Goal: Complete application form: Complete application form

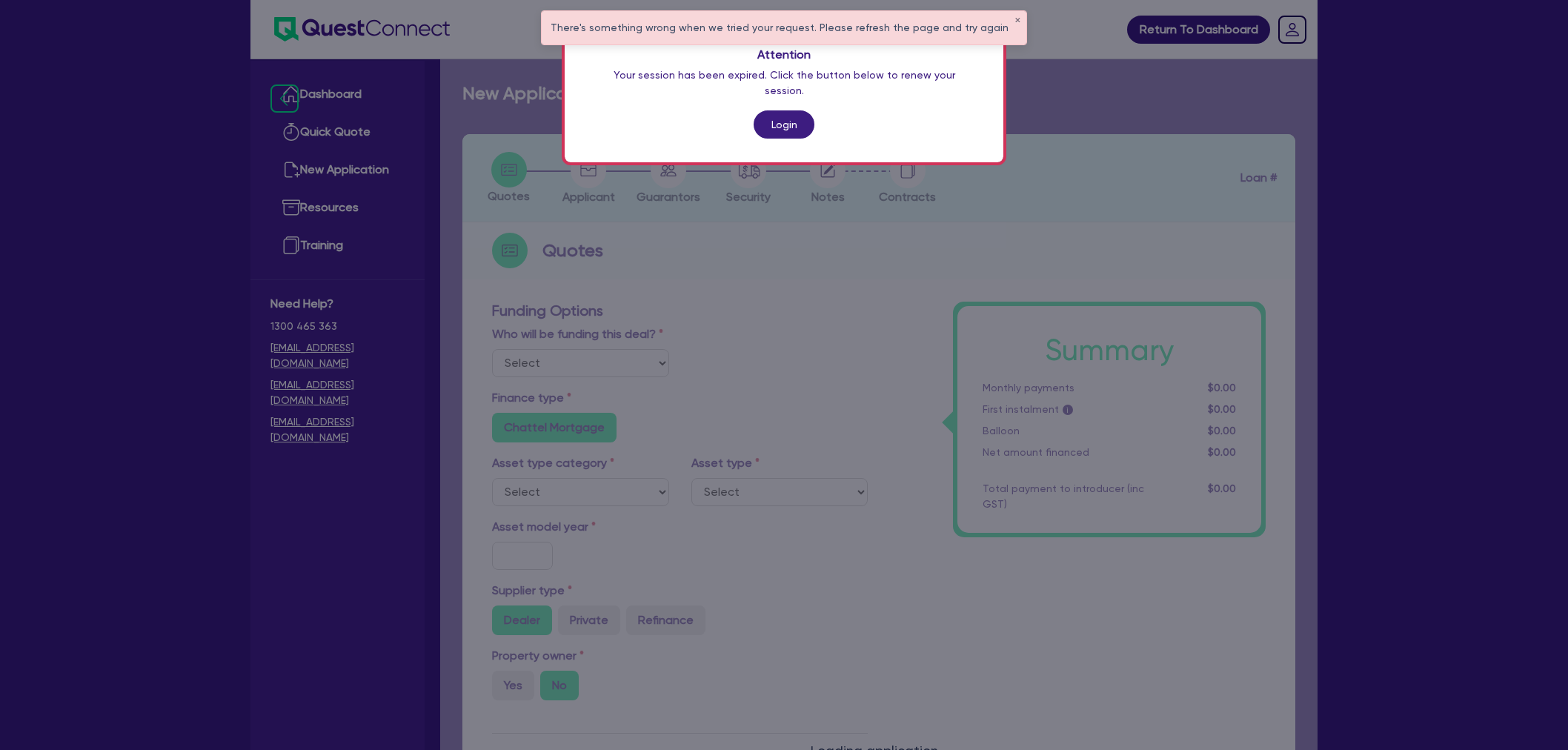
scroll to position [630, 0]
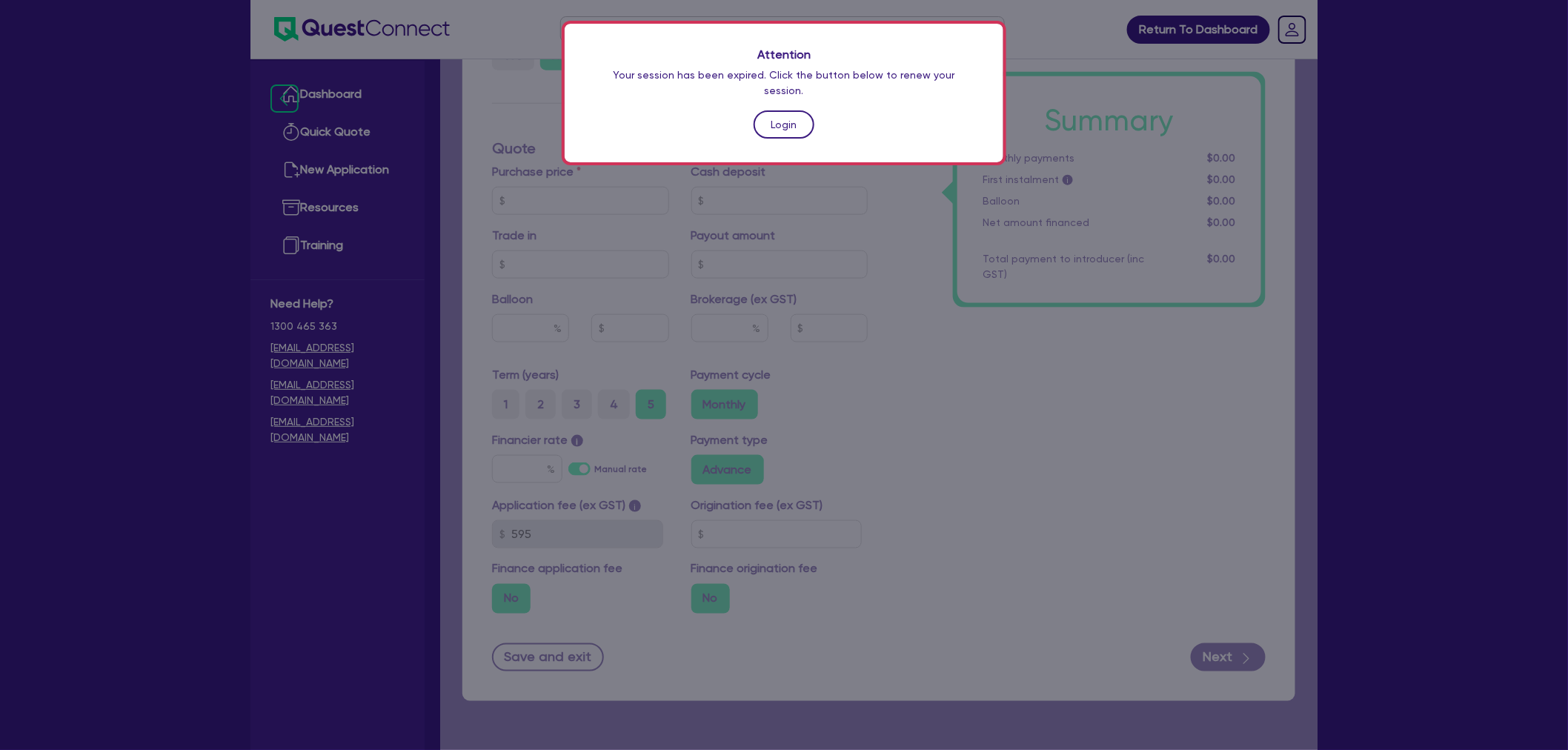
click at [804, 111] on link "Login" at bounding box center [784, 124] width 61 height 28
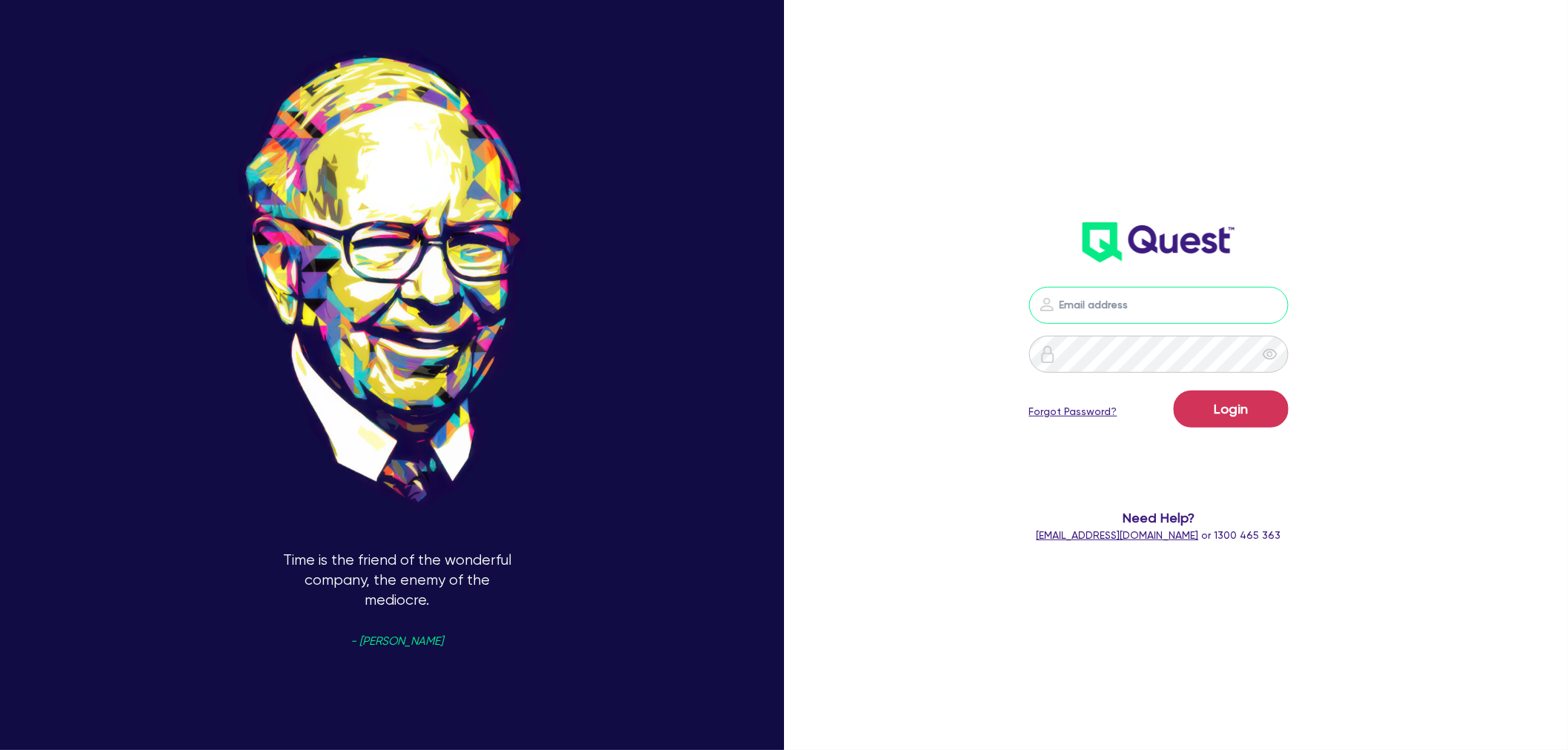
type input "shae.draper+broker@quest.finance"
drag, startPoint x: 1150, startPoint y: 313, endPoint x: 1157, endPoint y: 321, distance: 10.6
click at [1150, 313] on input "shae.draper+broker@quest.finance" at bounding box center [1158, 305] width 259 height 37
click at [1409, 368] on div "shae.draper+broker@quest.finance Login Forgot Password? Need Help? help@quest.f…" at bounding box center [1181, 375] width 523 height 849
click at [1276, 411] on button "Login" at bounding box center [1231, 409] width 115 height 37
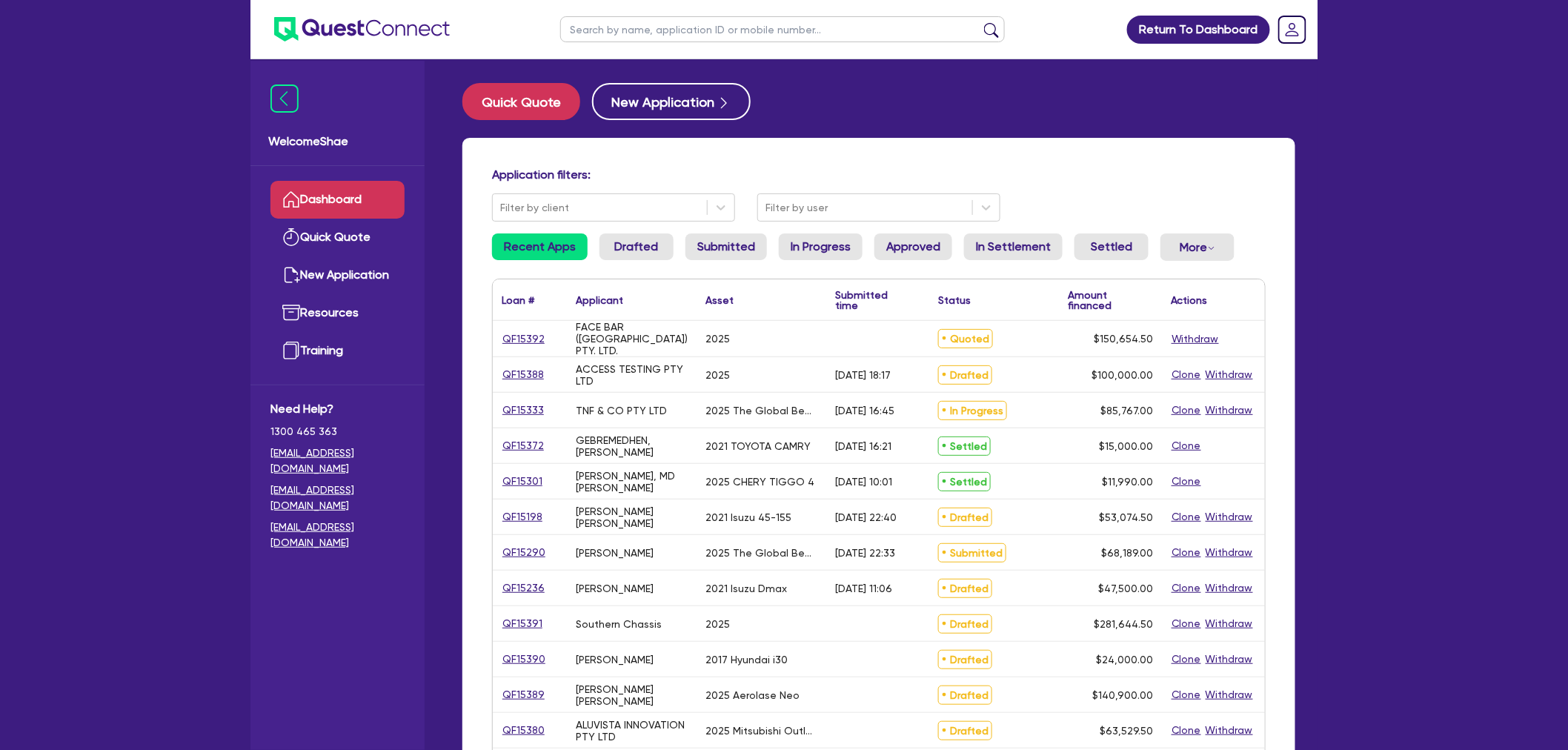
click at [629, 29] on input "text" at bounding box center [782, 29] width 445 height 26
paste input "QF15350"
type input "QF15350"
click at [980, 22] on button "submit" at bounding box center [991, 32] width 24 height 21
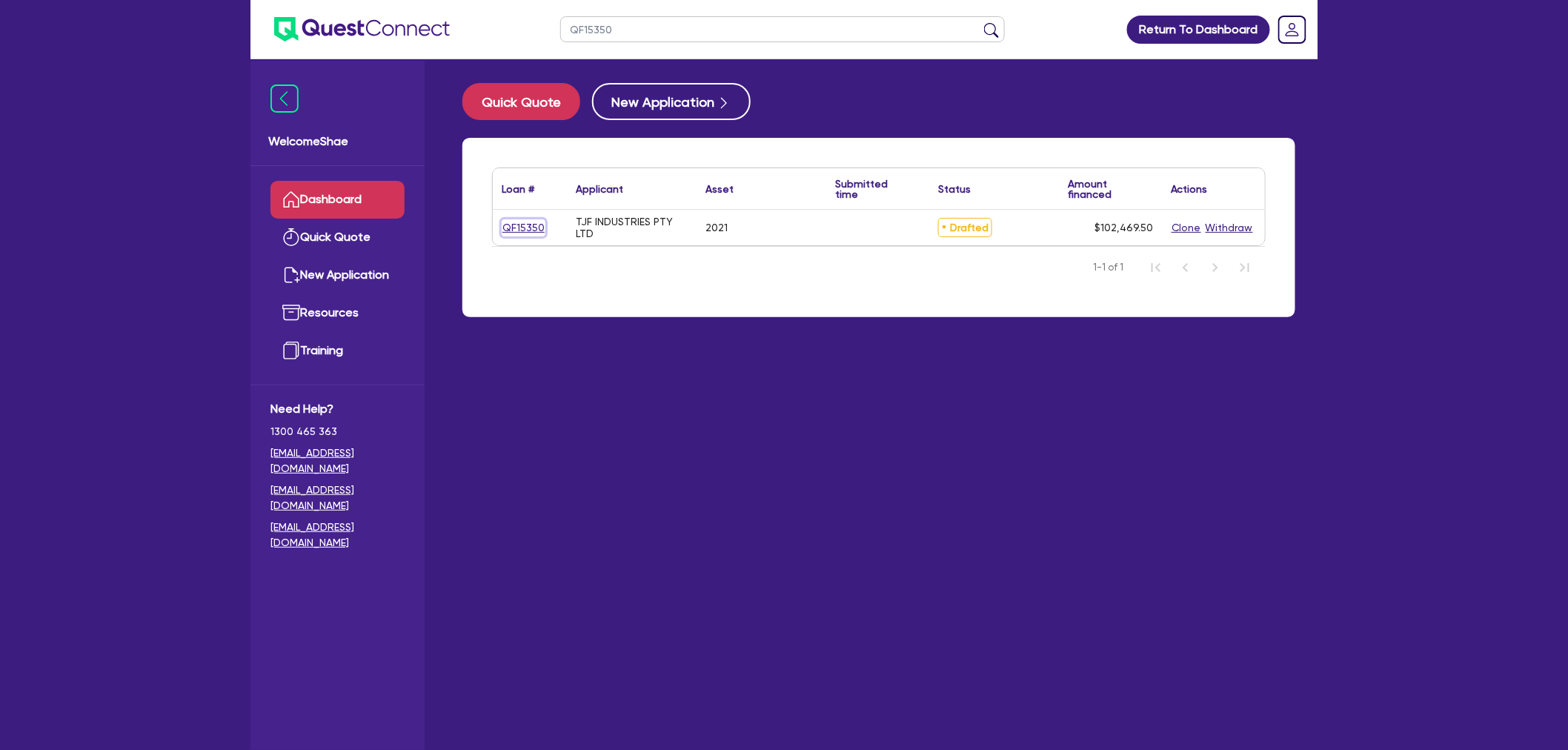
click at [530, 230] on link "QF15350" at bounding box center [523, 228] width 44 height 17
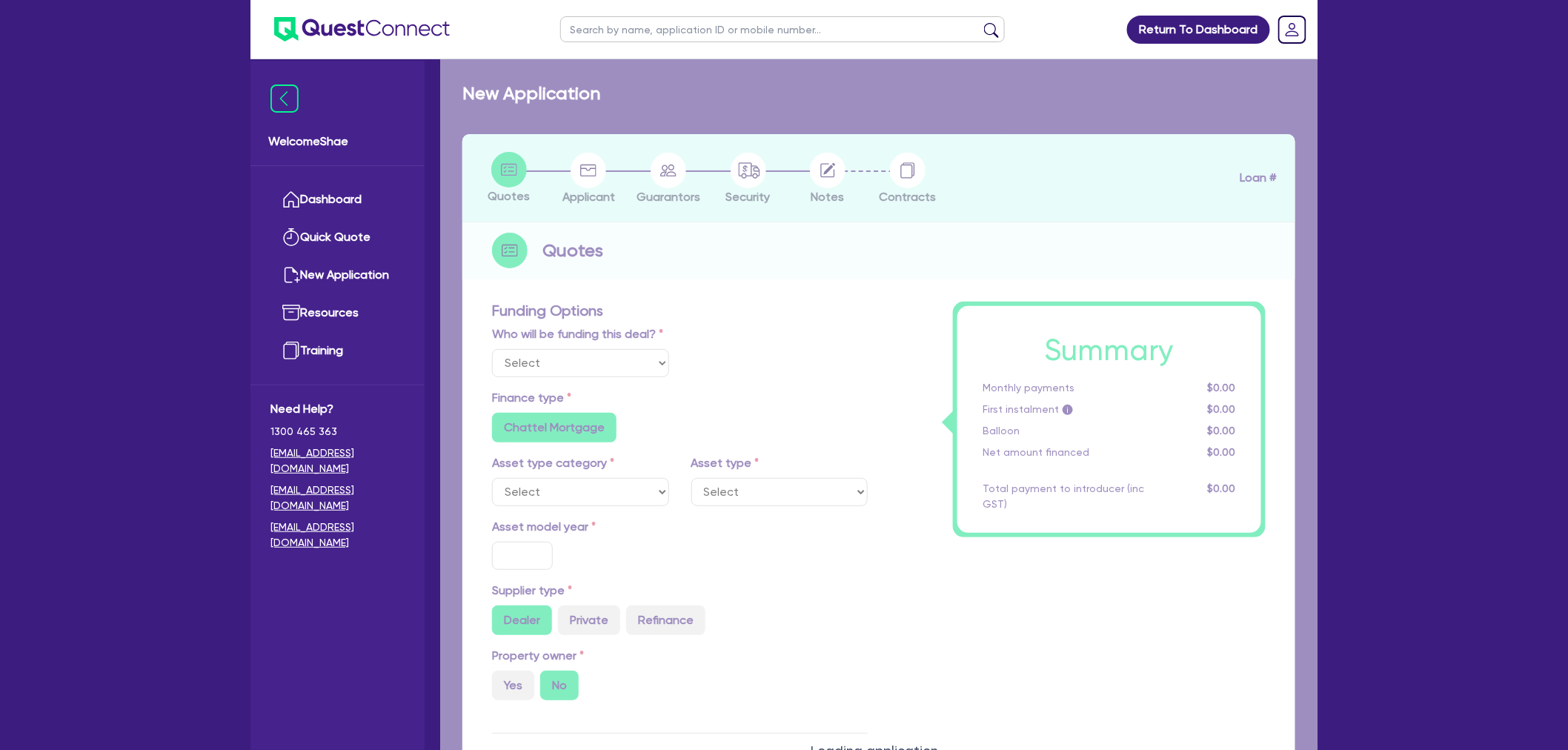
select select "CARS_AND_LIGHT_TRUCKS"
type input "2021"
radio input "false"
radio input "true"
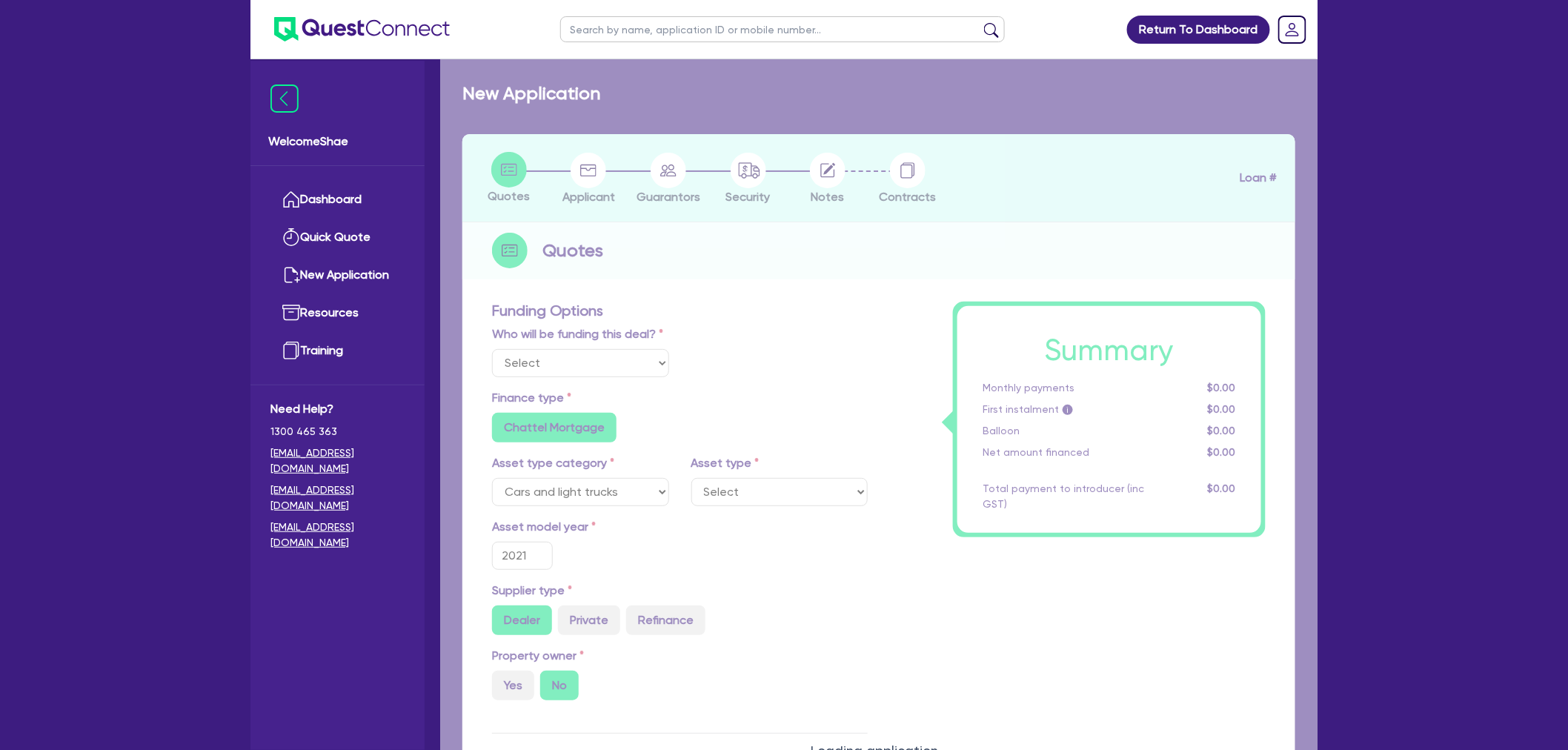
type input "100,000"
type input "8.99"
radio input "false"
type input "1,650"
radio input "true"
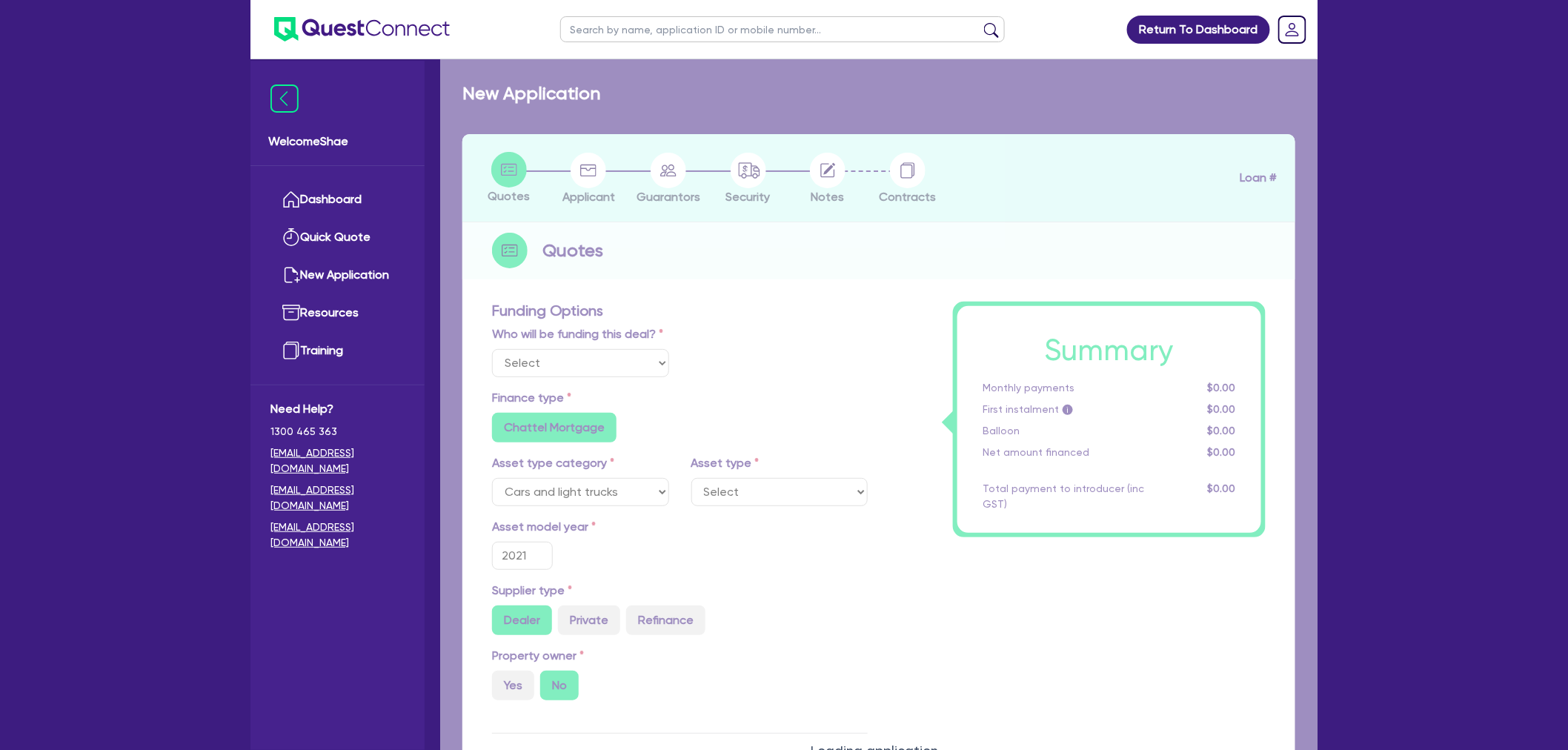
radio input "true"
select select "PASSENGER_VEHICLES"
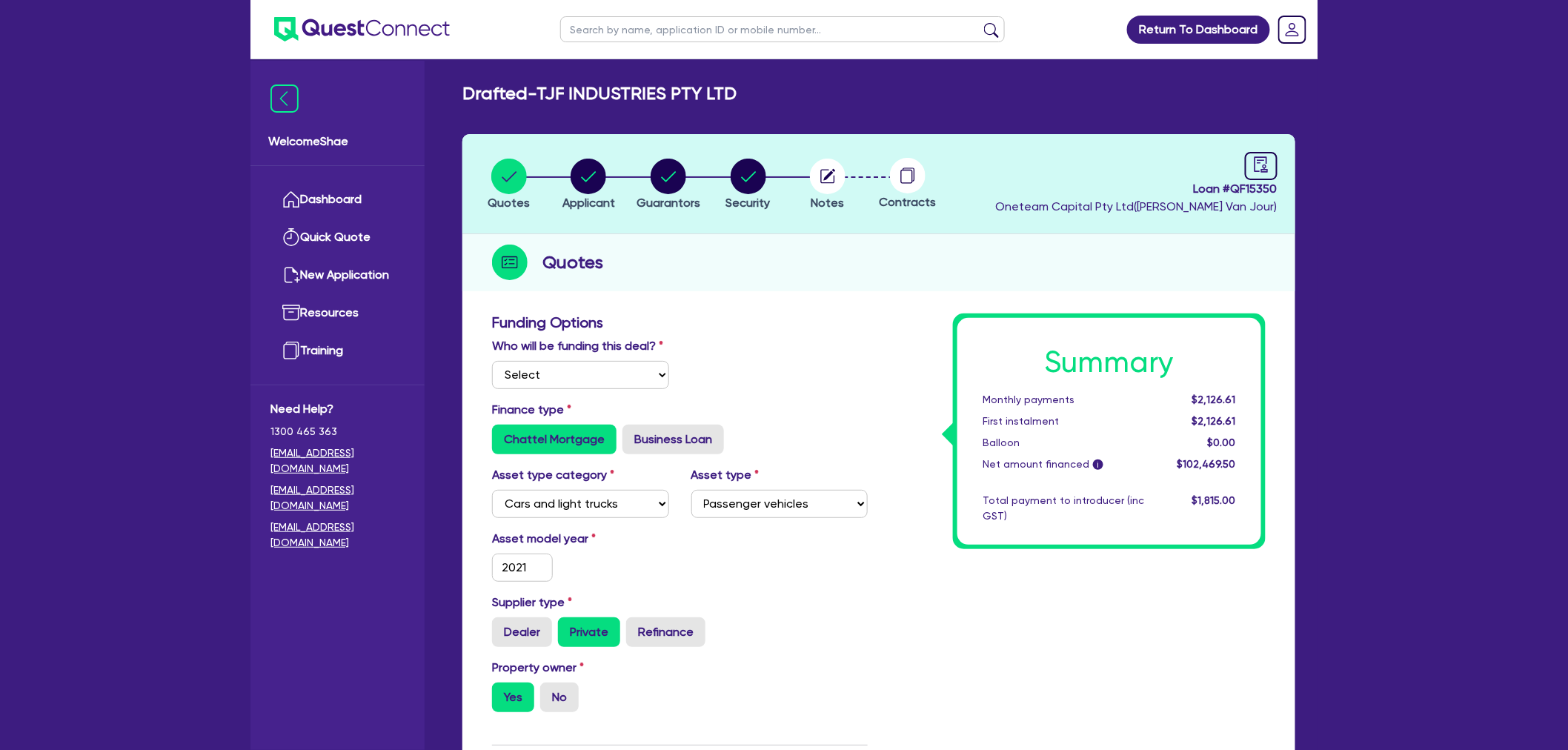
click at [671, 83] on h2 "Drafted - TJF INDUSTRIES PTY LTD" at bounding box center [599, 94] width 274 height 22
click at [686, 180] on icon "button" at bounding box center [669, 176] width 36 height 36
select select "MR"
select select "NSW"
select select "SINGLE"
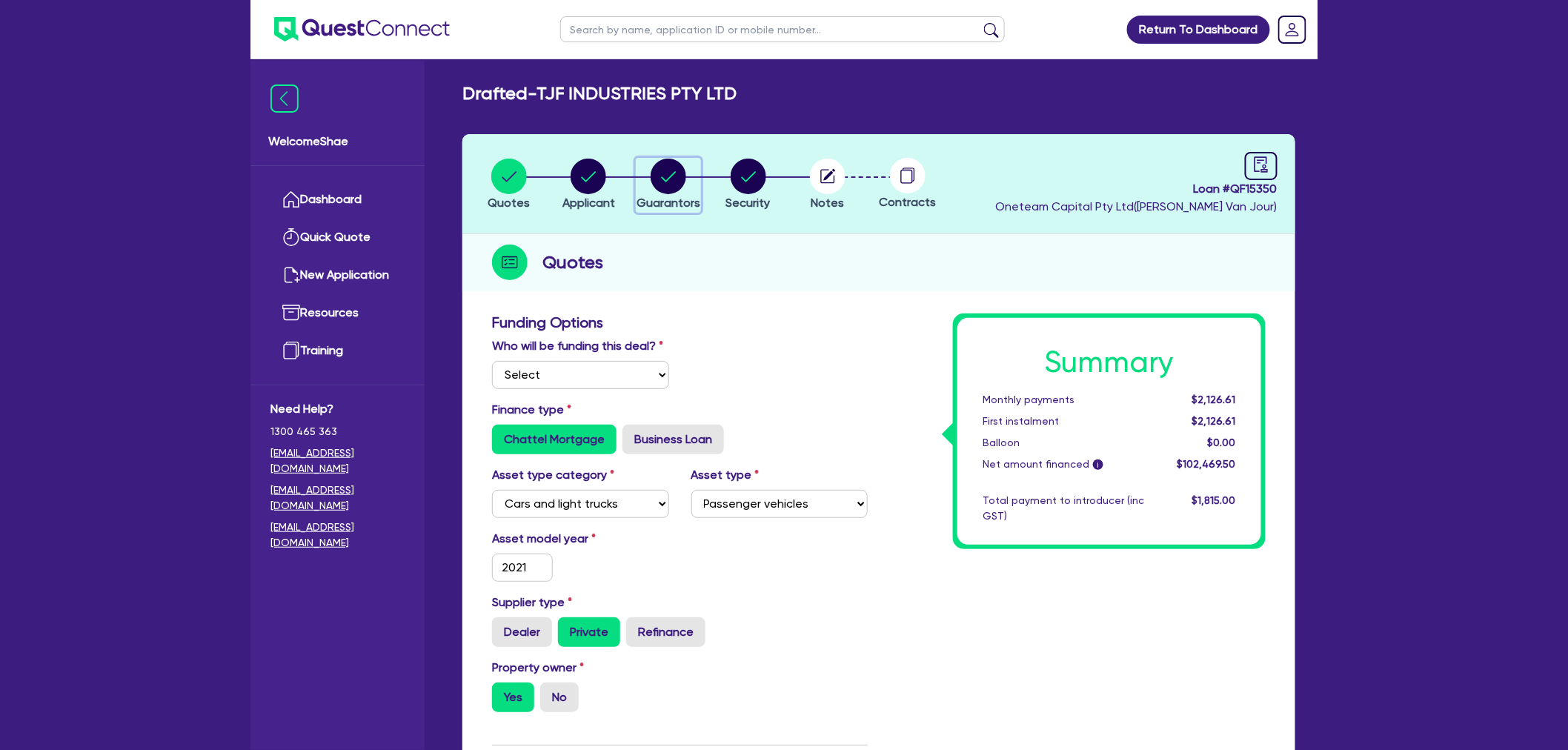
select select "INVESTMENT_PROPERTY"
select select "CASH"
select select "MORTGAGE"
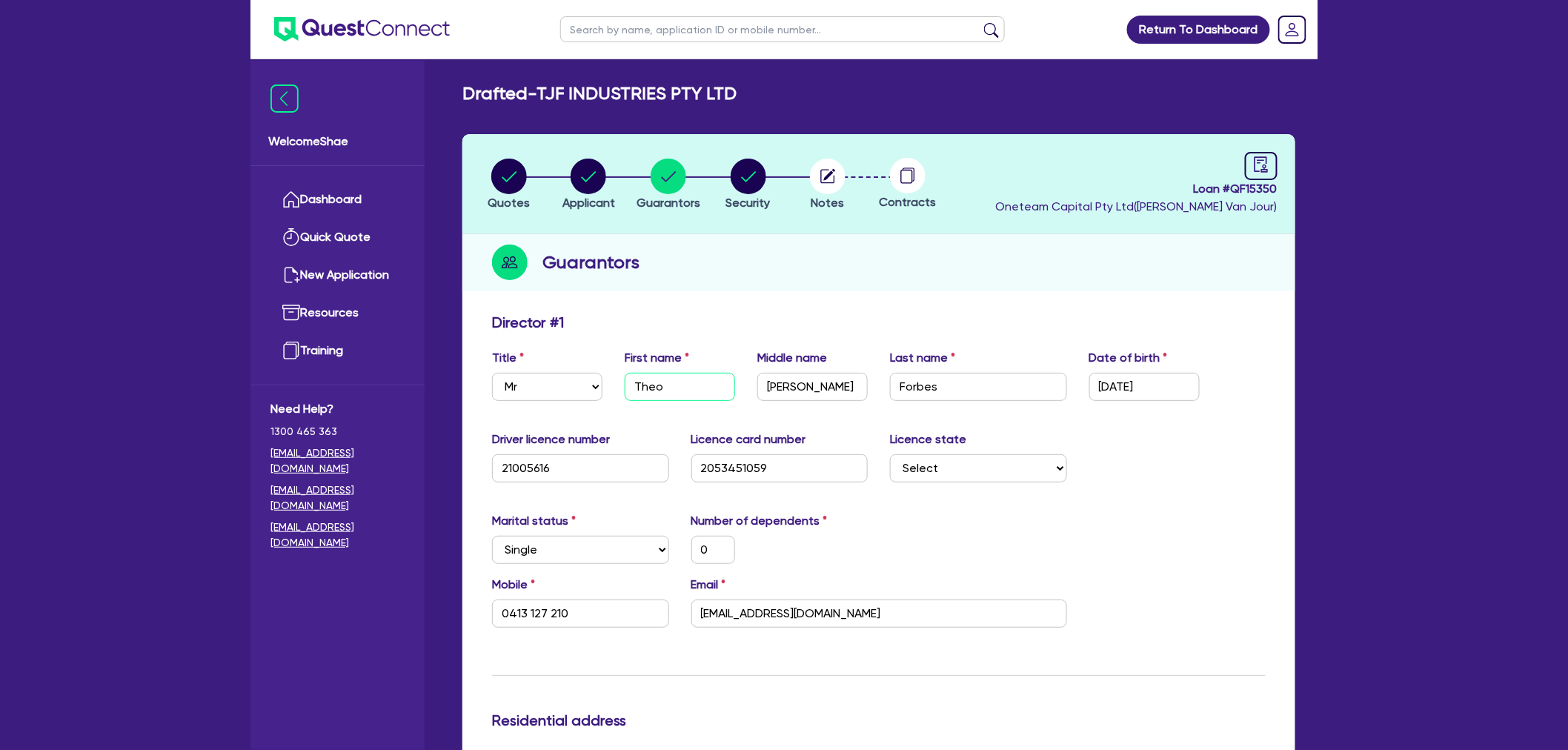
click at [646, 385] on input "Theo" at bounding box center [680, 387] width 111 height 28
click at [768, 620] on input "theo.forbes@hotmail.com" at bounding box center [879, 613] width 376 height 28
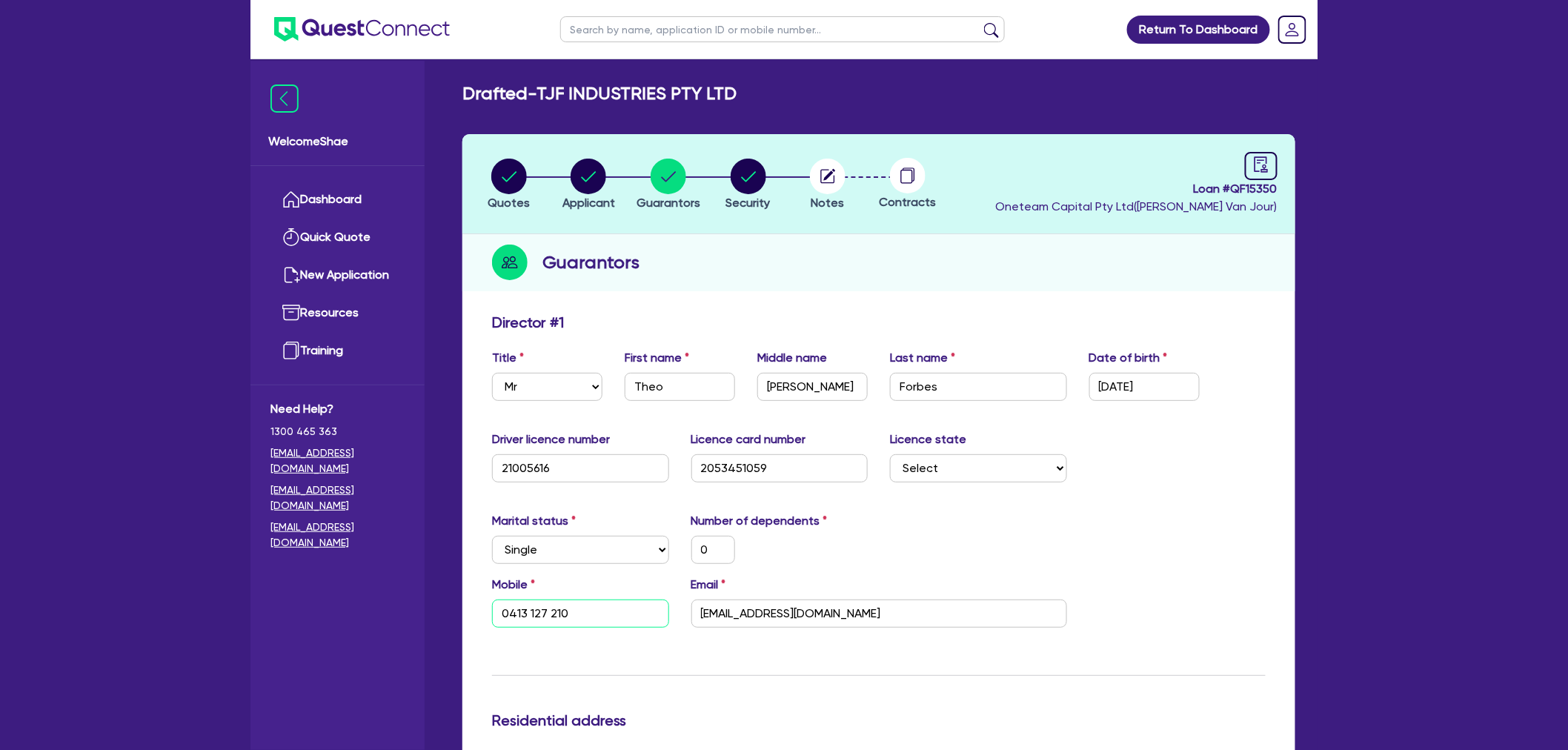
drag, startPoint x: 608, startPoint y: 614, endPoint x: 451, endPoint y: 605, distance: 157.3
click at [485, 613] on div "Mobile 0413 127 210" at bounding box center [581, 602] width 199 height 52
click at [738, 174] on circle "button" at bounding box center [748, 176] width 36 height 36
select select "CARS_AND_LIGHT_TRUCKS"
select select "PASSENGER_VEHICLES"
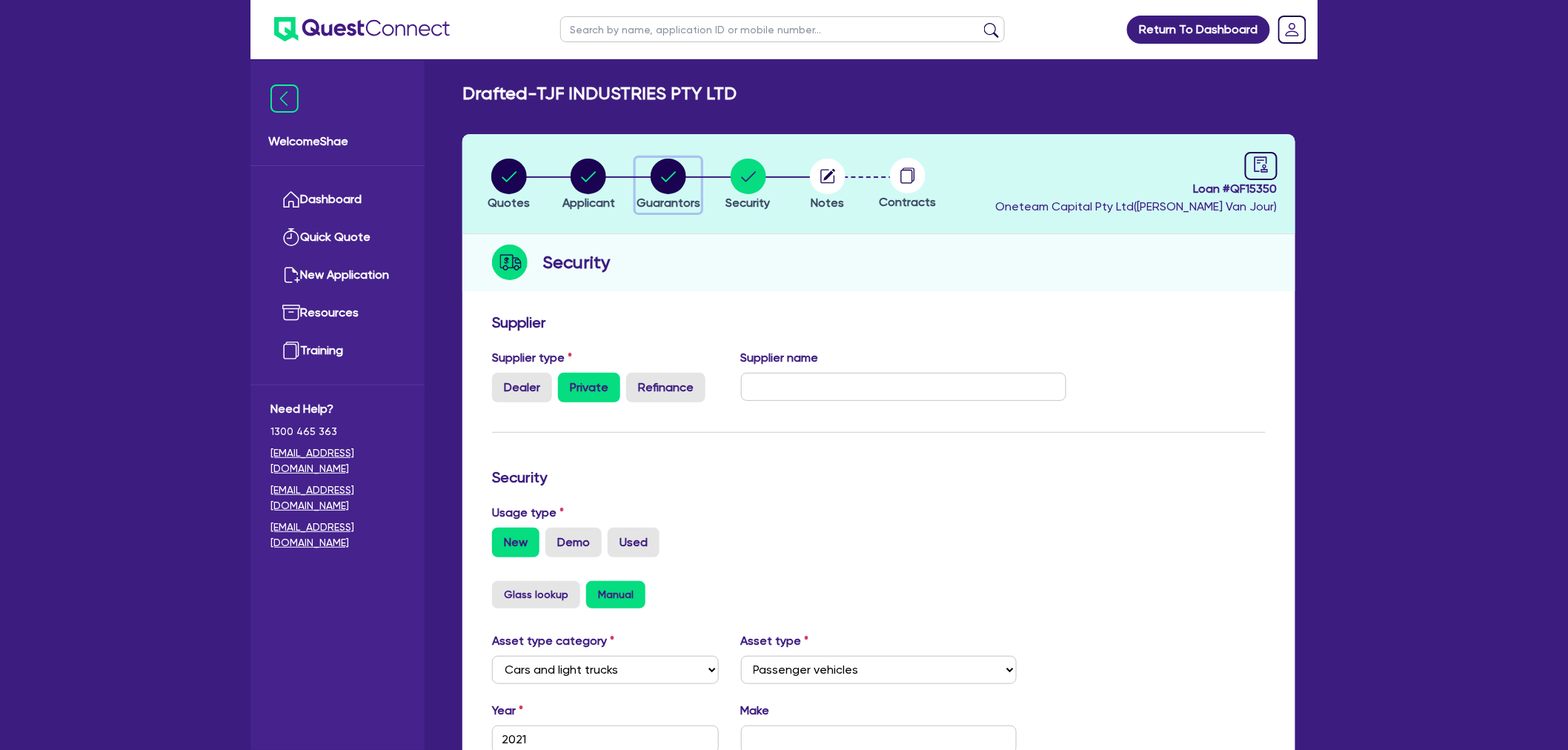
click at [672, 175] on icon "button" at bounding box center [669, 176] width 36 height 36
select select "MR"
select select "NSW"
select select "SINGLE"
select select "INVESTMENT_PROPERTY"
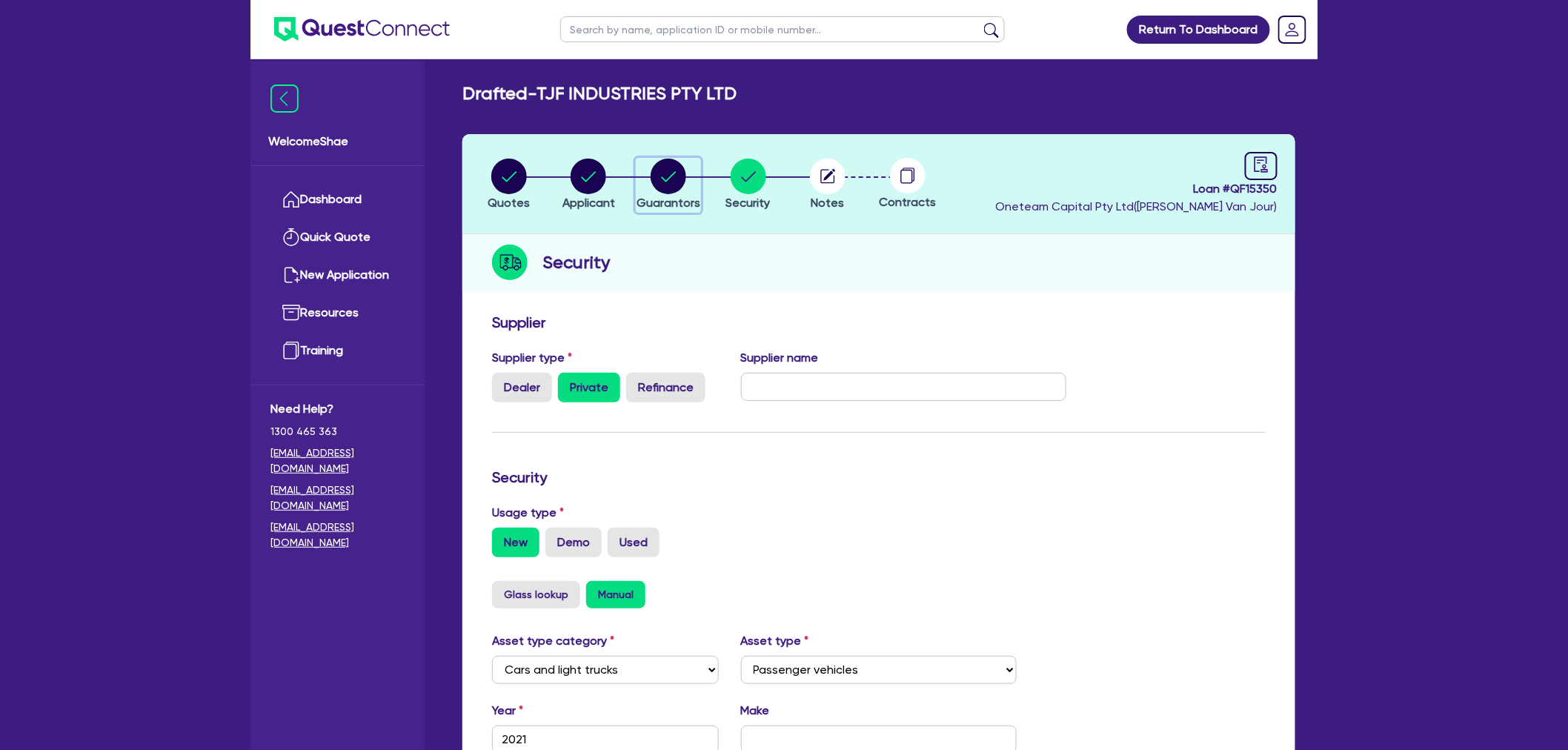
select select "CASH"
select select "MORTGAGE"
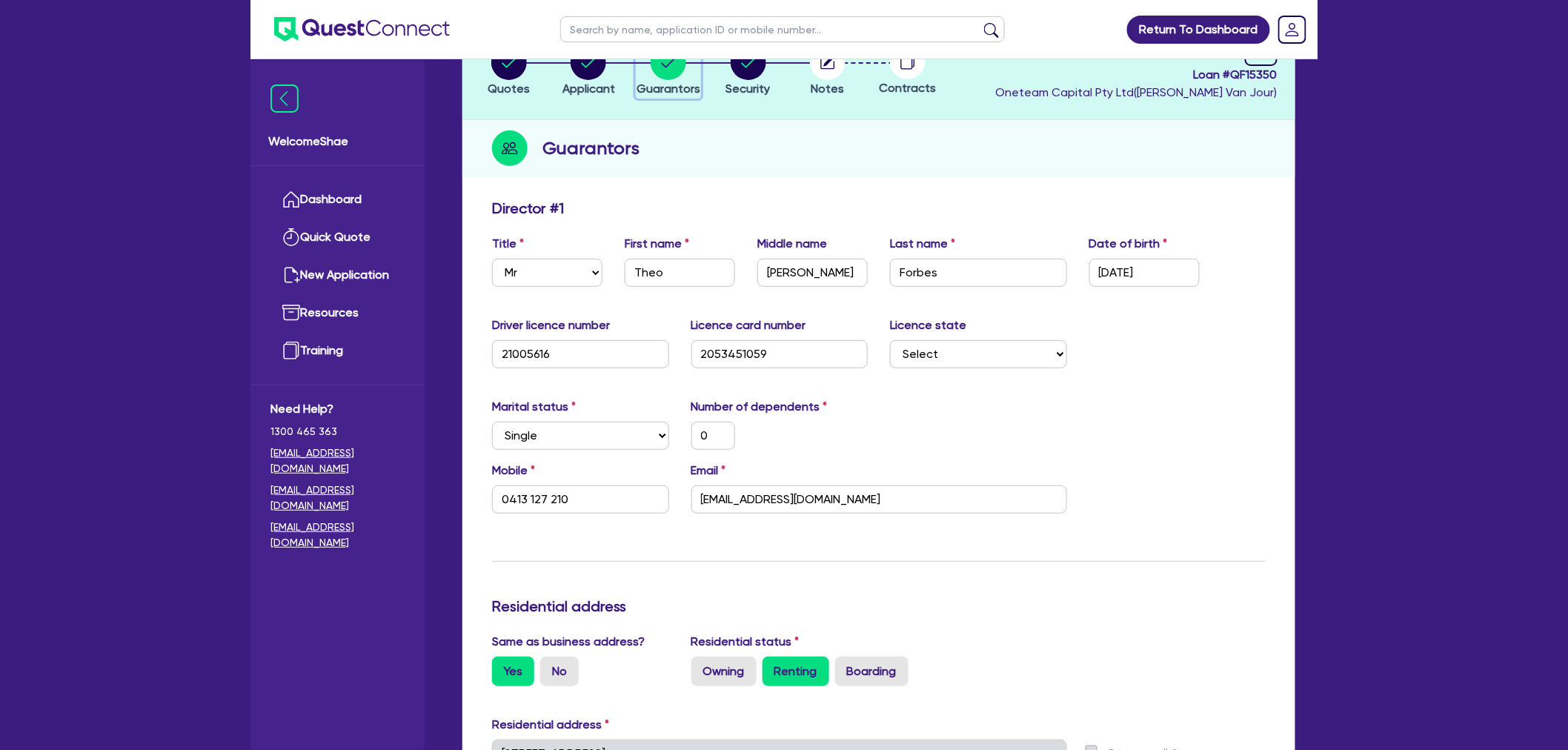
scroll to position [165, 0]
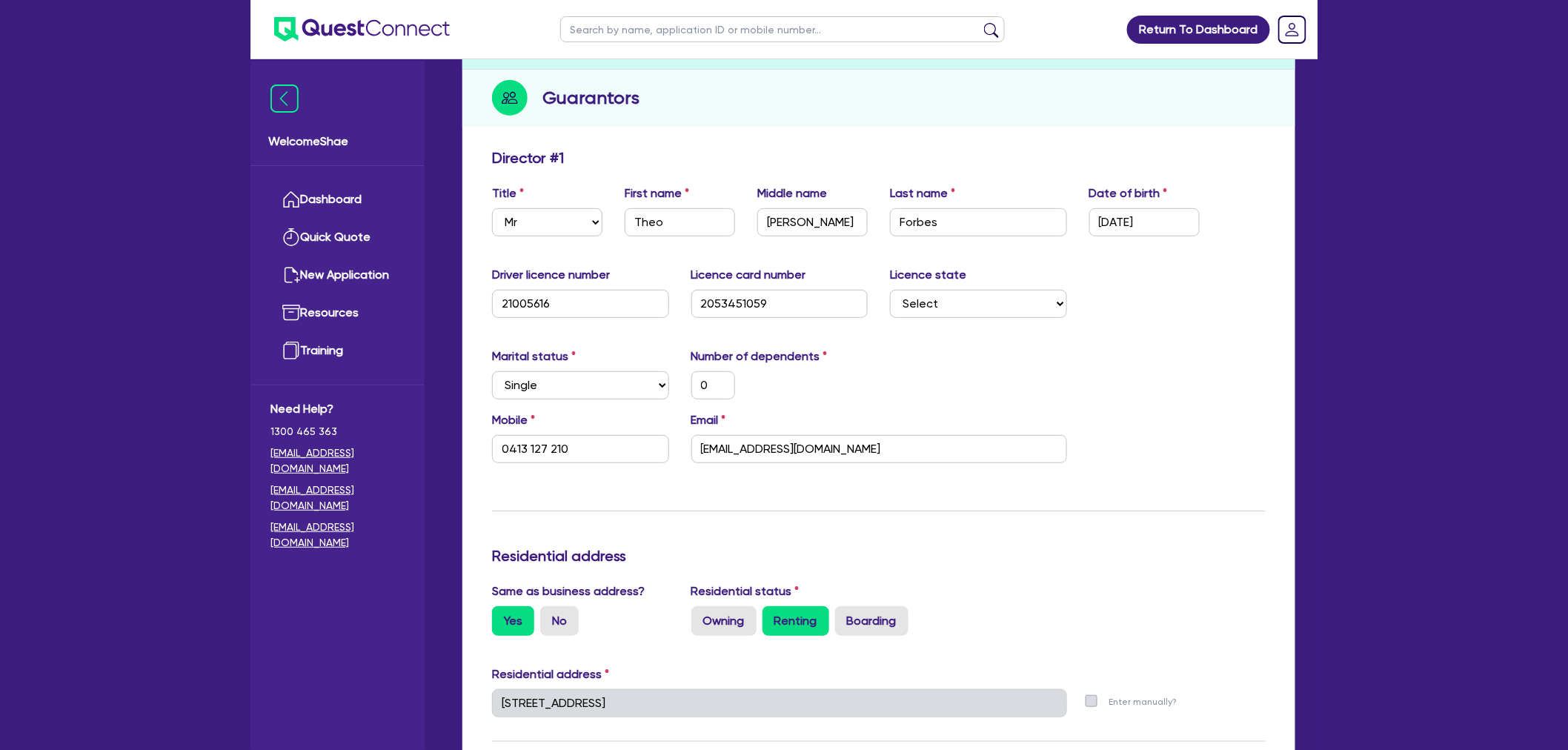
click at [1251, 491] on div "Update residential status for Director #1 Boarding is only acceptable when the …" at bounding box center [878, 752] width 774 height 1205
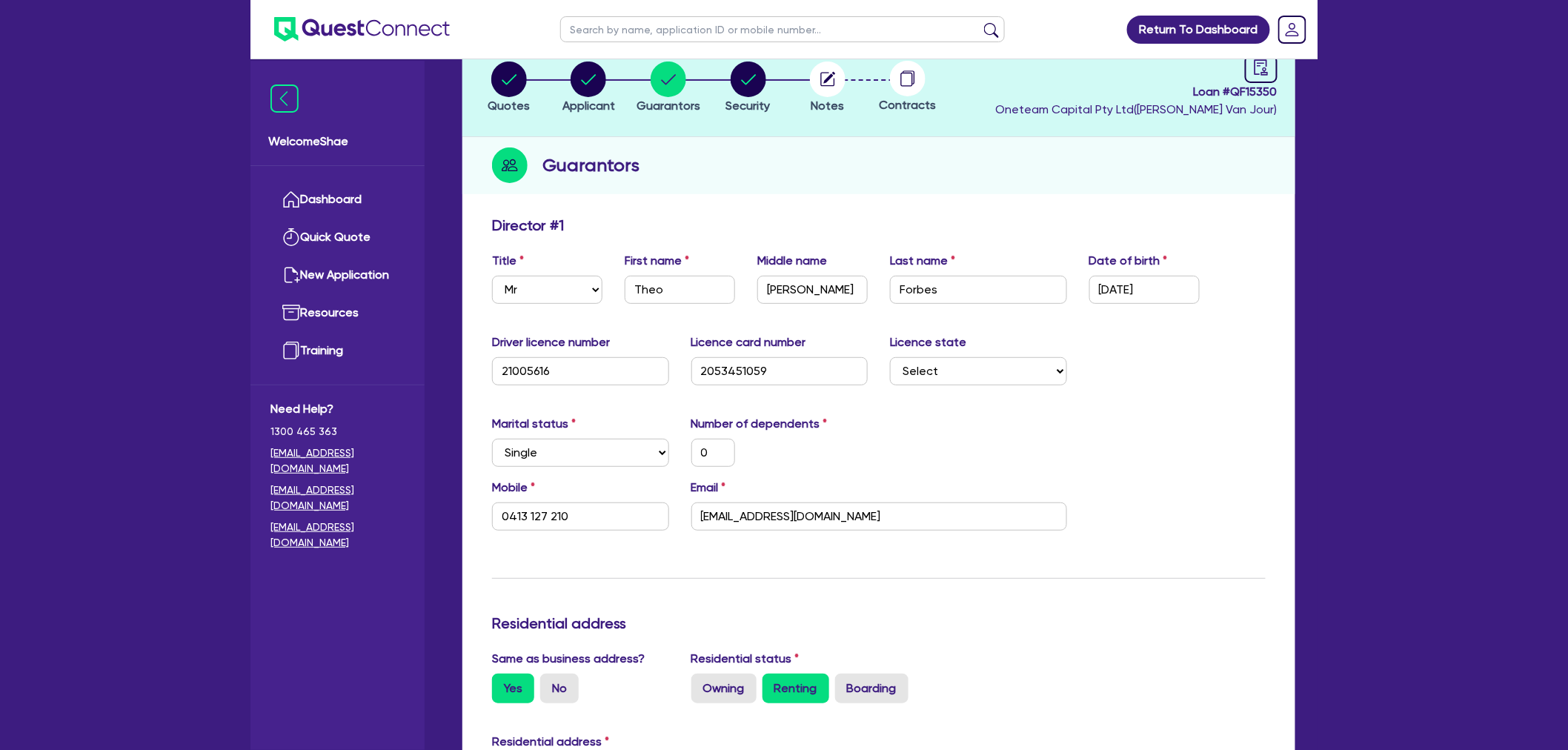
scroll to position [0, 0]
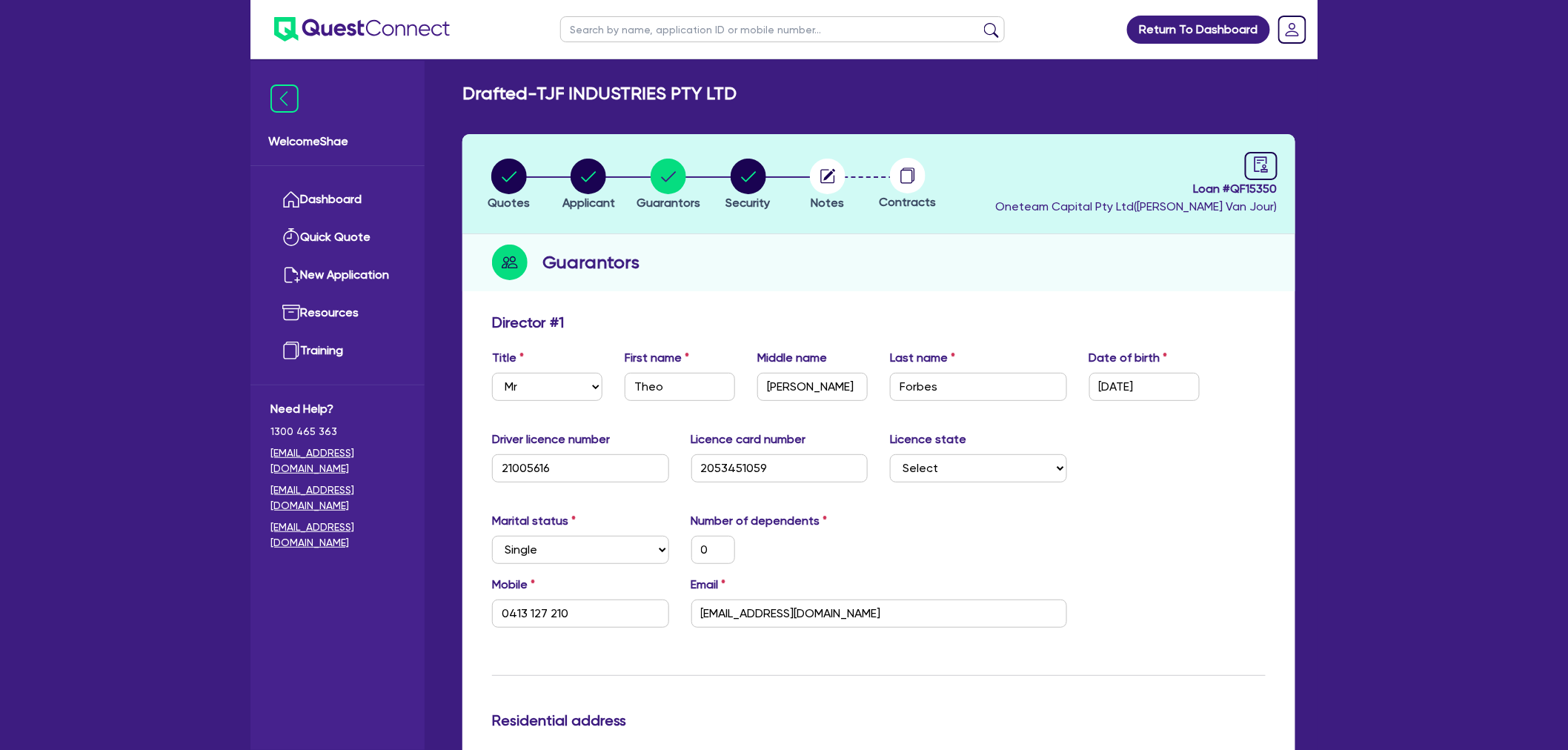
click at [742, 152] on header "Quotes Applicant Guarantors Security Notes Contracts Loan # QF15350 Oneteam Cap…" at bounding box center [878, 183] width 833 height 100
click at [750, 174] on circle "button" at bounding box center [748, 176] width 36 height 36
select select "CARS_AND_LIGHT_TRUCKS"
select select "PASSENGER_VEHICLES"
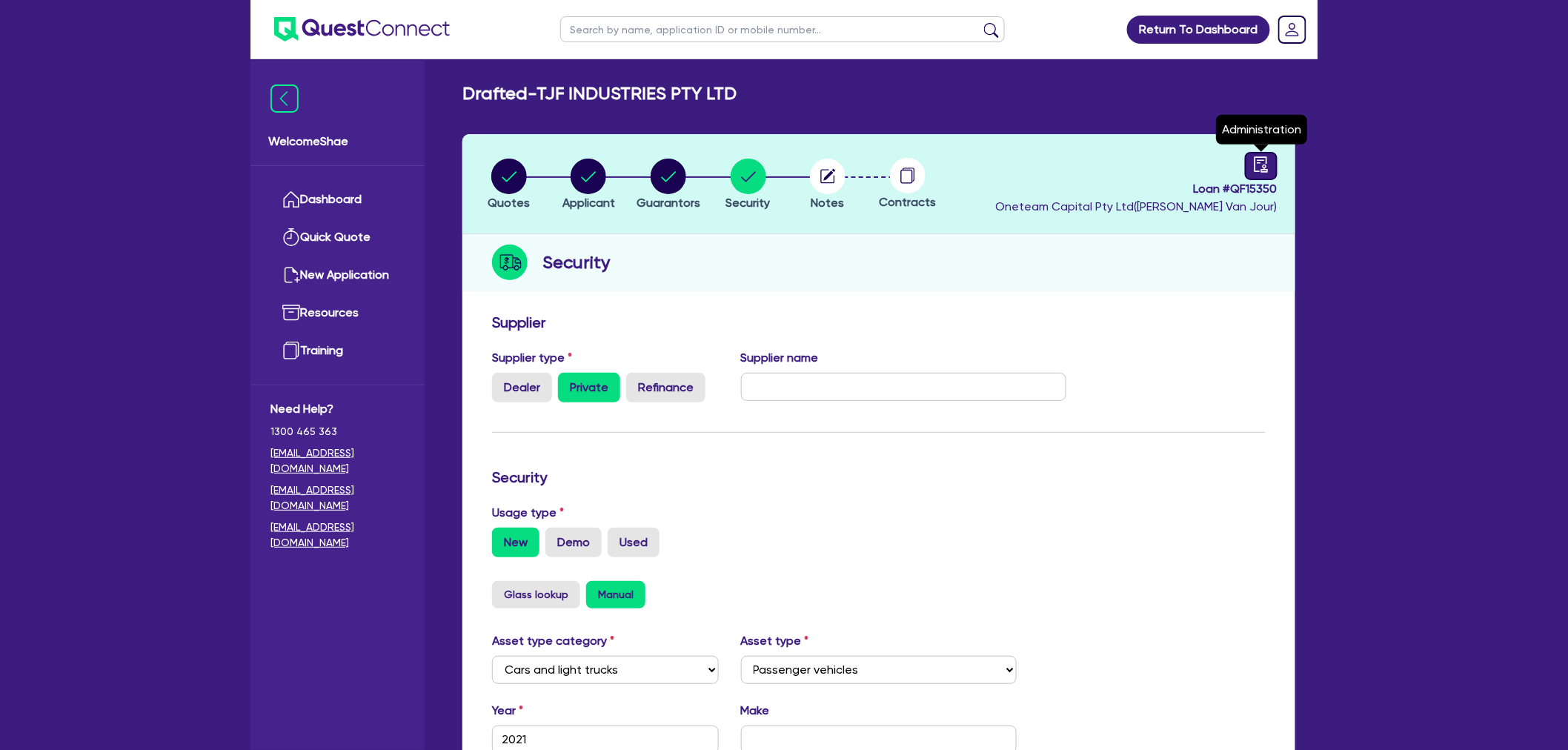
click at [1256, 161] on icon "audit" at bounding box center [1261, 164] width 13 height 15
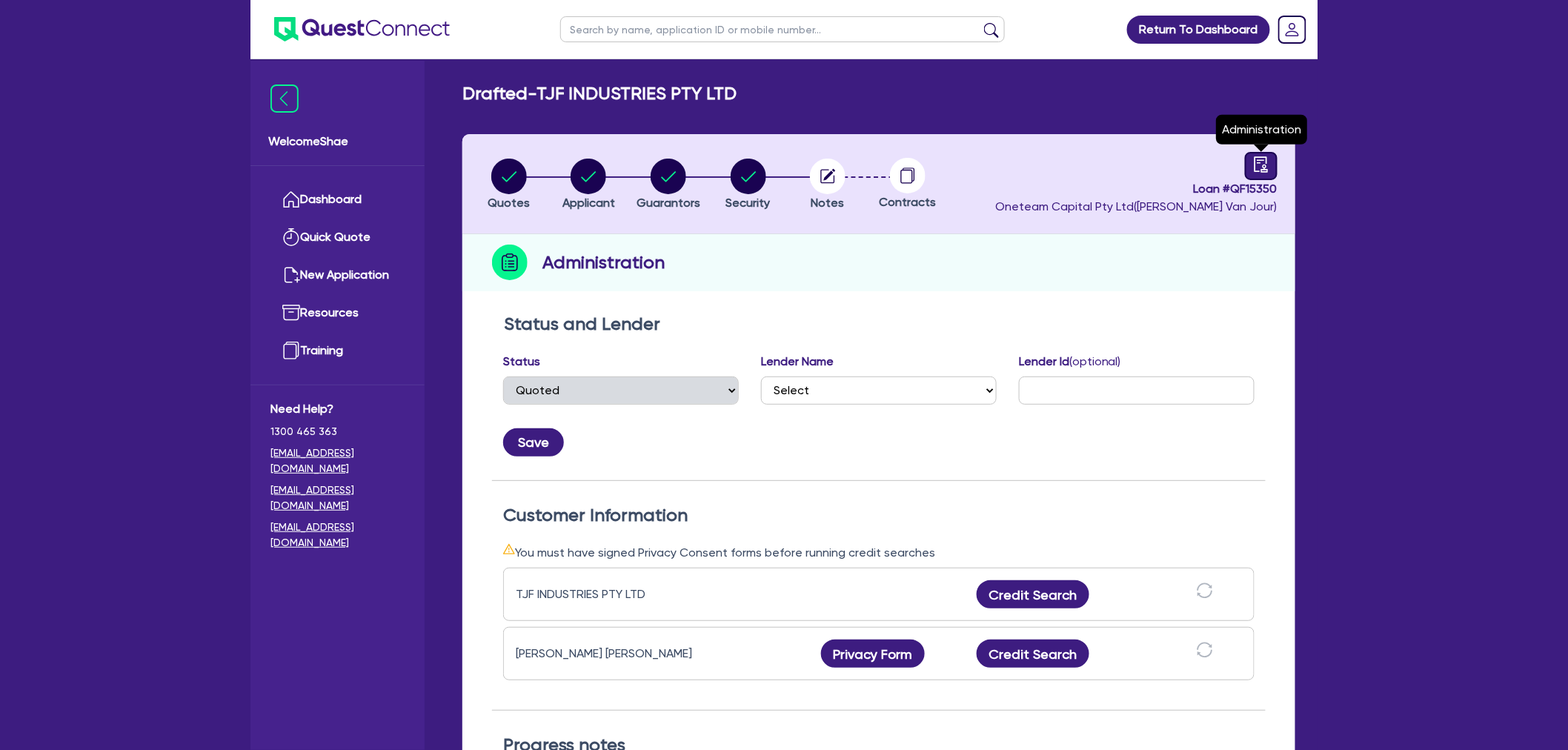
select select "DRAFTED_NEW"
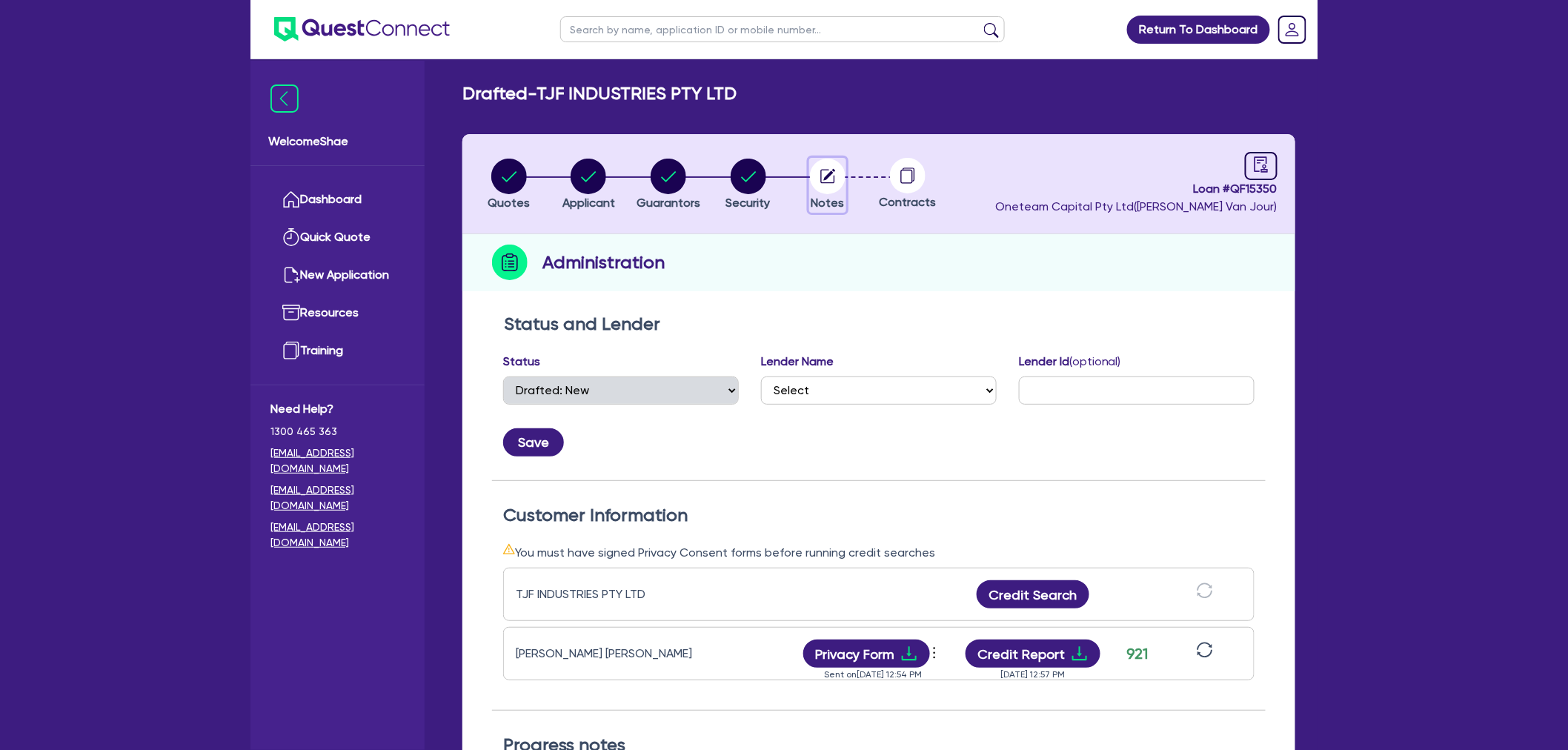
click at [830, 196] on span "Notes" at bounding box center [828, 203] width 33 height 14
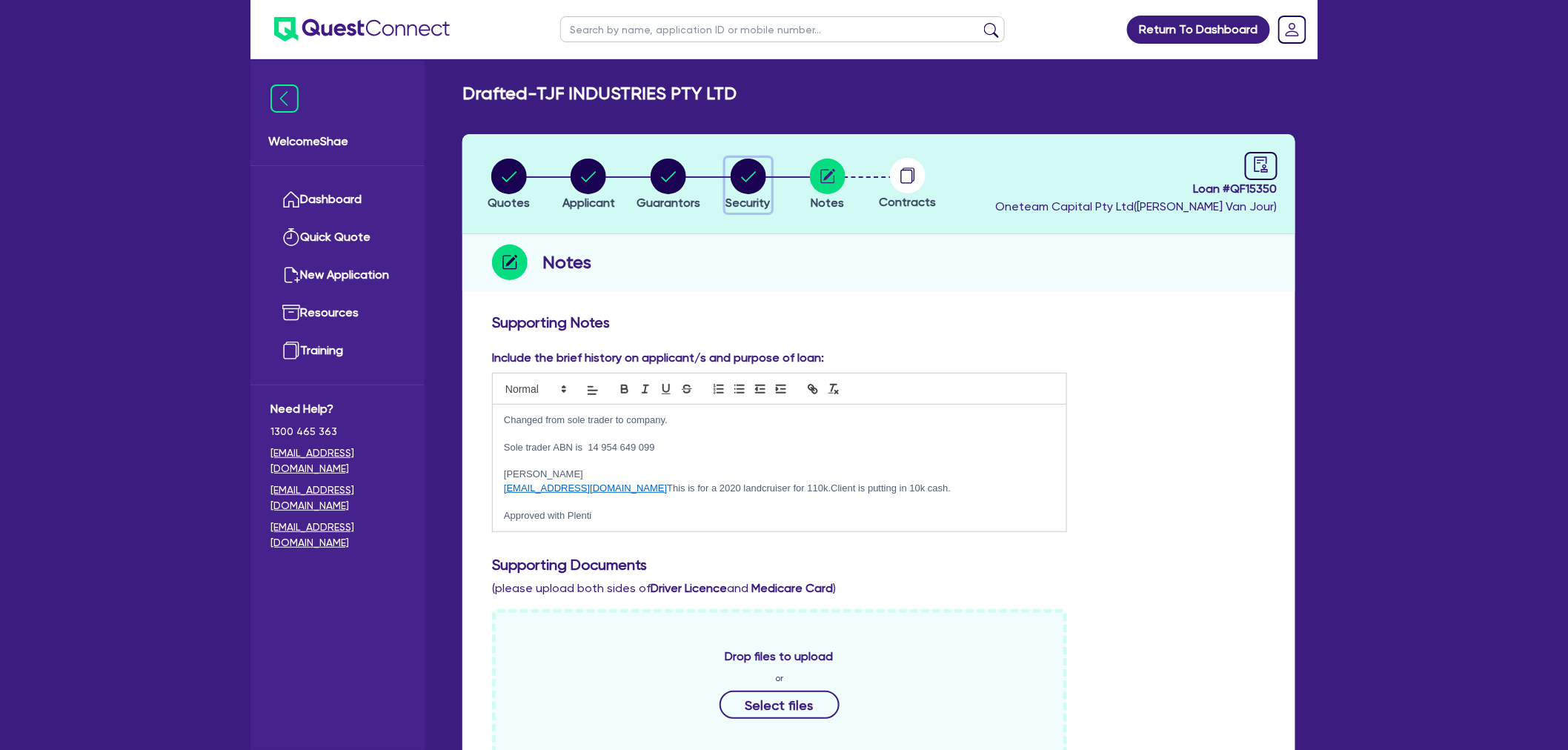
click at [748, 182] on circle "button" at bounding box center [748, 176] width 36 height 36
select select "CARS_AND_LIGHT_TRUCKS"
select select "PASSENGER_VEHICLES"
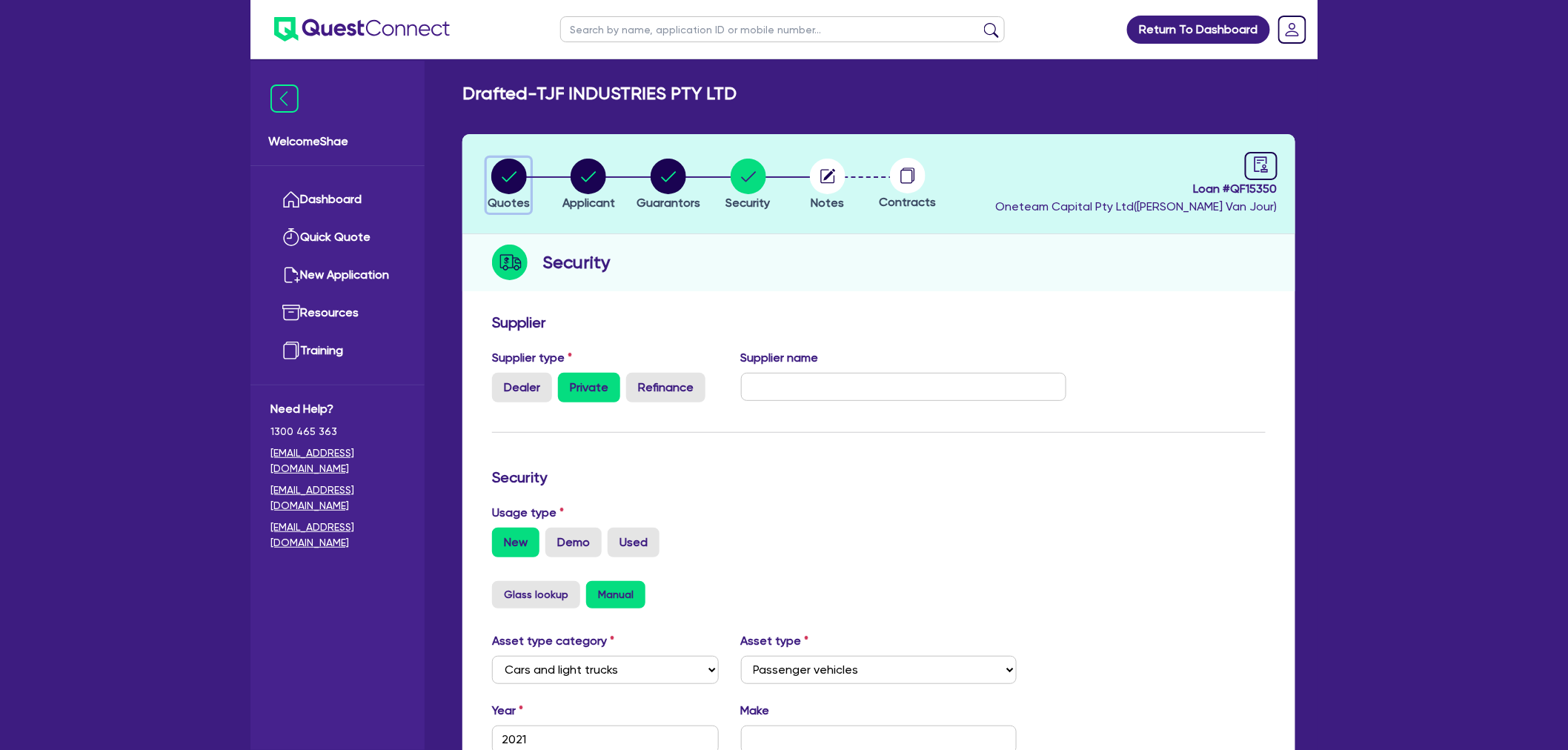
click at [514, 159] on icon "button" at bounding box center [509, 176] width 36 height 36
select select "CARS_AND_LIGHT_TRUCKS"
select select "PASSENGER_VEHICLES"
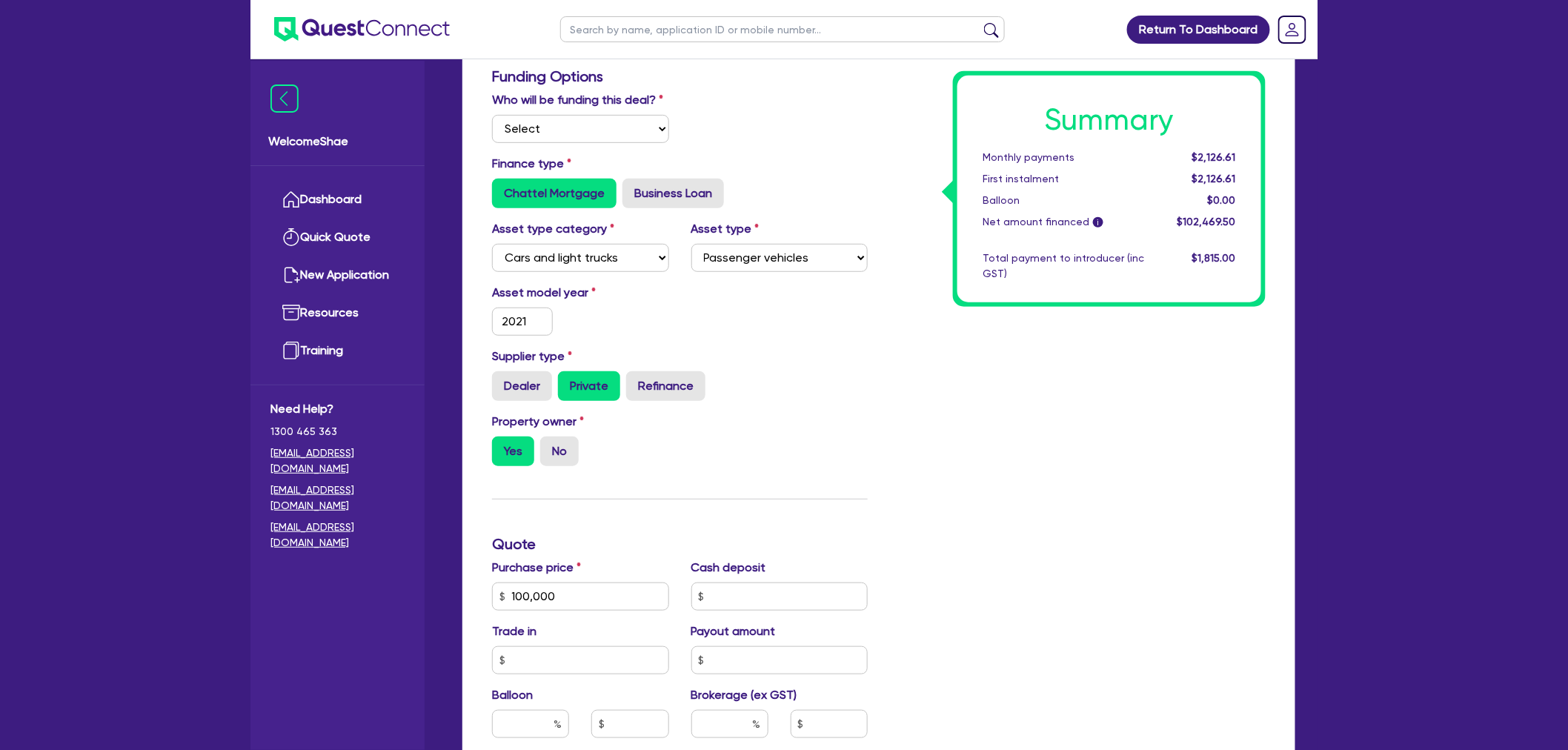
scroll to position [247, 0]
click at [758, 25] on input "text" at bounding box center [782, 29] width 445 height 26
type input "moose"
click button "submit" at bounding box center [991, 32] width 24 height 21
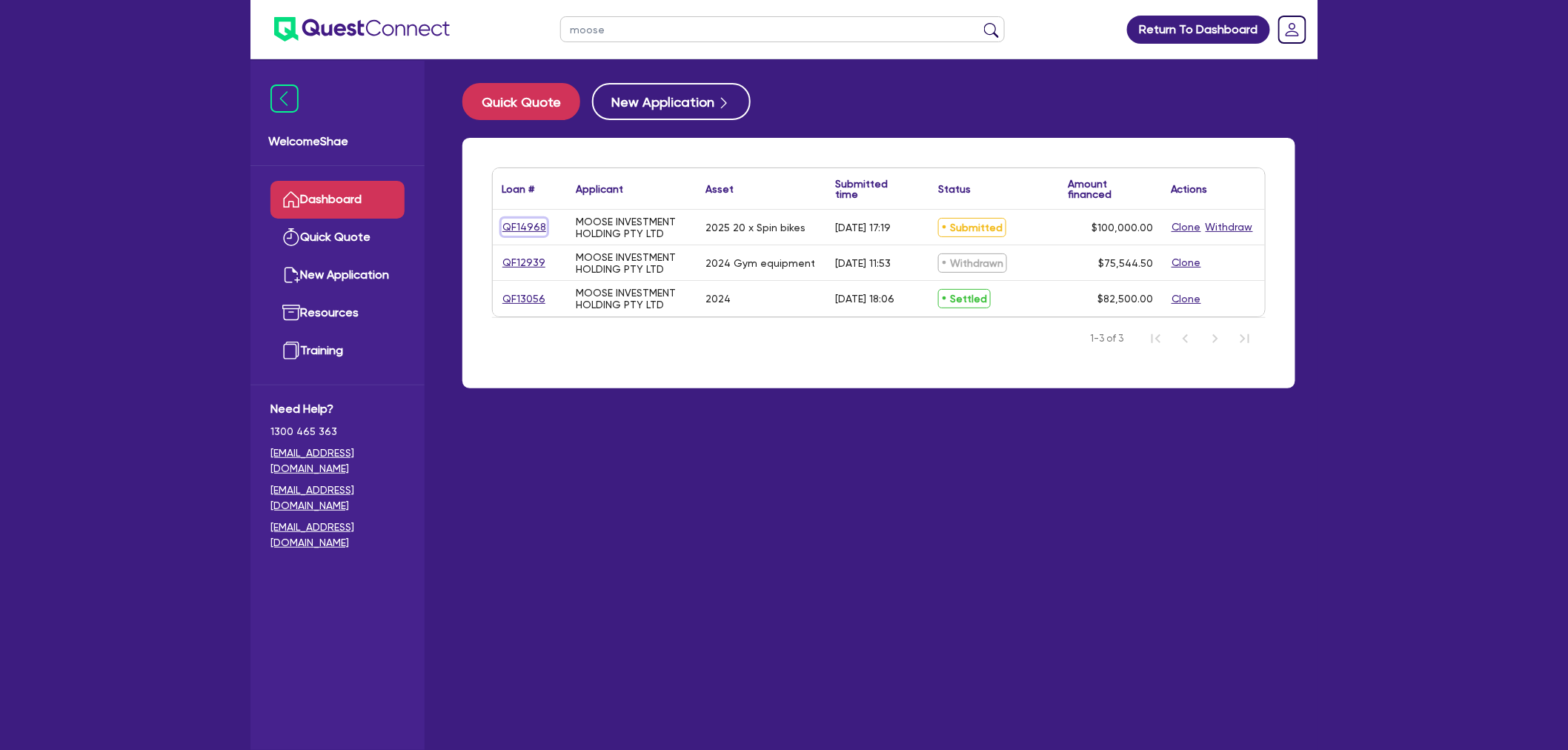
click at [523, 219] on link "QF14968" at bounding box center [524, 227] width 45 height 17
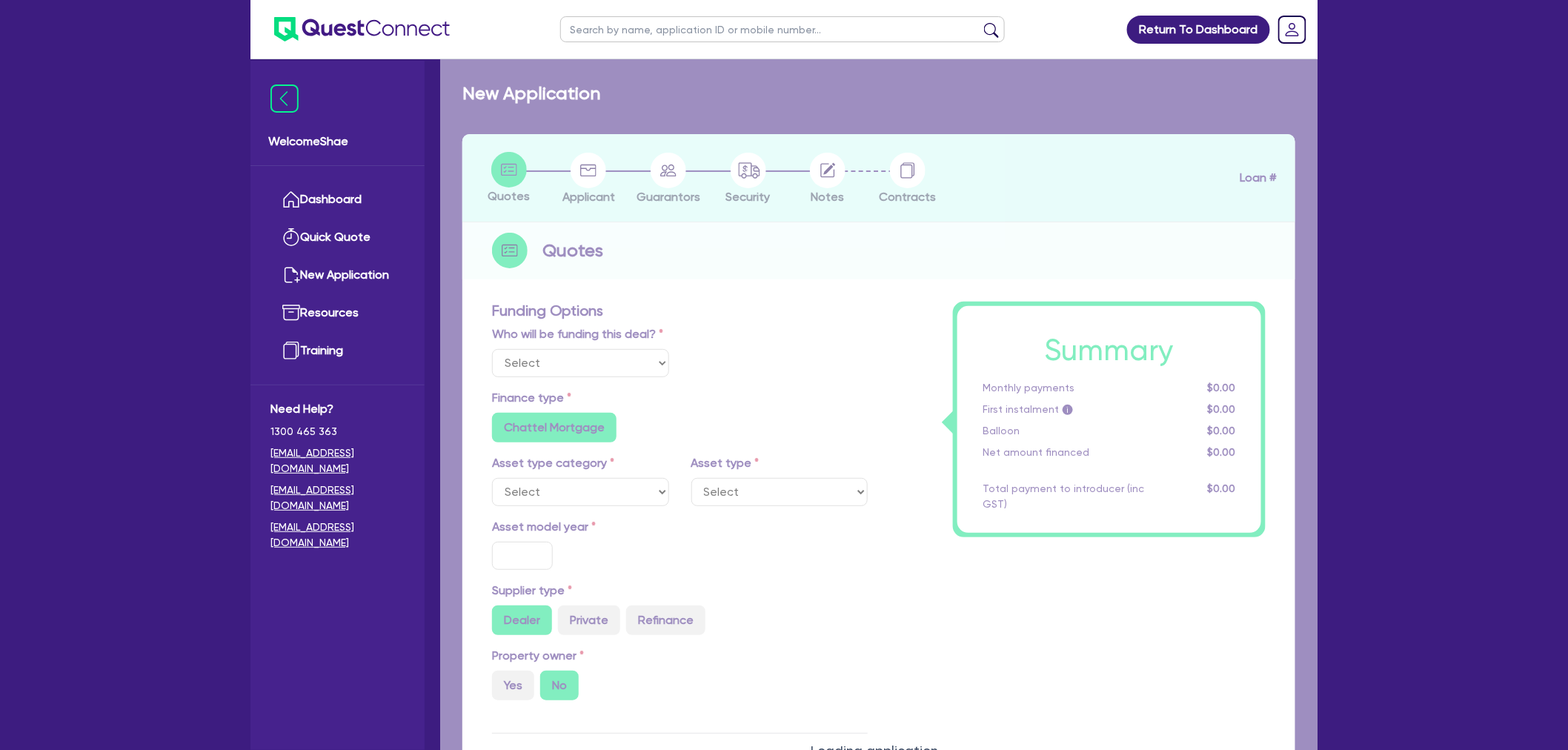
select select "Other"
select select "TERTIARY_ASSETS"
type input "2025"
radio input "true"
type input "100,000"
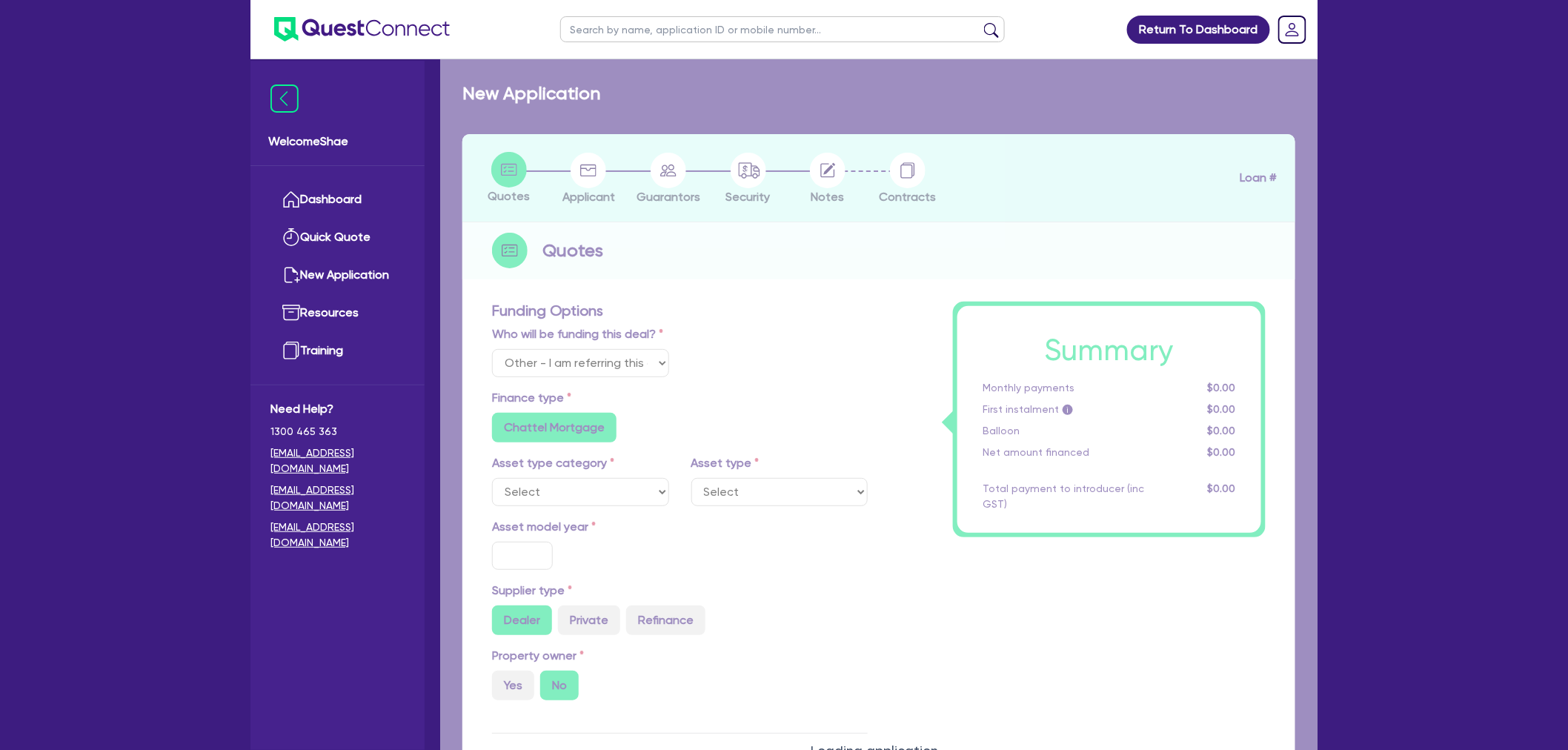
type input "4"
type input "4,000"
radio input "true"
radio input "false"
type input "8.75"
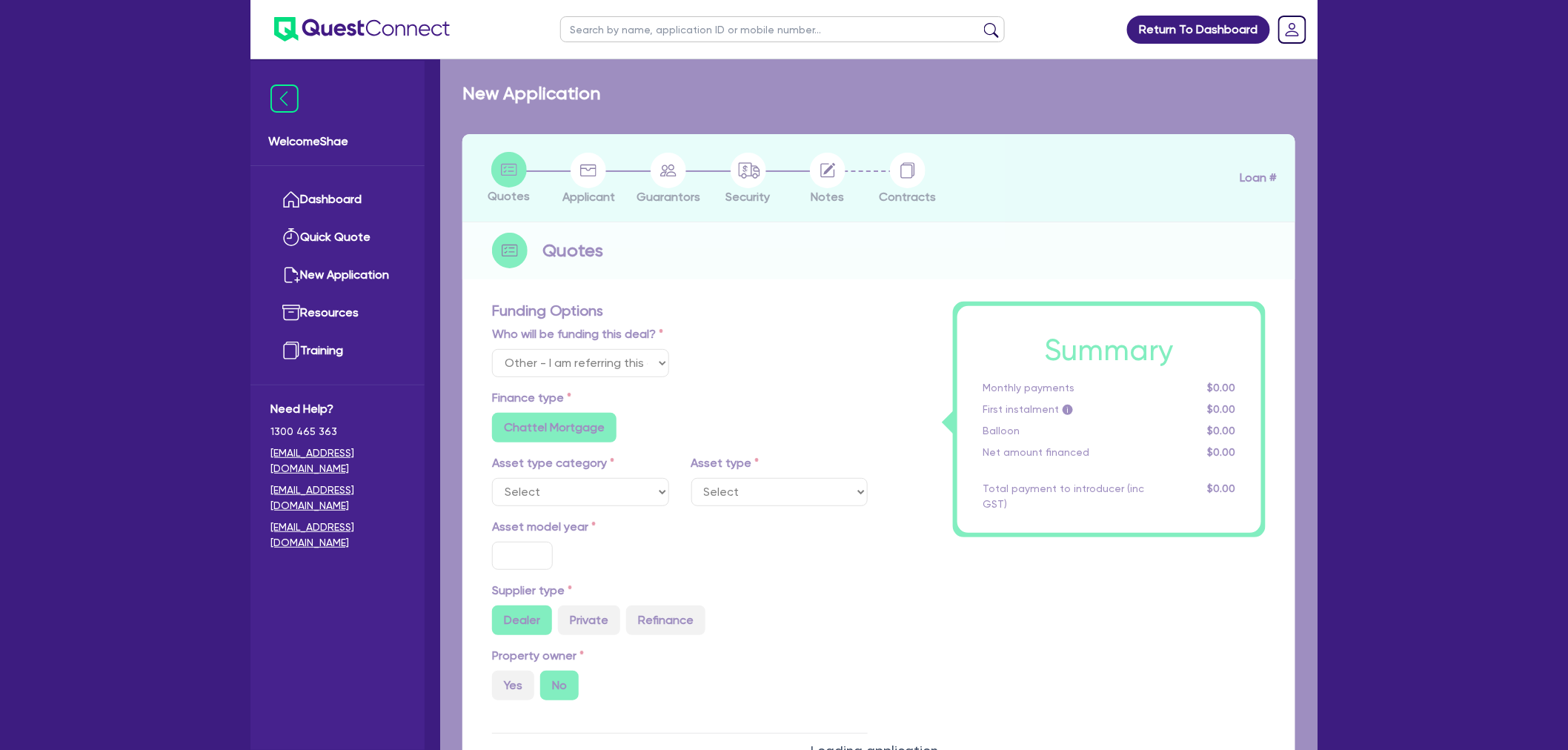
radio input "false"
select select "OTHER_TERTIARY"
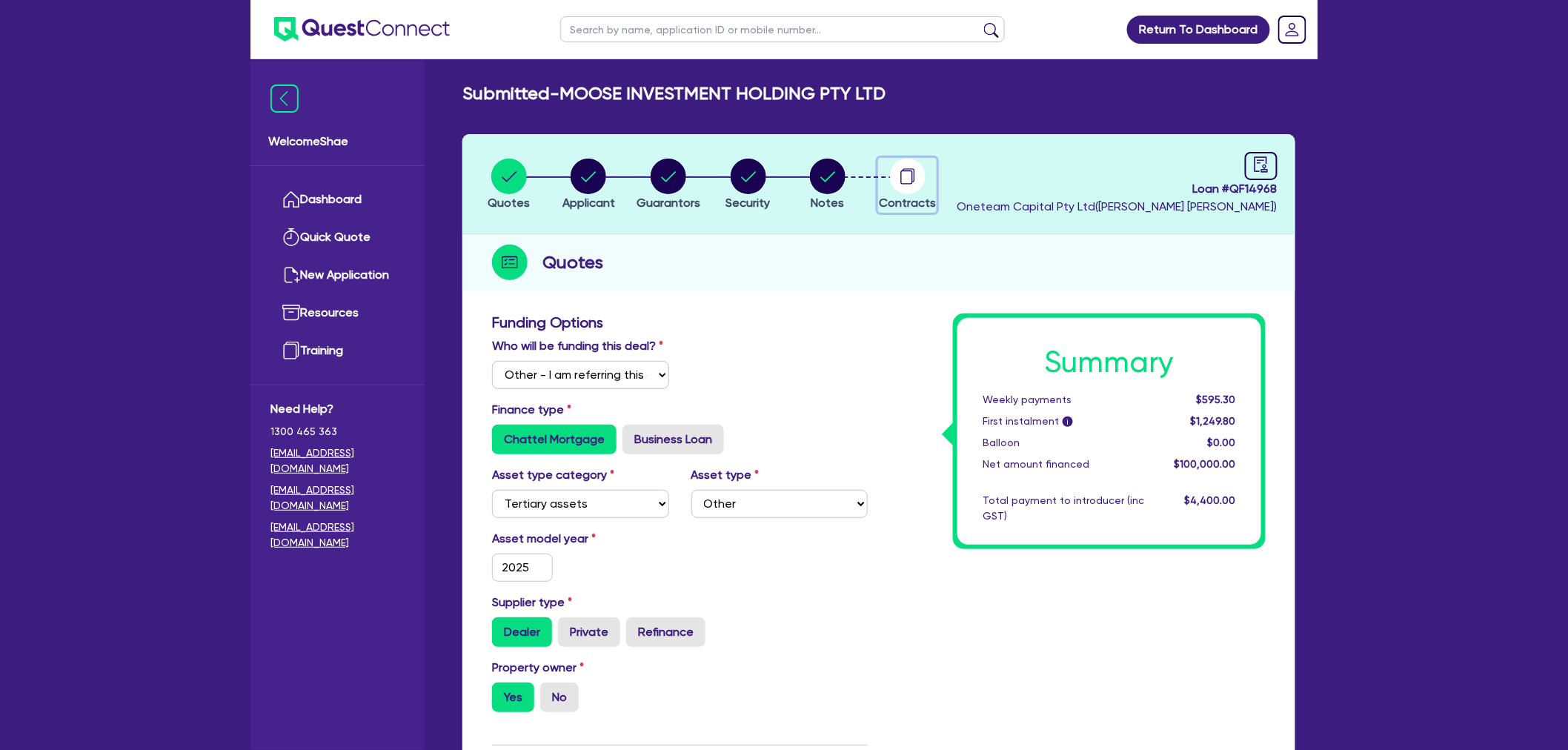
click at [901, 165] on circle "button" at bounding box center [908, 176] width 36 height 36
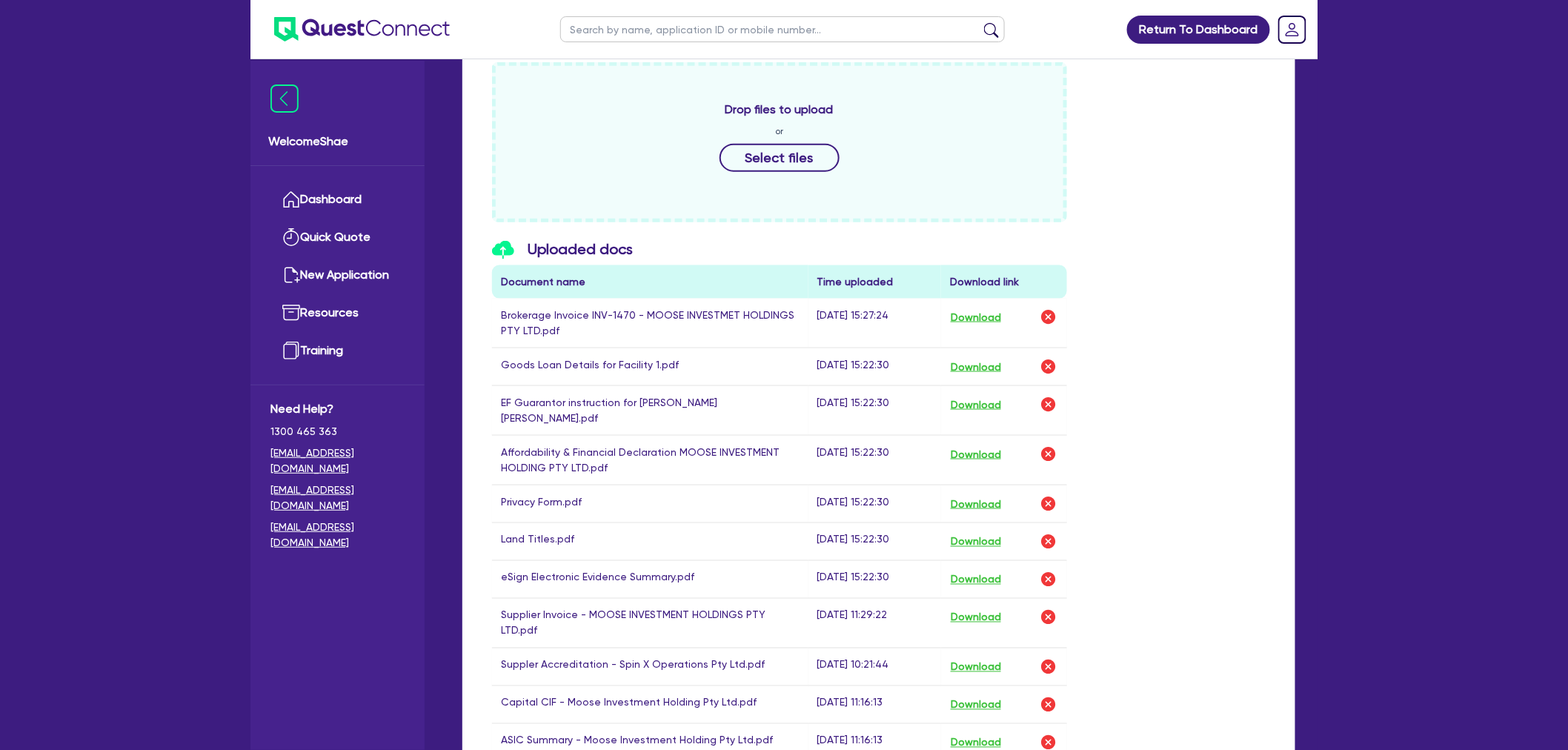
scroll to position [741, 0]
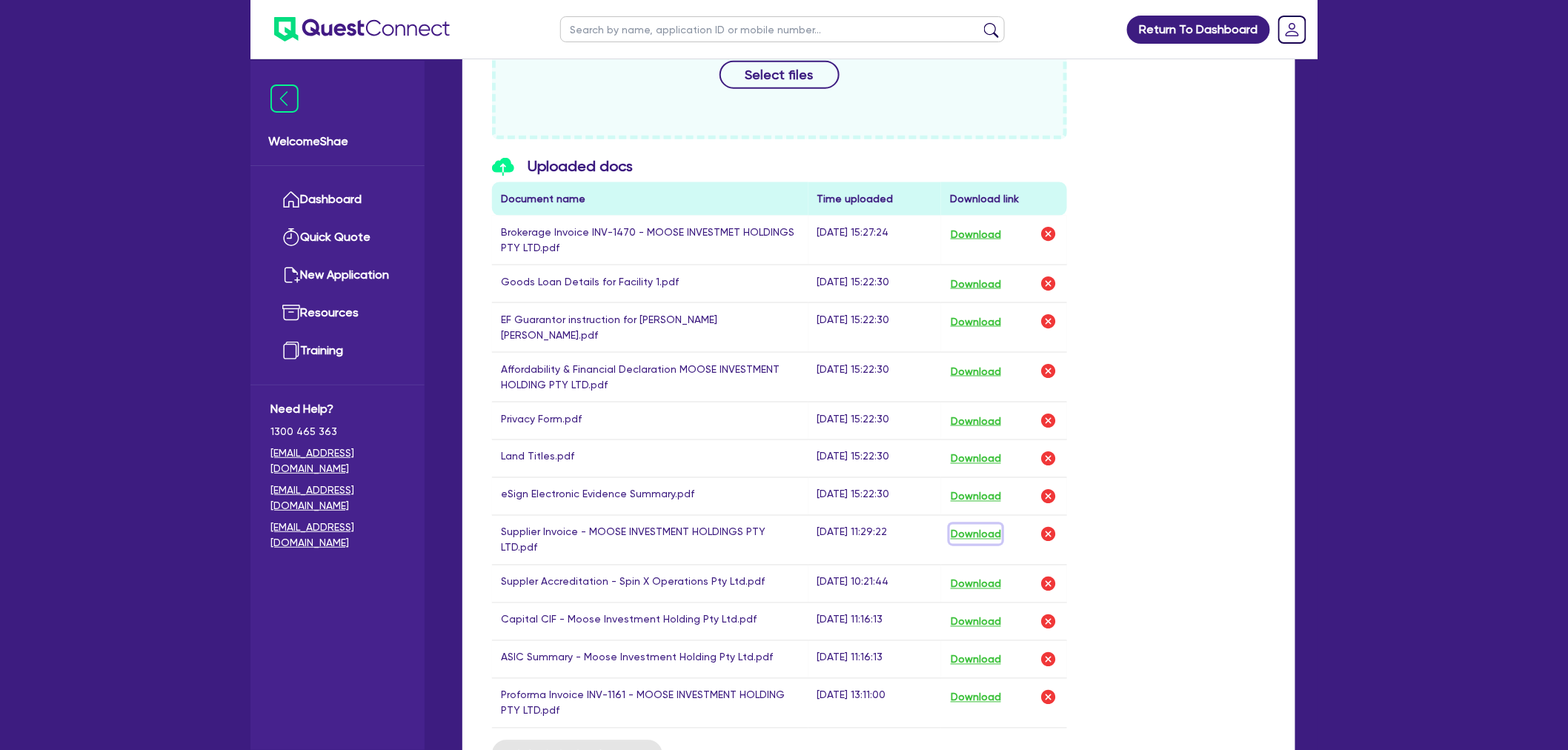
click at [983, 525] on button "Download" at bounding box center [976, 534] width 52 height 19
click at [1045, 526] on img "button" at bounding box center [1048, 534] width 18 height 18
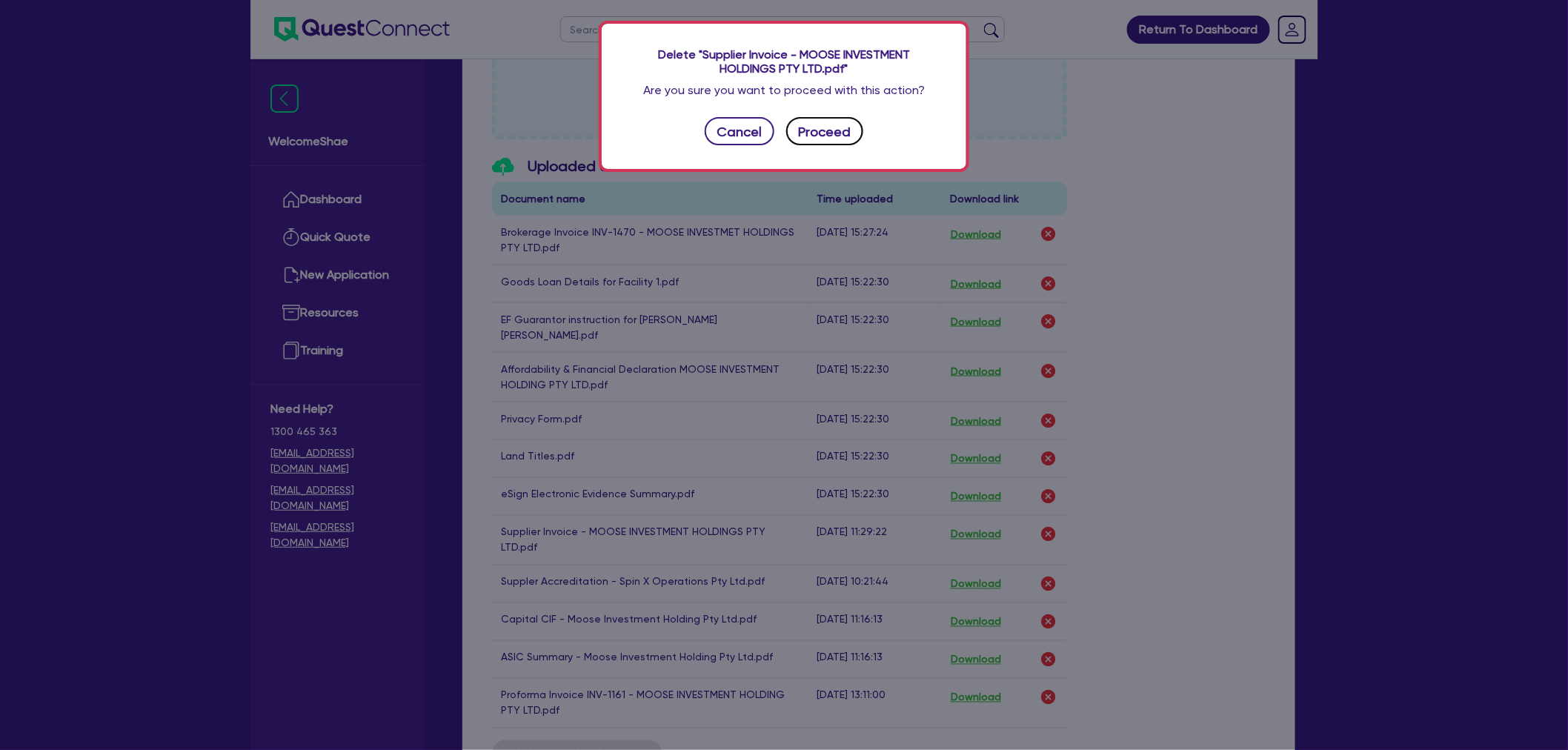
click at [843, 127] on button "Proceed" at bounding box center [825, 131] width 77 height 28
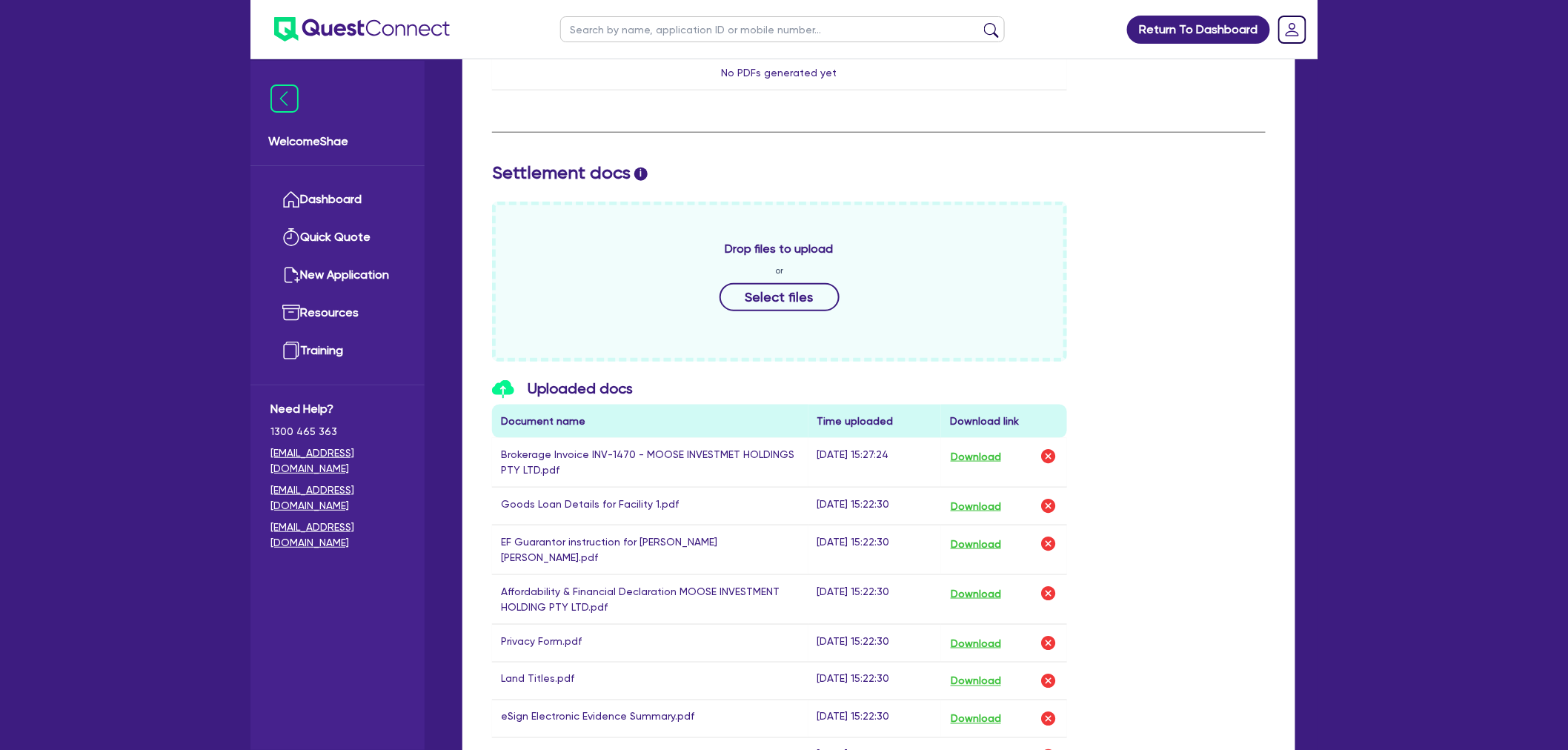
scroll to position [493, 0]
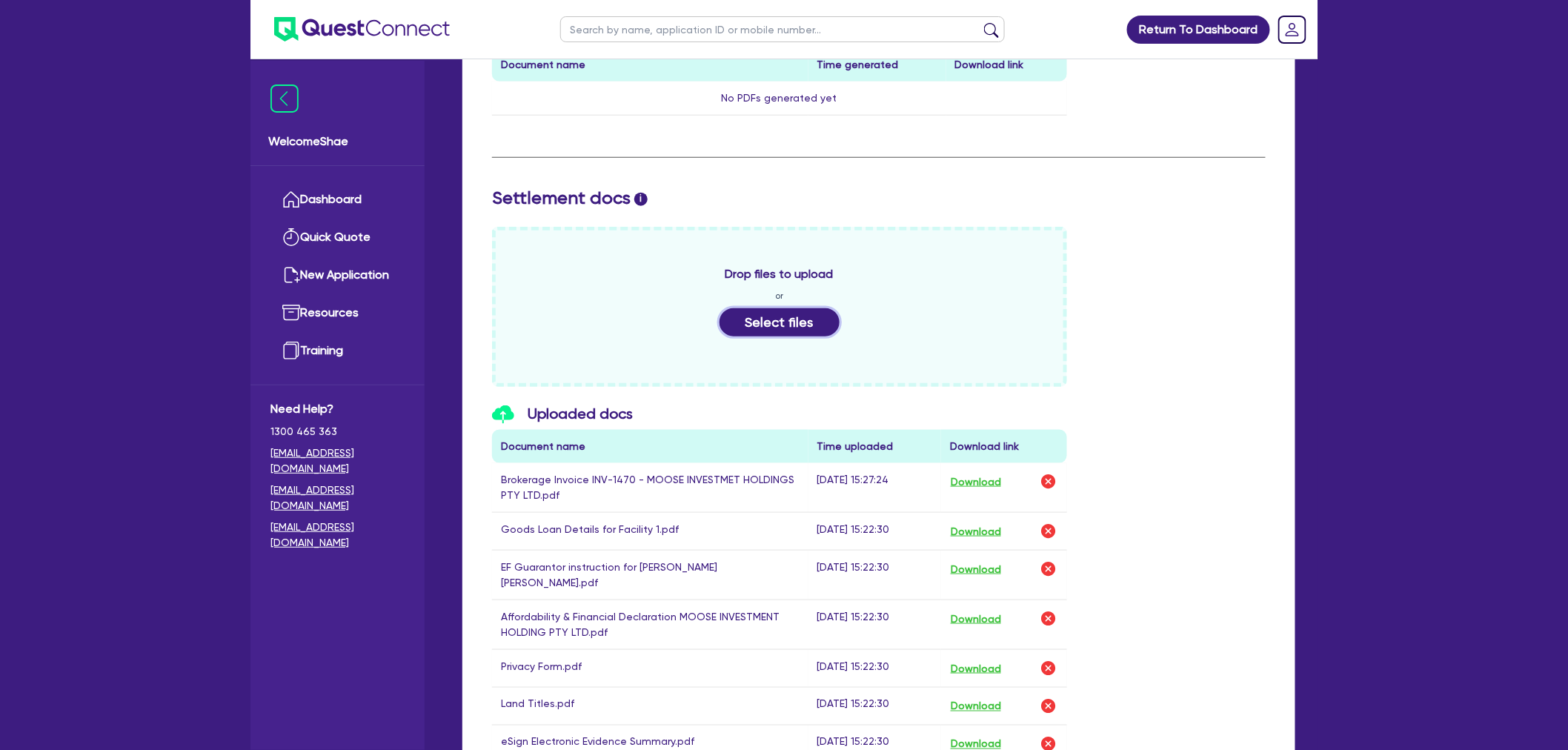
click at [769, 309] on button "Select files" at bounding box center [779, 322] width 120 height 28
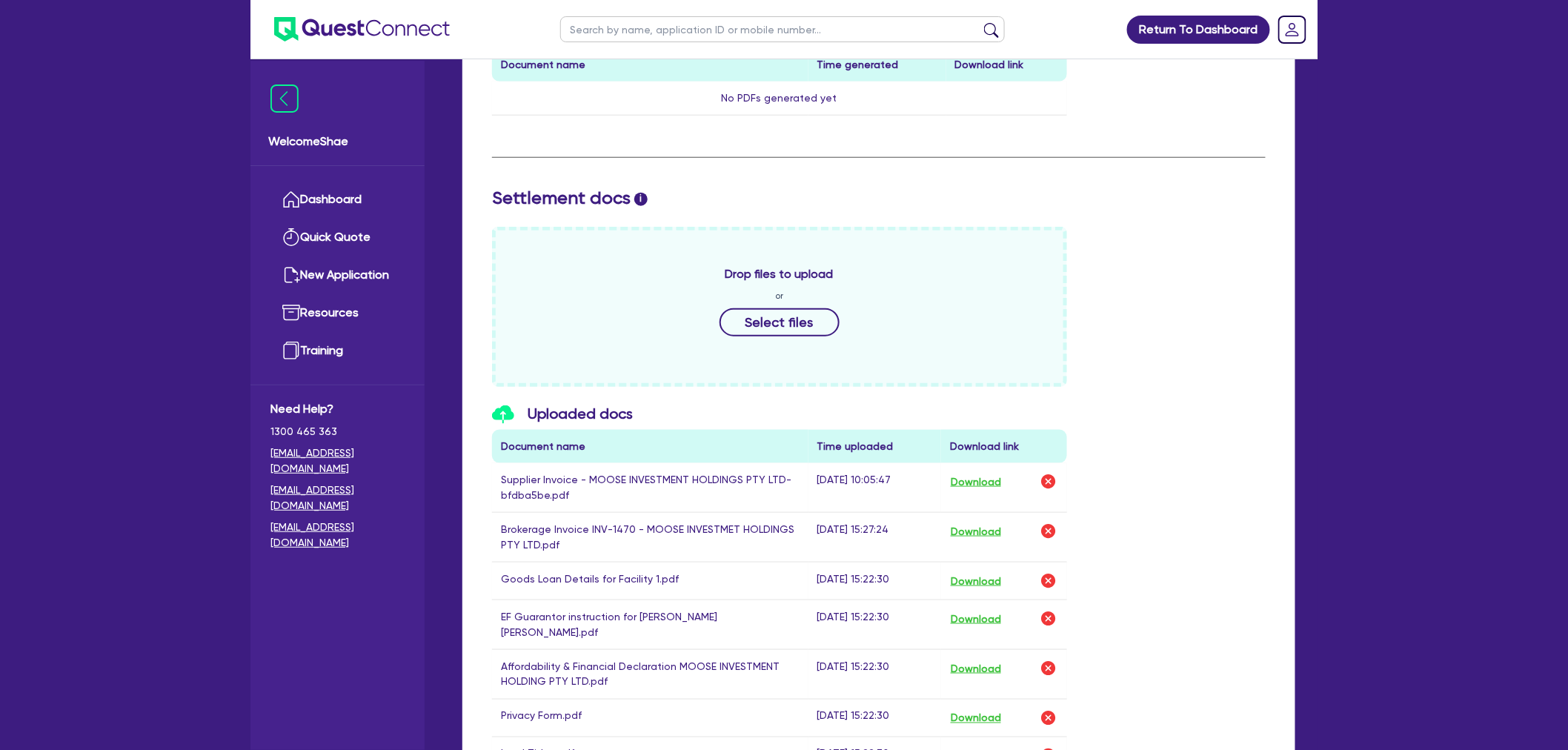
drag, startPoint x: 173, startPoint y: 291, endPoint x: 168, endPoint y: 297, distance: 7.8
click at [173, 291] on div "Return To Dashboard Edit Profile Logout Welcome Shae Dashboard Quick Quote New …" at bounding box center [784, 322] width 1568 height 1630
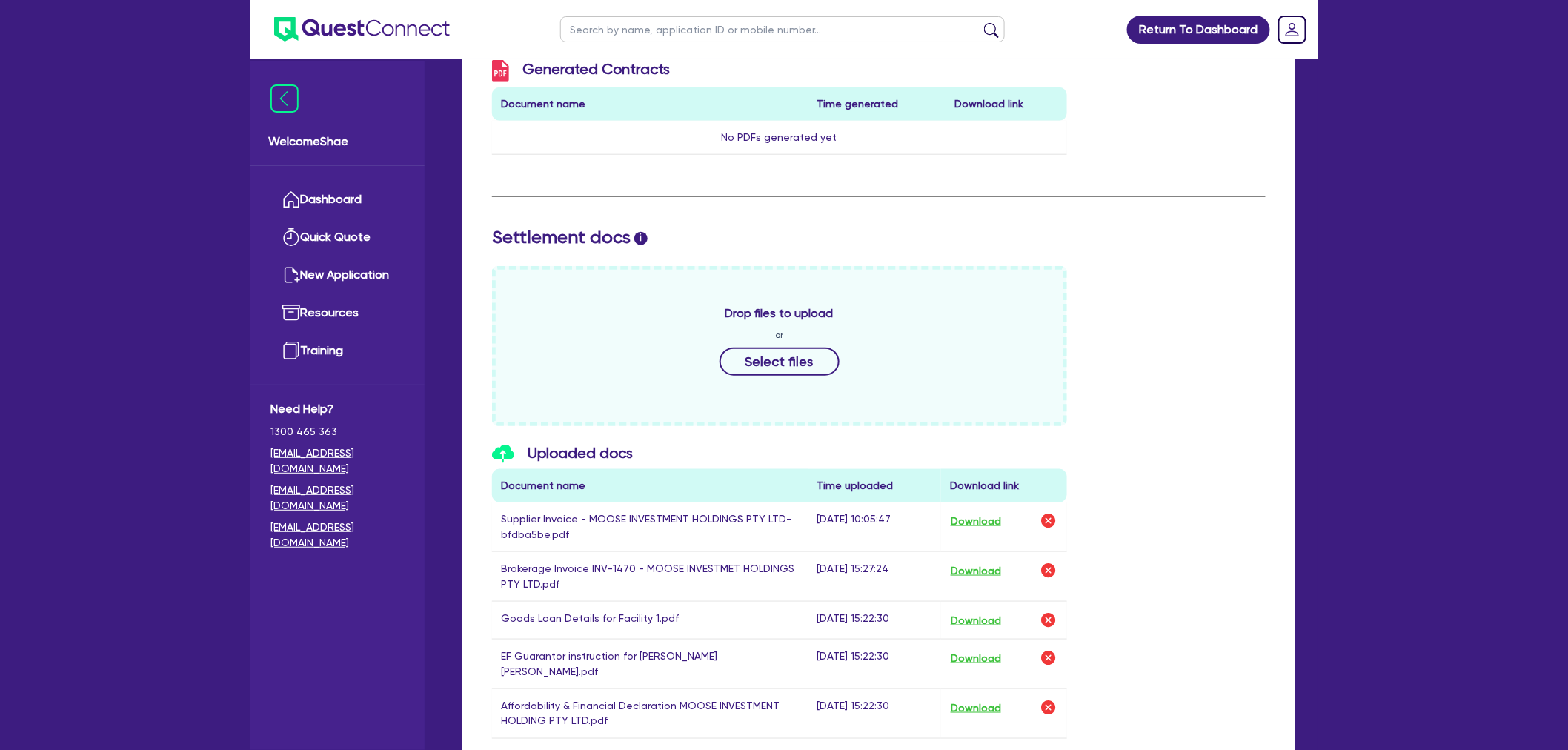
scroll to position [411, 0]
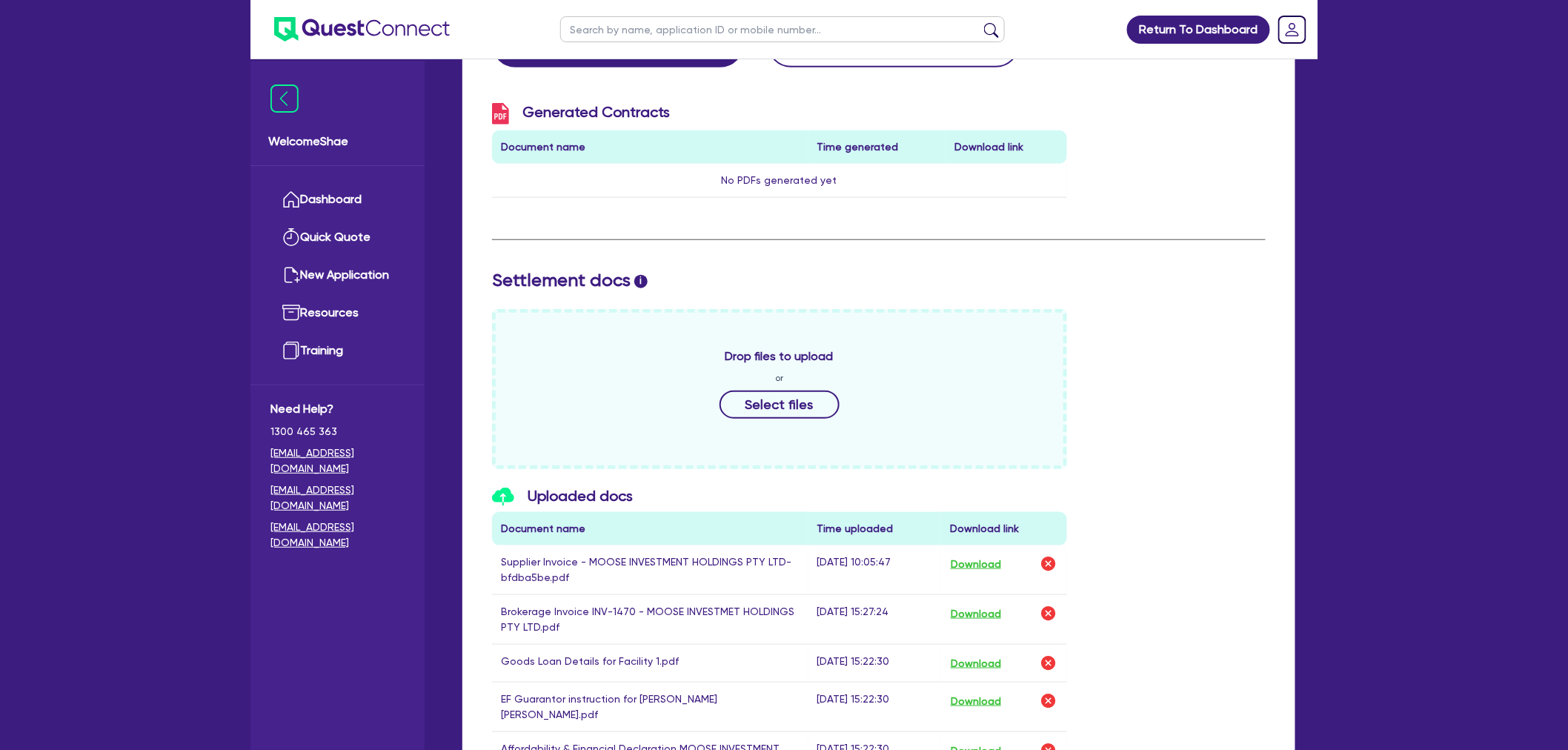
click at [173, 489] on div "Return To Dashboard Edit Profile Logout Welcome Shae Dashboard Quick Quote New …" at bounding box center [784, 404] width 1568 height 1630
click at [714, 36] on input "text" at bounding box center [782, 29] width 445 height 26
type input "fenced"
click button "submit" at bounding box center [991, 32] width 24 height 21
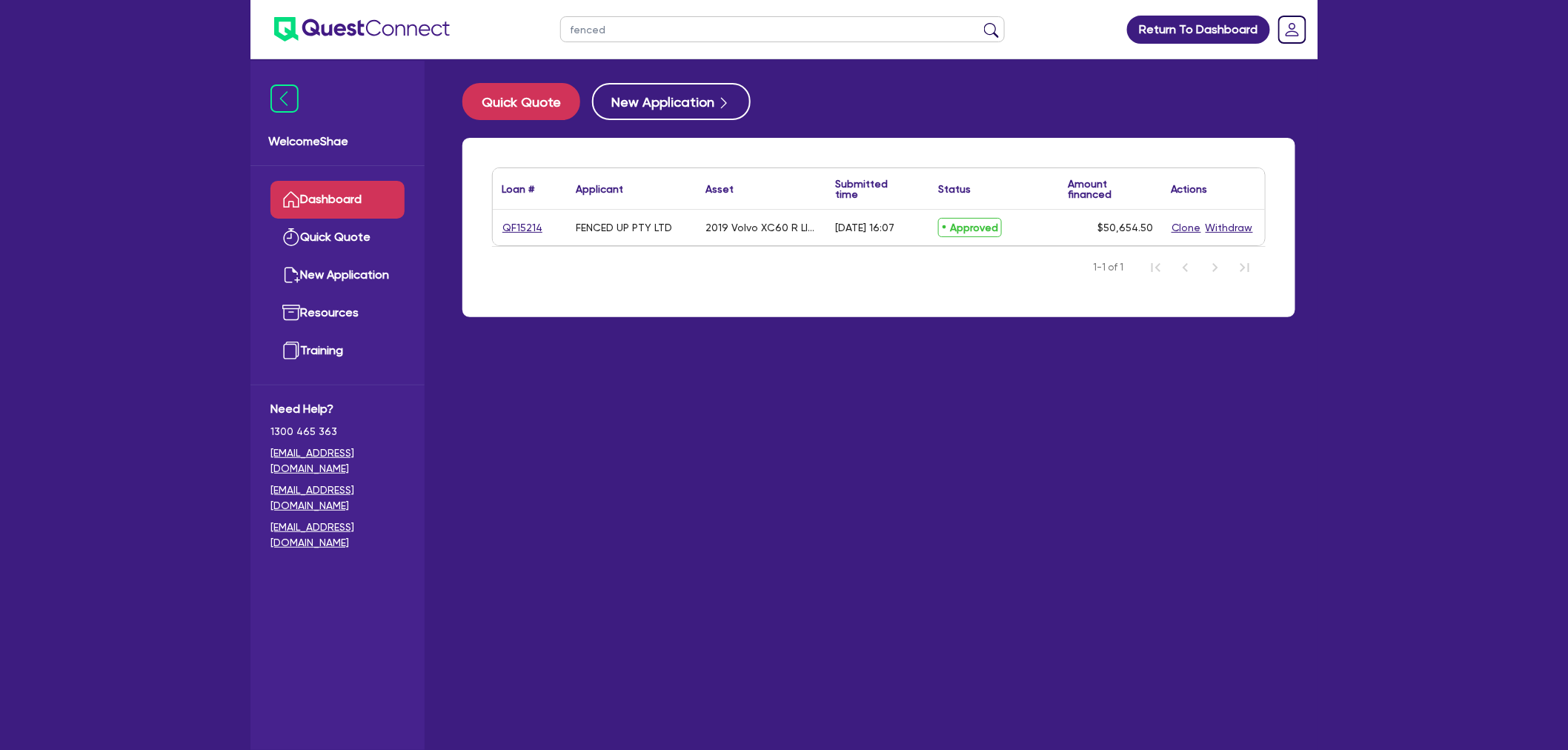
click at [520, 230] on link "QF15214" at bounding box center [523, 228] width 42 height 17
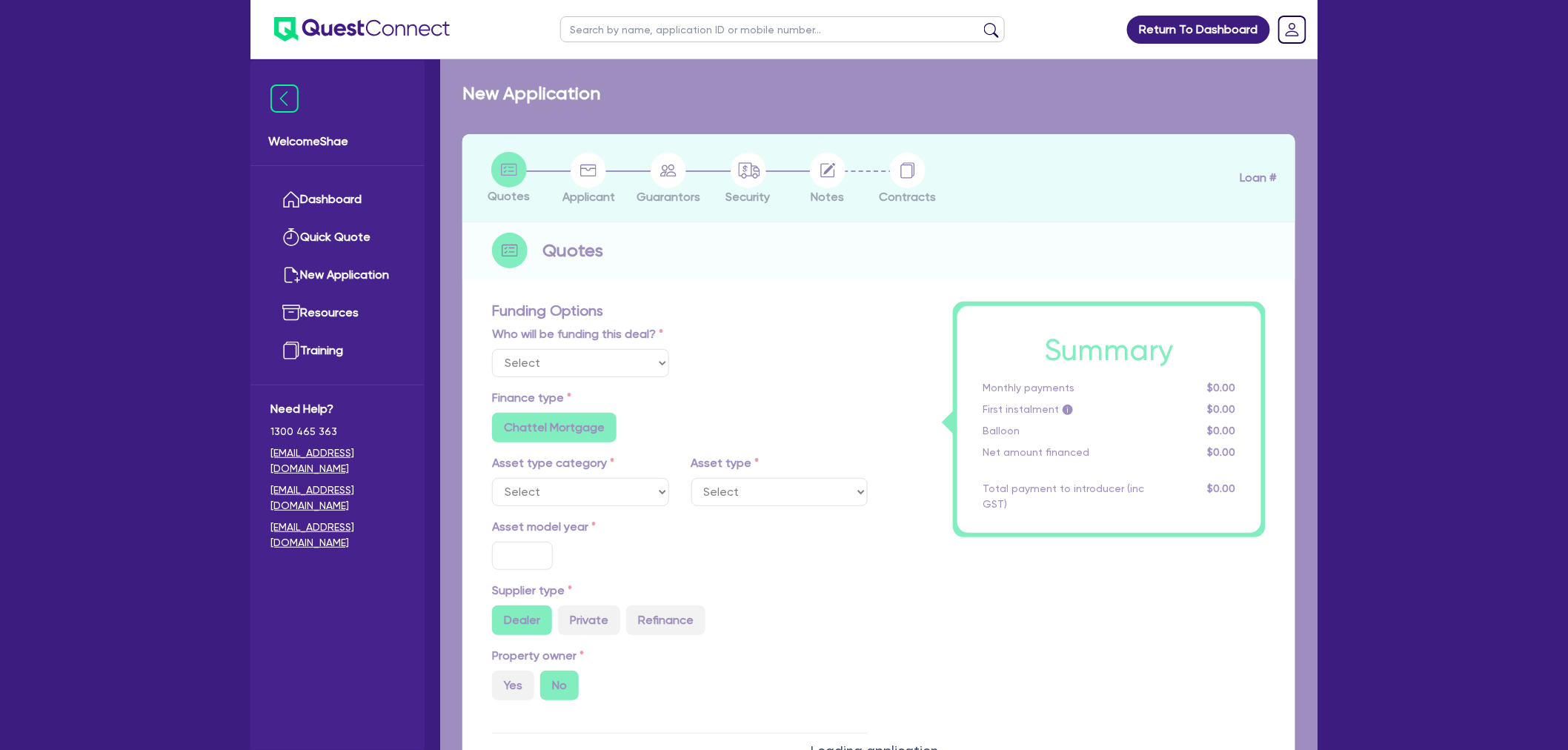
select select "Quest Finance - Own Book"
select select "CARS_AND_LIGHT_TRUCKS"
type input "2019"
radio input "false"
radio input "true"
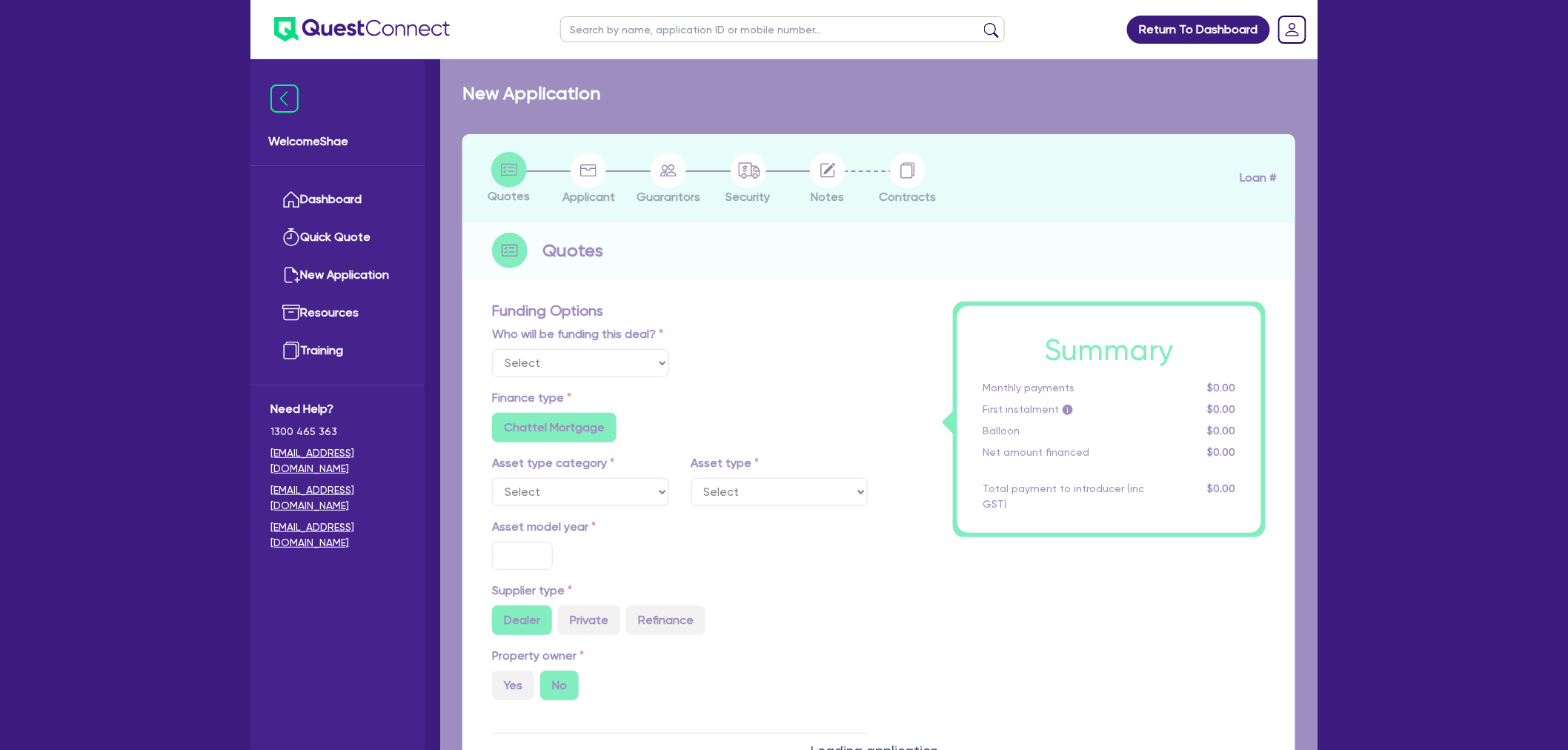
type input "50,000"
type input "10"
type input "5,065.45"
type input "17.95"
type input "900"
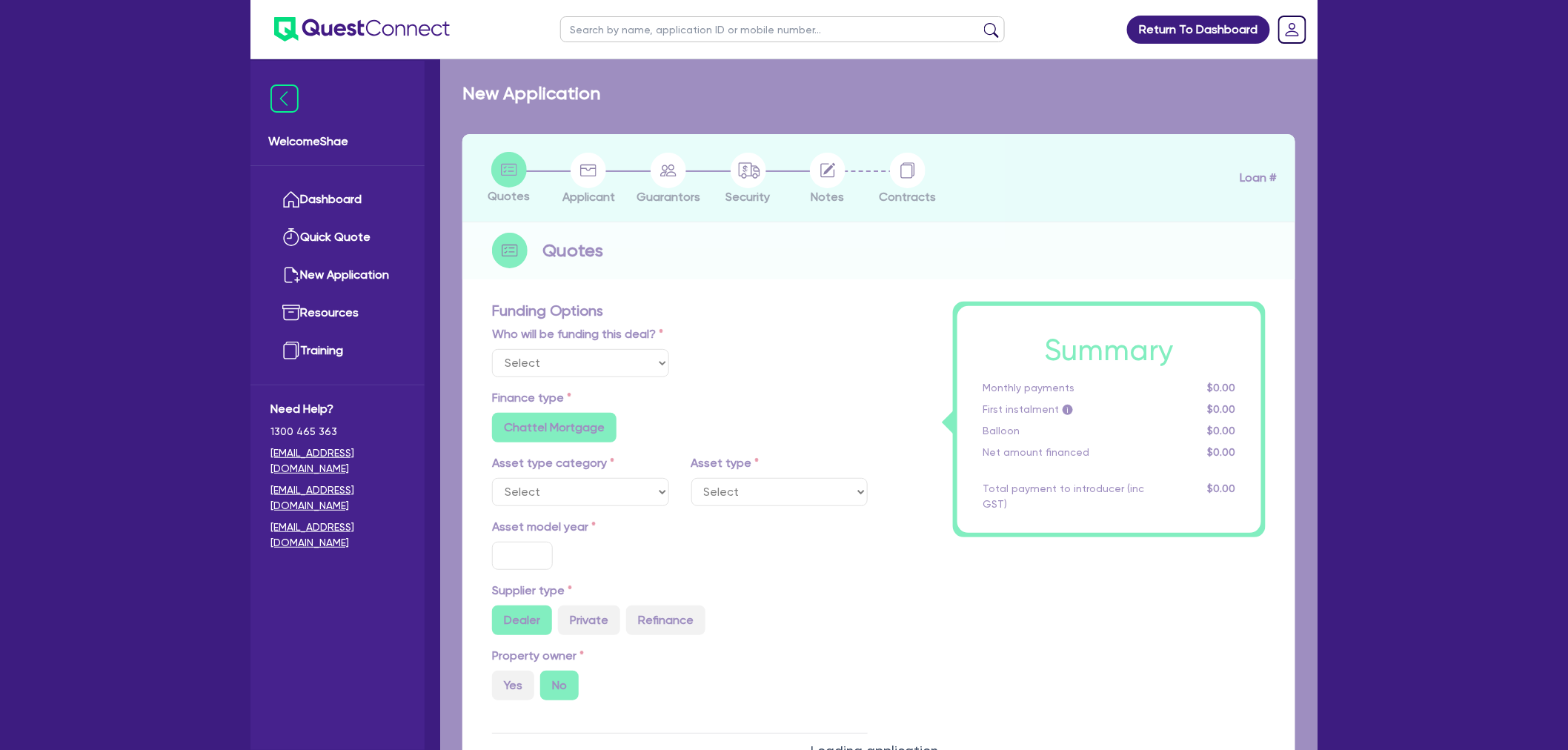
radio input "true"
radio input "false"
select select "PASSENGER_VEHICLES"
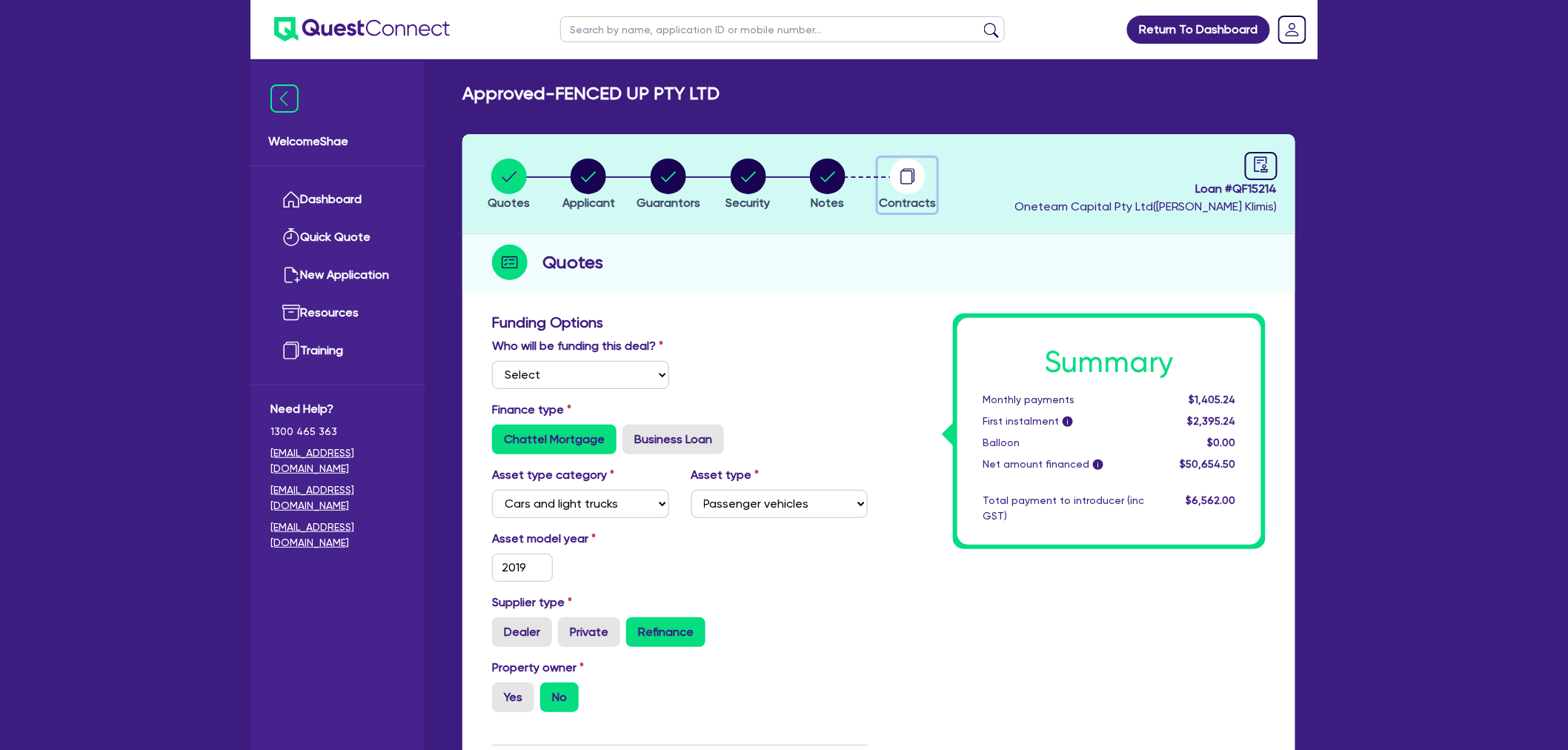
click at [895, 180] on circle "button" at bounding box center [908, 176] width 36 height 36
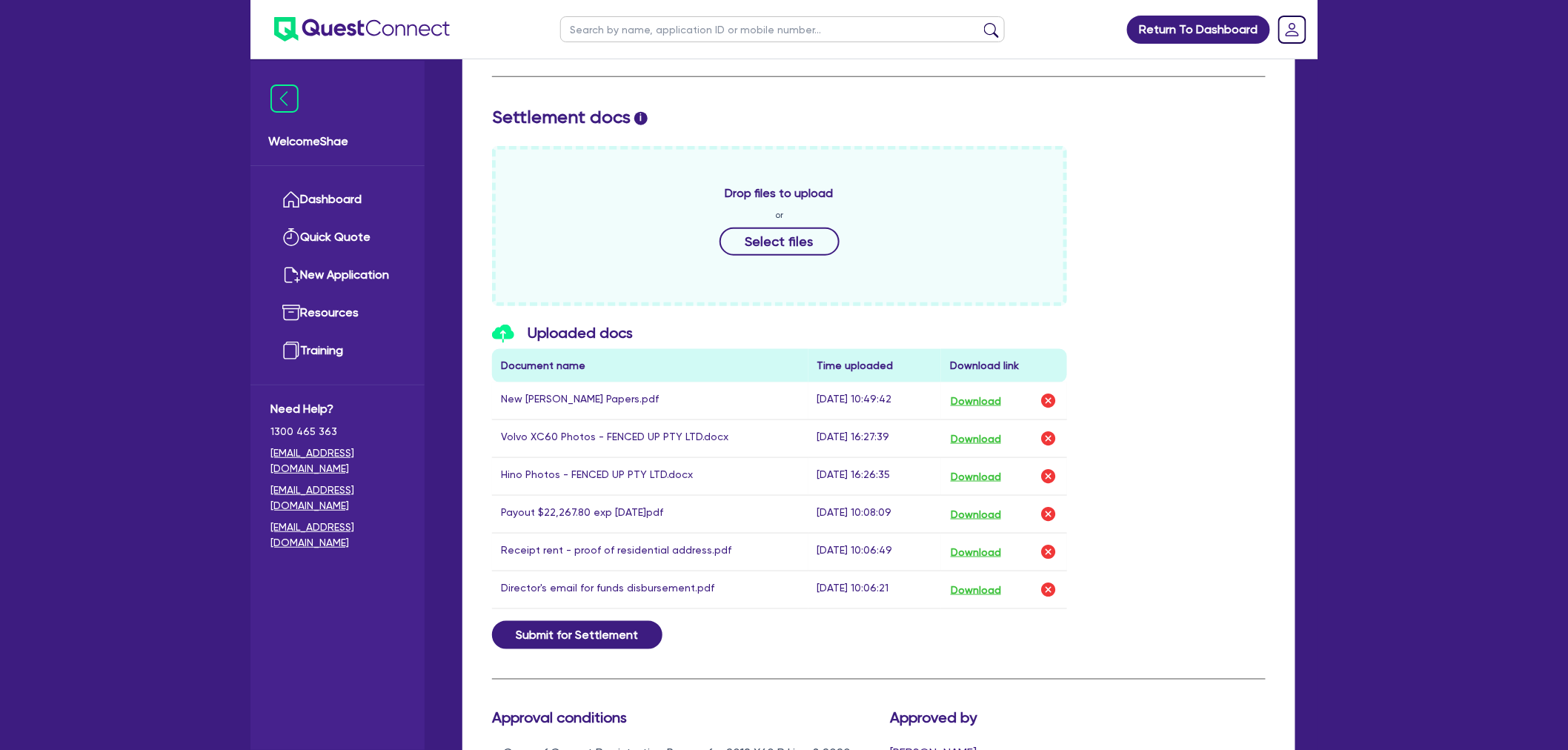
scroll to position [576, 0]
click at [1045, 401] on img "button" at bounding box center [1048, 399] width 18 height 18
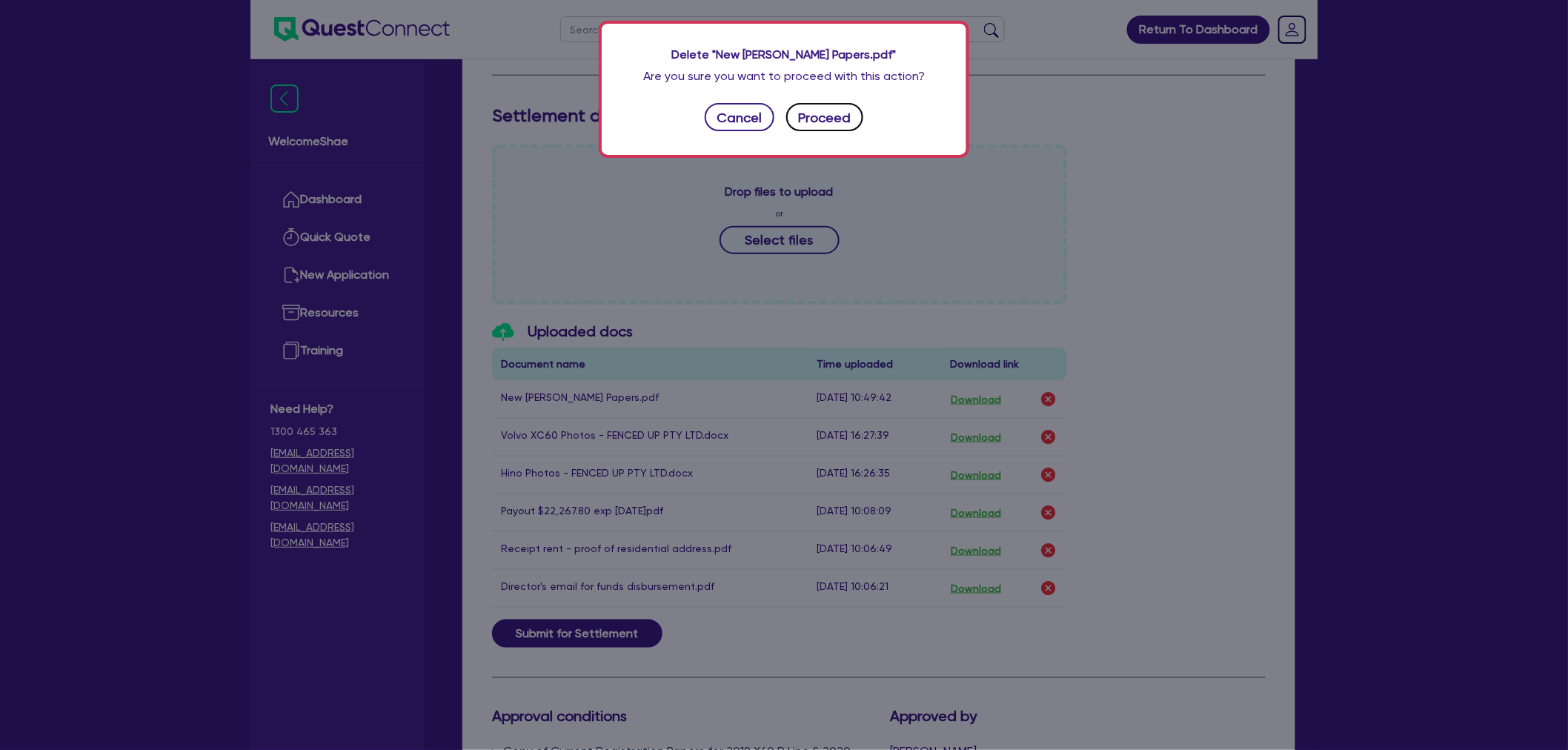
click at [823, 105] on button "Proceed" at bounding box center [825, 117] width 77 height 28
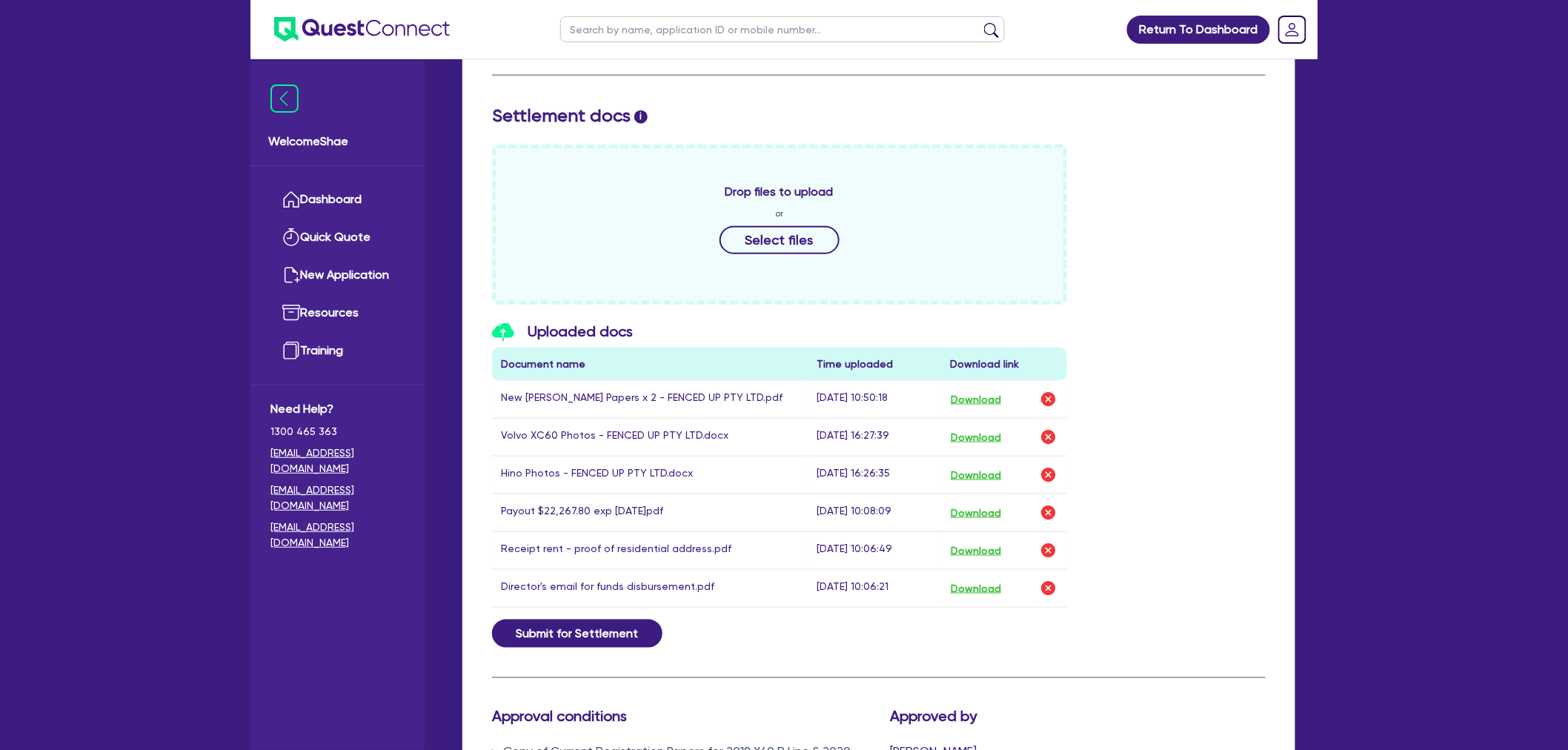
click at [606, 35] on input "text" at bounding box center [782, 29] width 445 height 26
type input "fenced"
click button "submit" at bounding box center [991, 32] width 24 height 21
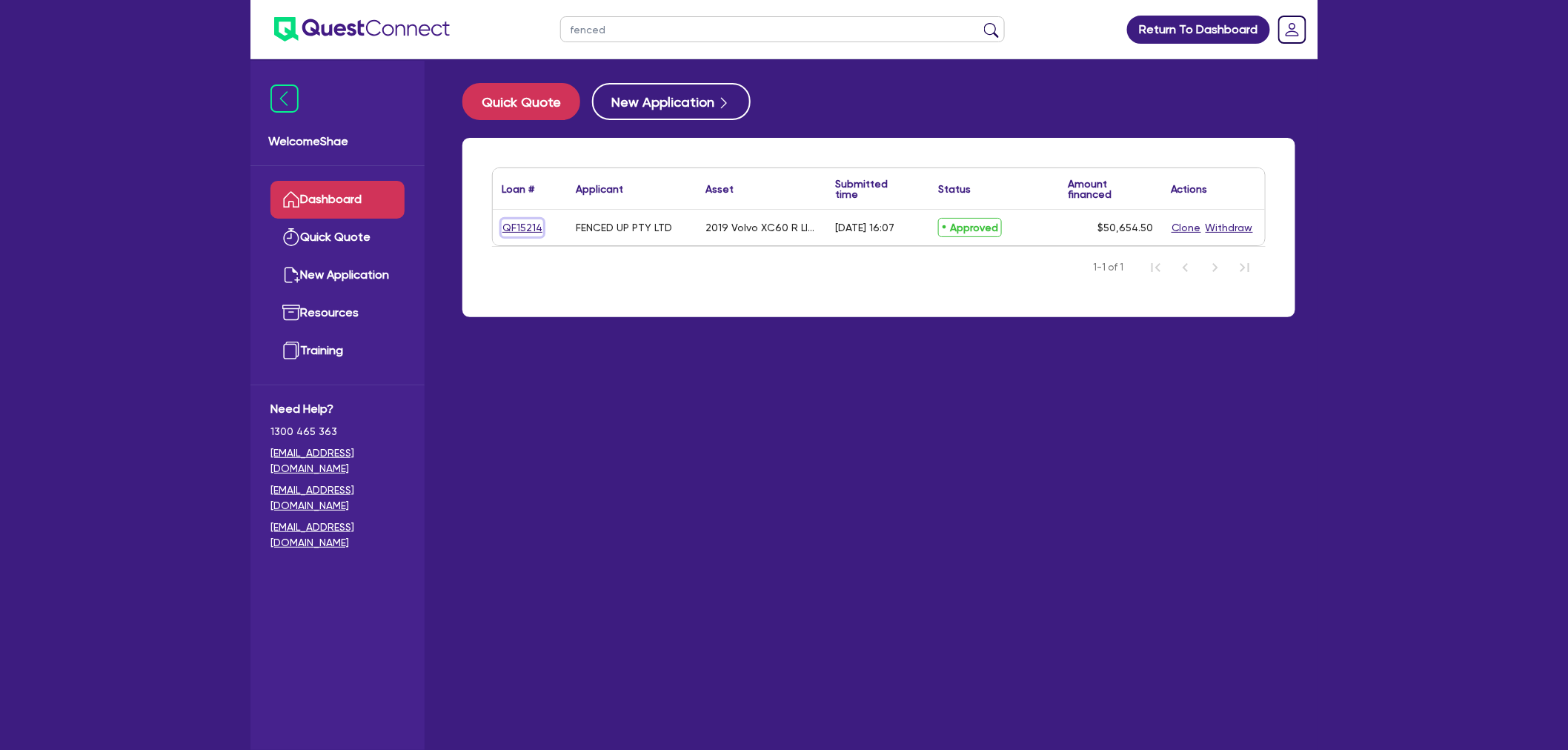
click at [539, 225] on link "QF15214" at bounding box center [523, 228] width 42 height 17
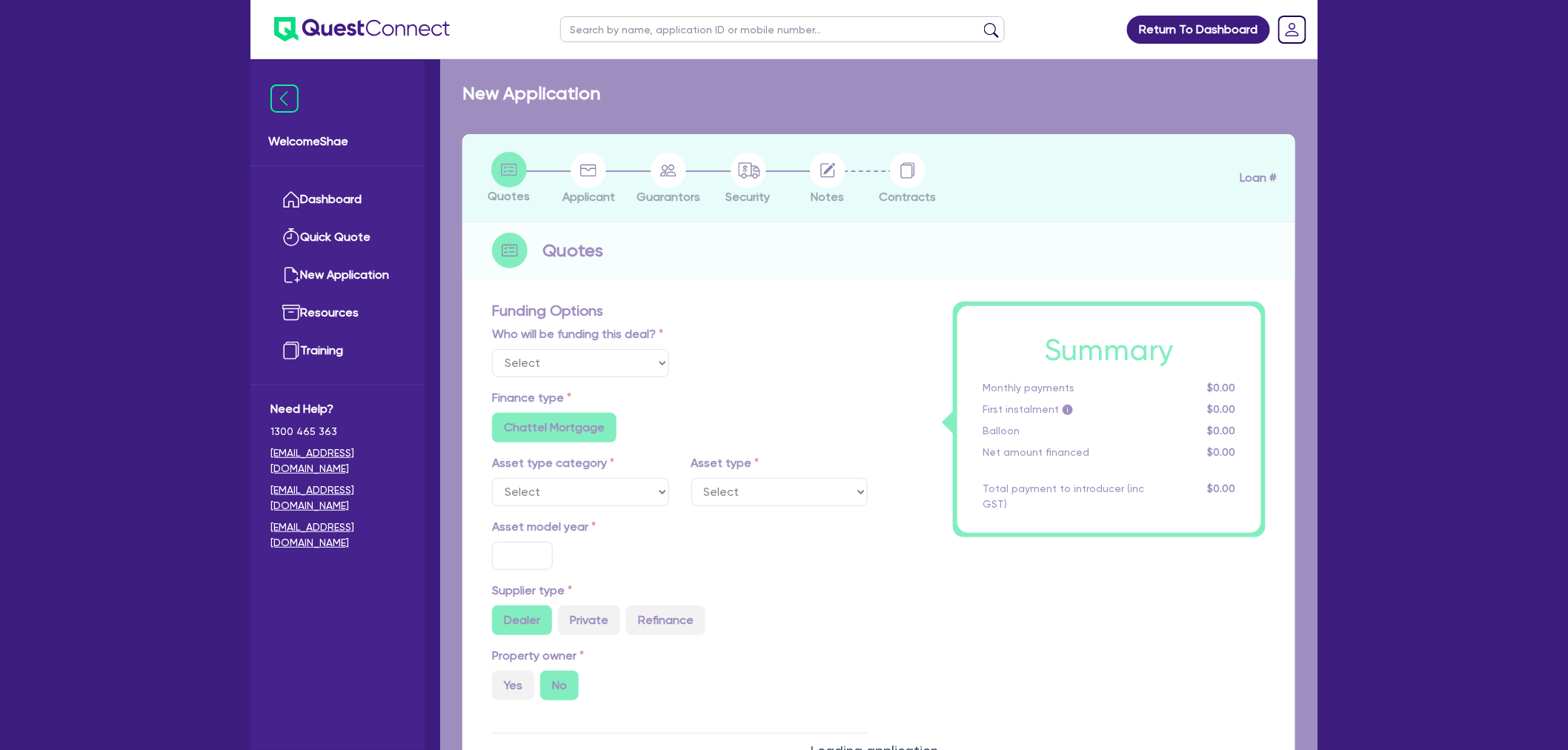
select select "Quest Finance - Own Book"
select select "CARS_AND_LIGHT_TRUCKS"
type input "2019"
radio input "false"
radio input "true"
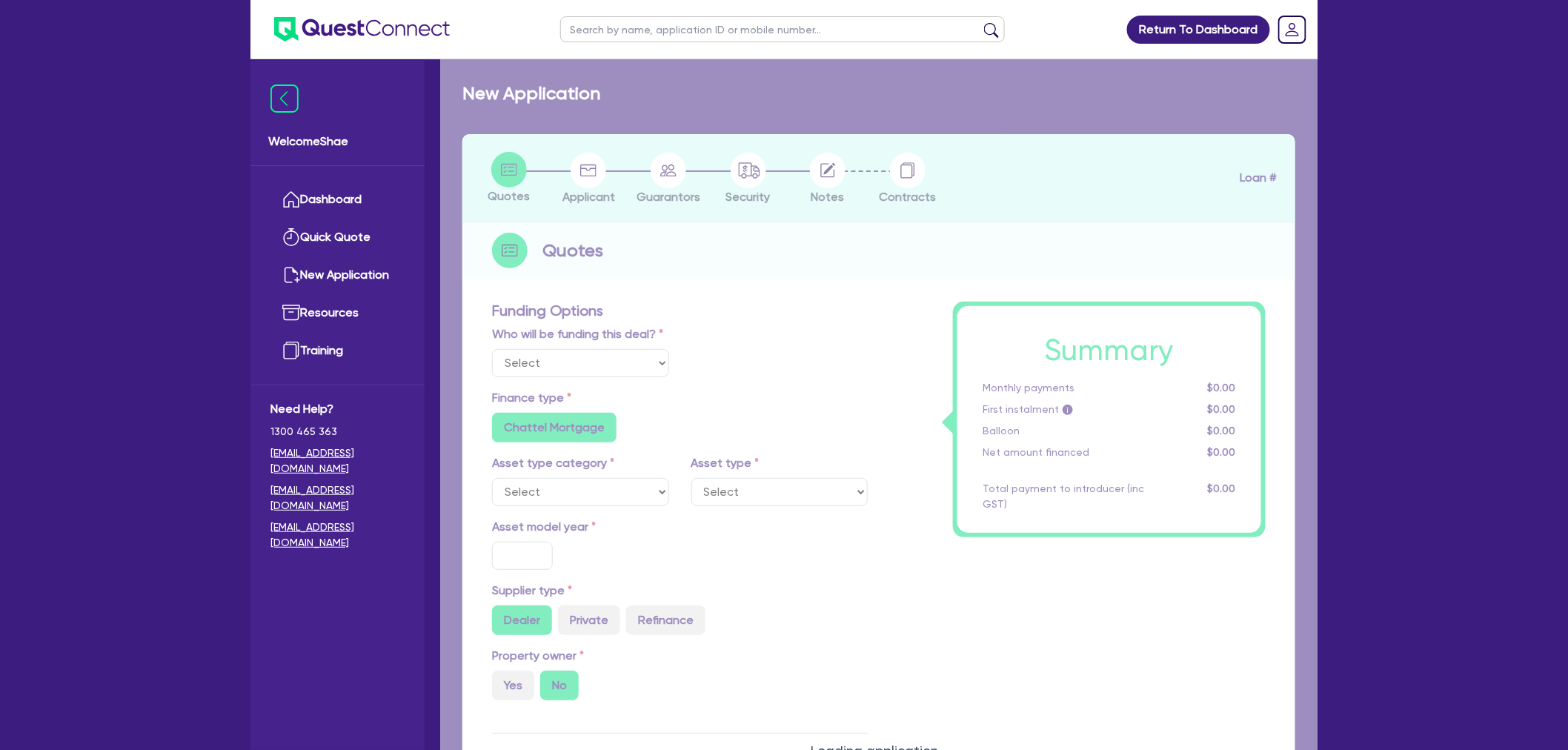
type input "50,000"
type input "10"
type input "5,065.45"
type input "17.95"
type input "900"
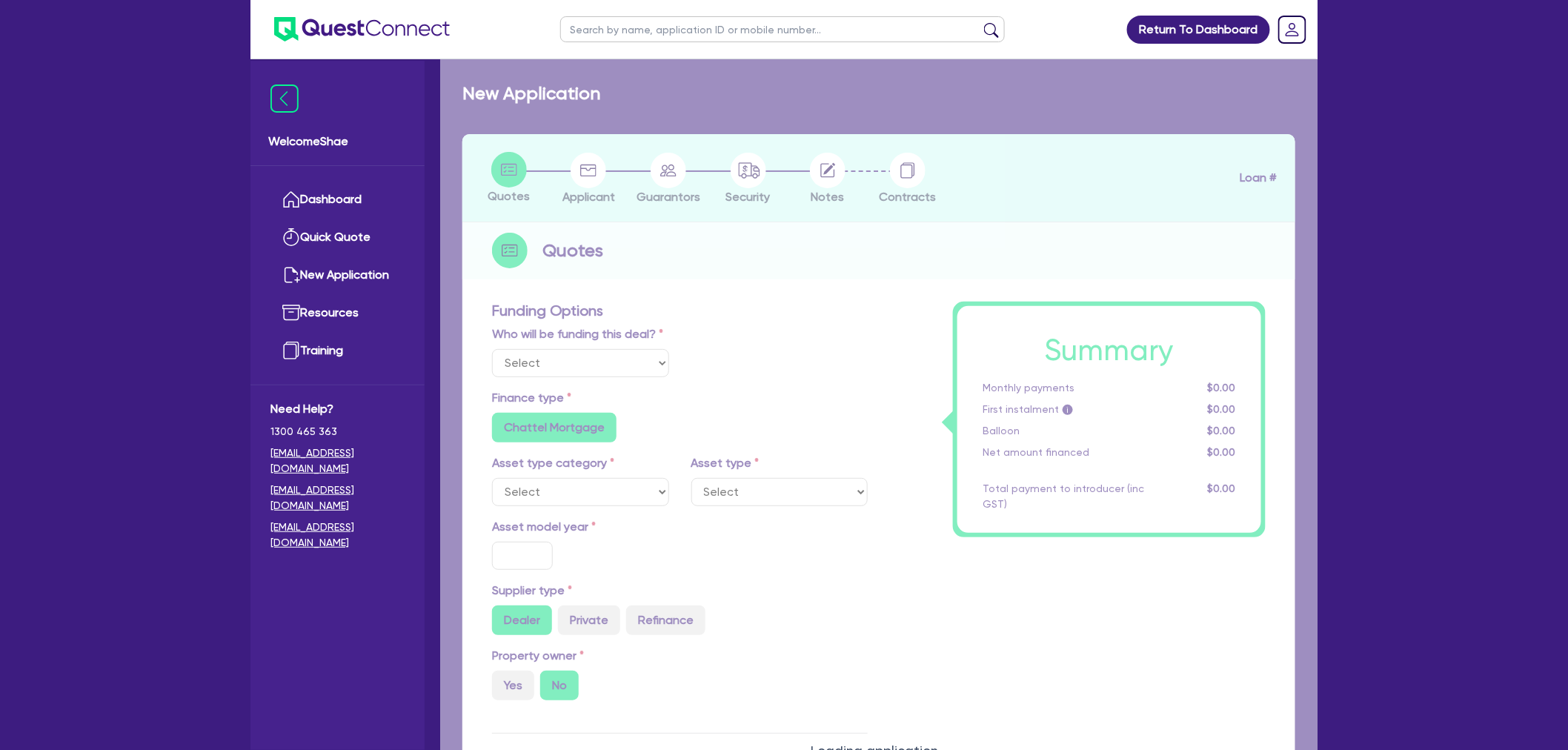
radio input "true"
radio input "false"
select select "PASSENGER_VEHICLES"
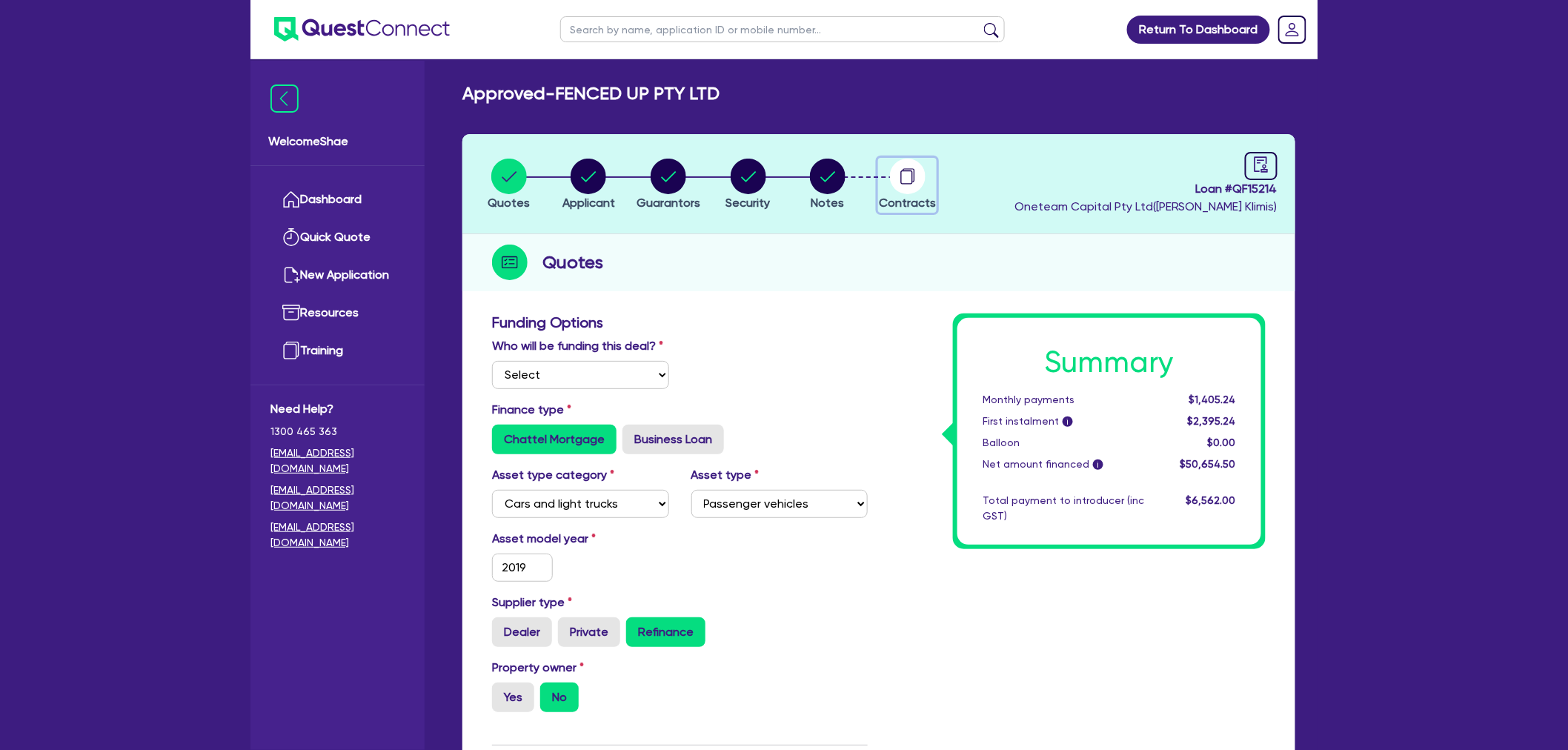
click at [918, 179] on circle "button" at bounding box center [908, 176] width 36 height 36
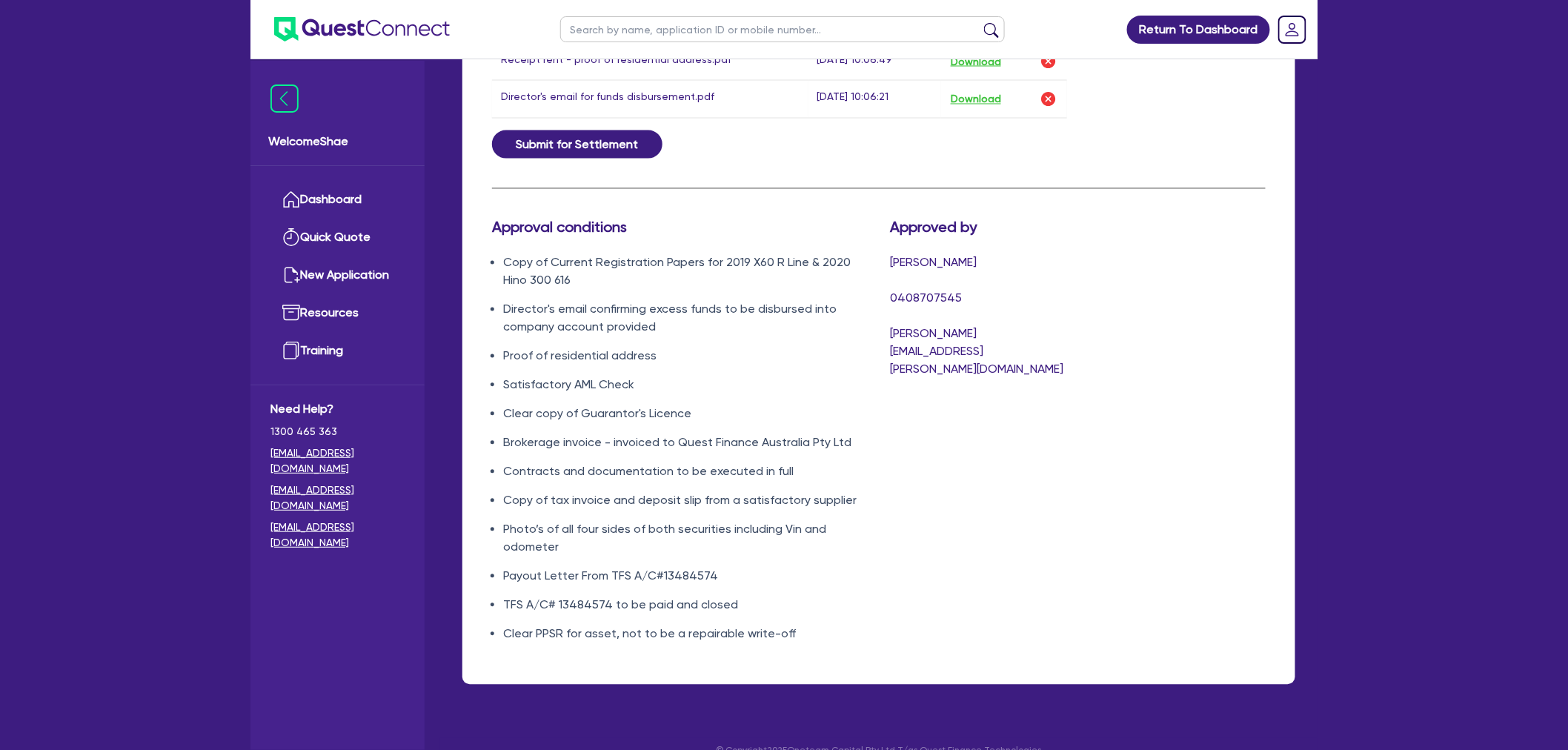
scroll to position [1129, 0]
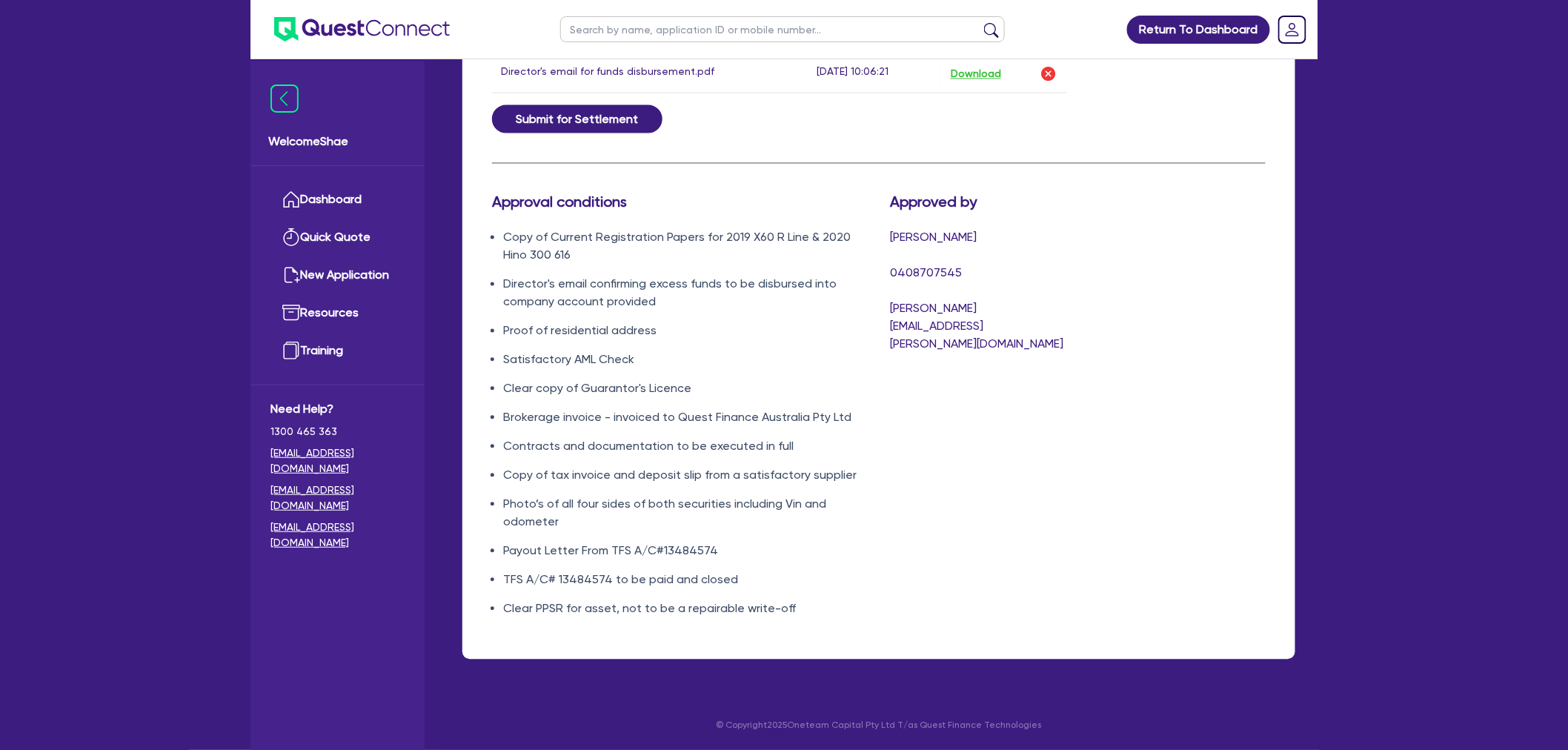
click at [634, 608] on li "Clear PPSR for asset, not to be a repairable write-off" at bounding box center [686, 609] width 365 height 18
click at [619, 582] on li "TFS A/C# 13484574 to be paid and closed" at bounding box center [686, 580] width 365 height 18
click at [608, 558] on li "Payout Letter From TFS A/C#13484574" at bounding box center [686, 551] width 365 height 18
click at [601, 513] on li "Photo’s of all four sides of both securities including Vin and odometer" at bounding box center [686, 513] width 365 height 36
click at [591, 478] on li "Copy of tax invoice and deposit slip from a satisfactory supplier" at bounding box center [686, 476] width 365 height 18
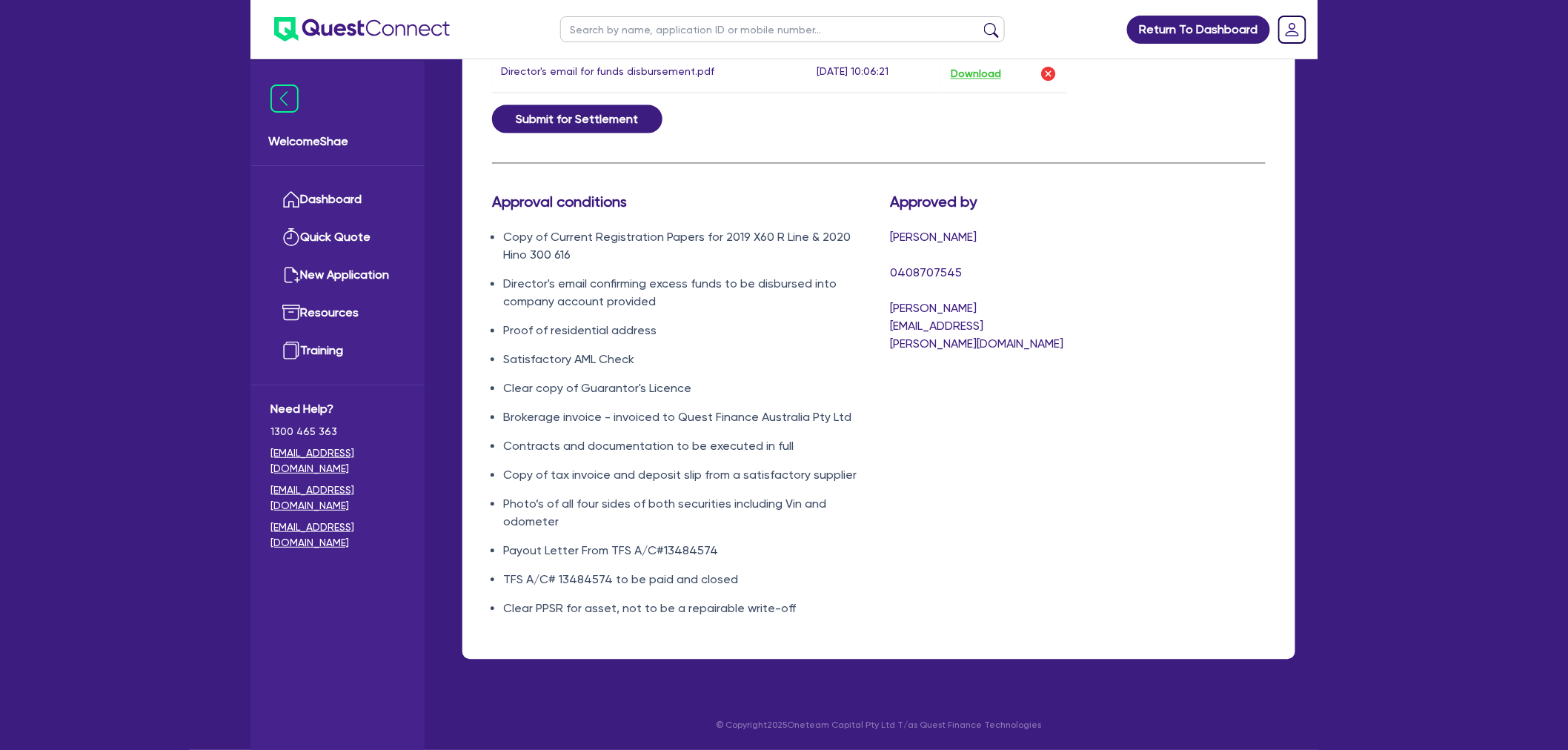
click at [584, 446] on li "Contracts and documentation to be executed in full" at bounding box center [686, 446] width 365 height 18
click at [582, 418] on li "Brokerage invoice - invoiced to Quest Finance Australia Pty Ltd" at bounding box center [686, 418] width 365 height 18
click at [580, 390] on li "Clear copy of Guarantor's Licence" at bounding box center [686, 389] width 365 height 18
click at [579, 363] on li "Satisfactory AML Check" at bounding box center [686, 360] width 365 height 18
click at [571, 319] on ul "Copy of Current Registration Papers for 2019 X60 R Line & 2020 Hino 300 616 Dir…" at bounding box center [680, 423] width 376 height 389
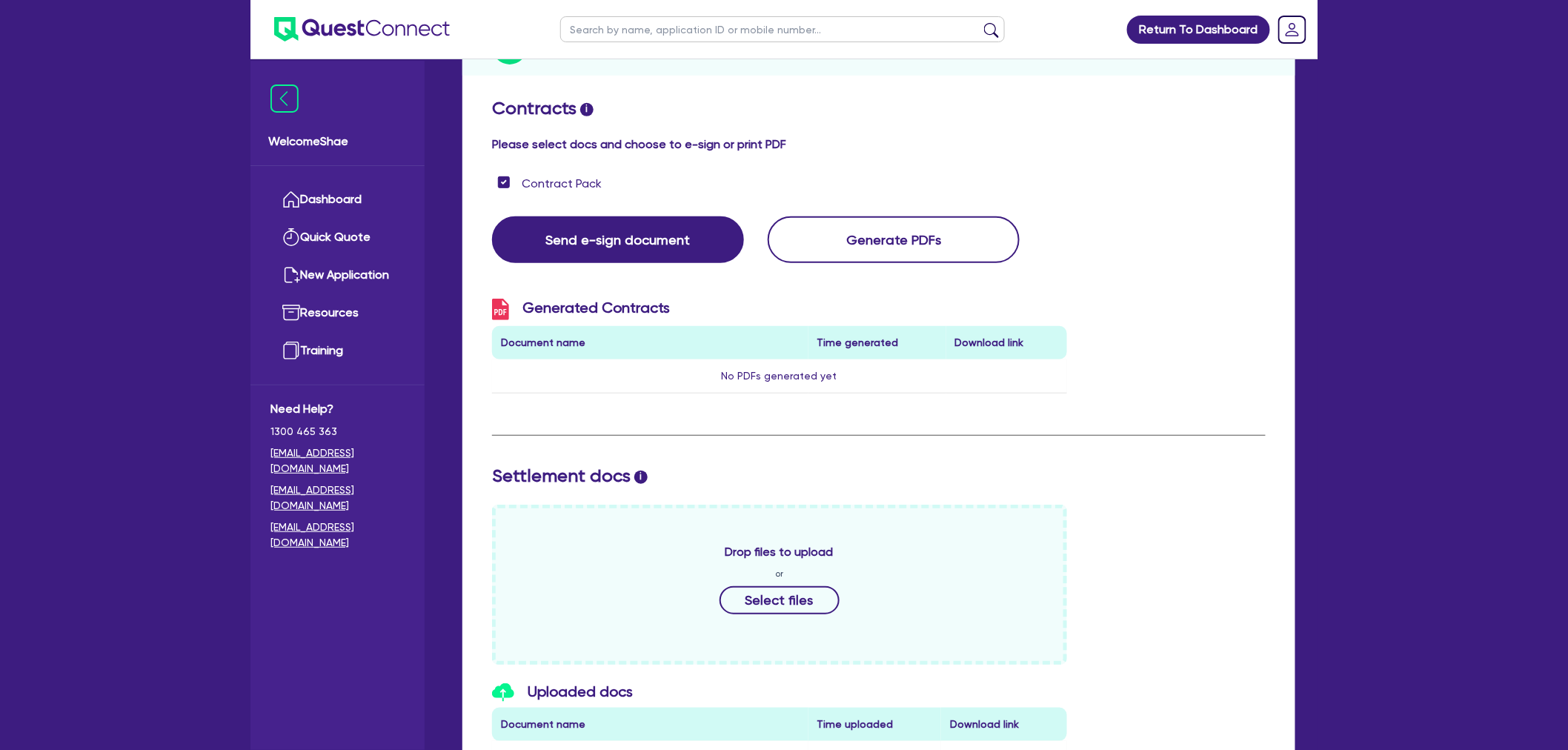
scroll to position [0, 0]
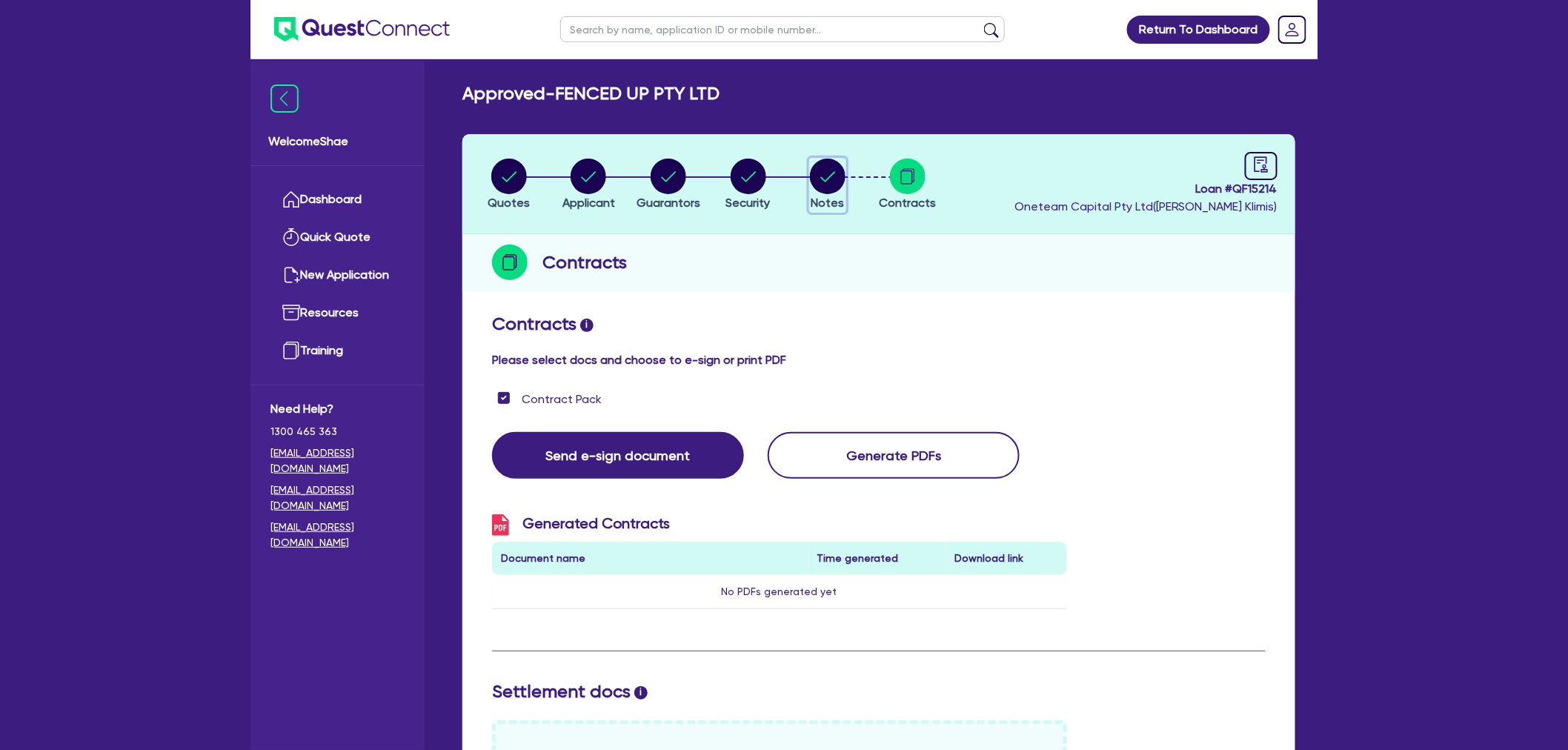
click at [832, 182] on circle "button" at bounding box center [828, 176] width 36 height 36
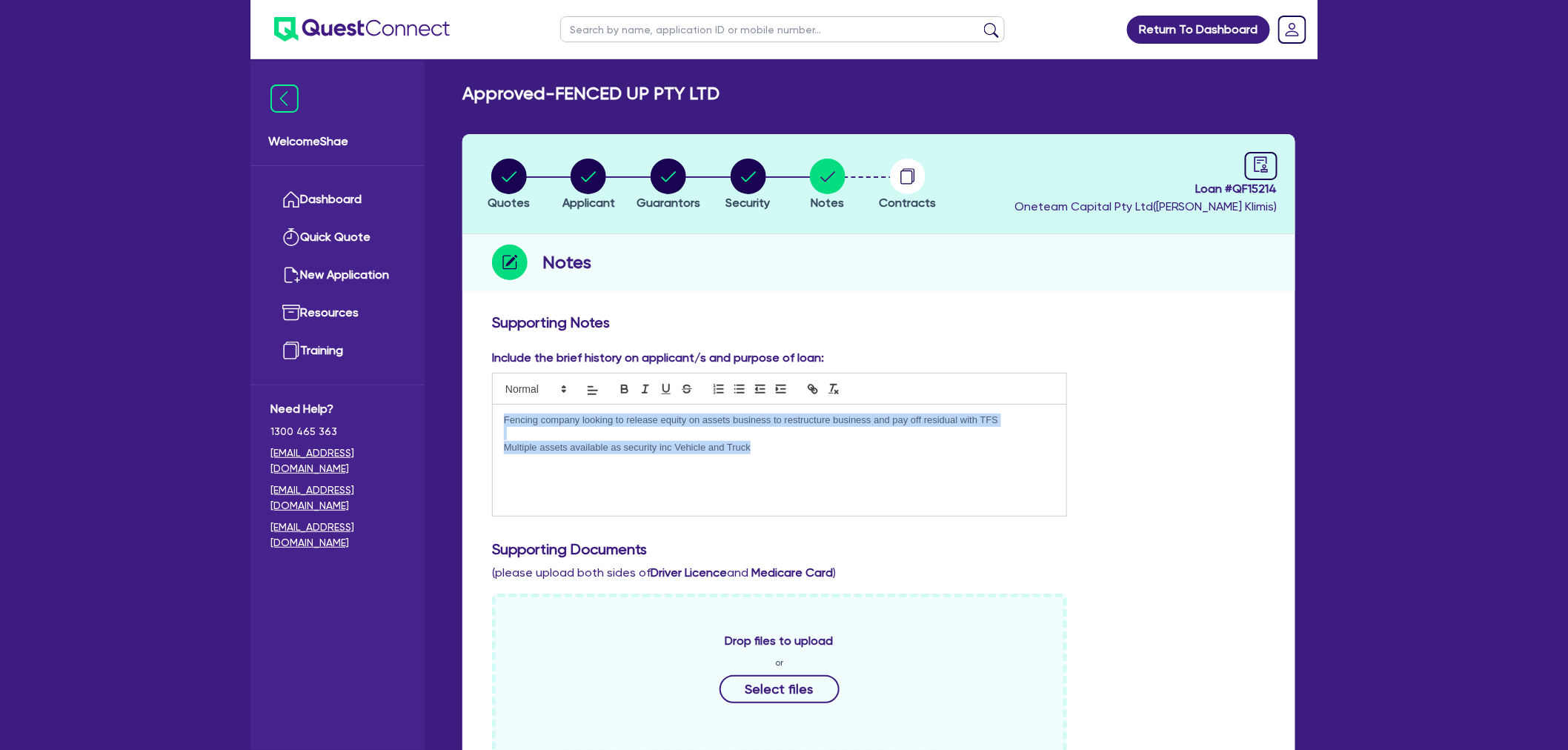
drag, startPoint x: 800, startPoint y: 441, endPoint x: 435, endPoint y: 412, distance: 366.2
click at [653, 420] on p "Fencing company looking to release equity on assets business to restructure bus…" at bounding box center [779, 420] width 551 height 13
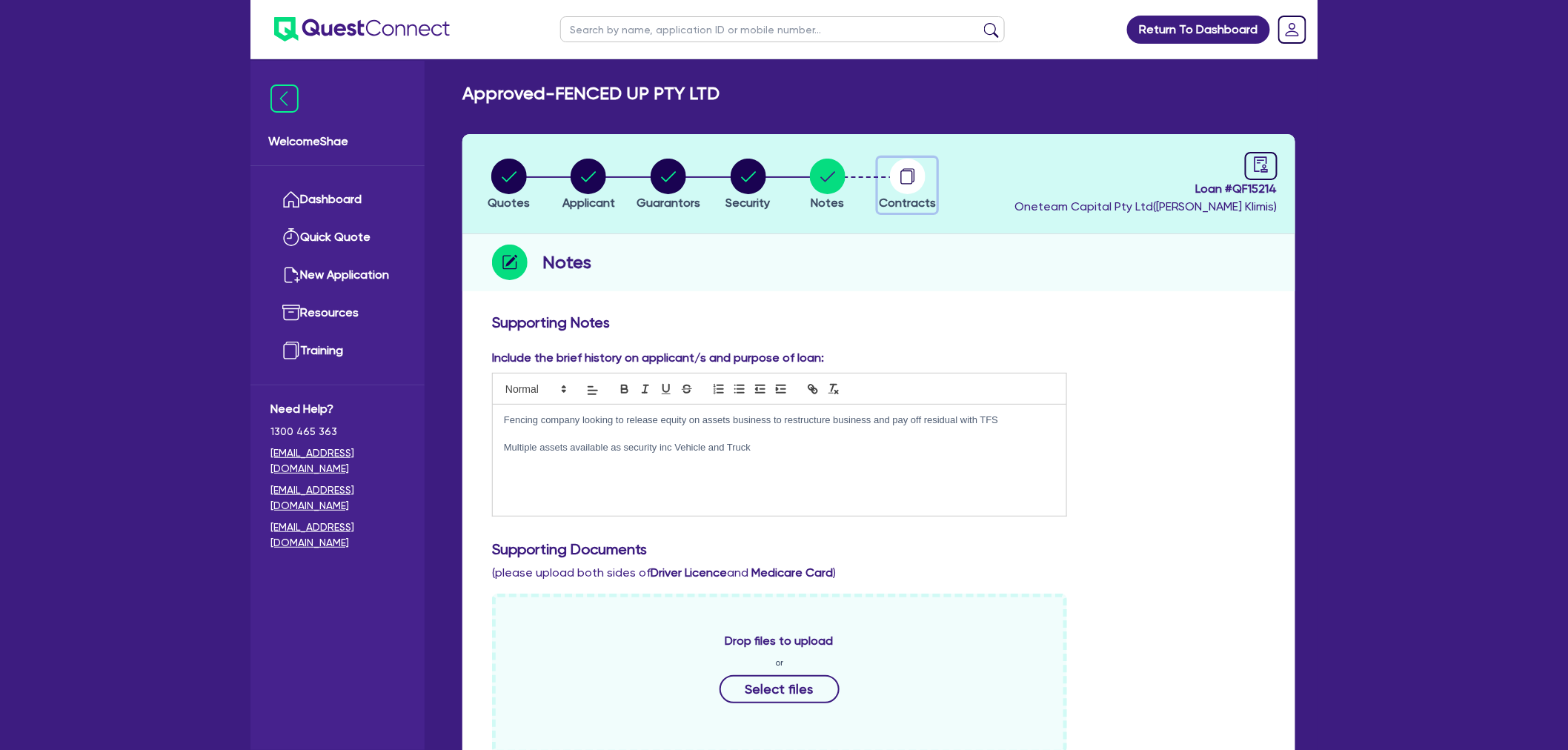
click at [902, 187] on circle "button" at bounding box center [908, 176] width 36 height 36
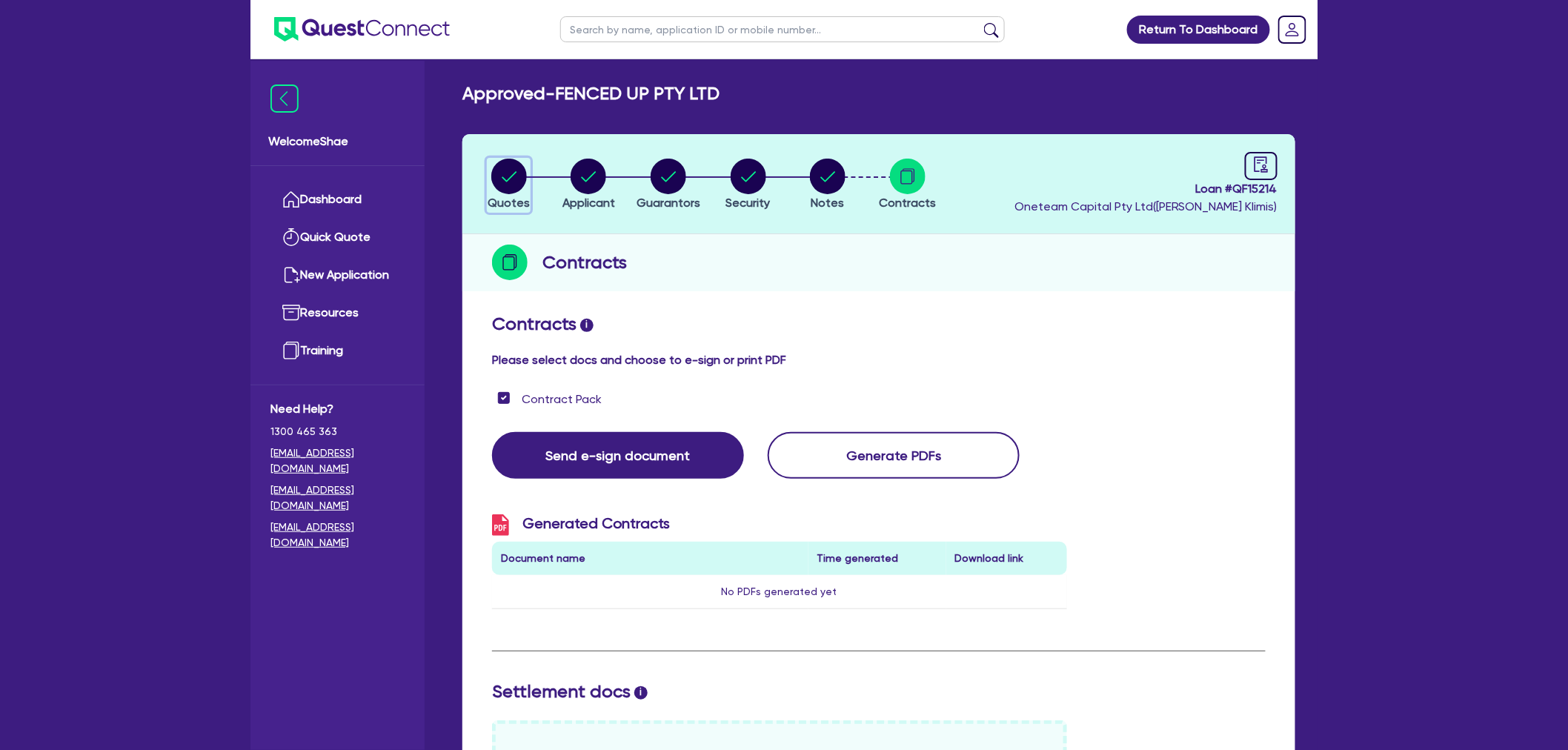
click at [499, 187] on circle "button" at bounding box center [509, 176] width 36 height 36
select select "Quest Finance - Own Book"
select select "CARS_AND_LIGHT_TRUCKS"
select select "PASSENGER_VEHICLES"
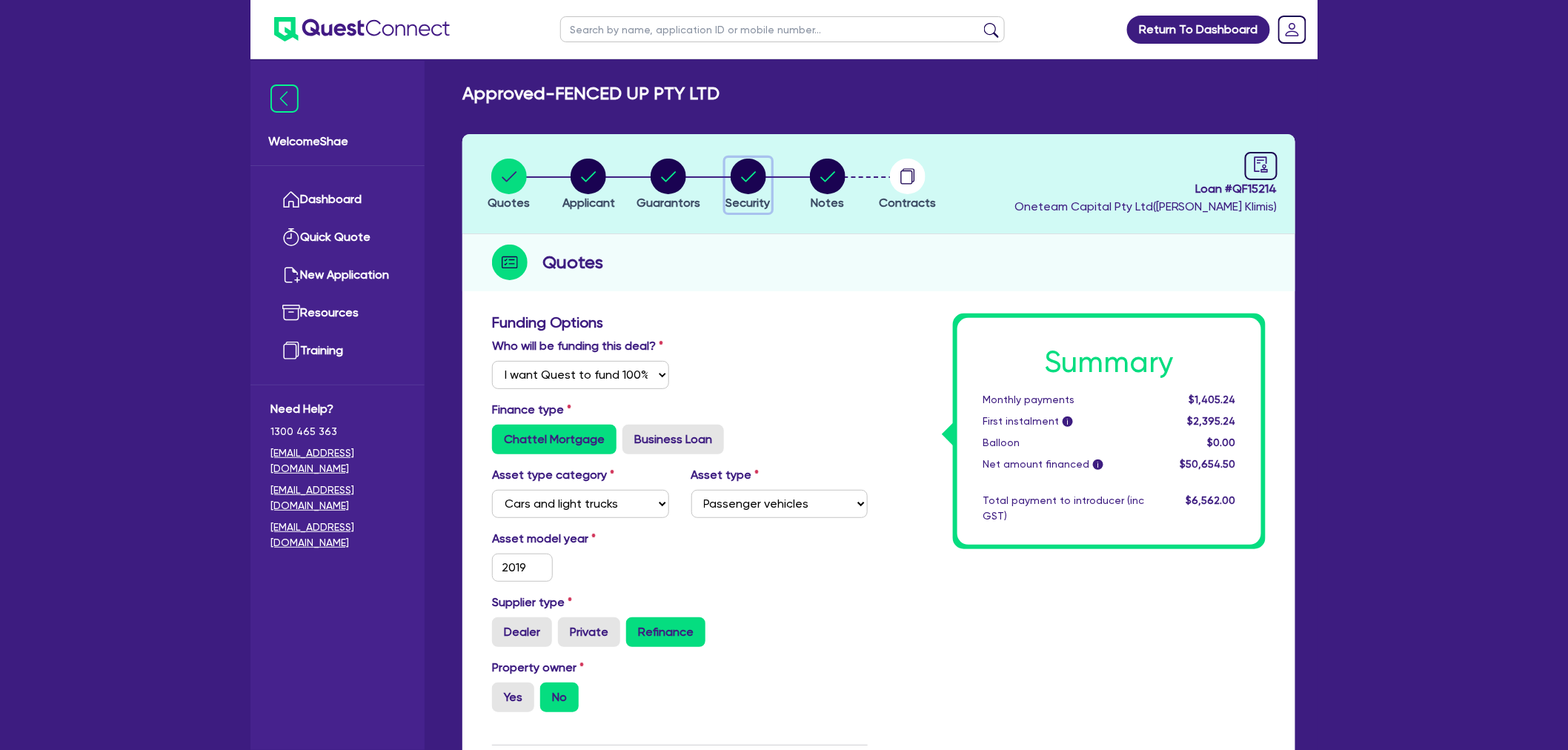
click at [738, 165] on icon "button" at bounding box center [748, 176] width 36 height 36
select select "CARS_AND_LIGHT_TRUCKS"
select select "PASSENGER_VEHICLES"
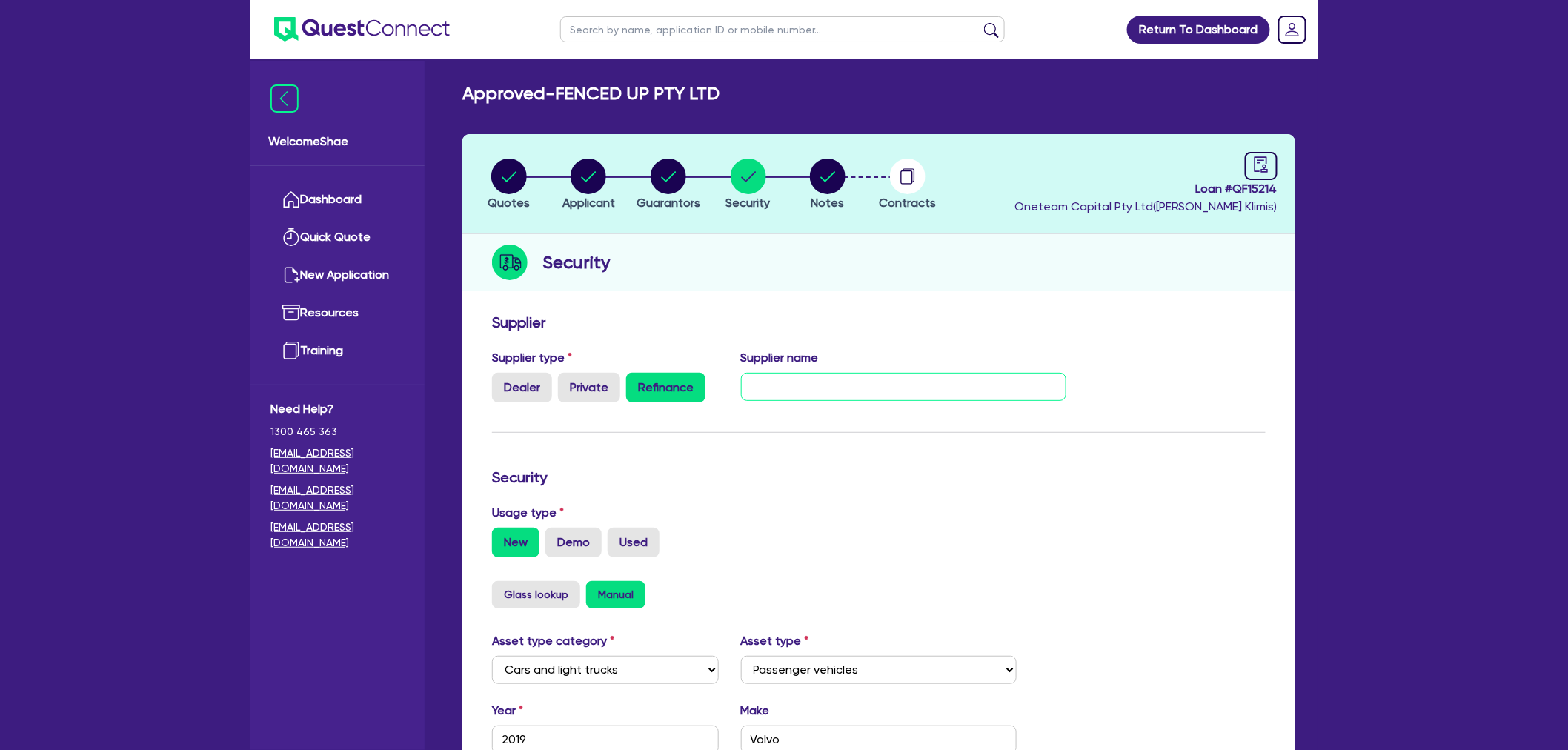
click at [847, 388] on input "text" at bounding box center [904, 387] width 326 height 28
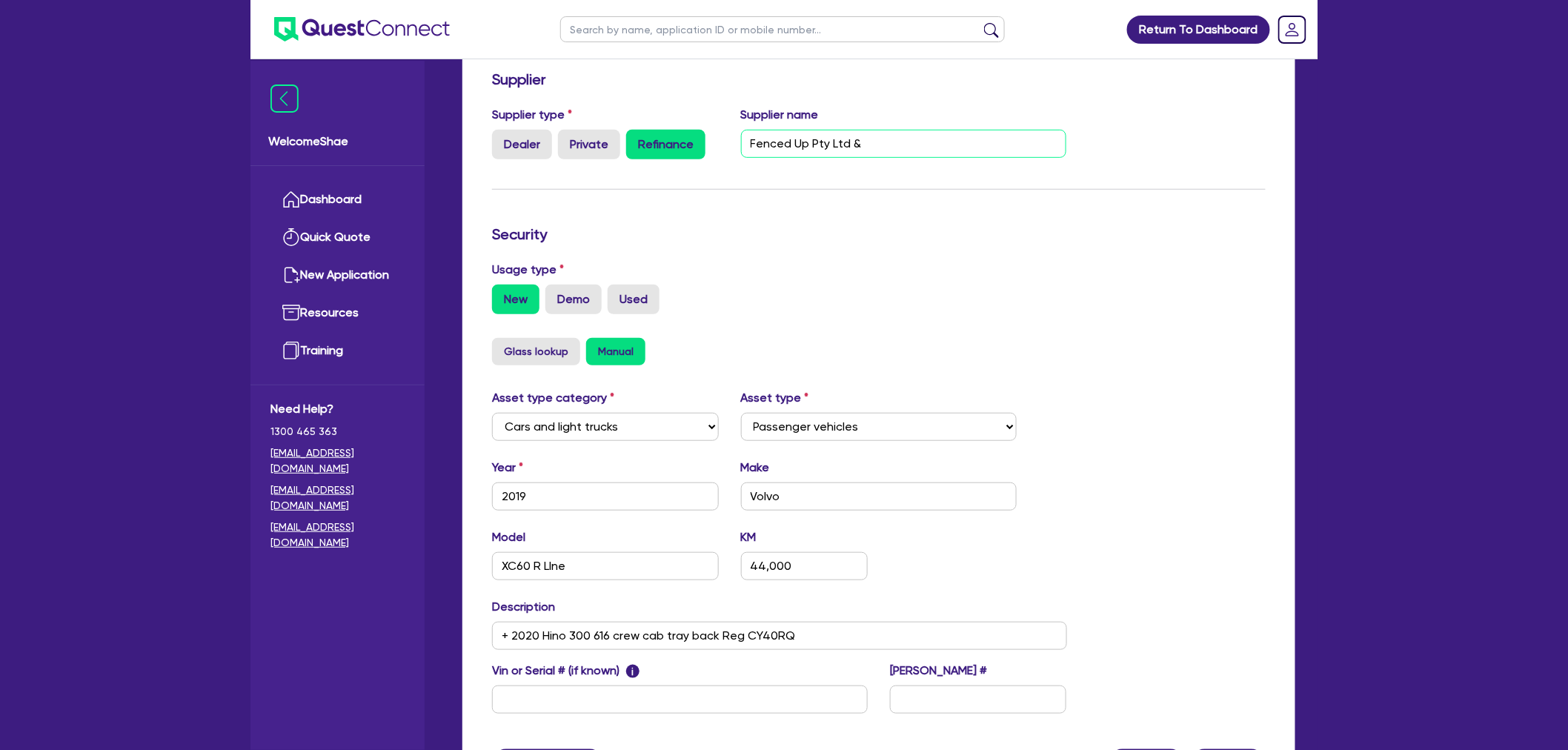
scroll to position [247, 0]
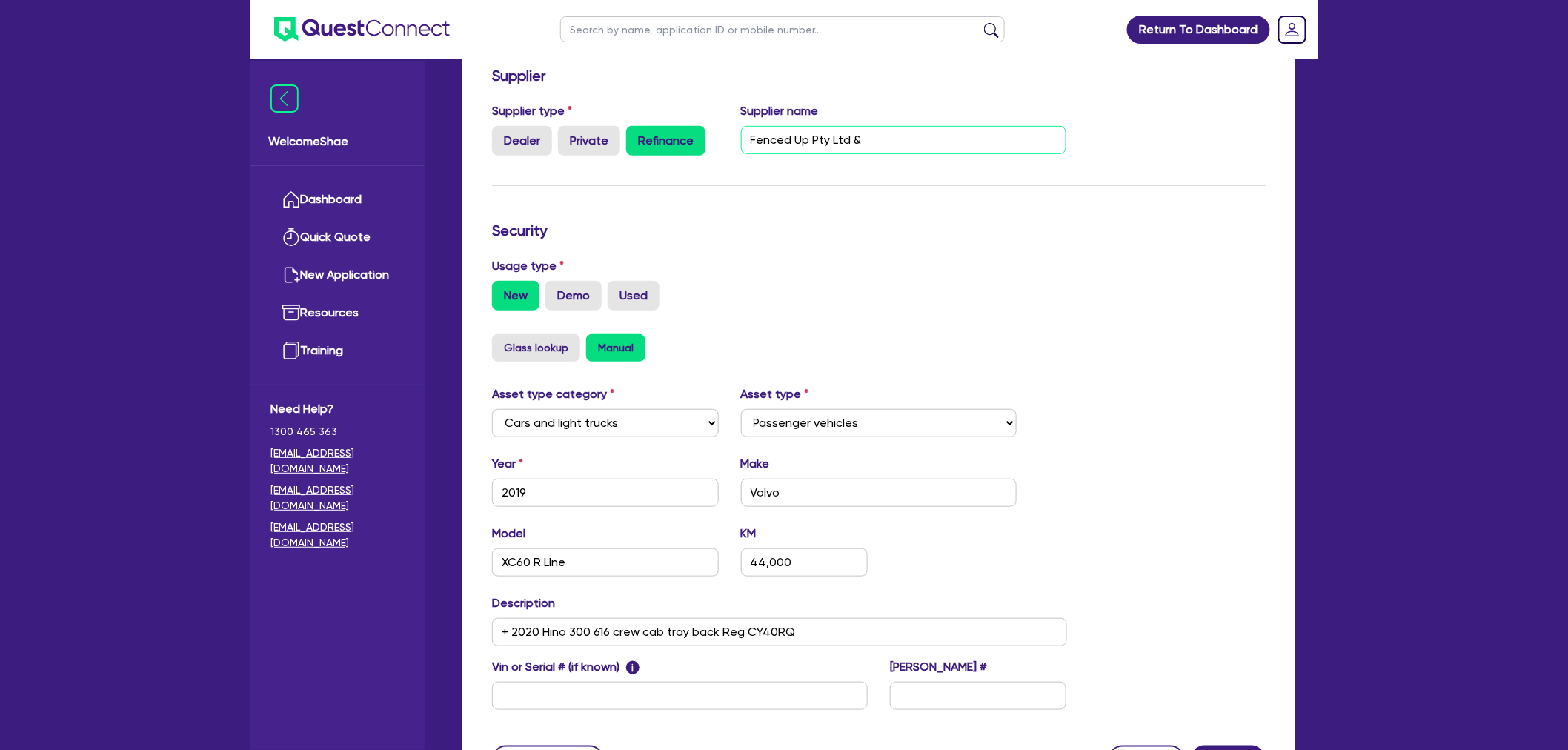
type input "Fenced Up Pty Ltd &"
click at [611, 686] on input "text" at bounding box center [680, 696] width 376 height 28
type input "LYVUZA2ACKB274950"
click at [835, 626] on input "+ 2020 Hino 300 616 crew cab tray back Reg CY40RQ" at bounding box center [779, 632] width 575 height 28
type input "+ 2020 Hino 300 616 crew cab tray back Reg CY40RQ (VIN: JHHLCS3FX0K021245)"
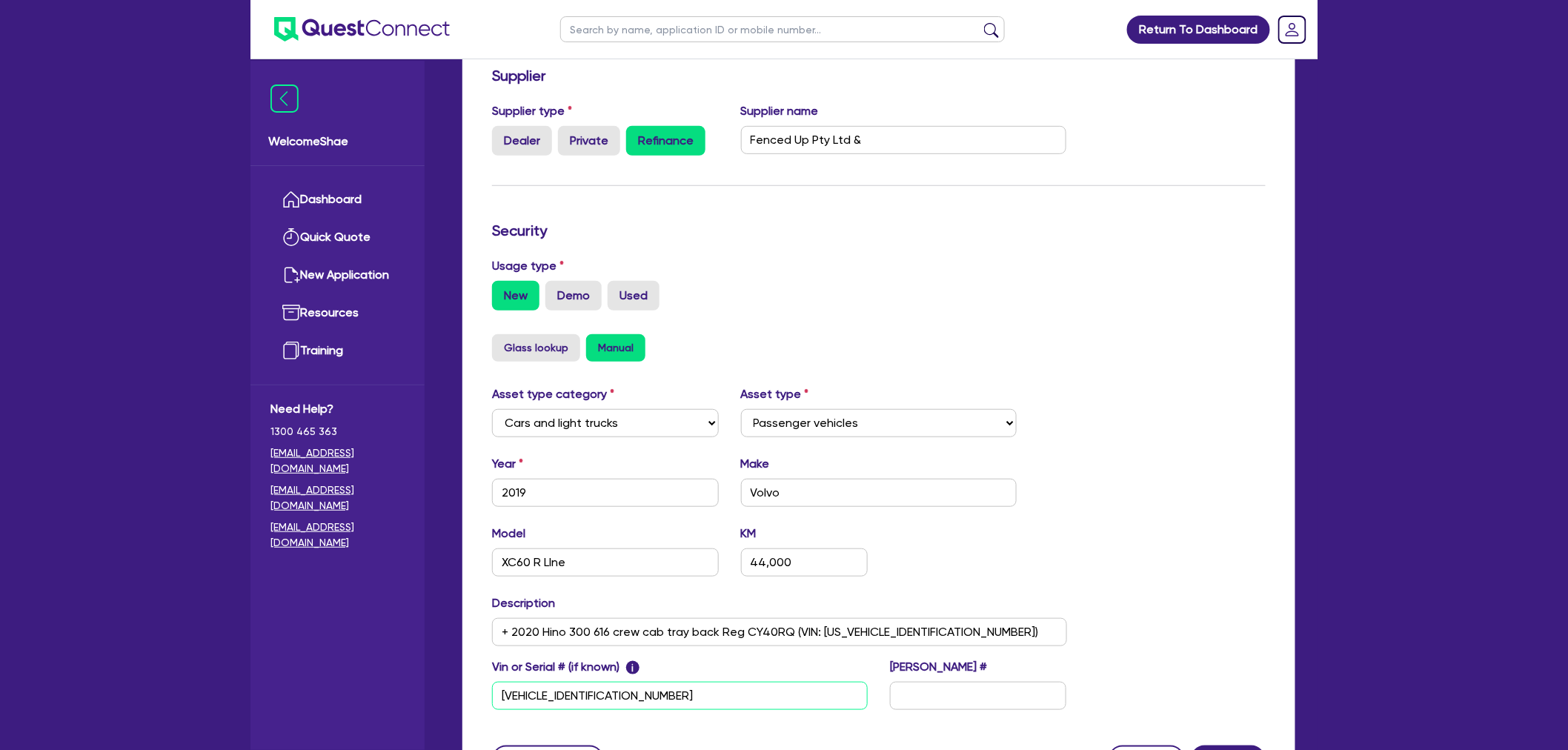
click at [513, 690] on input "LYVUZA2ACKB274950" at bounding box center [680, 696] width 376 height 28
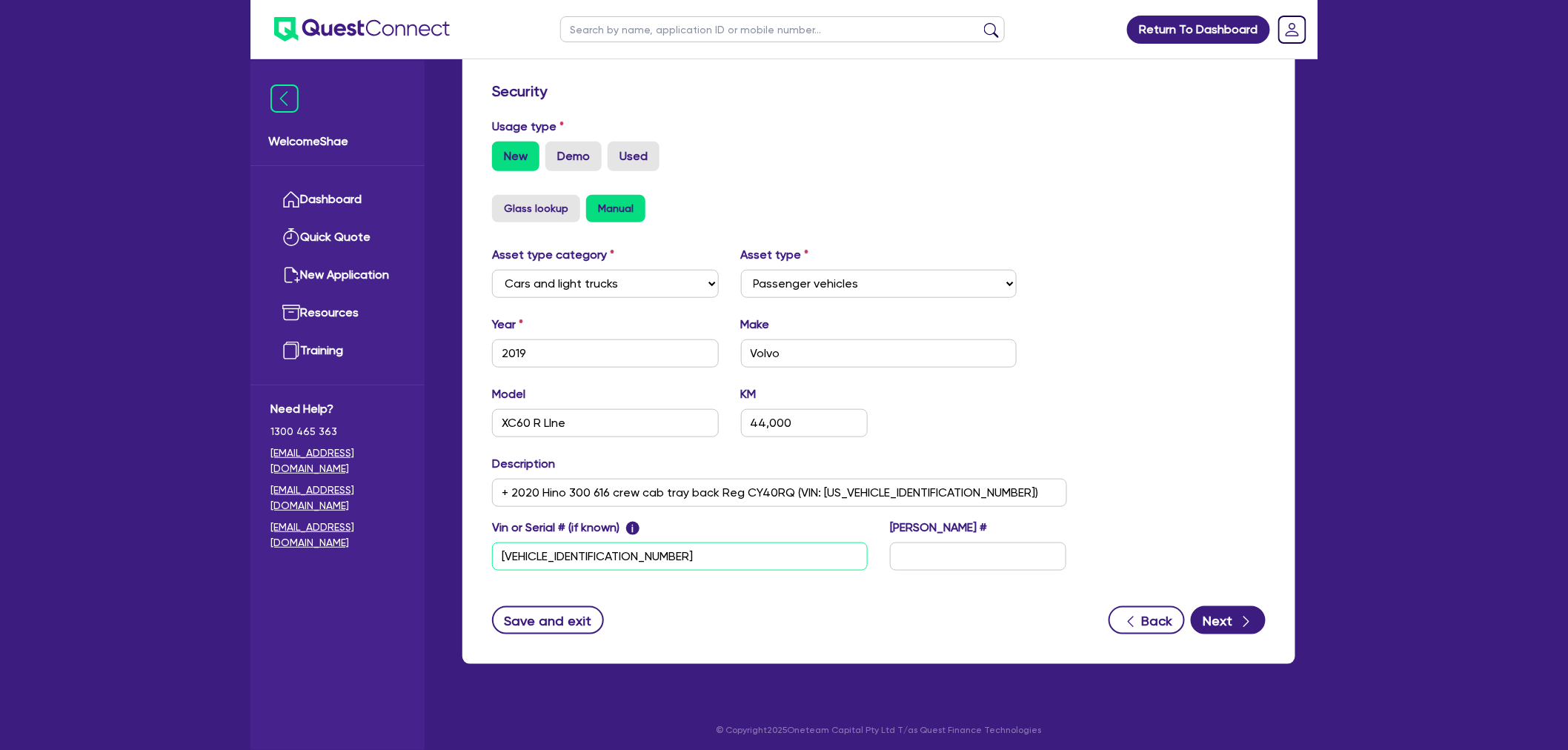
scroll to position [388, 0]
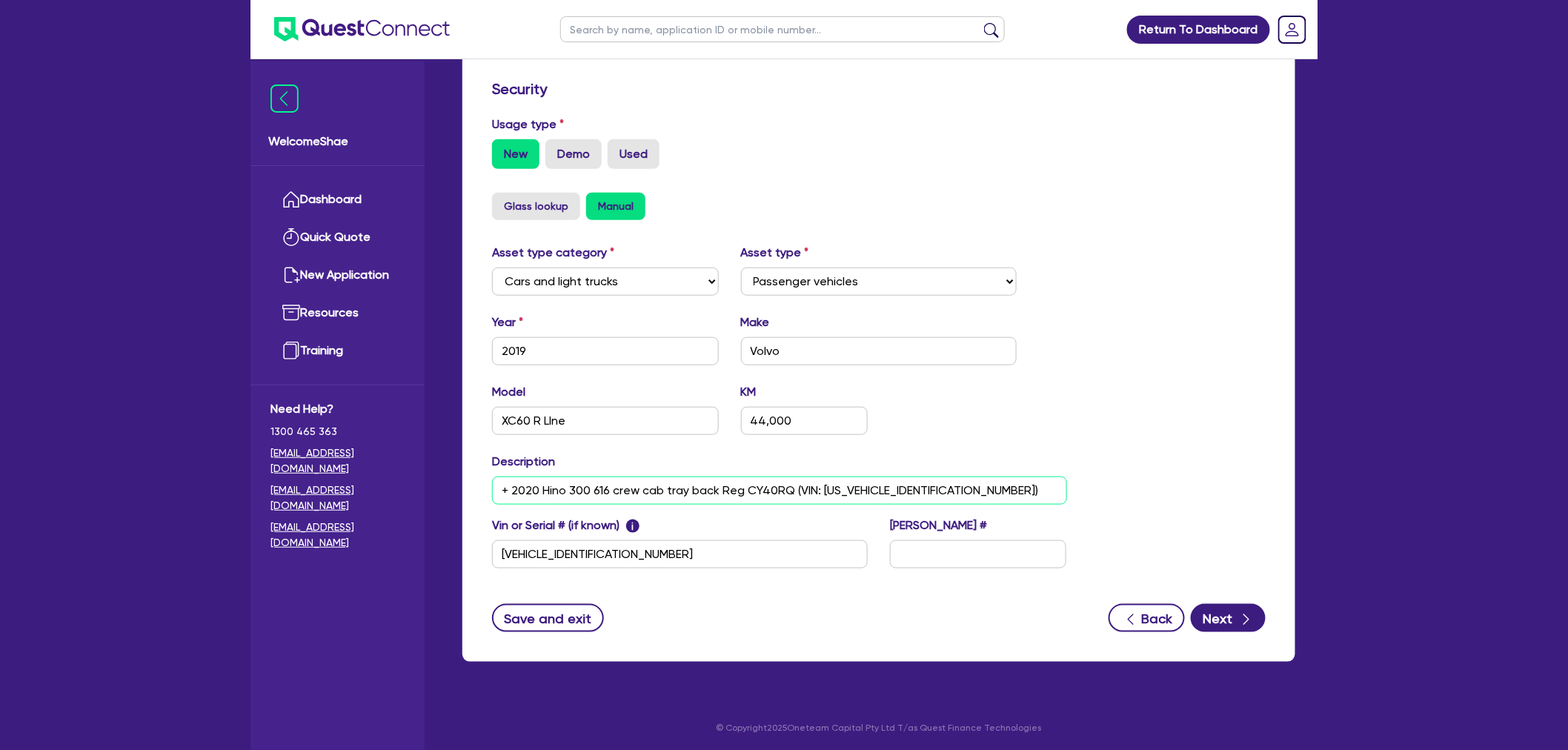
drag, startPoint x: 843, startPoint y: 488, endPoint x: 1009, endPoint y: 458, distance: 168.7
click at [843, 488] on input "+ 2020 Hino 300 616 crew cab tray back Reg CY40RQ (VIN: JHHLCS3FX0K021245)" at bounding box center [779, 490] width 575 height 28
click at [966, 554] on input "text" at bounding box center [978, 554] width 176 height 28
type input "EAH85H"
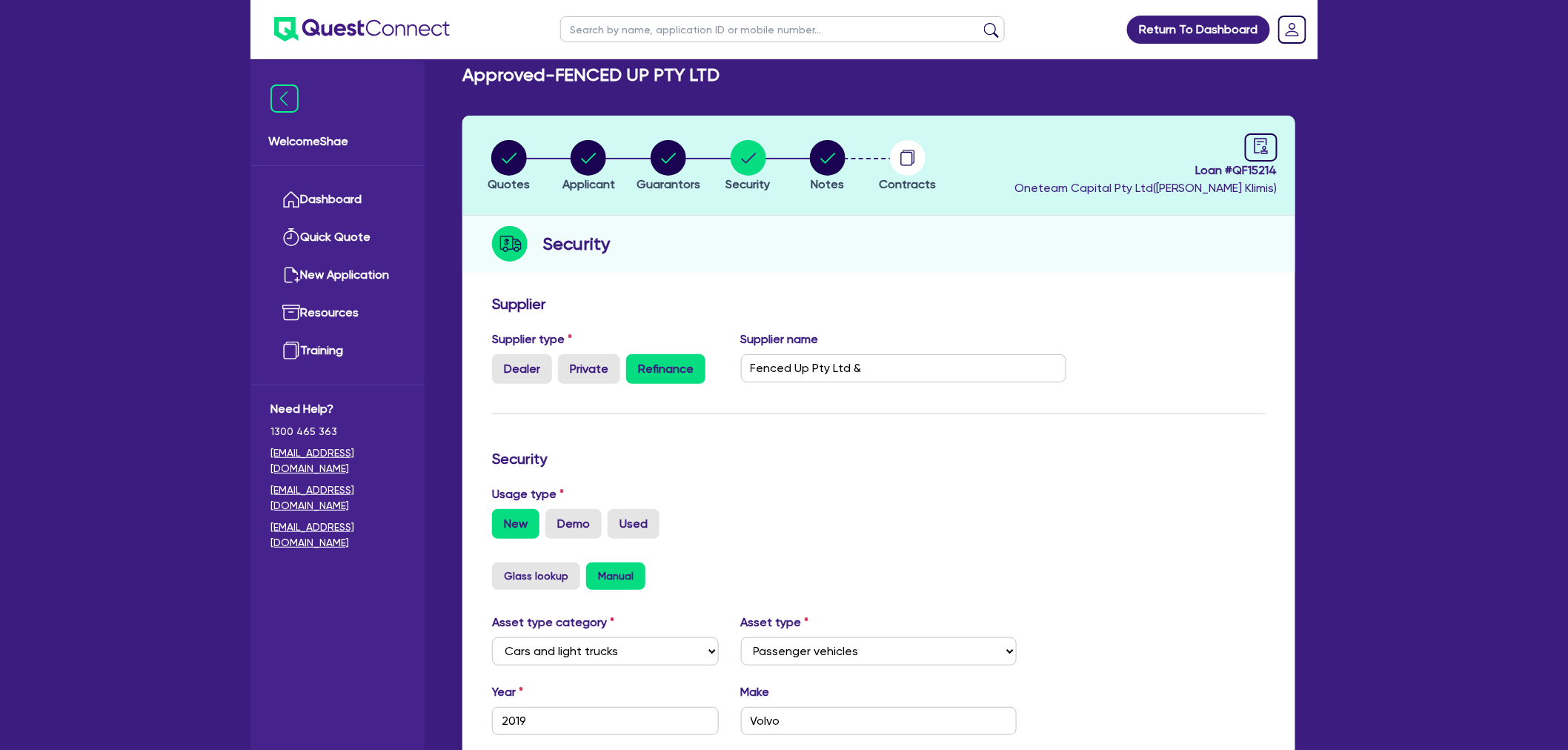
scroll to position [0, 0]
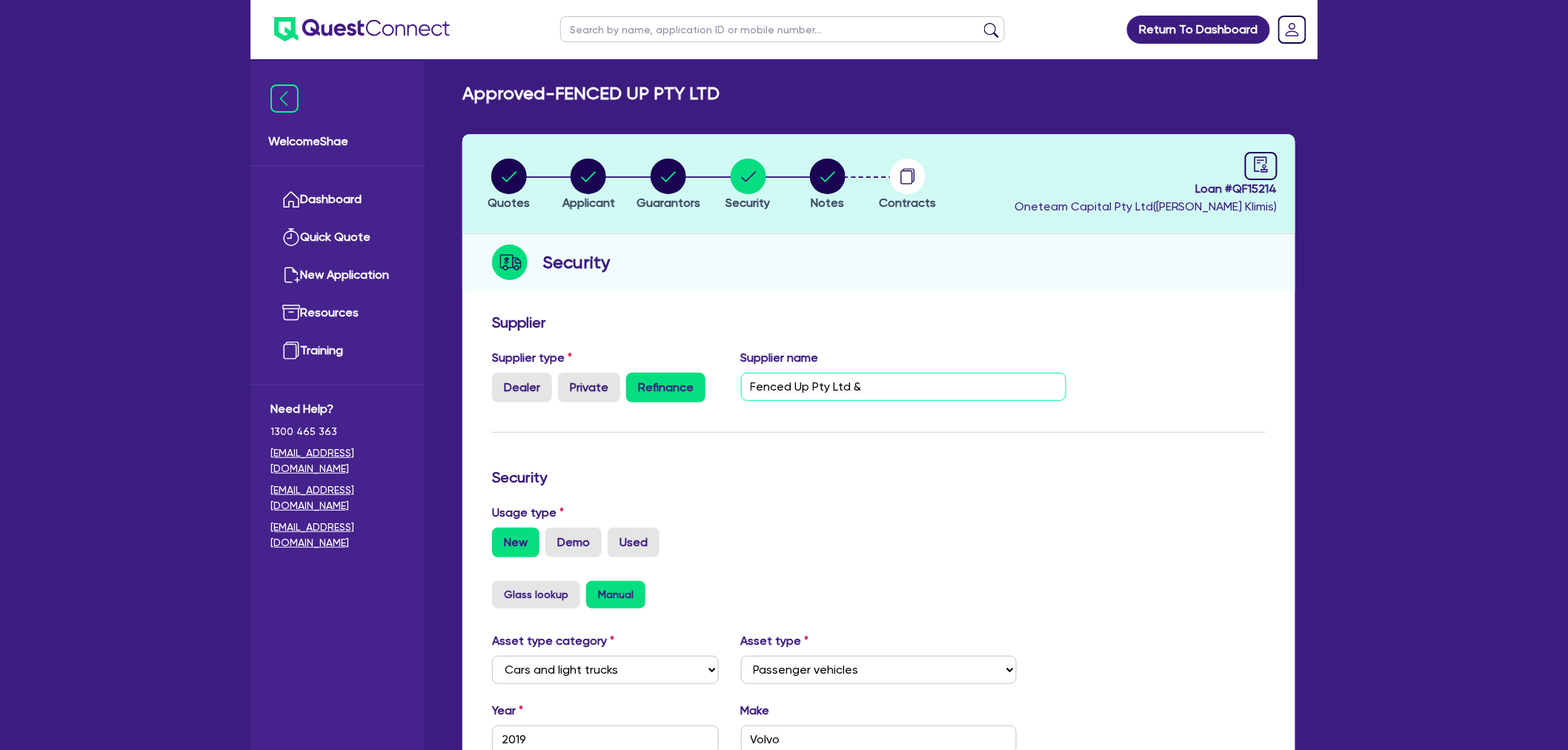
click at [939, 393] on input "Fenced Up Pty Ltd &" at bounding box center [904, 387] width 326 height 28
type input "Fenced Up Pty Ltd & Hino Financial Services"
click at [1076, 464] on form "Supplier Supplier type Dealer Private Refinance Supplier name Fenced Up Pty Ltd…" at bounding box center [878, 666] width 774 height 707
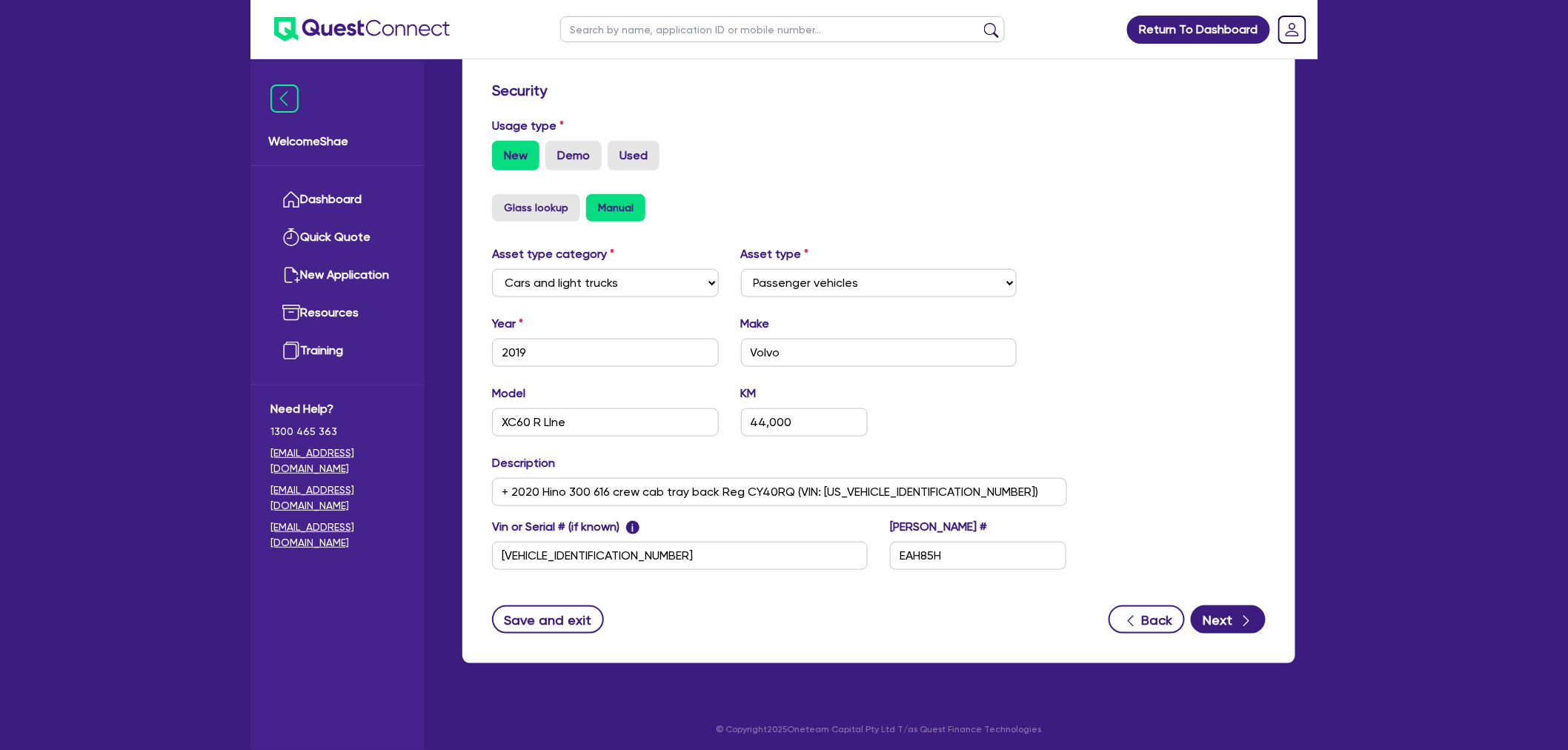
scroll to position [388, 0]
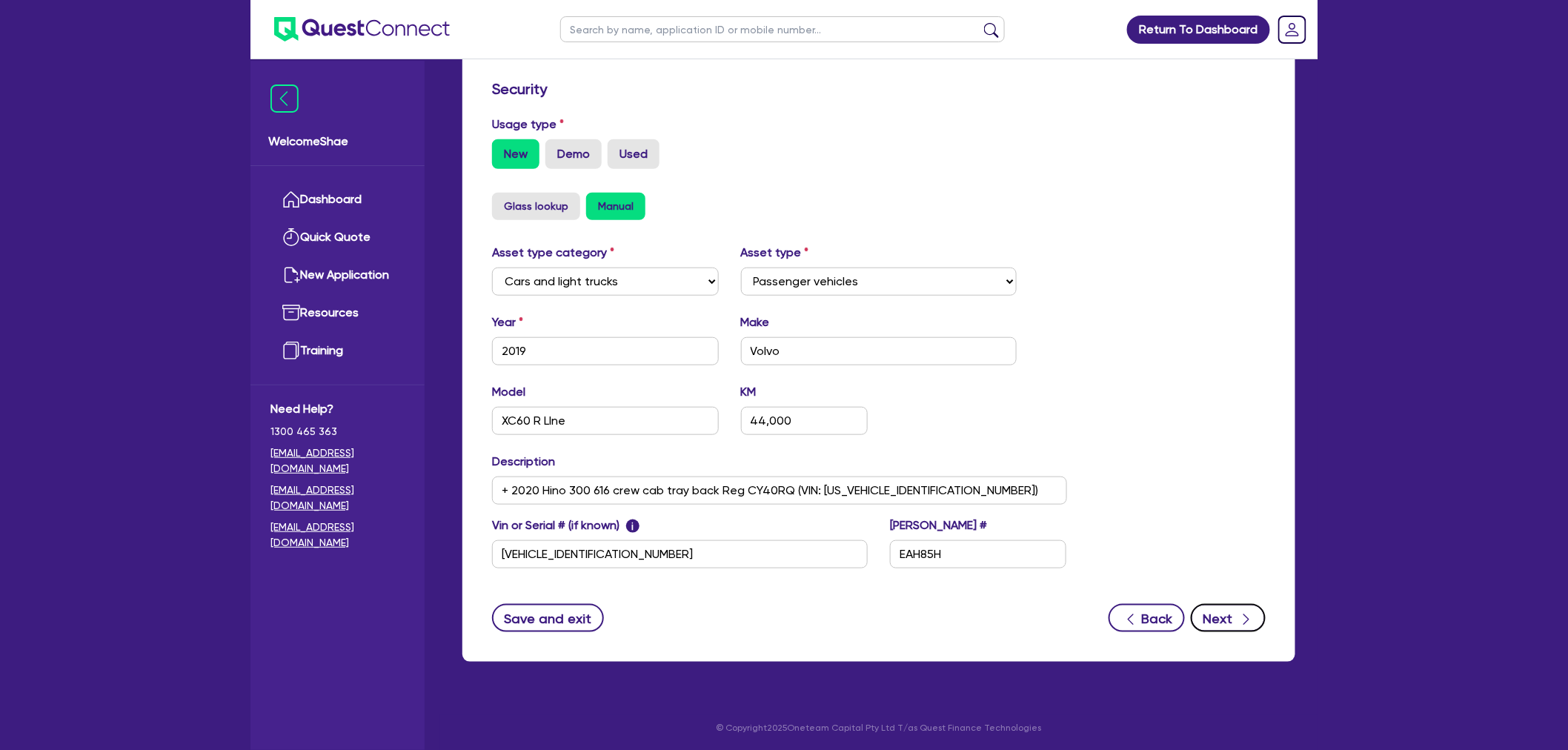
click at [1225, 610] on button "Next" at bounding box center [1228, 618] width 75 height 28
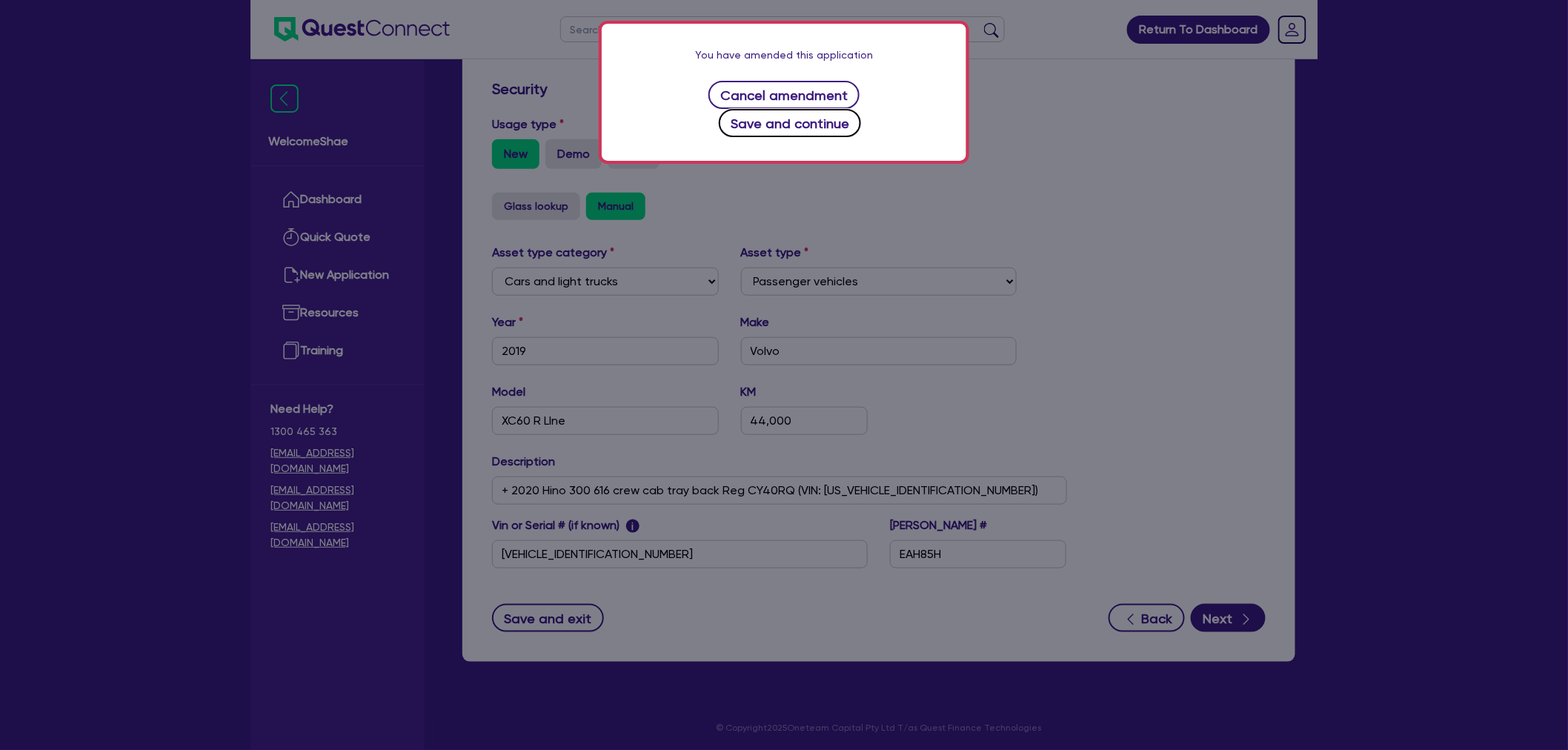
click at [862, 109] on button "Save and continue" at bounding box center [790, 123] width 143 height 28
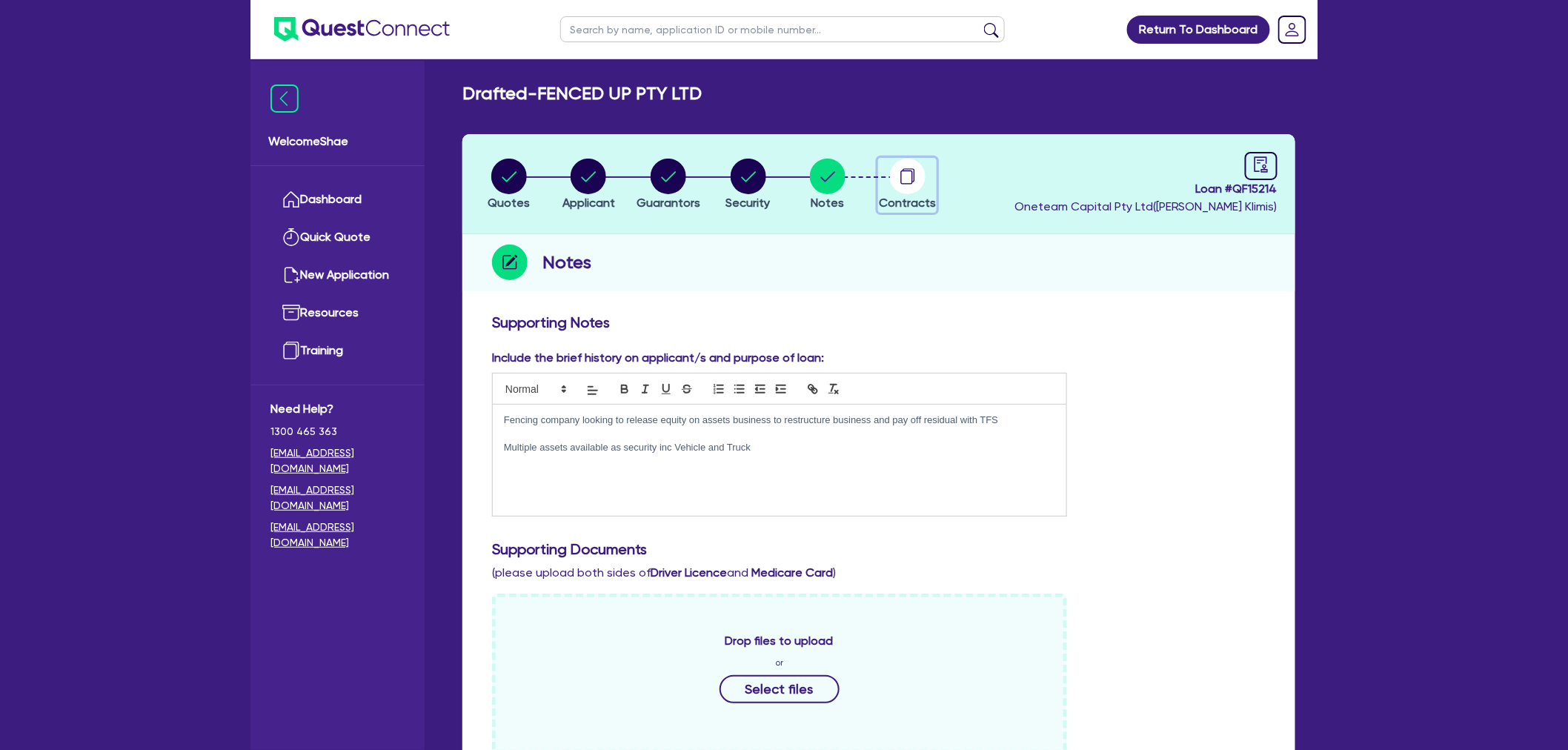
click at [915, 176] on icon "button" at bounding box center [908, 176] width 12 height 14
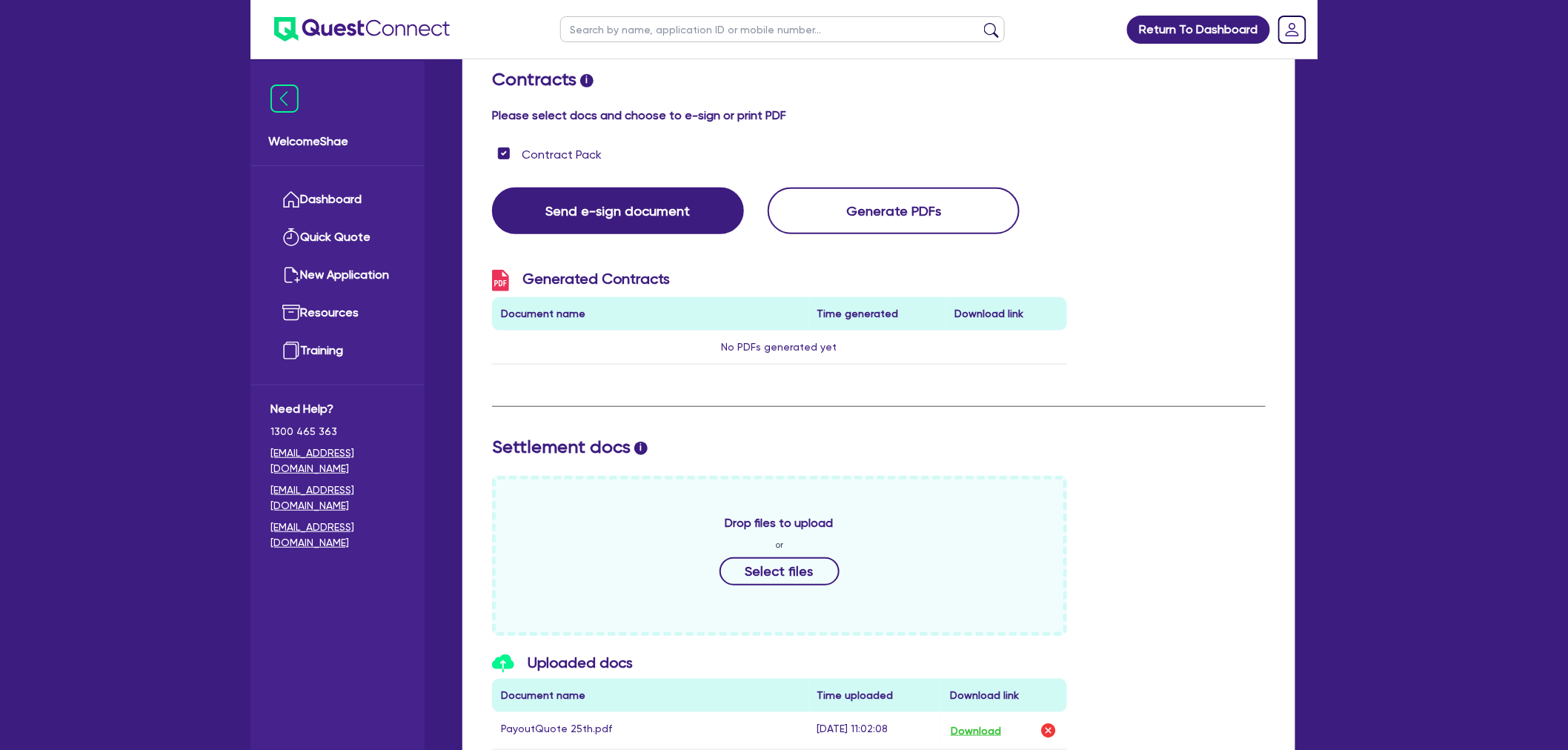
scroll to position [247, 0]
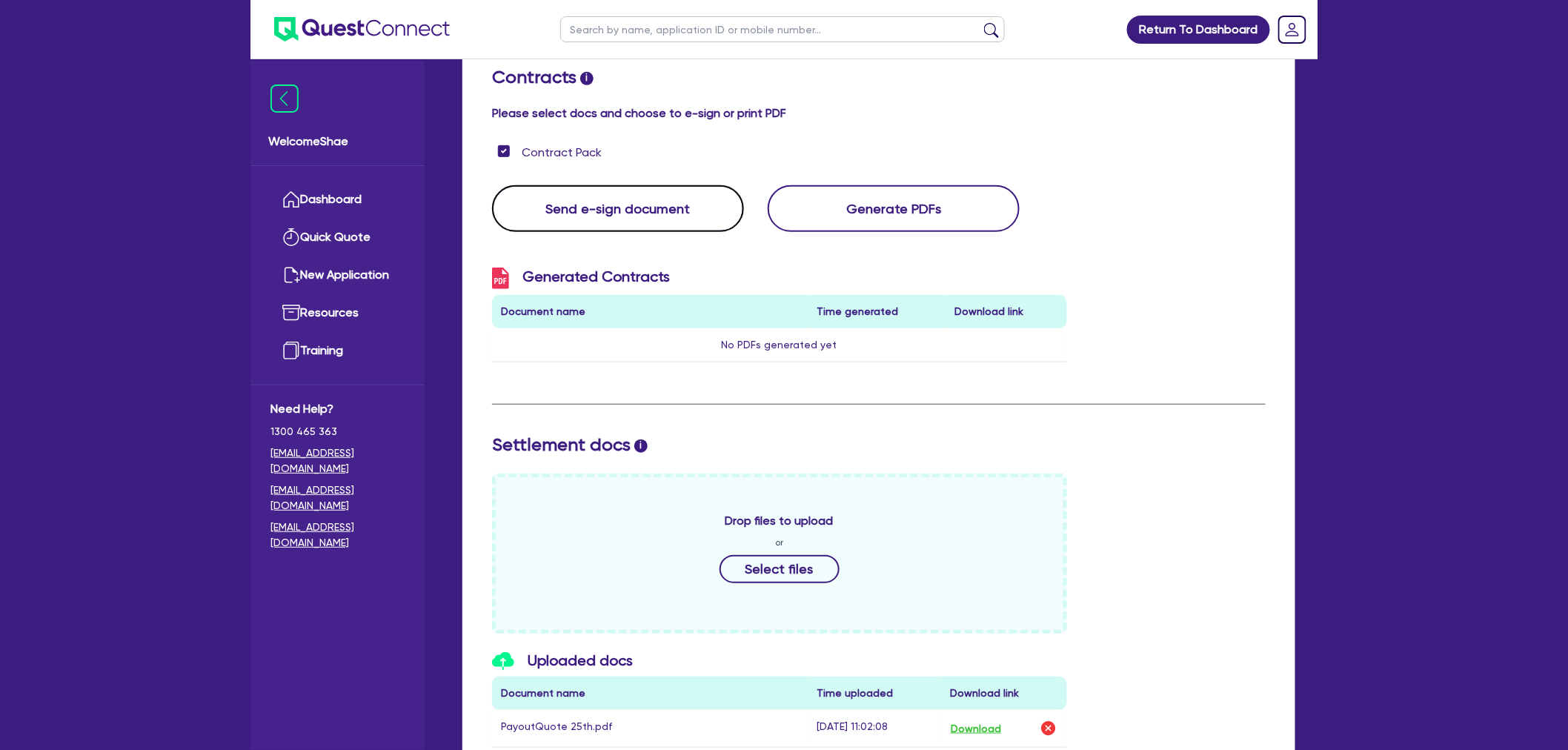
click at [580, 197] on button "Send e-sign document" at bounding box center [618, 209] width 252 height 46
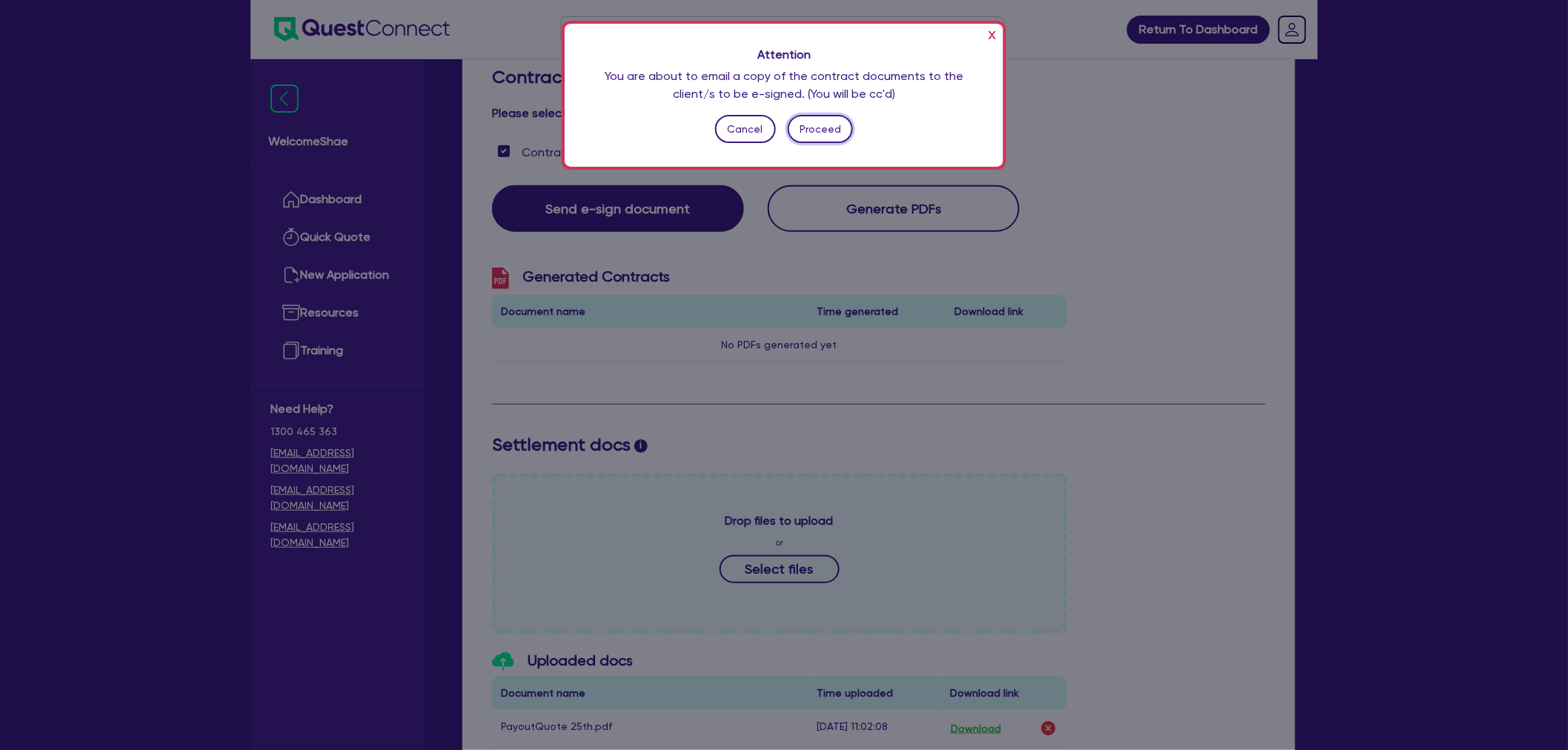
click at [823, 123] on button "Proceed" at bounding box center [820, 129] width 66 height 28
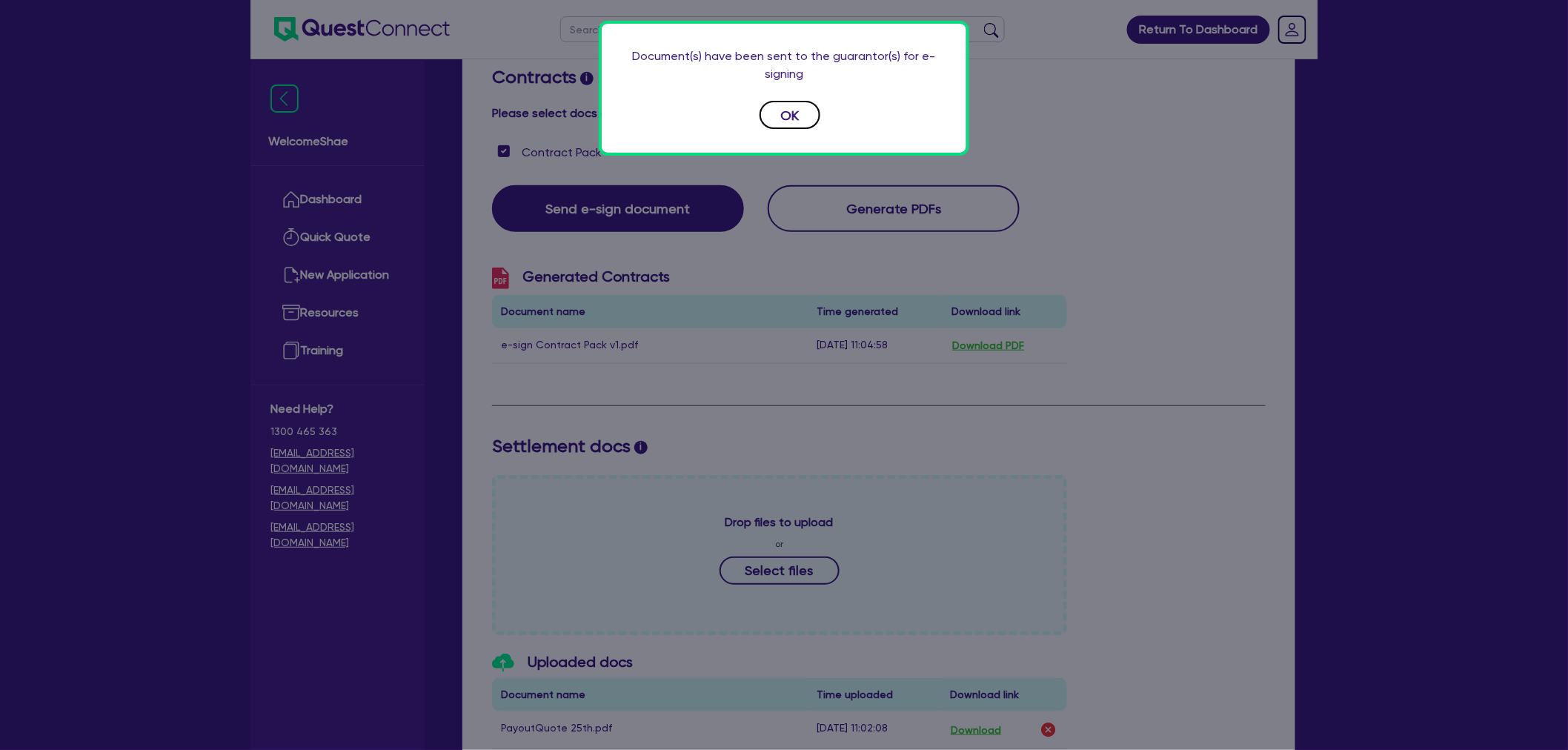
click at [780, 112] on button "OK" at bounding box center [789, 114] width 61 height 28
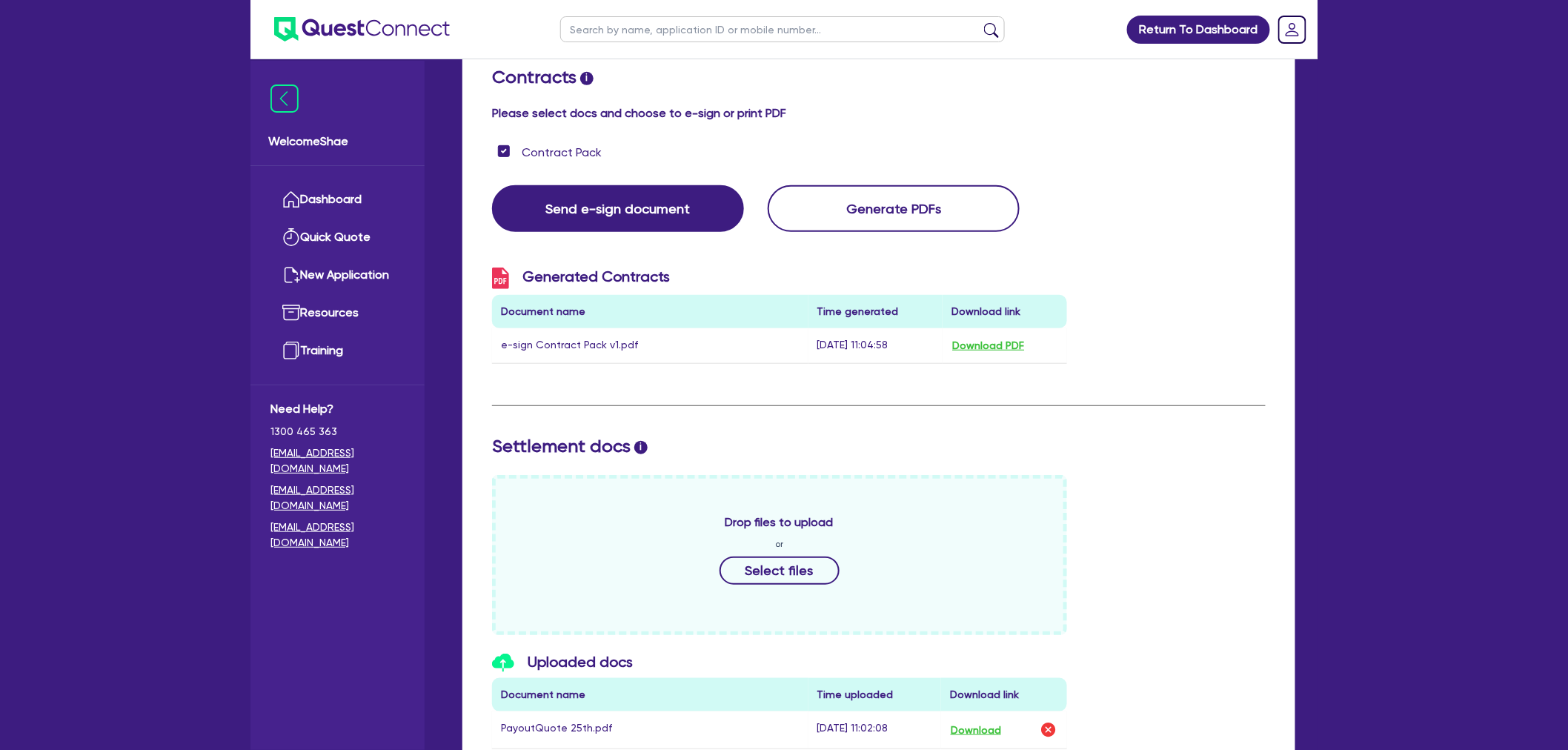
drag, startPoint x: 654, startPoint y: 37, endPoint x: 662, endPoint y: 32, distance: 9.4
click at [656, 36] on input "text" at bounding box center [782, 29] width 445 height 26
type input "aluvista"
click button "submit" at bounding box center [991, 32] width 24 height 21
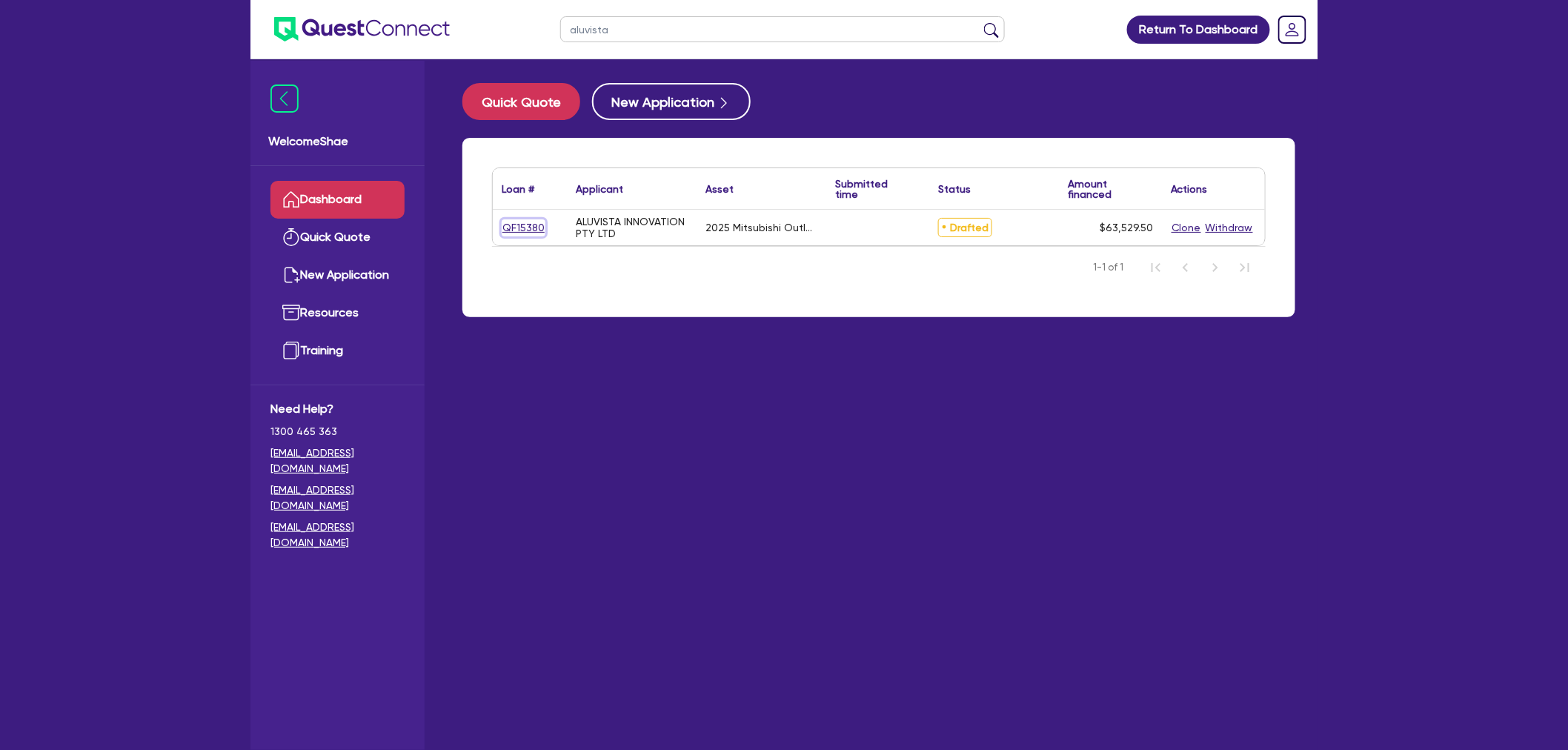
click at [535, 220] on link "QF15380" at bounding box center [523, 228] width 44 height 17
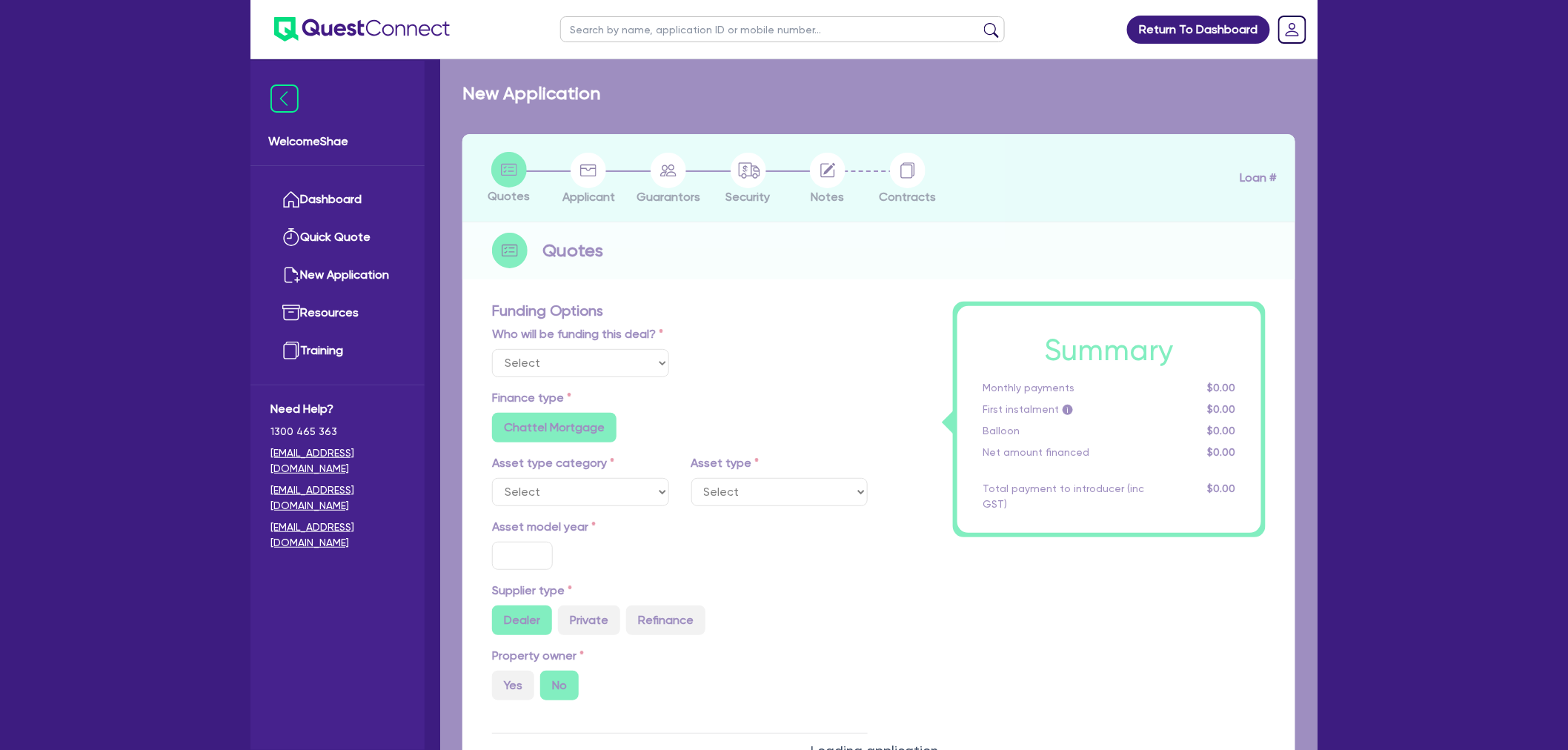
select select "Other"
select select "CARS_AND_LIGHT_TRUCKS"
type input "2025"
radio input "true"
type input "62,000"
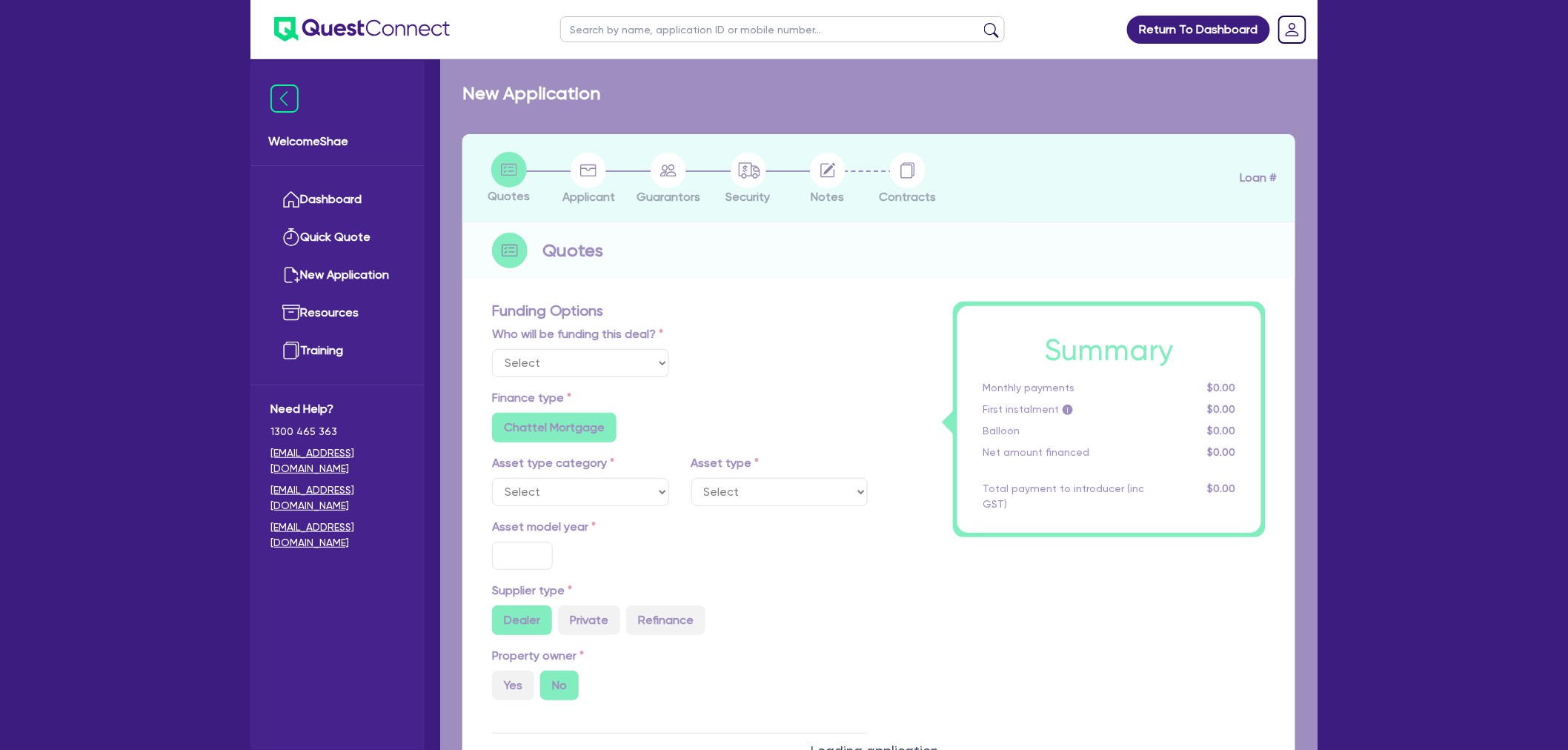
type input "500"
type input "30"
type input "18,600"
radio input "false"
type input "9.99"
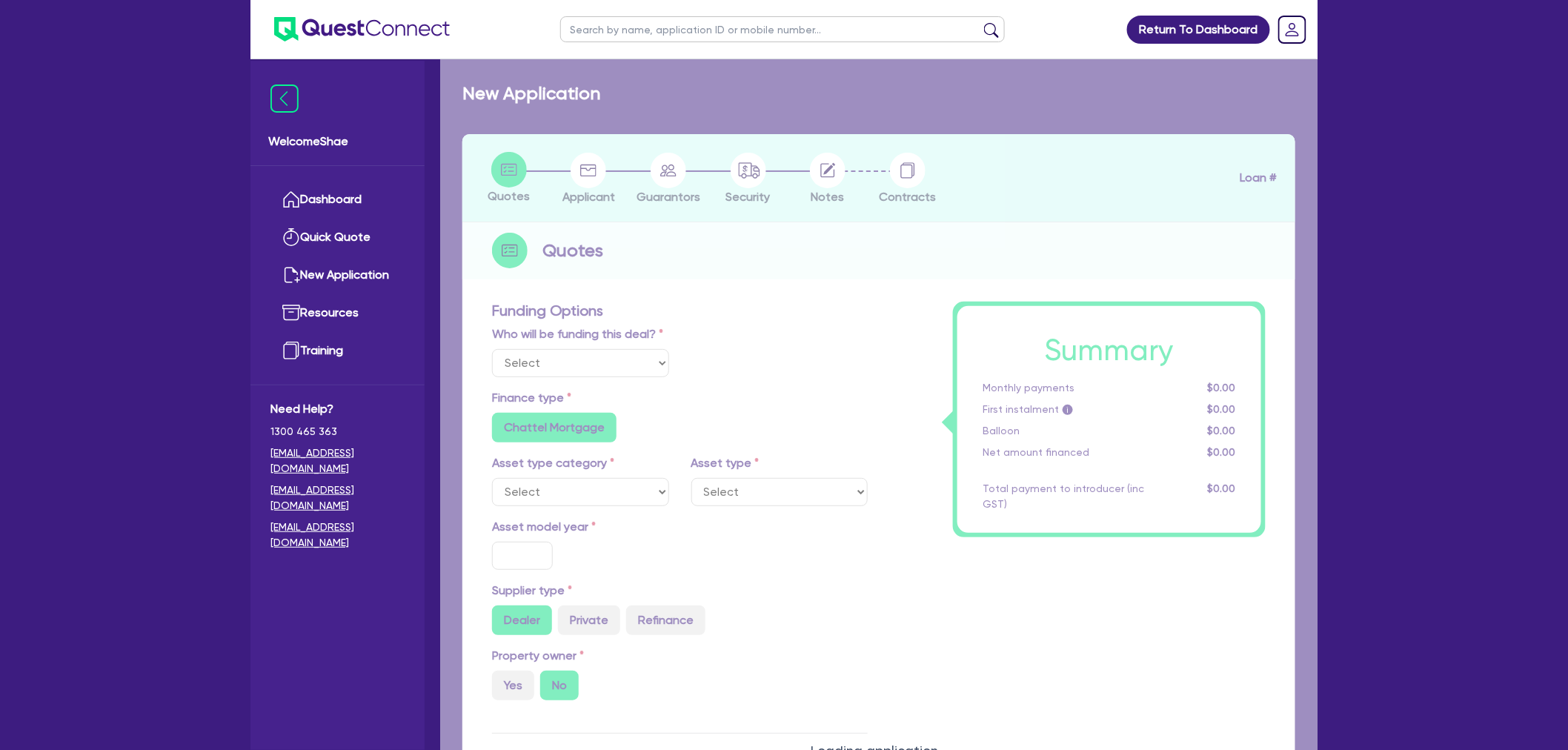
radio input "false"
type input "1,250"
radio input "true"
select select "PASSENGER_VEHICLES"
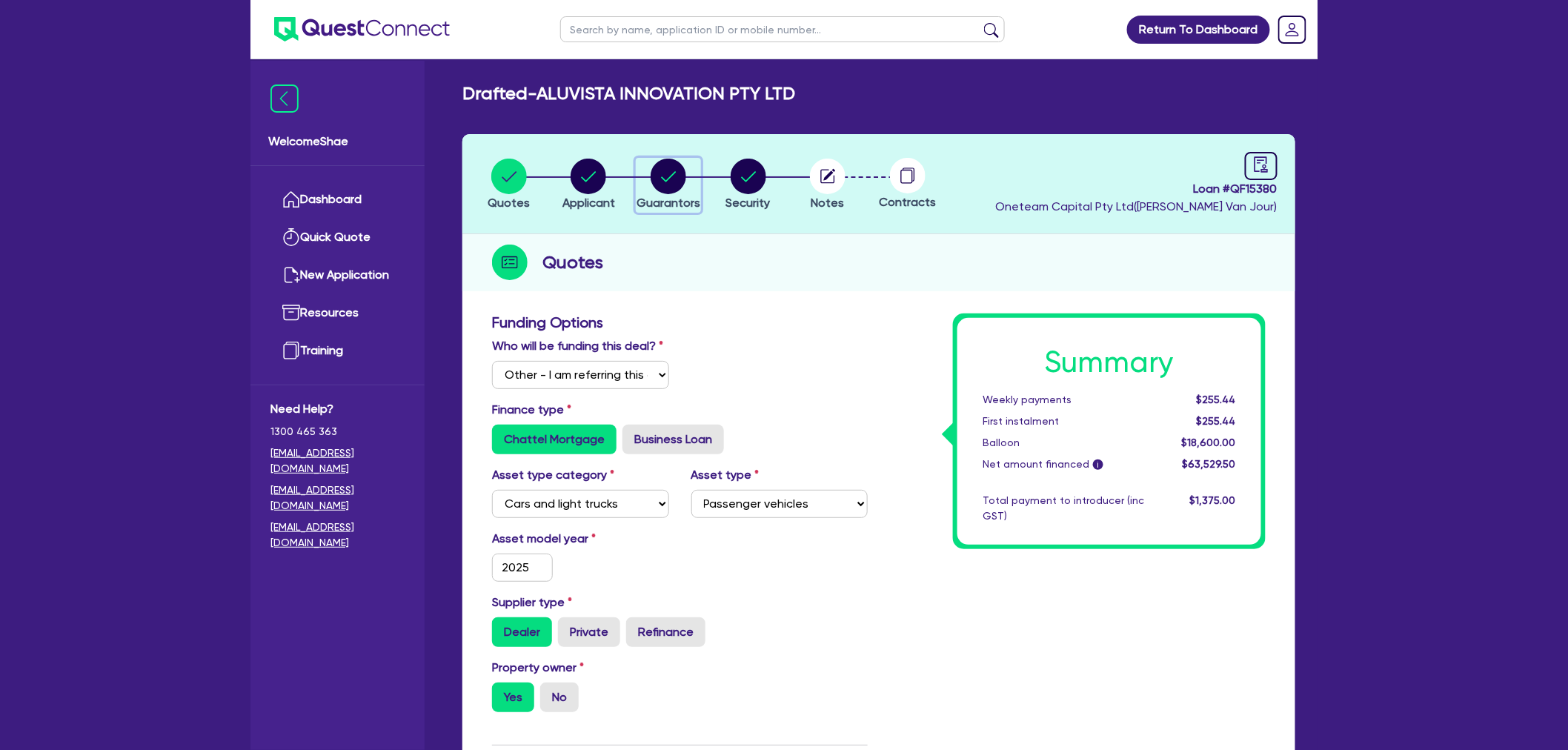
click at [678, 171] on circle "button" at bounding box center [669, 176] width 36 height 36
select select "MR"
select select "NSW"
select select "DE_FACTO"
select select "PROPERTY"
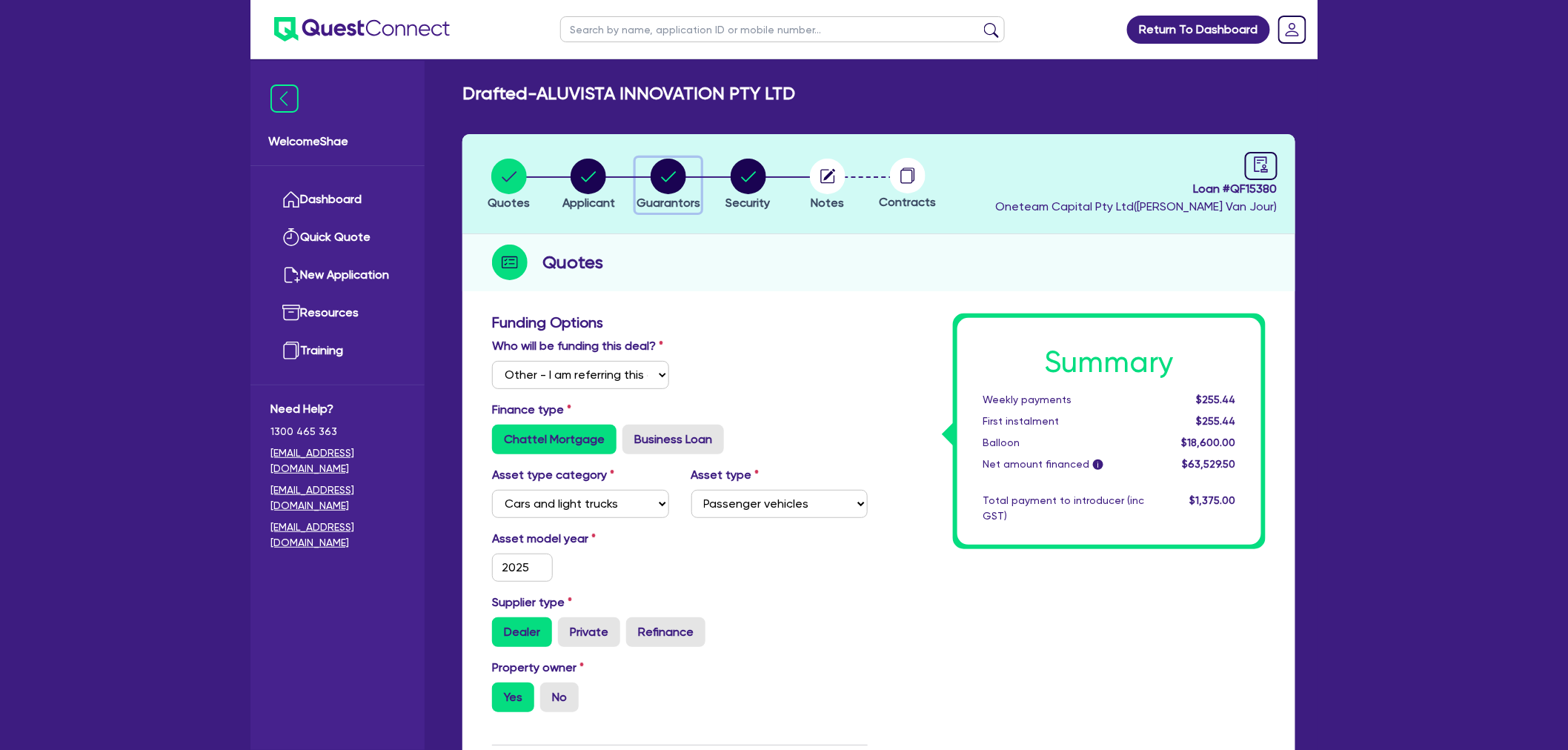
select select "CASH"
select select "MORTGAGE"
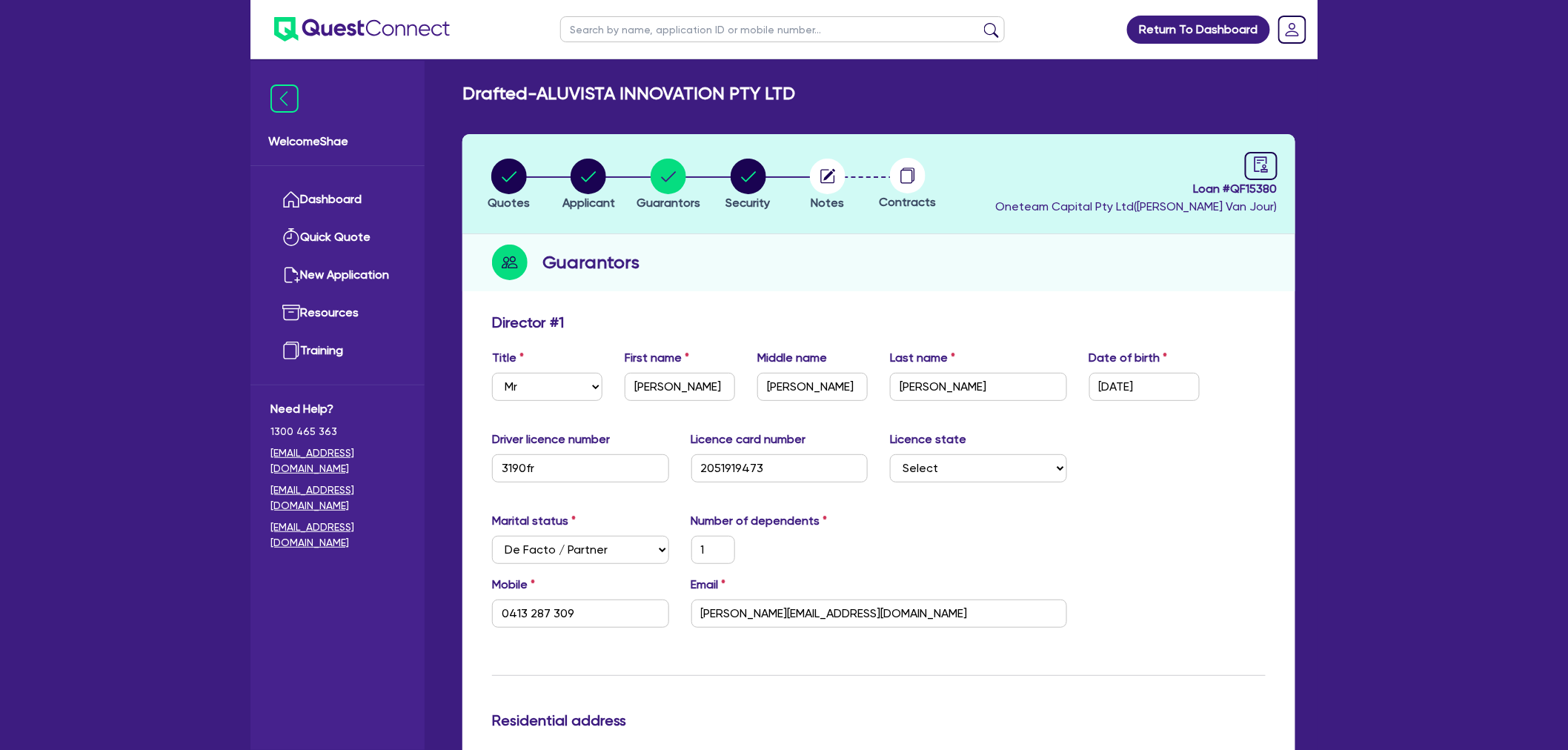
click at [711, 26] on input "text" at bounding box center [782, 29] width 445 height 26
paste input "QF14808"
type input "QF14808"
click button "submit" at bounding box center [991, 32] width 24 height 21
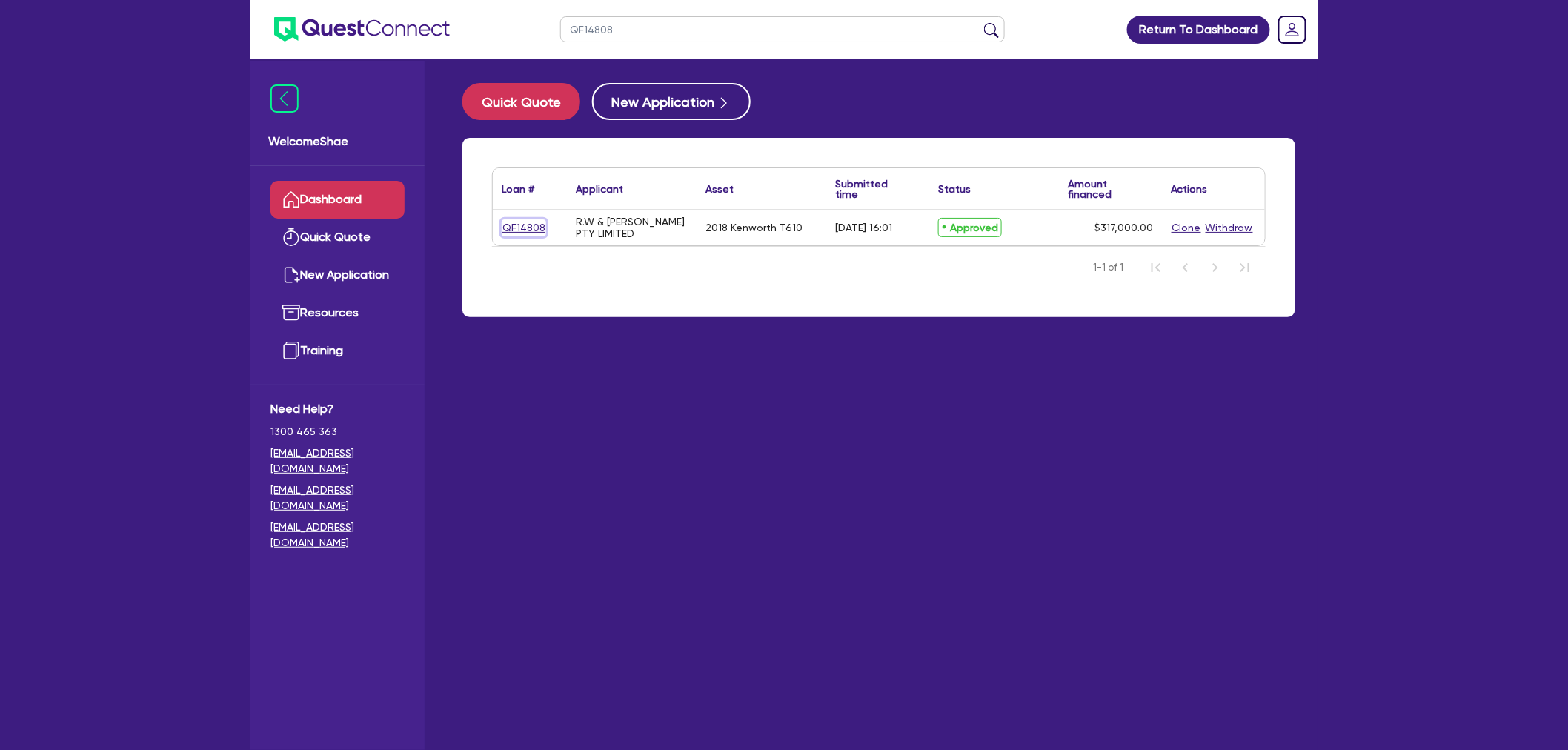
click at [522, 225] on link "QF14808" at bounding box center [524, 228] width 45 height 17
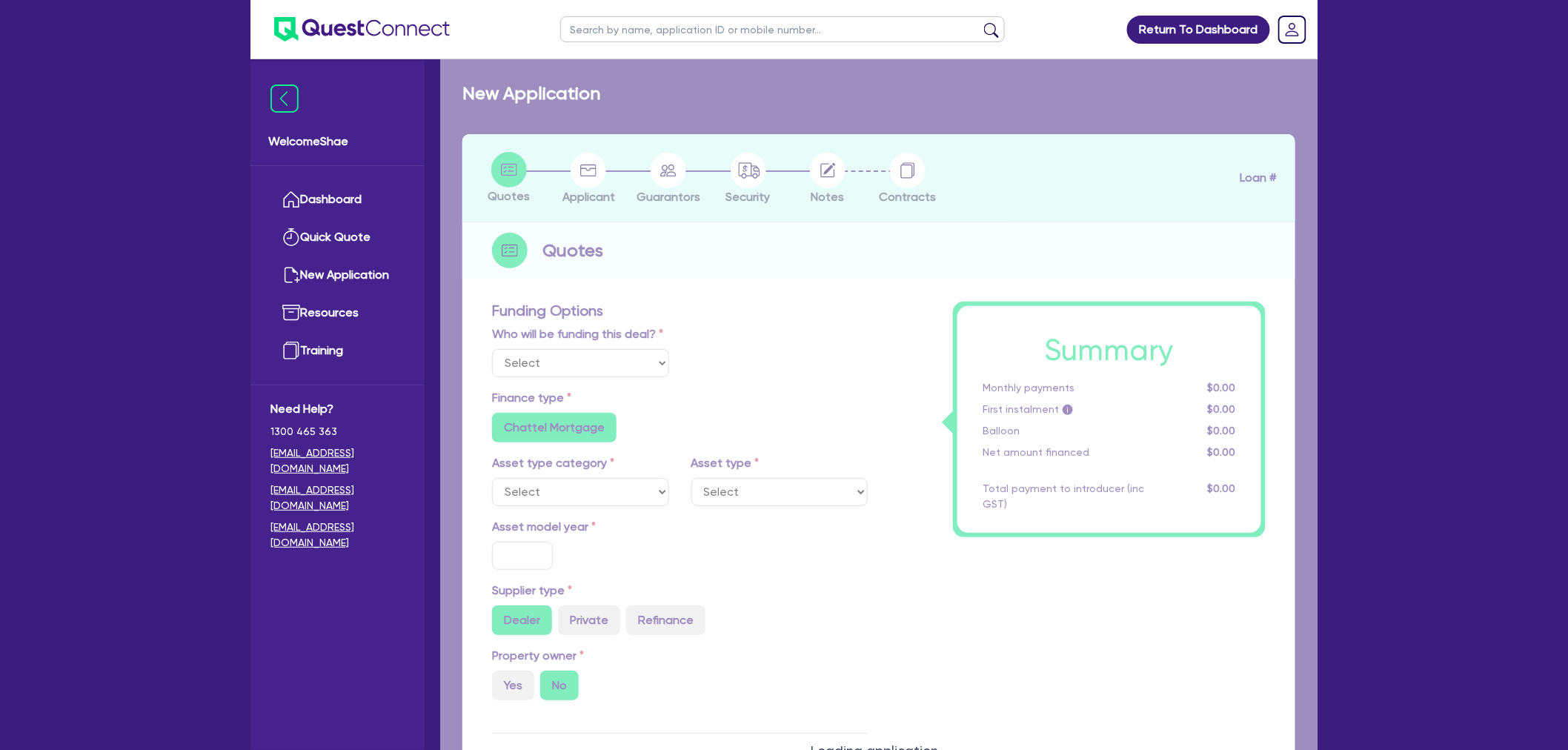
select select "Other"
select select "PRIMARY_ASSETS"
type input "2018"
radio input "false"
radio input "true"
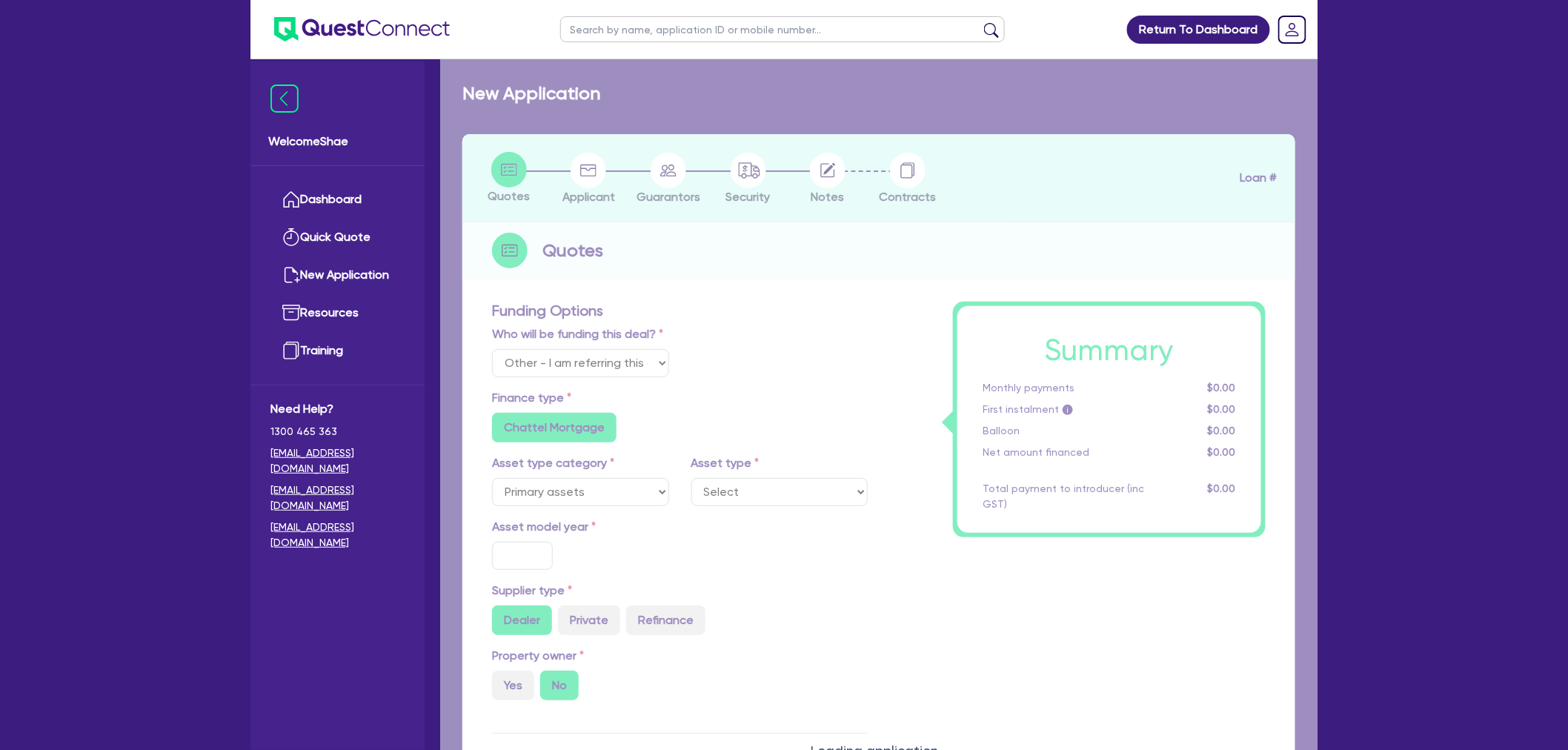
radio input "true"
type input "317,000"
type input "3"
type input "9,510"
type input "11.15"
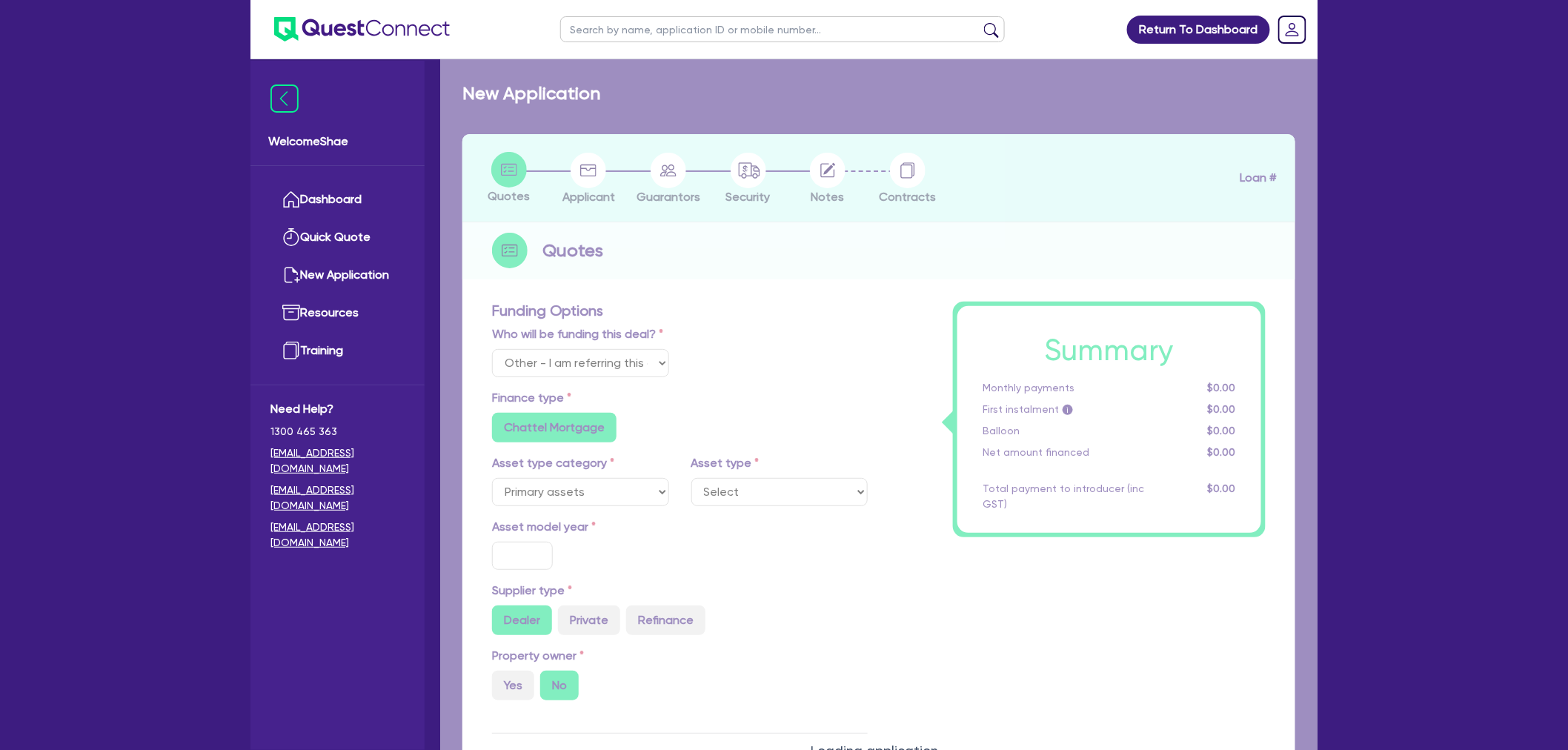
type input "745"
radio input "false"
select select "HEAVY_TRUCKS"
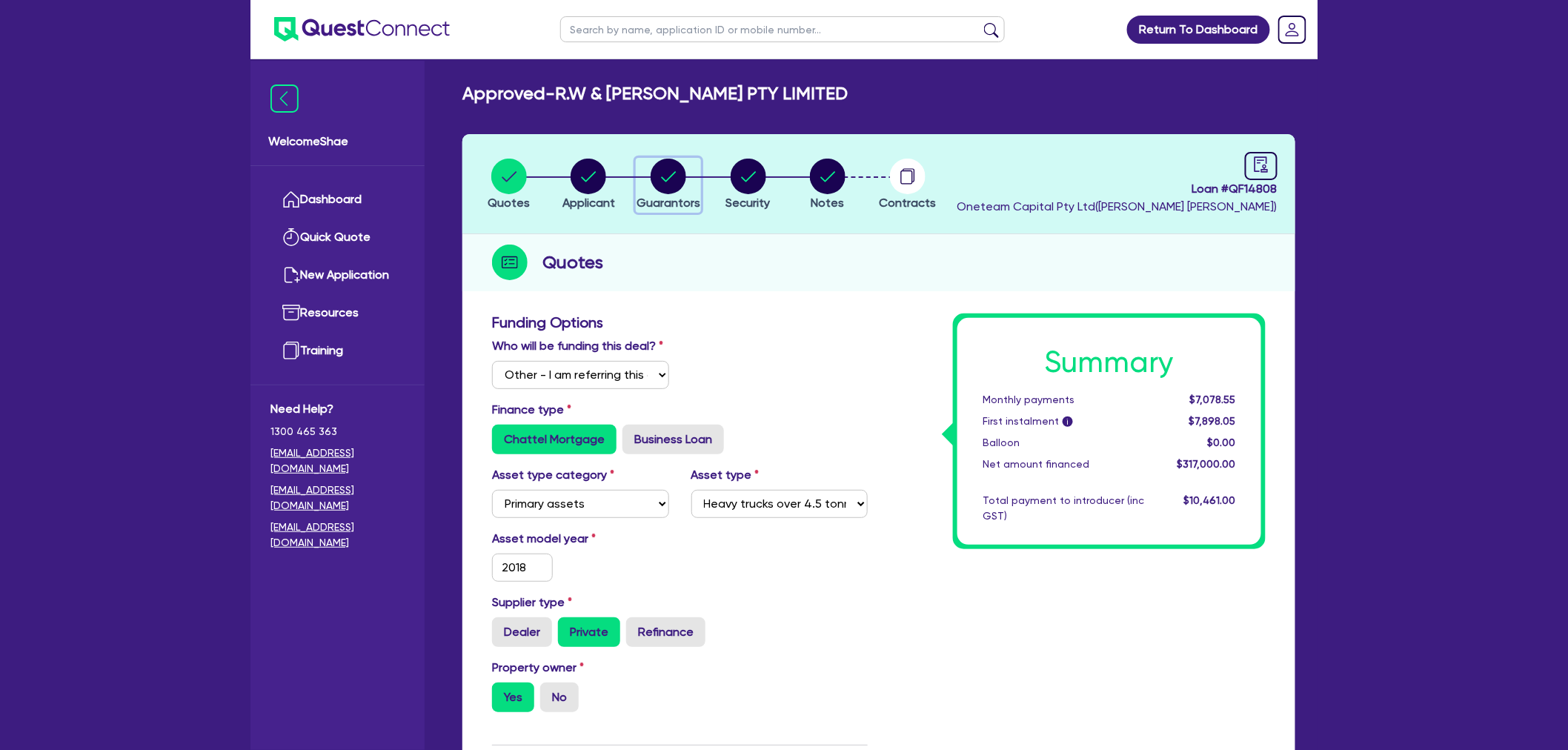
click at [686, 166] on icon "button" at bounding box center [669, 176] width 36 height 36
select select "MR"
select select "NSW"
select select "MARRIED"
select select "PROPERTY"
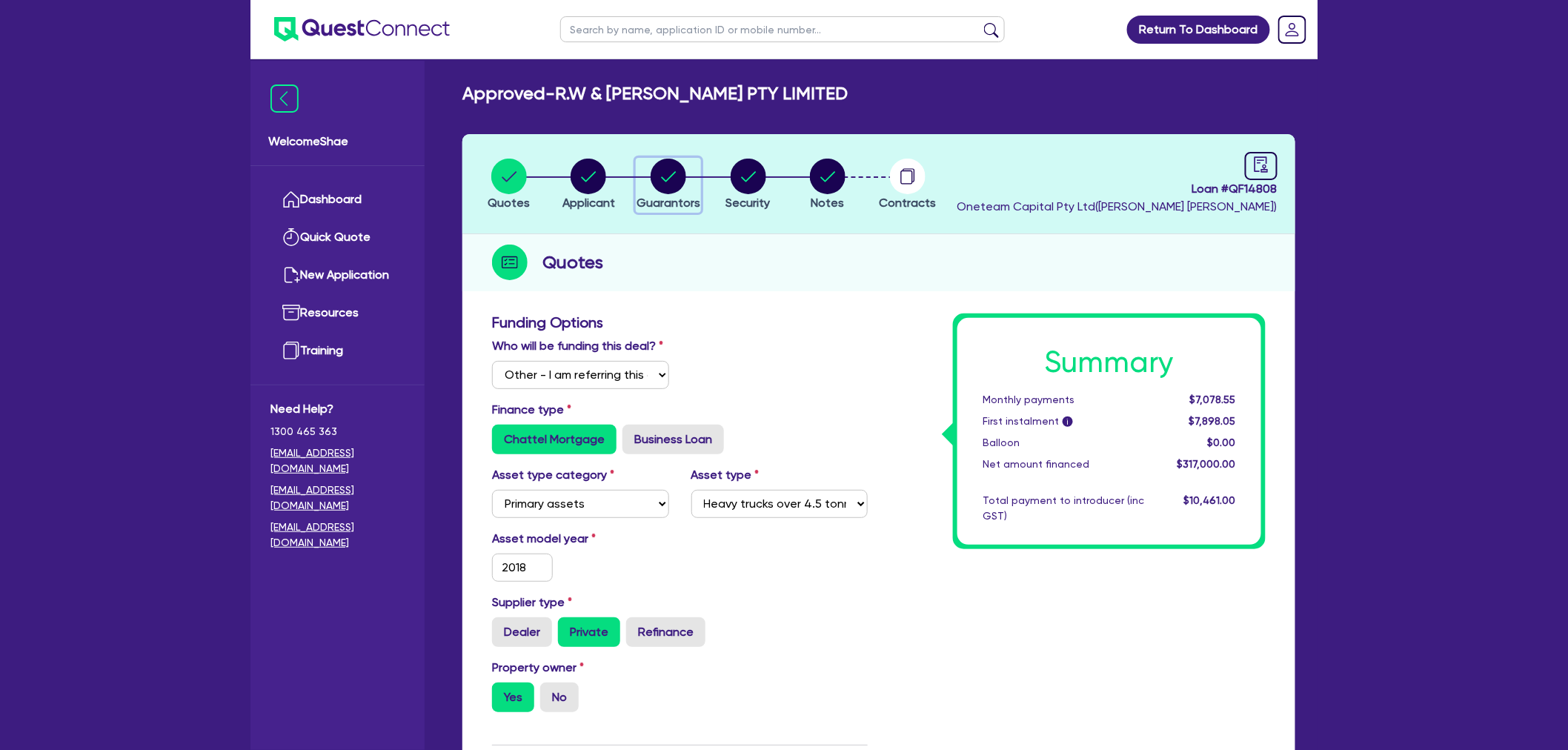
select select "CASH"
select select "TRUCK"
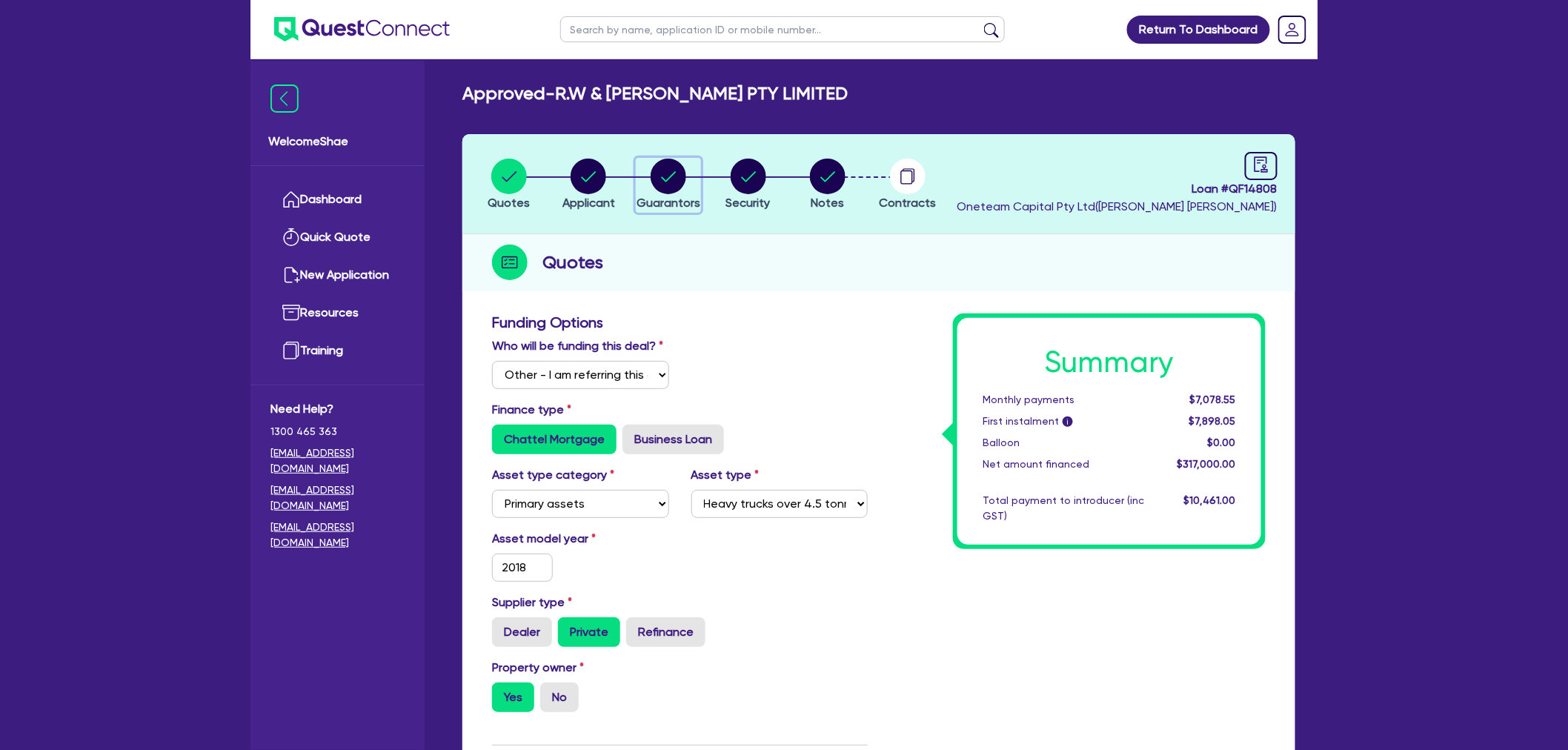
select select "TRAILER"
select select "MORTGAGE"
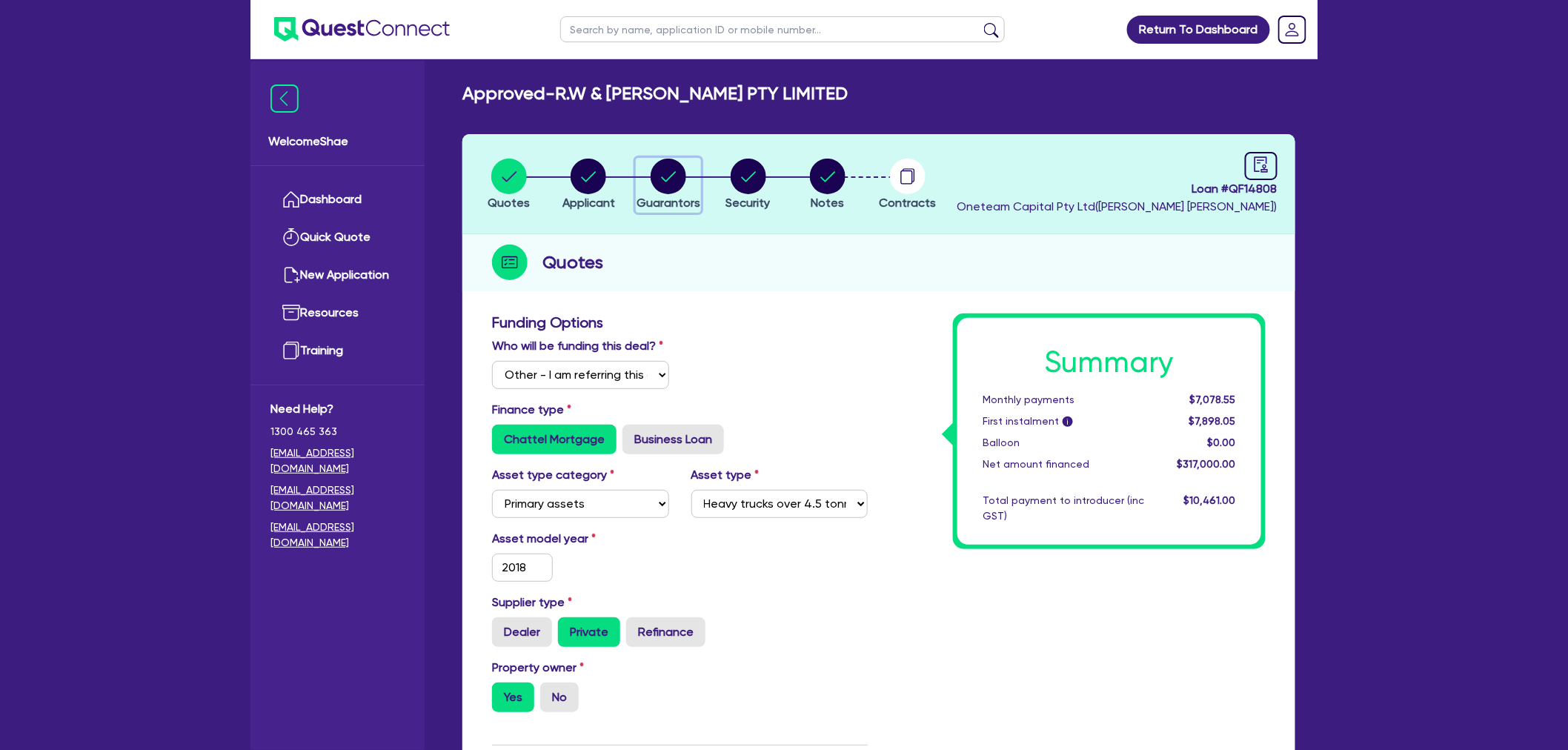
select select "MRS"
select select "NSW"
select select "MARRIED"
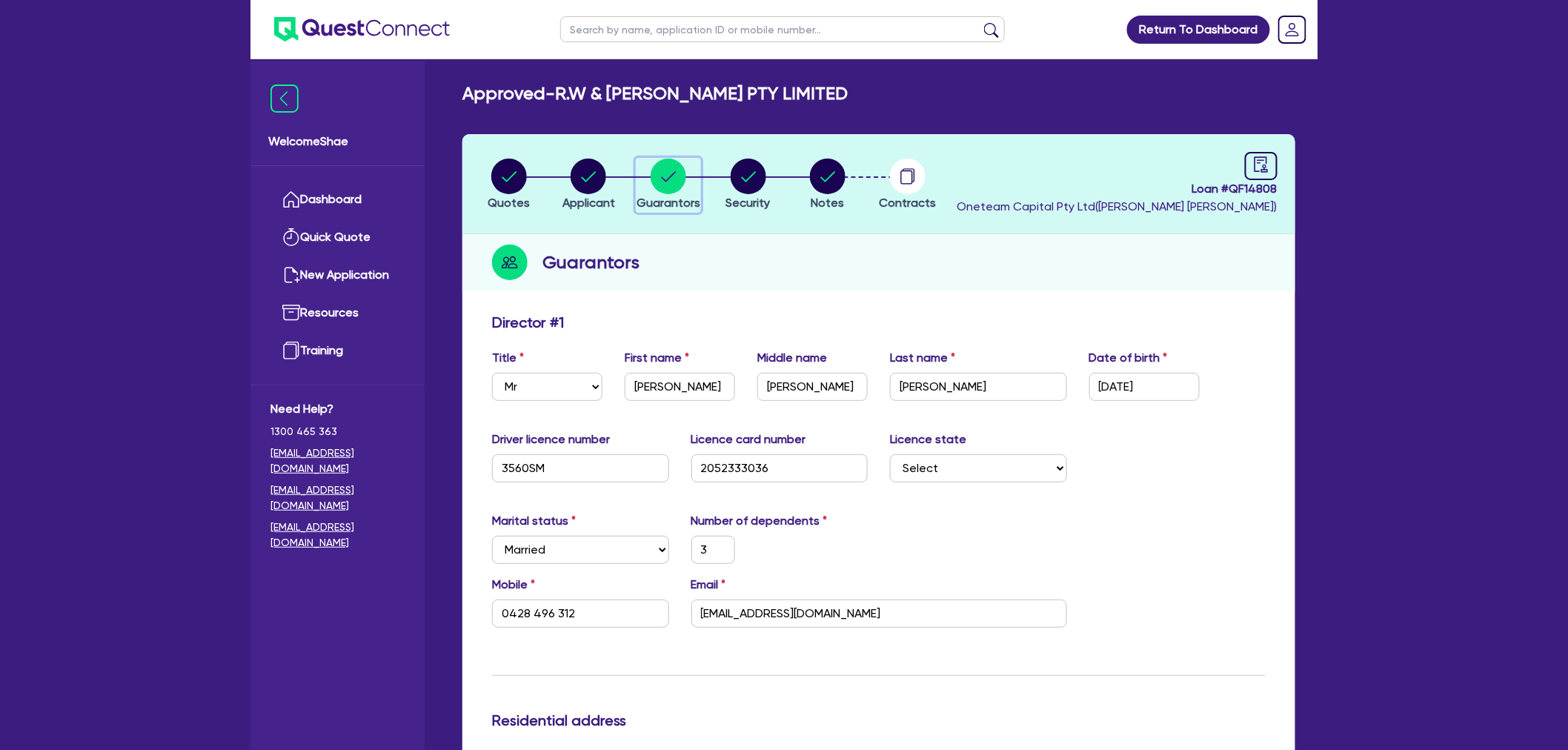
scroll to position [82, 0]
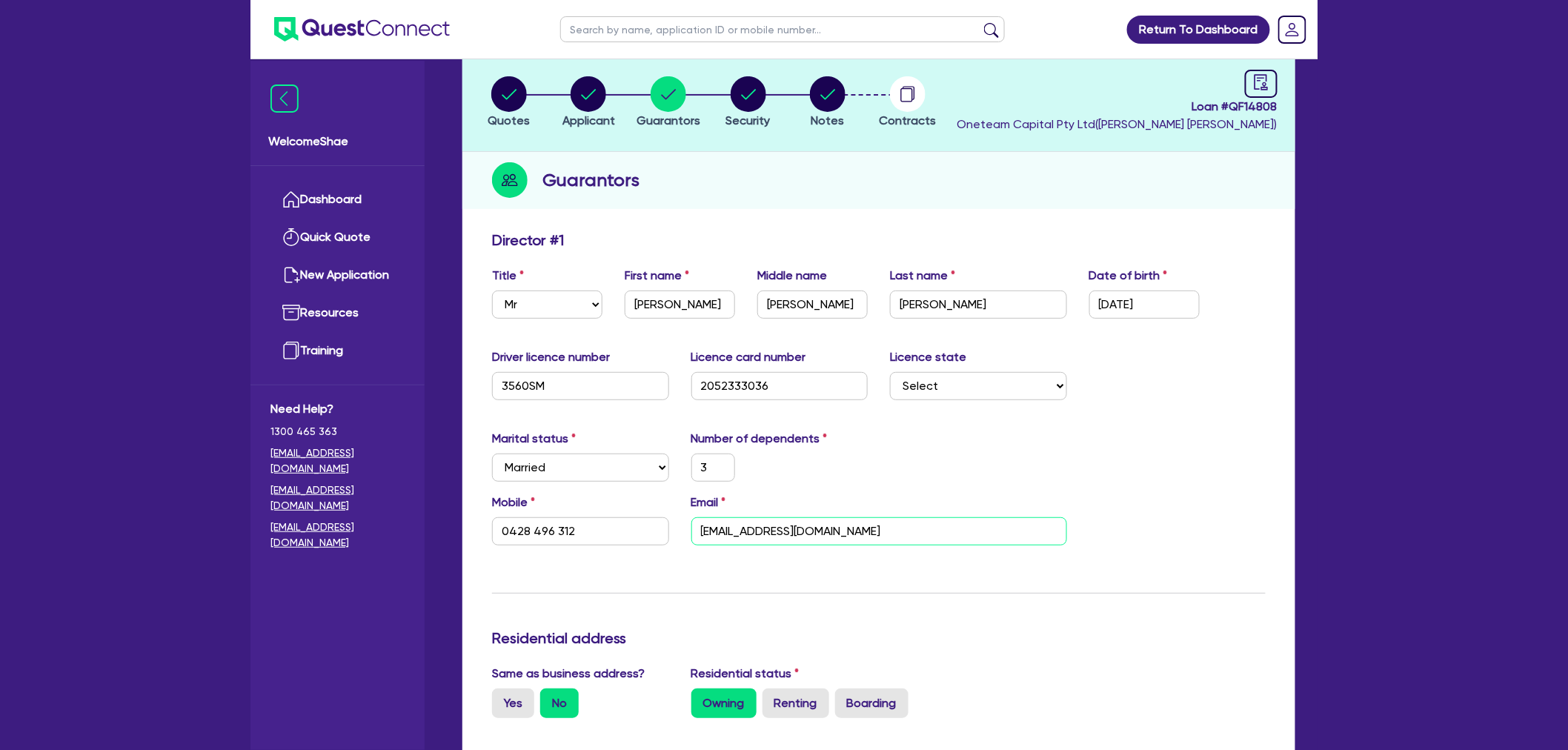
click at [782, 530] on input "info@simmonsbulkhaulage.com.au" at bounding box center [879, 531] width 376 height 28
drag, startPoint x: 559, startPoint y: 530, endPoint x: 460, endPoint y: 523, distance: 99.2
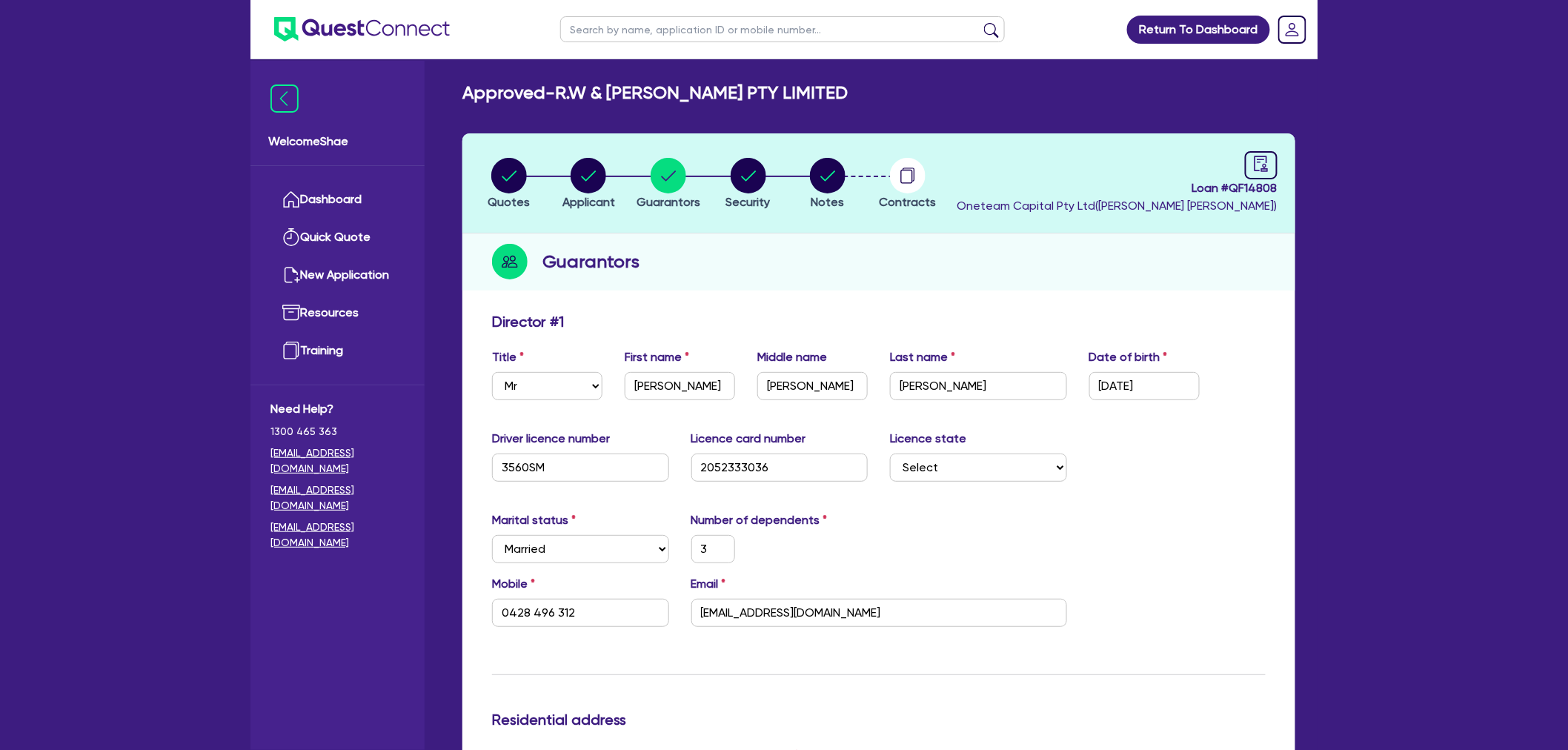
scroll to position [0, 0]
drag, startPoint x: 724, startPoint y: 183, endPoint x: 743, endPoint y: 193, distance: 21.5
click at [725, 183] on button "Security" at bounding box center [748, 185] width 46 height 55
select select "PRIMARY_ASSETS"
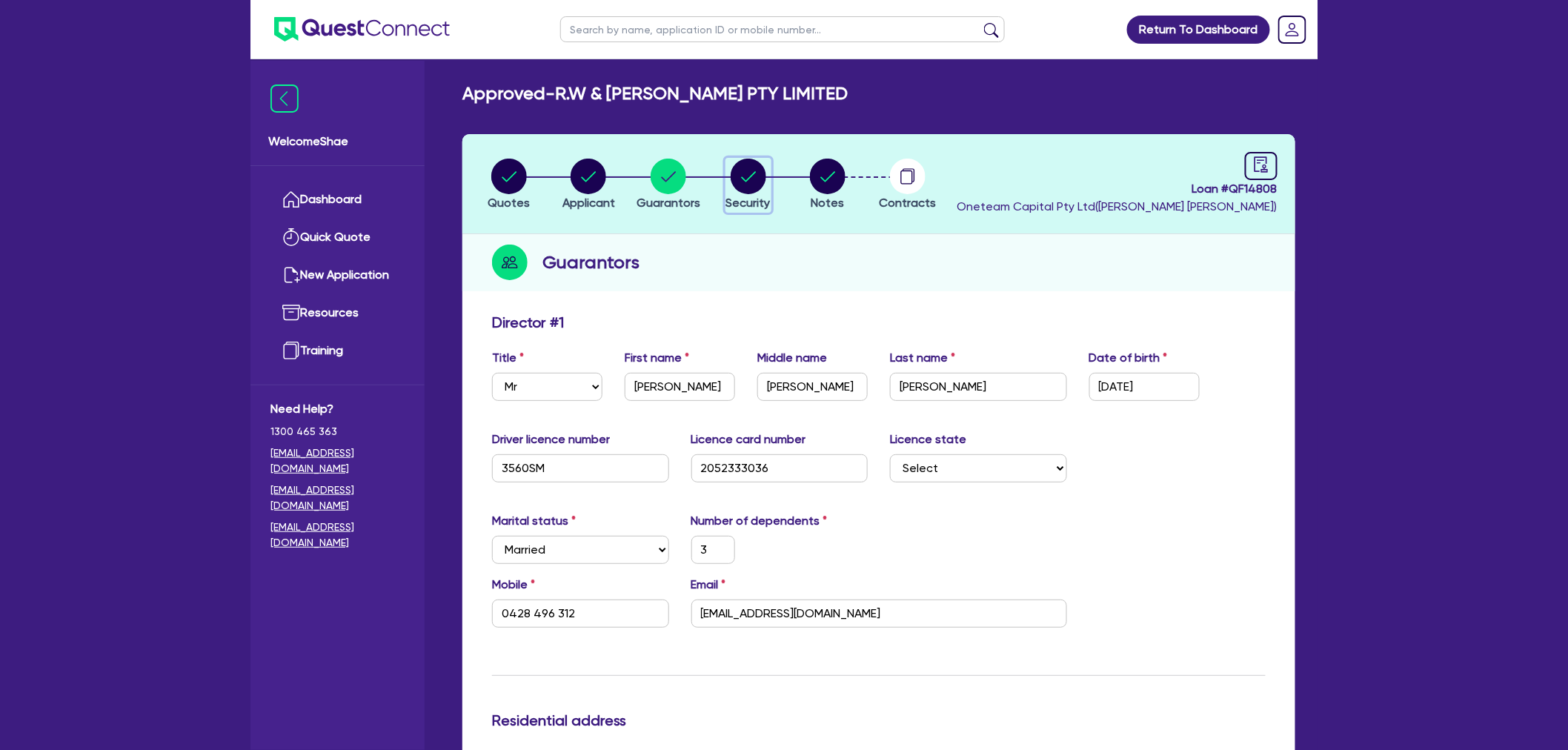
select select "HEAVY_TRUCKS"
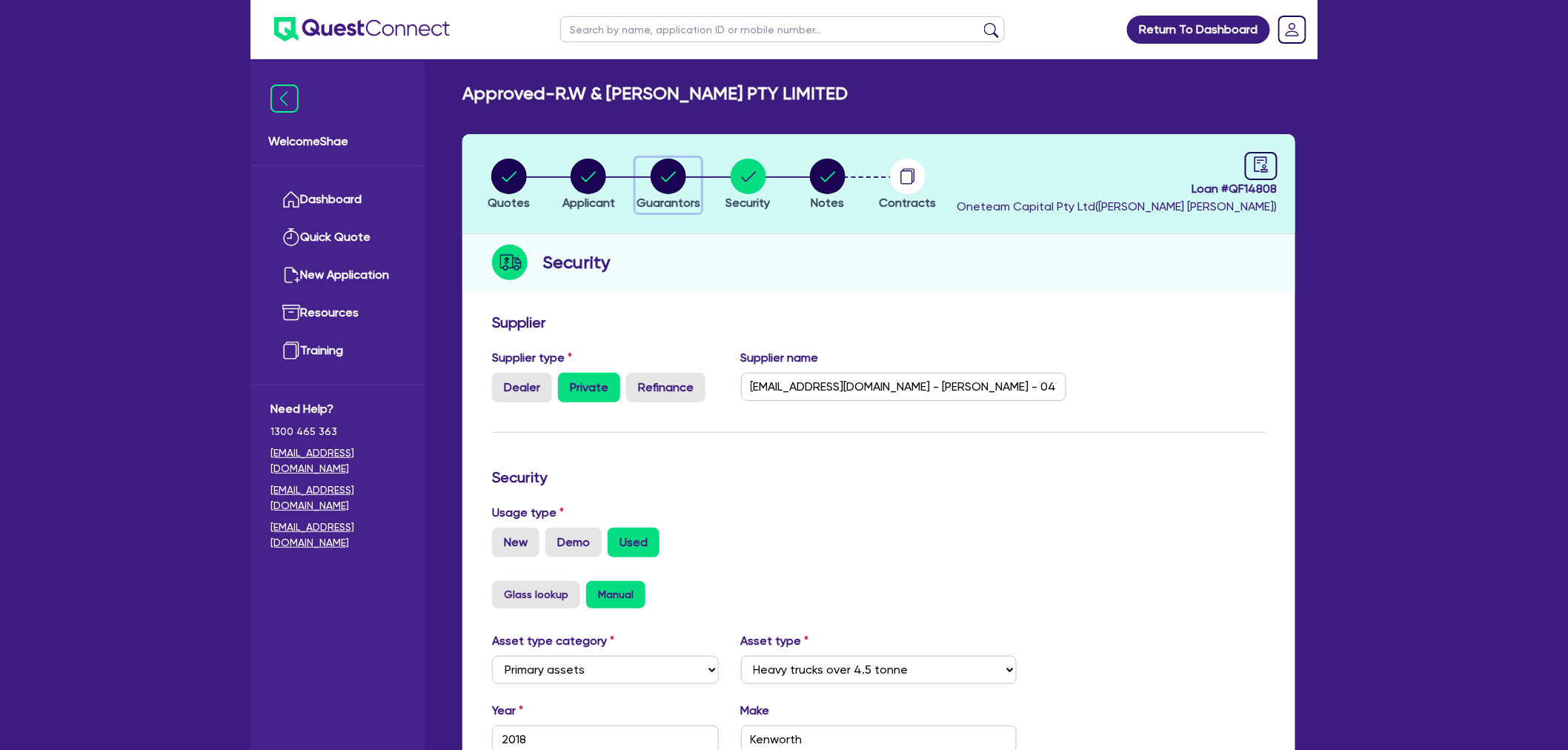
click at [663, 179] on circle "button" at bounding box center [669, 176] width 36 height 36
select select "MR"
select select "NSW"
select select "MARRIED"
select select "PROPERTY"
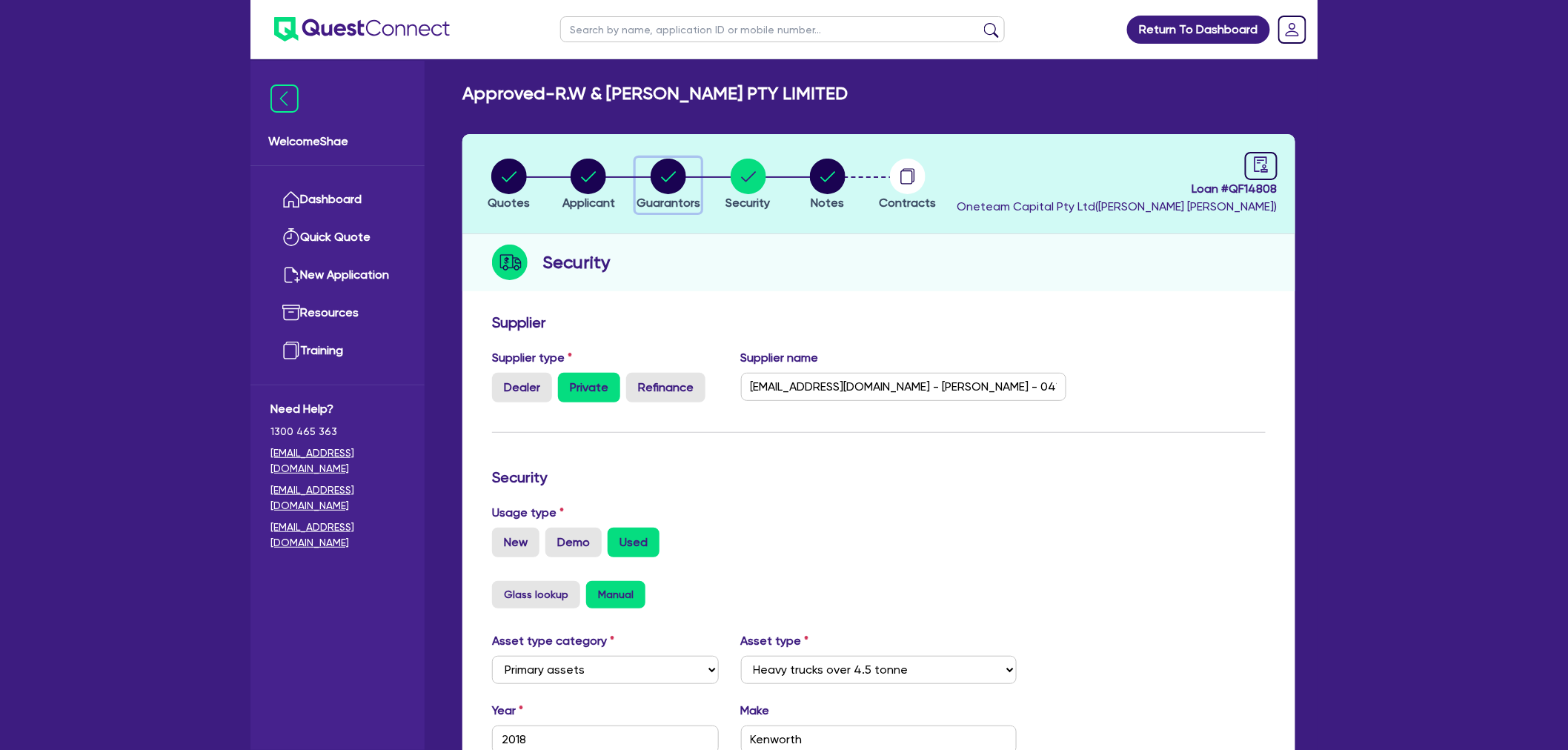
select select "CASH"
select select "TRUCK"
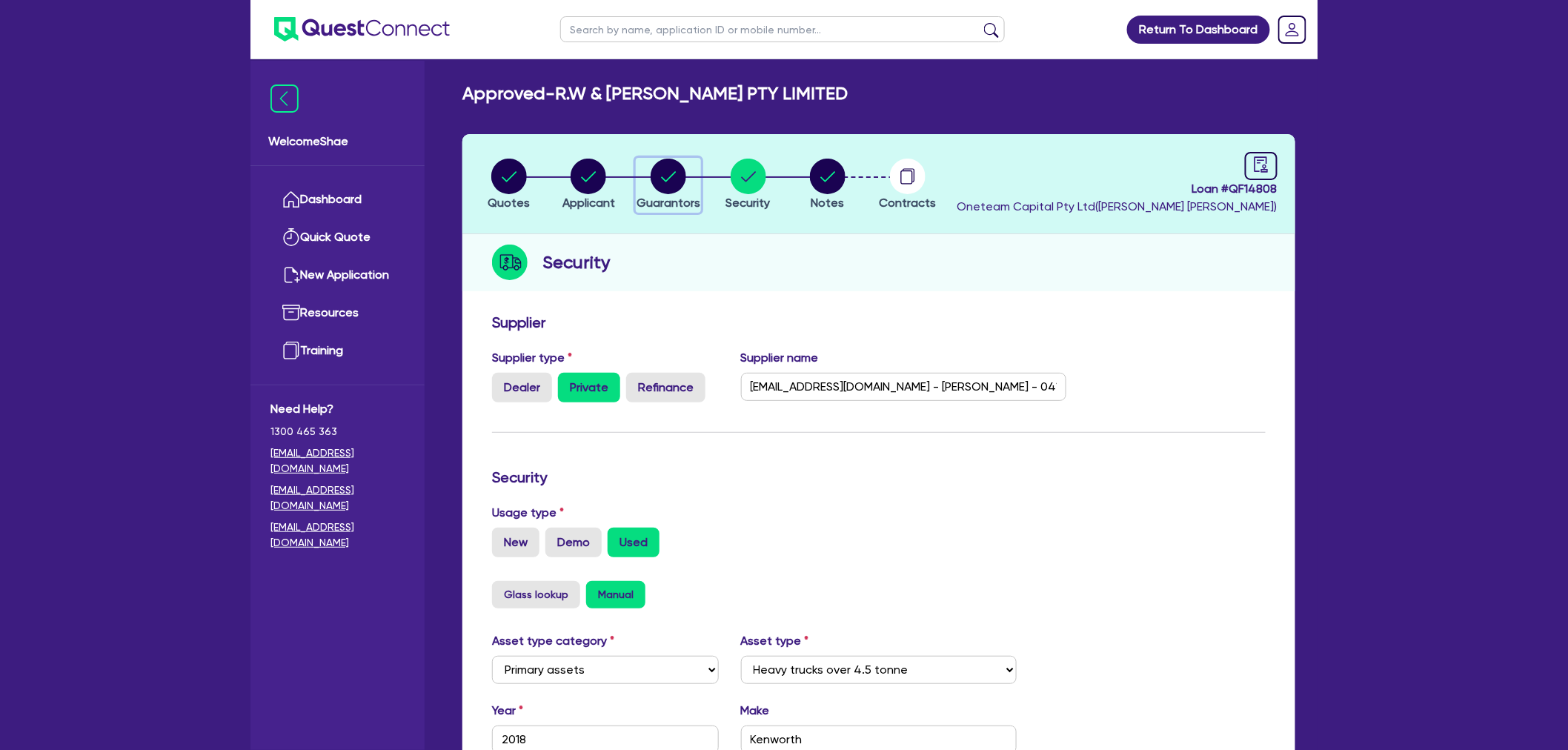
select select "TRAILER"
select select "MORTGAGE"
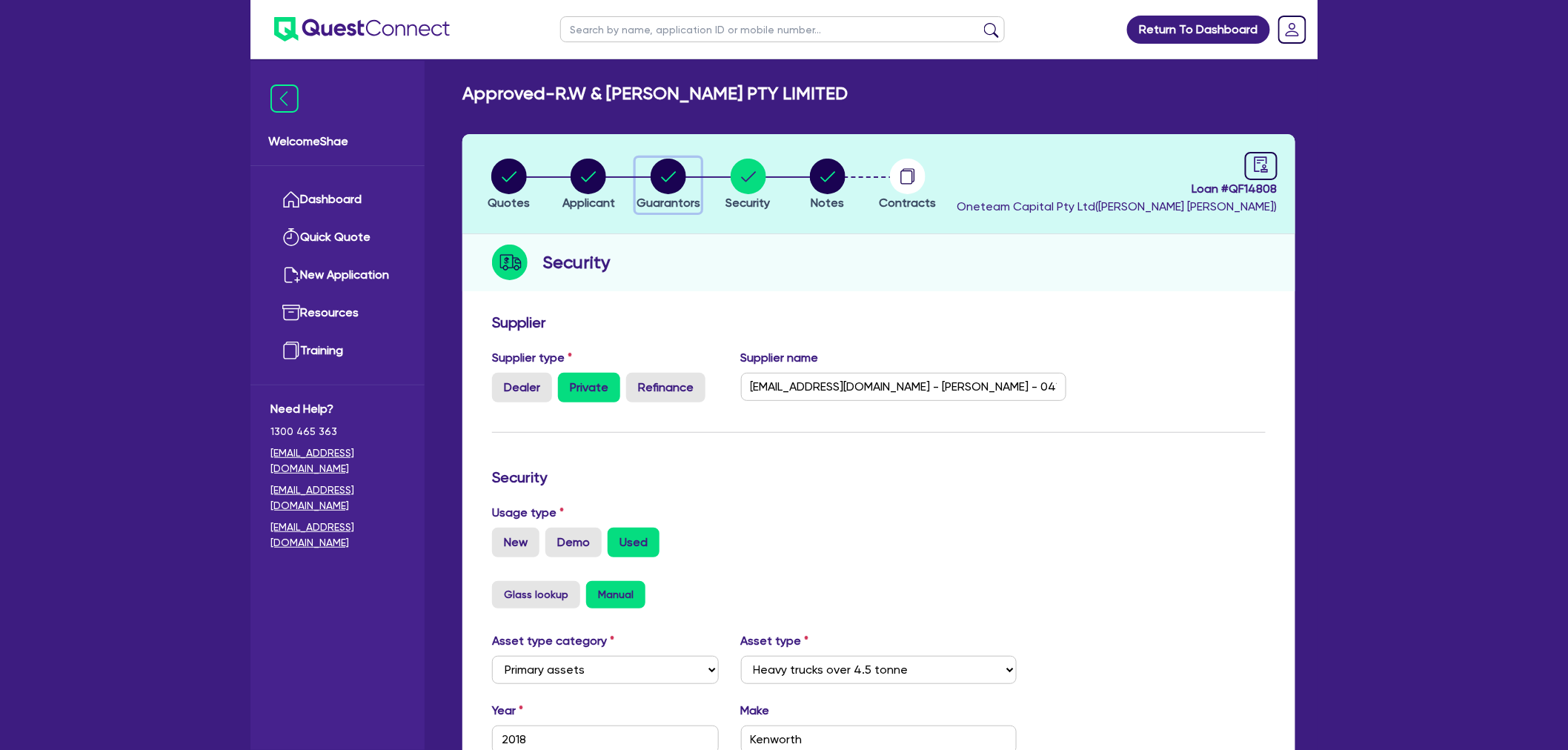
select select "MRS"
select select "NSW"
select select "MARRIED"
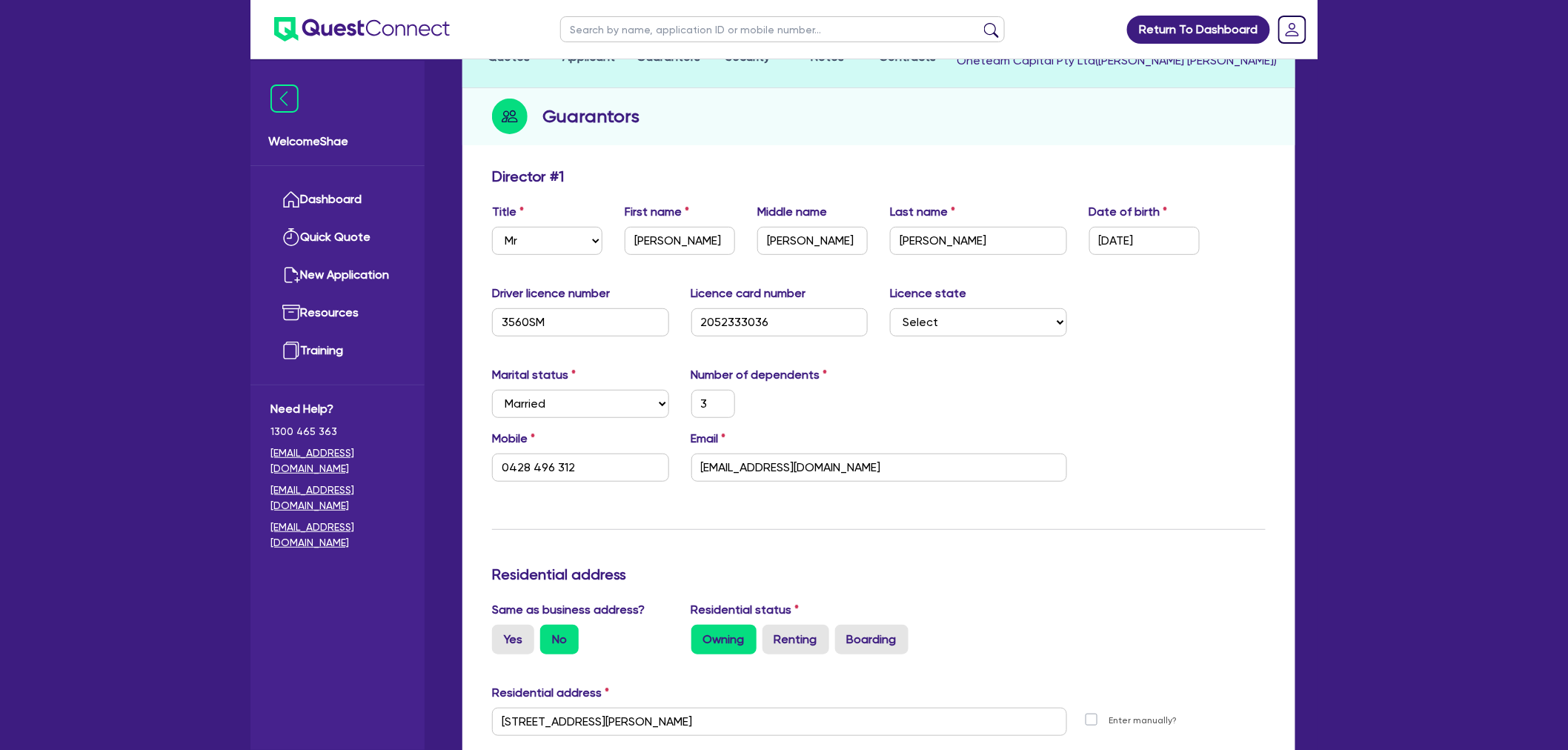
scroll to position [247, 0]
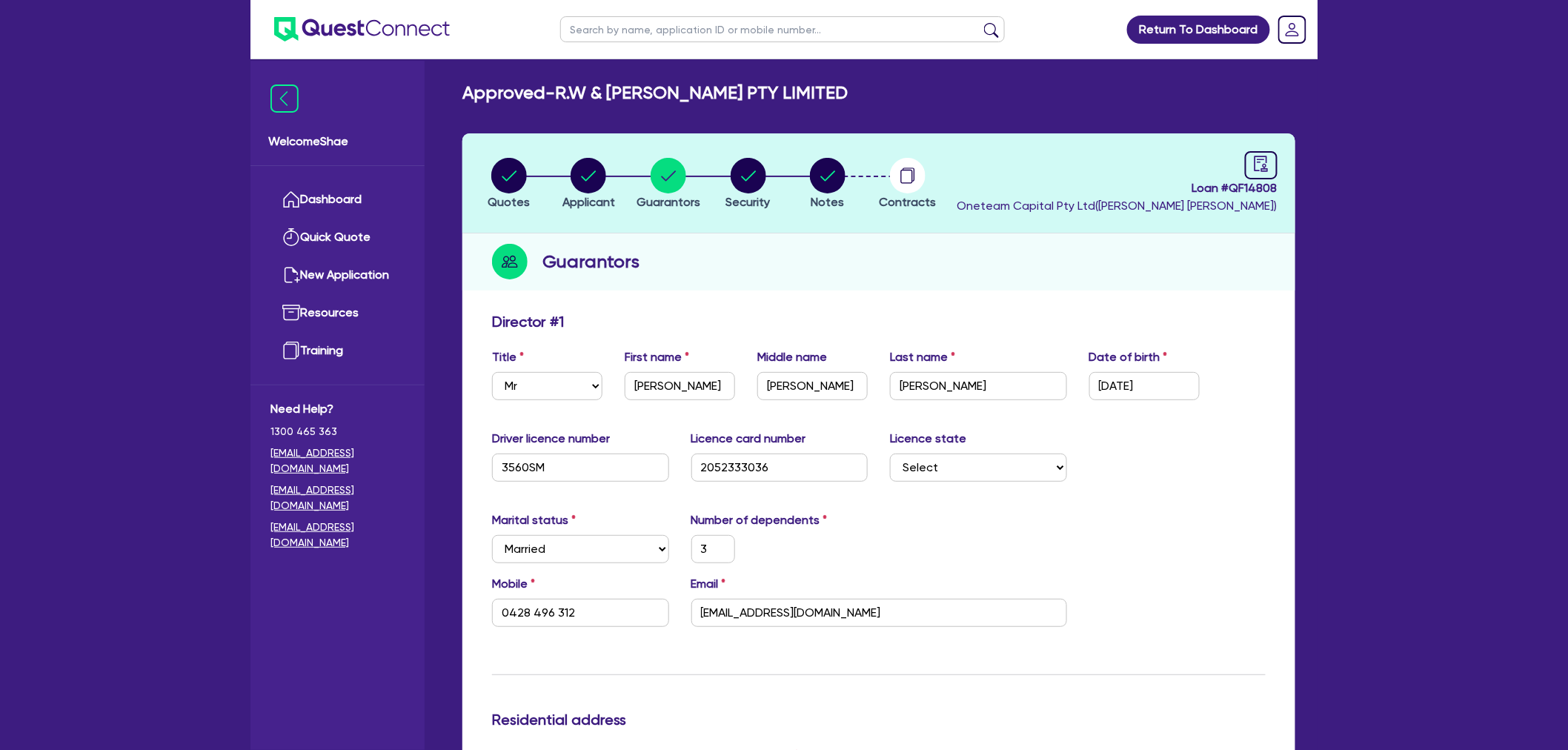
scroll to position [0, 0]
click at [503, 172] on circle "button" at bounding box center [509, 176] width 36 height 36
select select "Other"
select select "PRIMARY_ASSETS"
select select "HEAVY_TRUCKS"
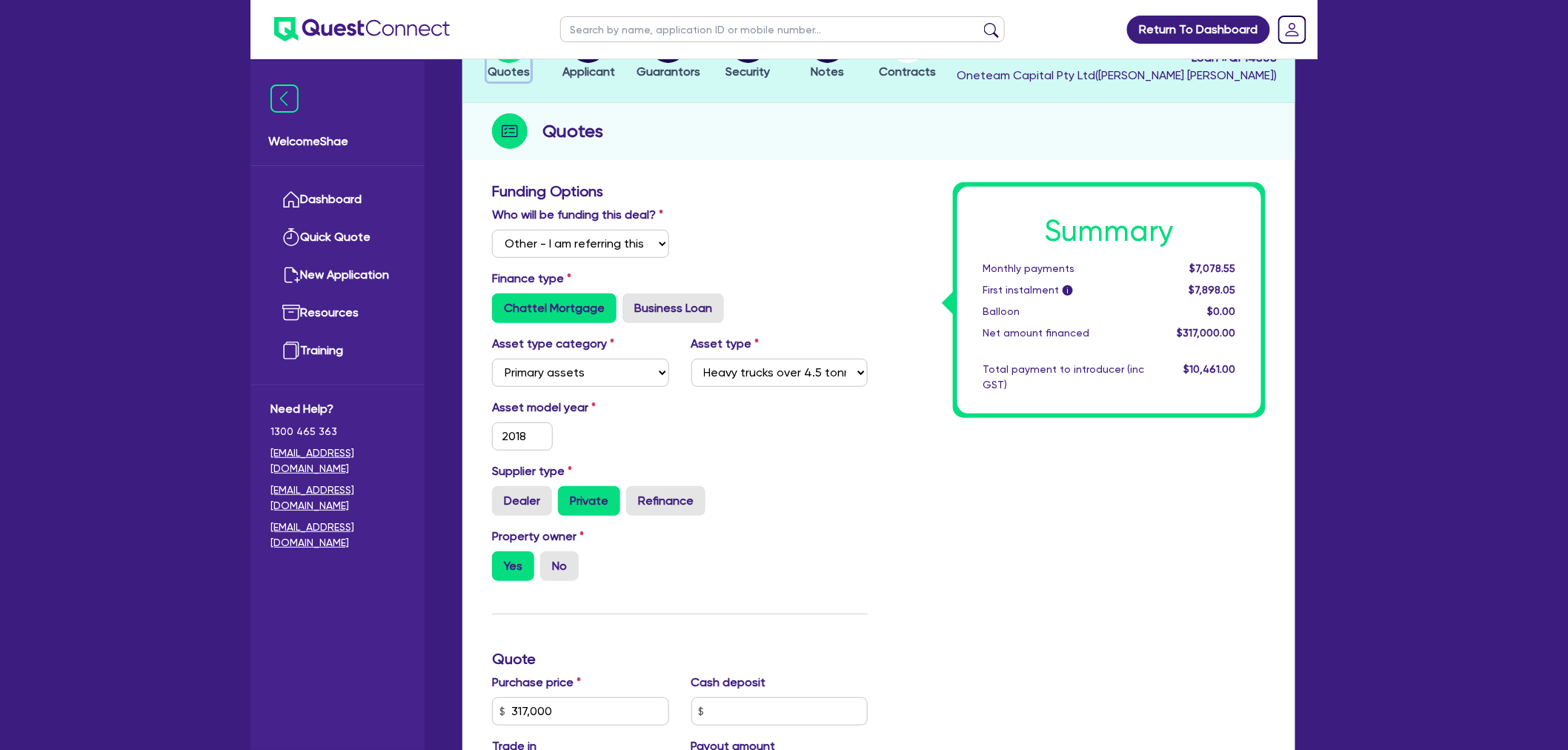
scroll to position [493, 0]
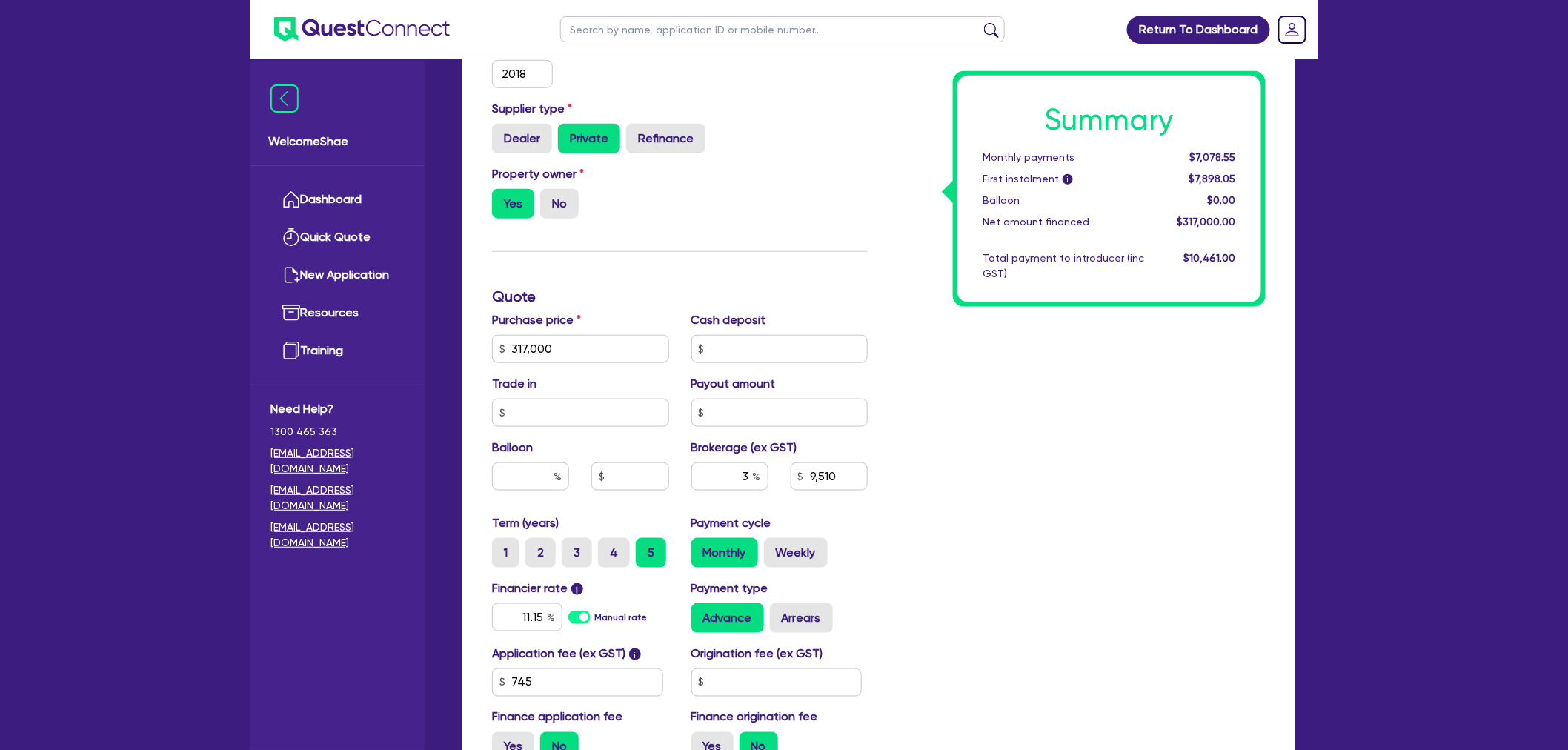
drag, startPoint x: 179, startPoint y: 539, endPoint x: 191, endPoint y: 532, distance: 13.9
click at [179, 539] on div "Return To Dashboard Edit Profile Logout Welcome Shae Dashboard Quick Quote New …" at bounding box center [784, 223] width 1568 height 1434
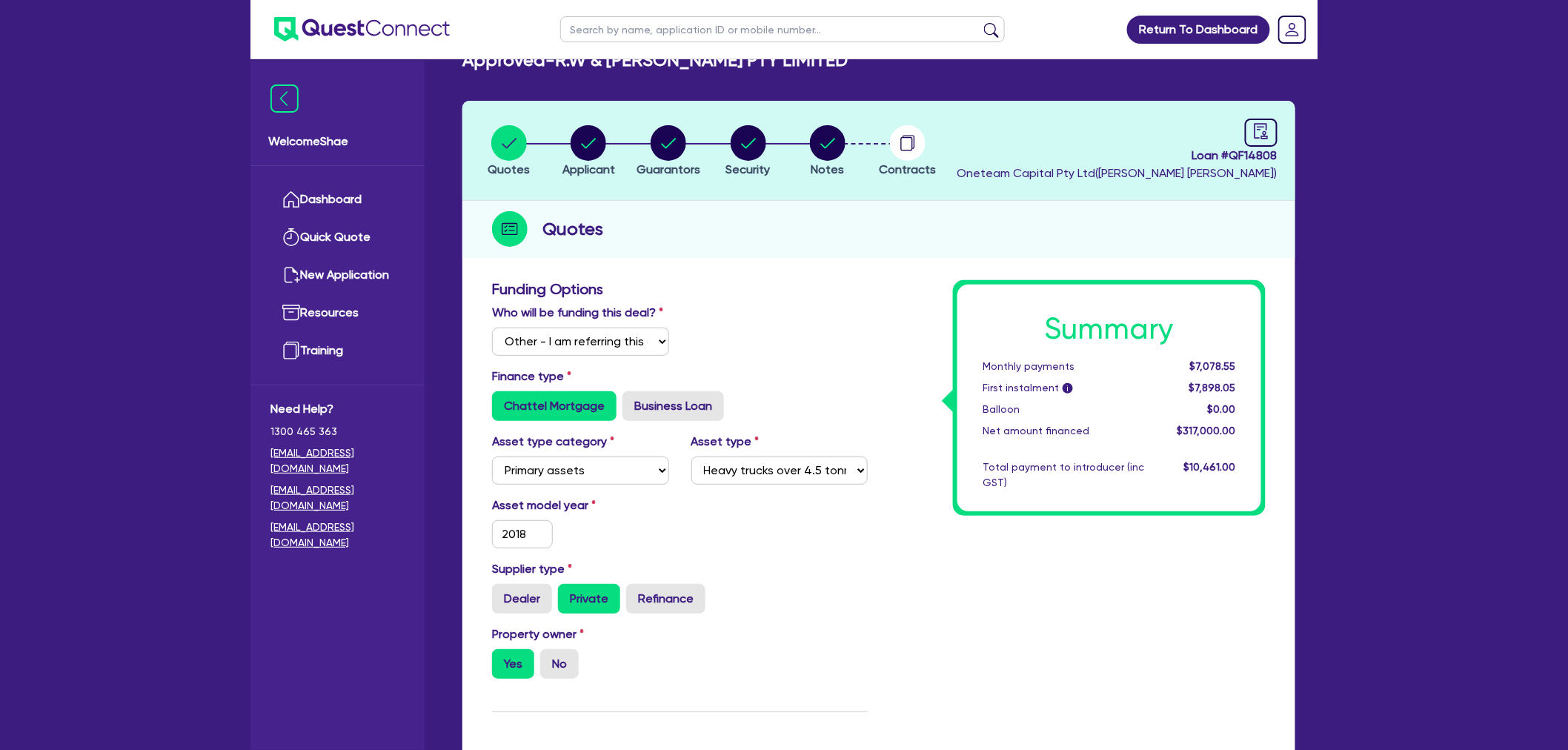
scroll to position [0, 0]
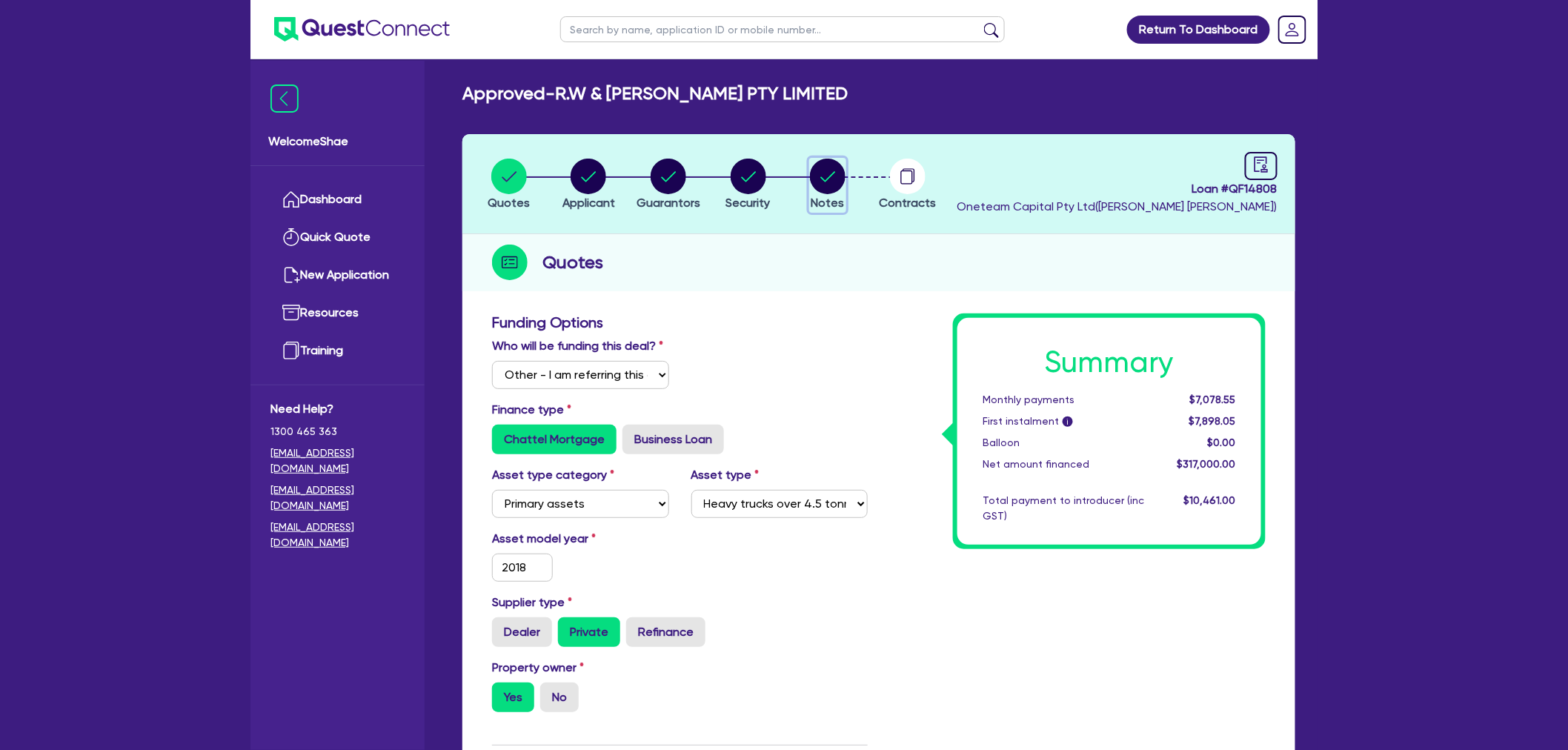
click at [828, 182] on circle "button" at bounding box center [828, 176] width 36 height 36
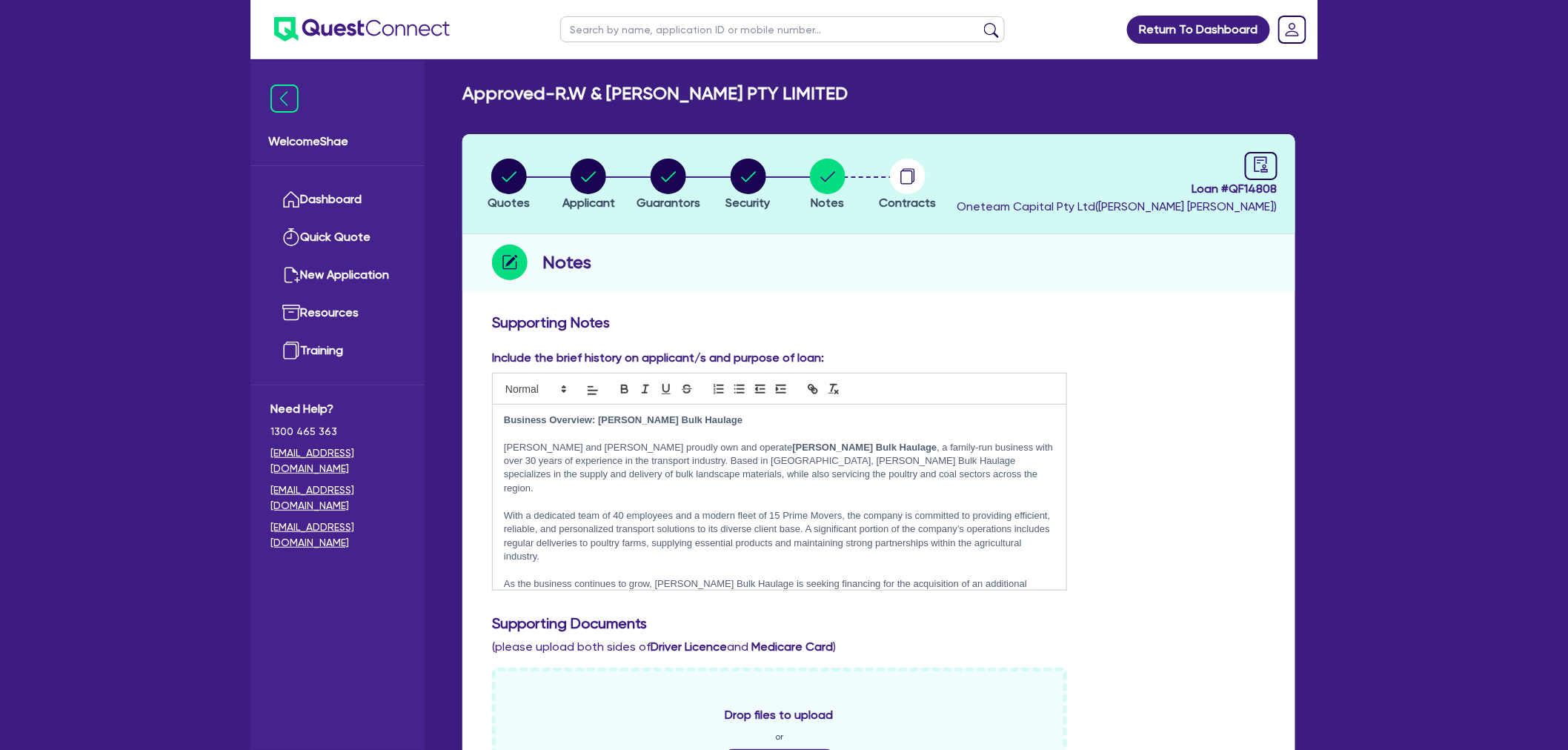
click at [790, 455] on p "Wayne and Lisa Simmons proudly own and operate Simmons Bulk Haulage , a family-…" at bounding box center [779, 468] width 551 height 55
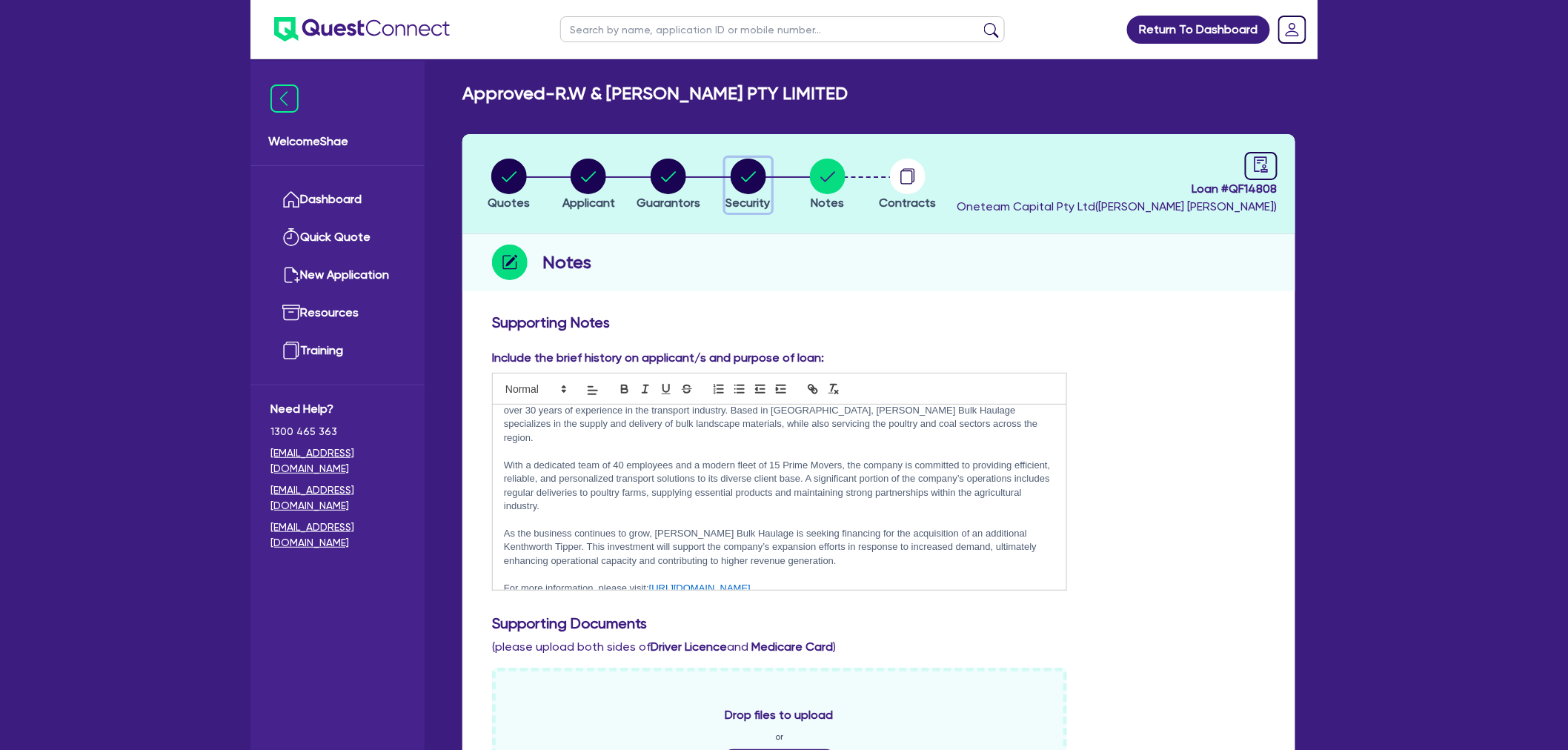
click at [747, 187] on circle "button" at bounding box center [748, 176] width 36 height 36
select select "PRIMARY_ASSETS"
select select "HEAVY_TRUCKS"
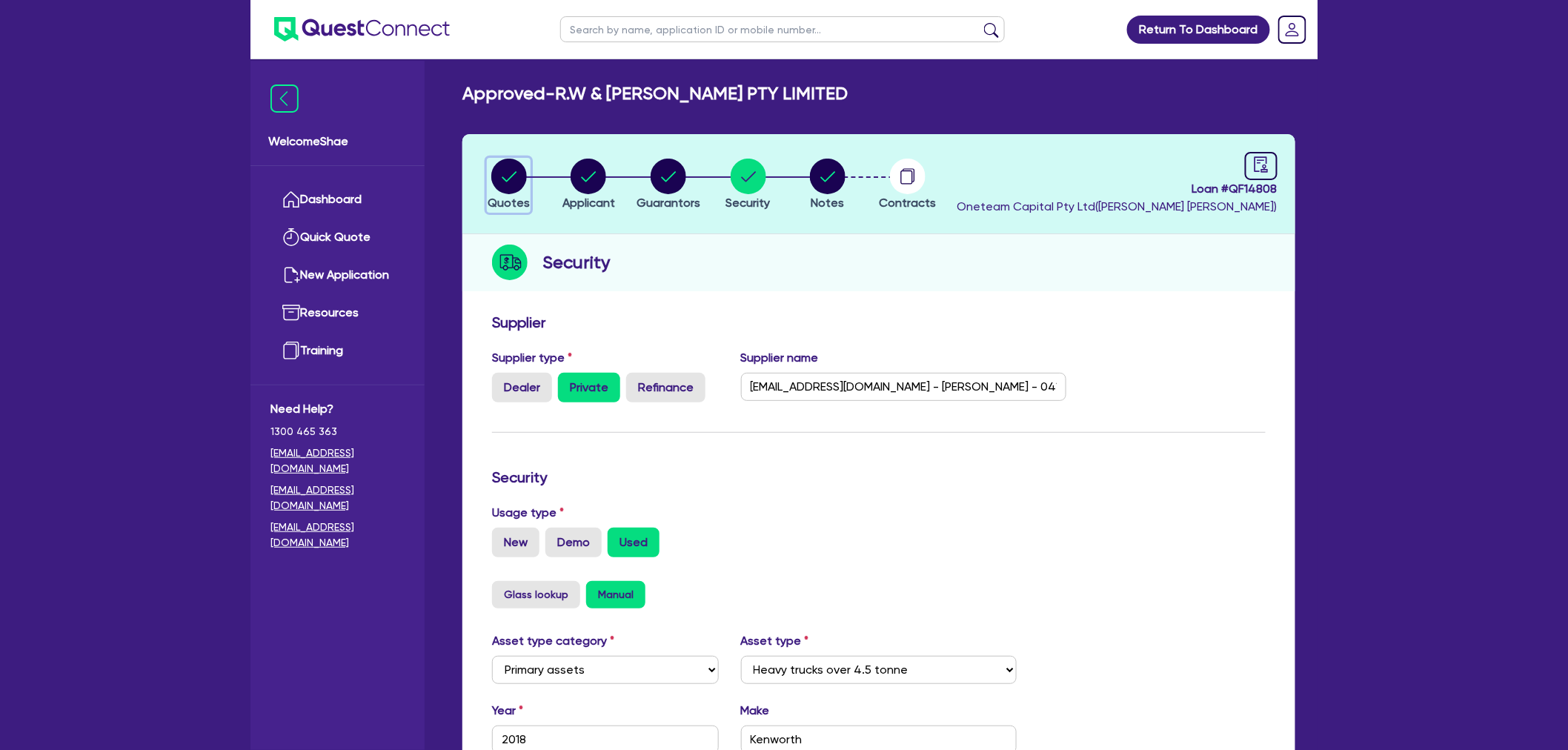
click at [491, 176] on icon "button" at bounding box center [509, 176] width 36 height 36
select select "Other"
select select "PRIMARY_ASSETS"
select select "HEAVY_TRUCKS"
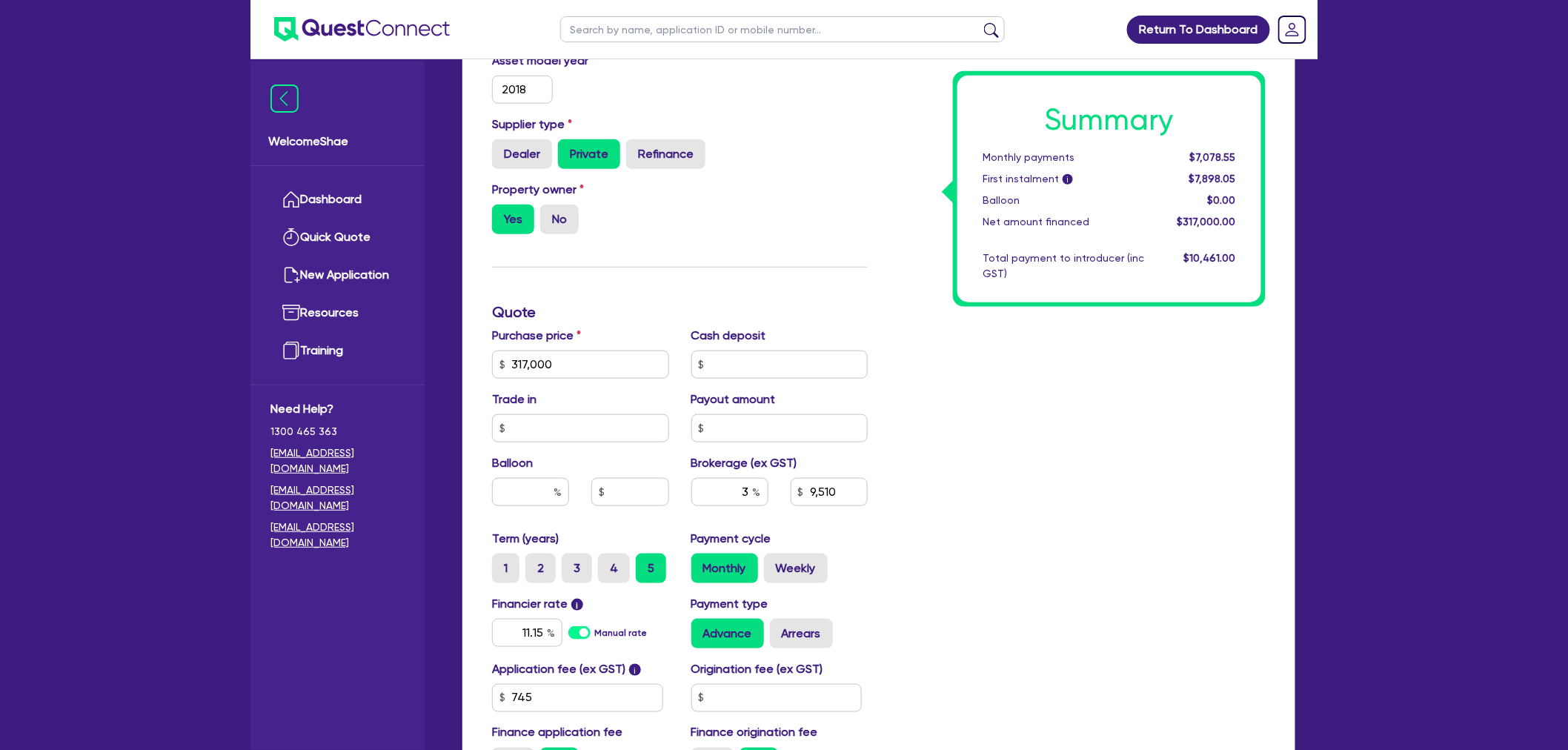
scroll to position [493, 0]
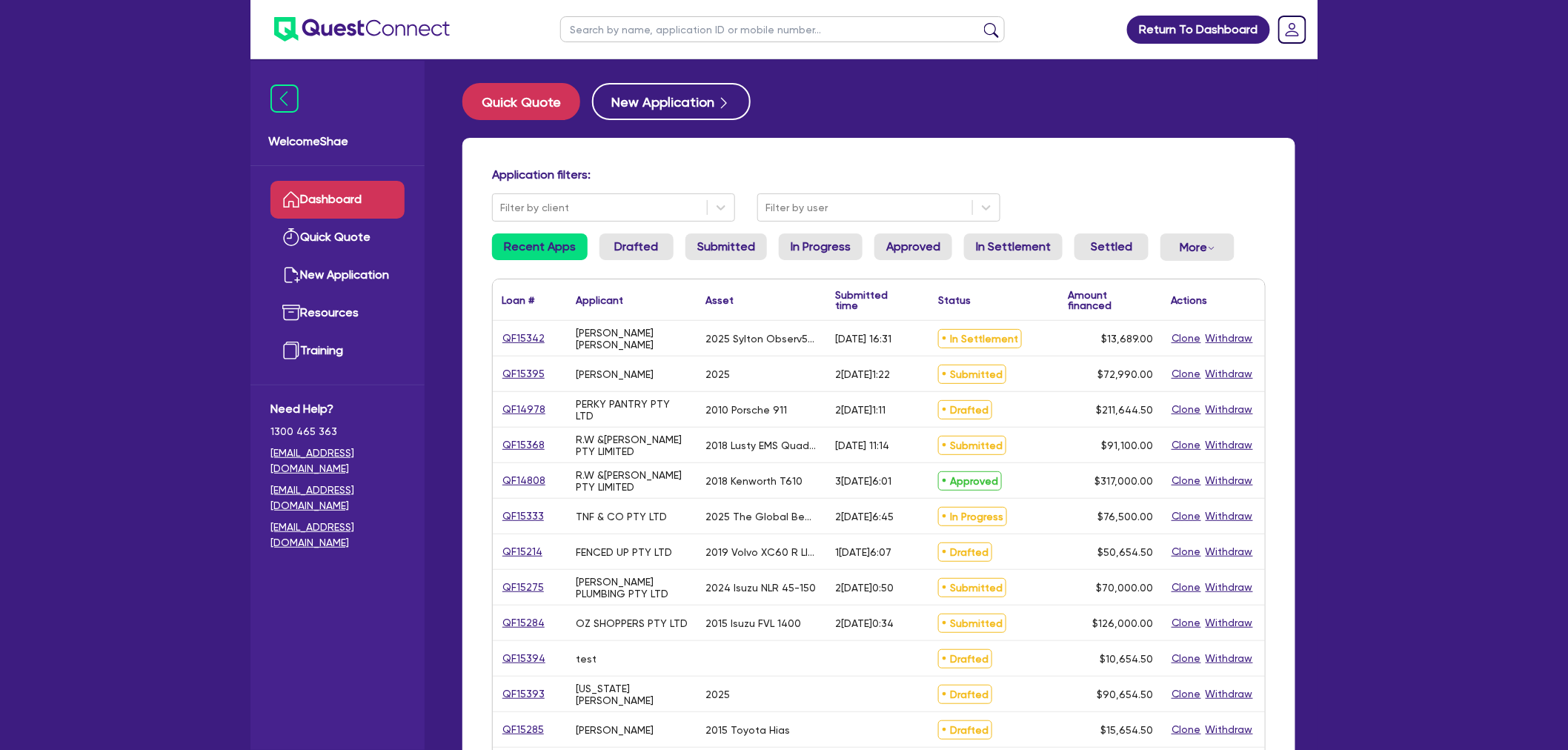
click at [595, 32] on input "text" at bounding box center [782, 29] width 445 height 26
type input "dee-pigment"
click at [980, 22] on button "submit" at bounding box center [991, 32] width 24 height 21
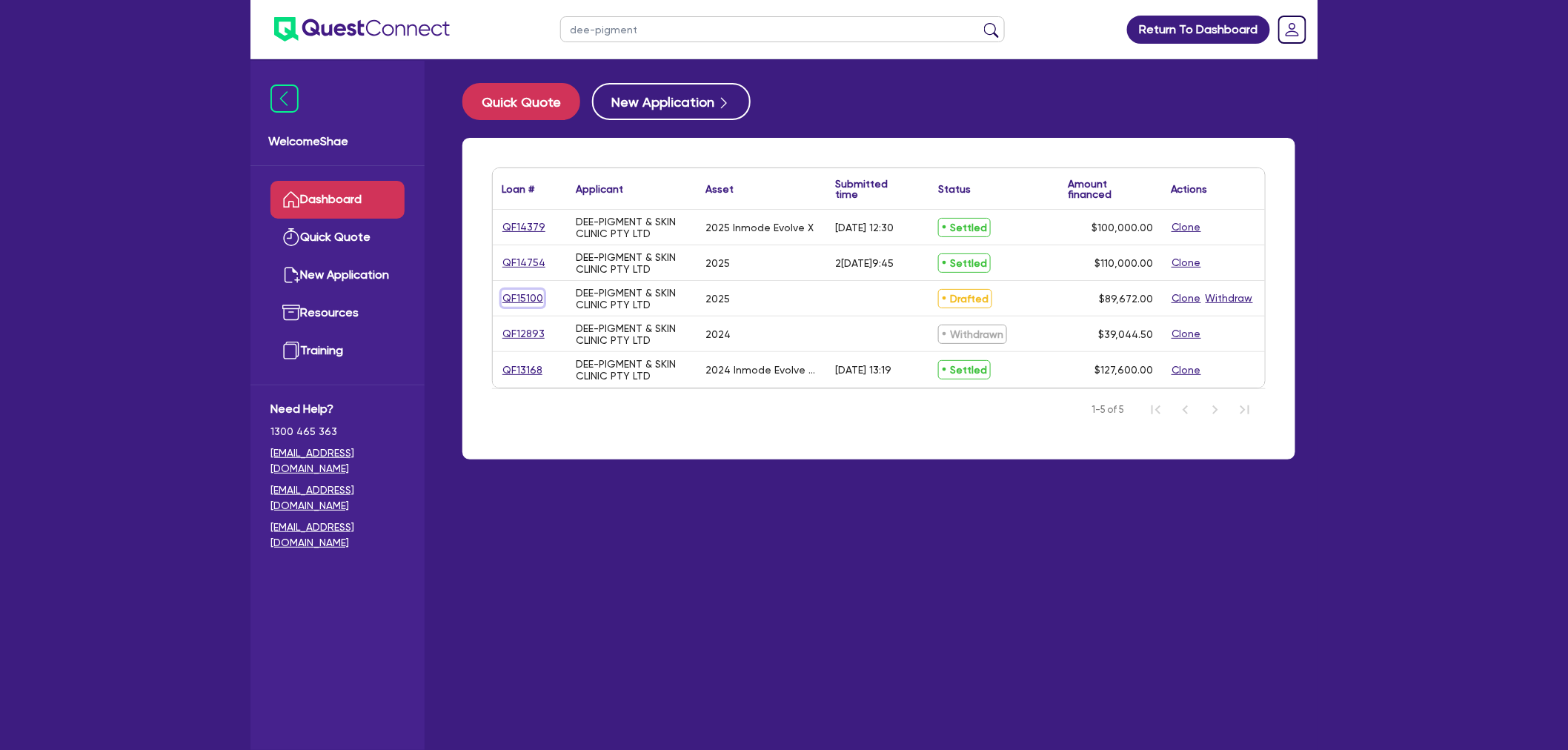
click at [523, 294] on link "QF15100" at bounding box center [523, 298] width 43 height 17
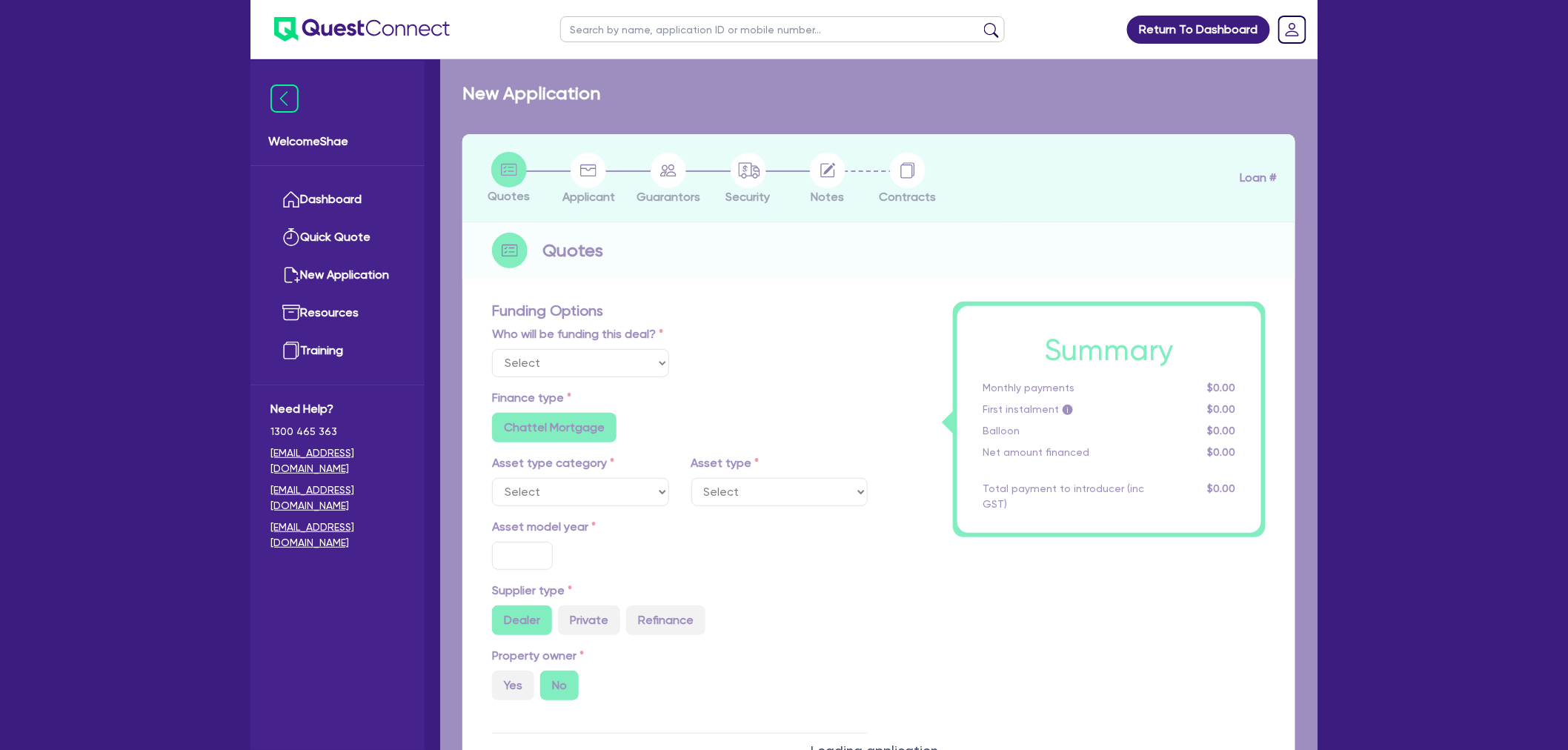
select select "Other"
select select "TERTIARY_ASSETS"
type input "2025"
type input "89,672"
type input "4"
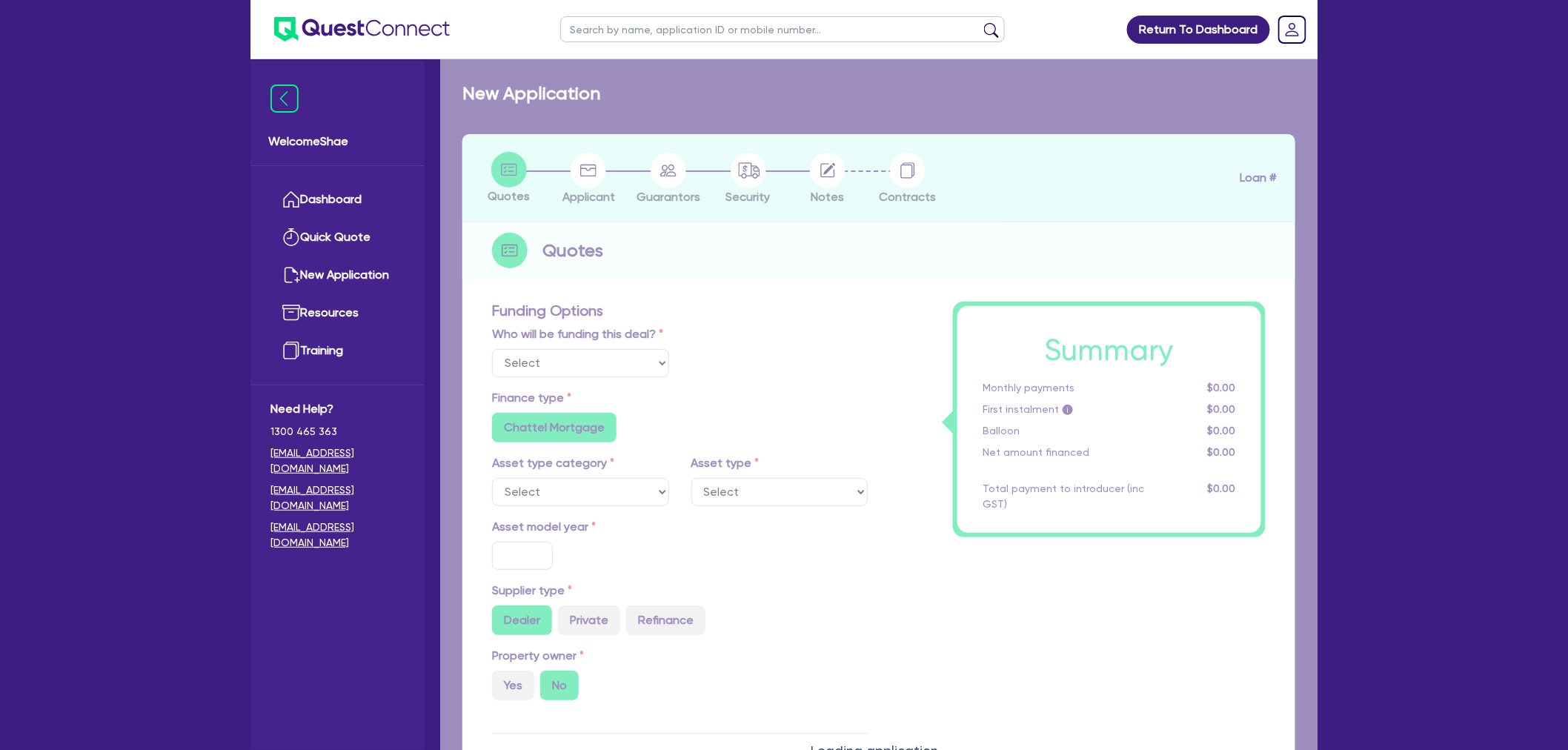
type input "3,586.88"
radio input "true"
type input "11.9"
type input "495"
radio input "false"
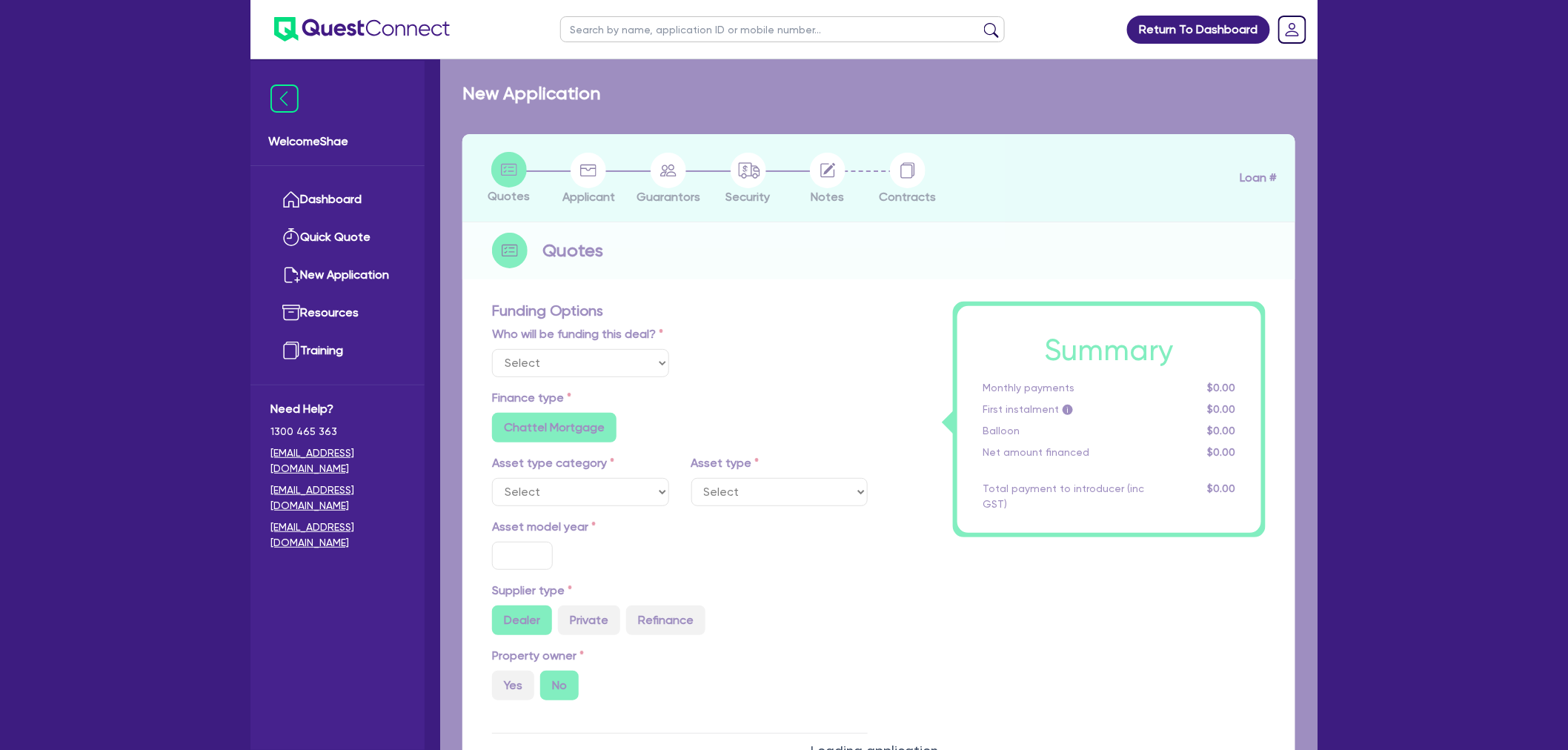
radio input "true"
select select "BEAUTY_EQUIPMENT"
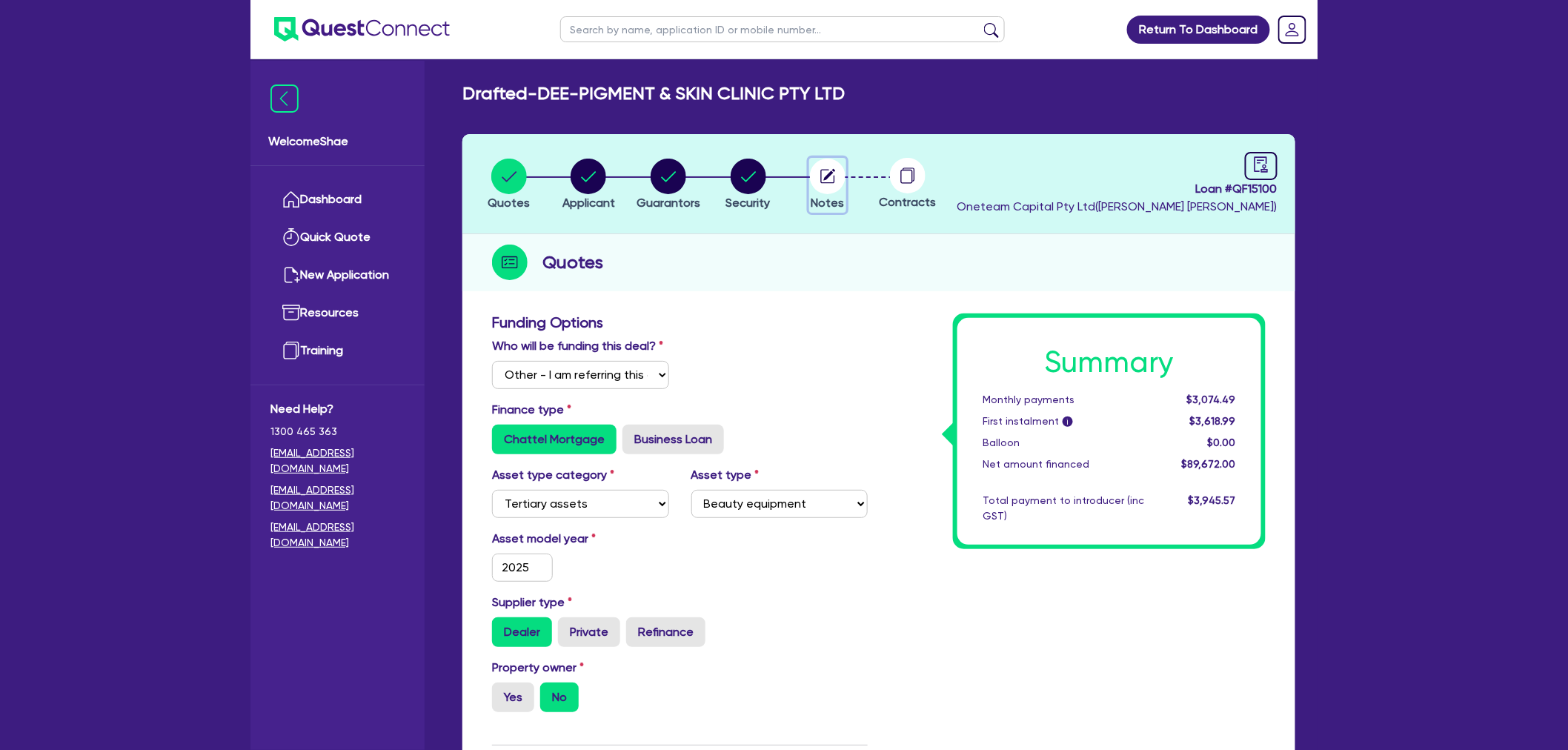
click at [823, 178] on circle "button" at bounding box center [828, 176] width 36 height 36
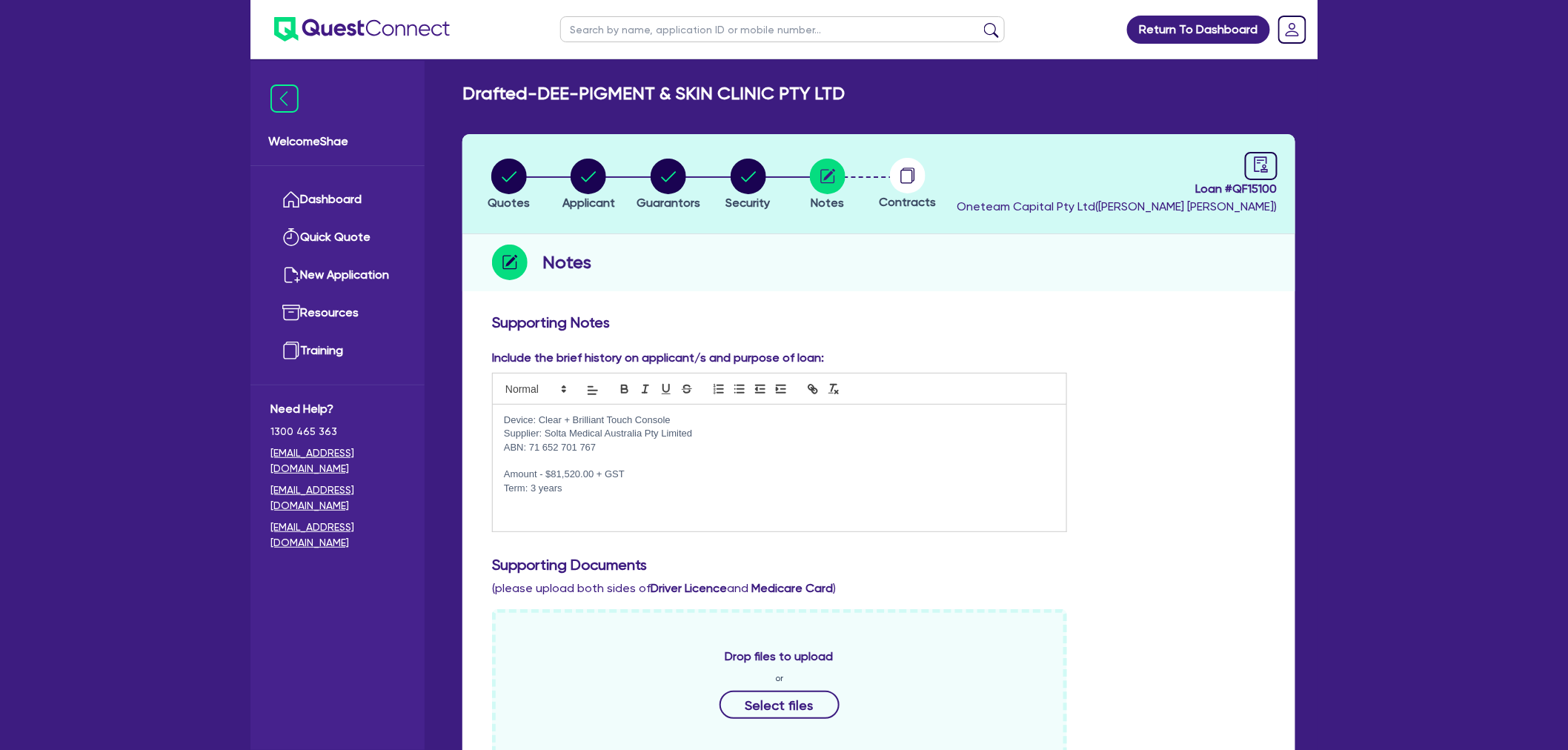
click at [586, 30] on input "text" at bounding box center [782, 29] width 445 height 26
type input "dee-pigment"
click button "submit" at bounding box center [991, 32] width 24 height 21
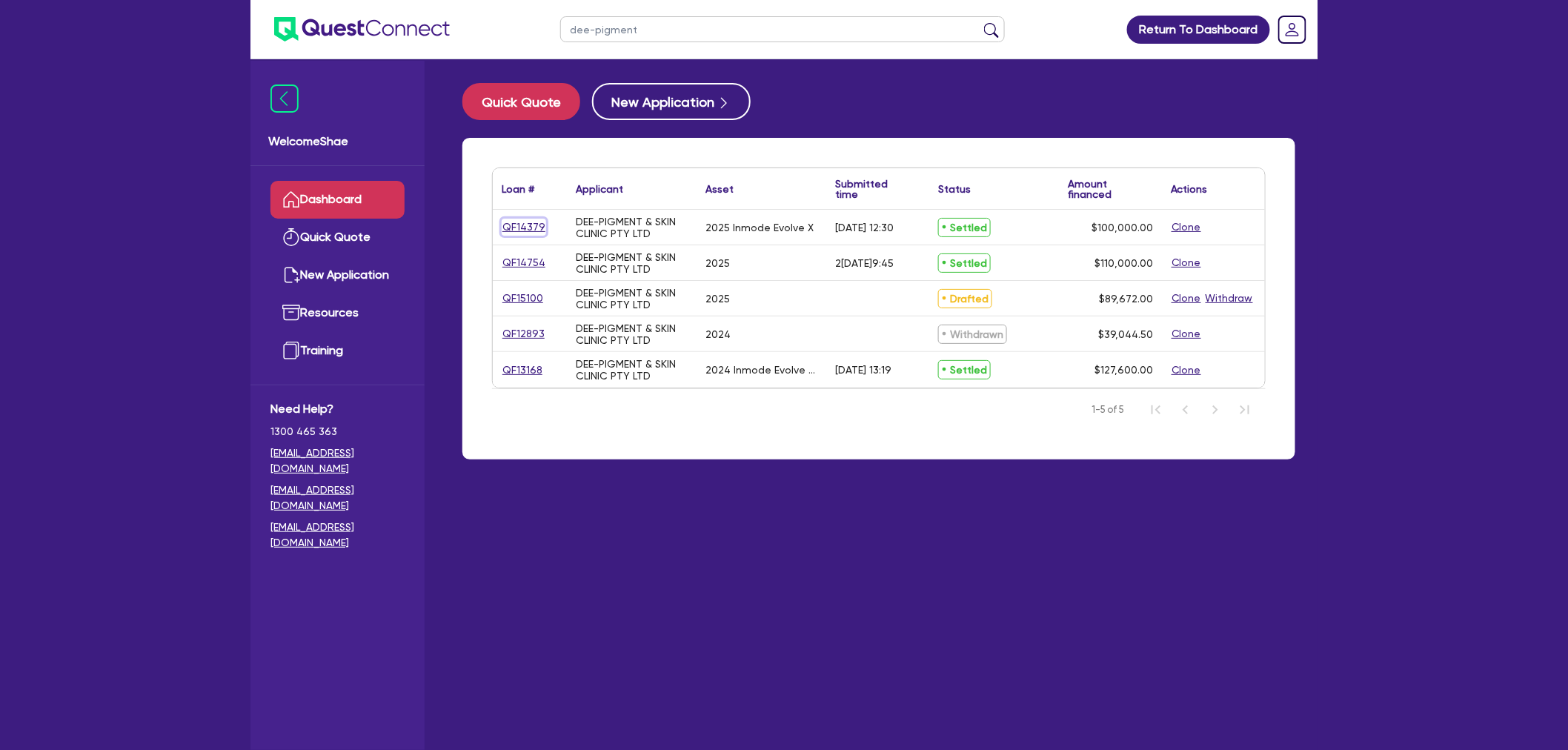
click at [525, 223] on link "QF14379" at bounding box center [524, 227] width 45 height 17
click at [530, 260] on link "QF14754" at bounding box center [524, 263] width 45 height 17
click at [521, 368] on link "QF13168" at bounding box center [523, 370] width 42 height 17
click at [525, 291] on link "QF15100" at bounding box center [523, 298] width 43 height 17
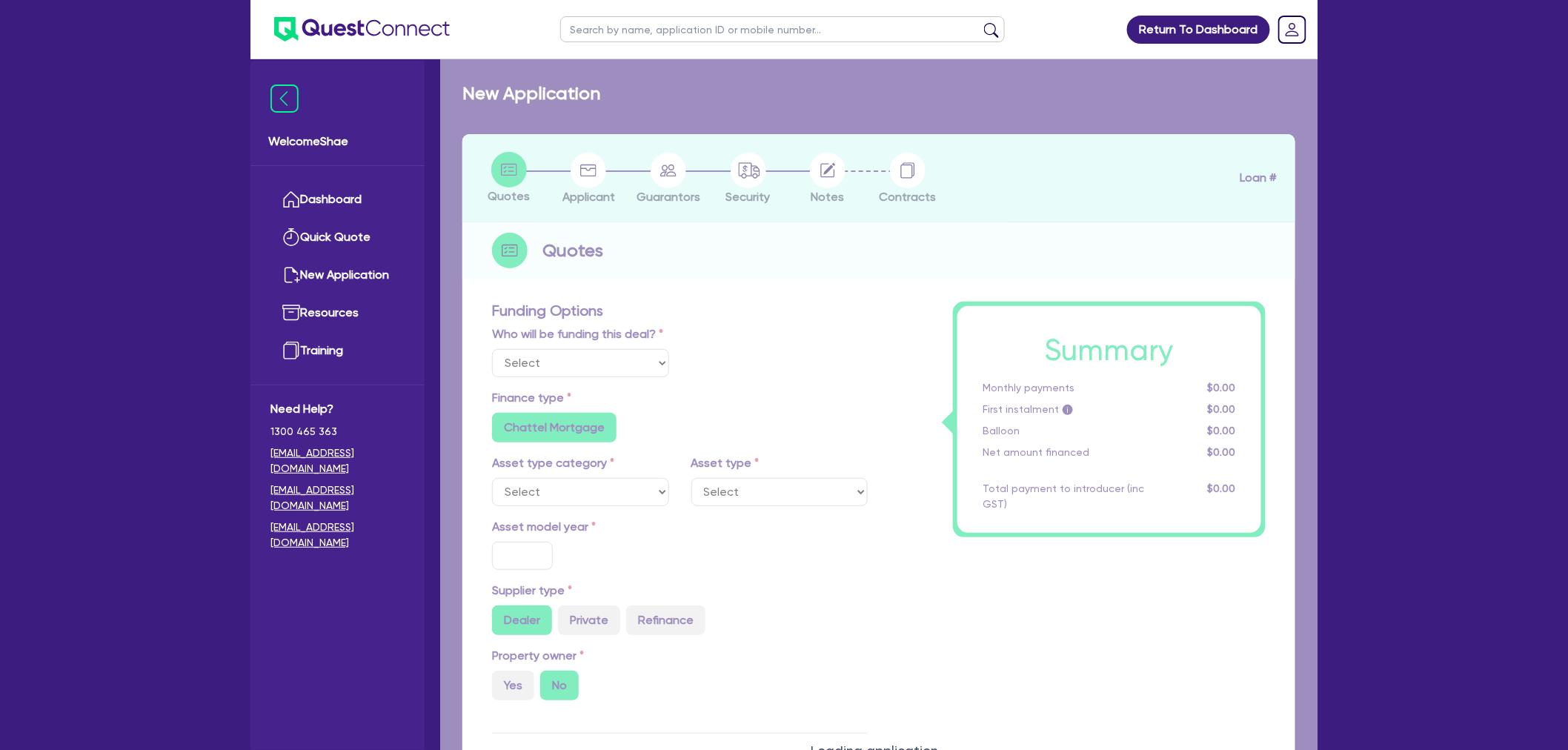
select select "Other"
select select "TERTIARY_ASSETS"
type input "2025"
type input "89,672"
type input "4"
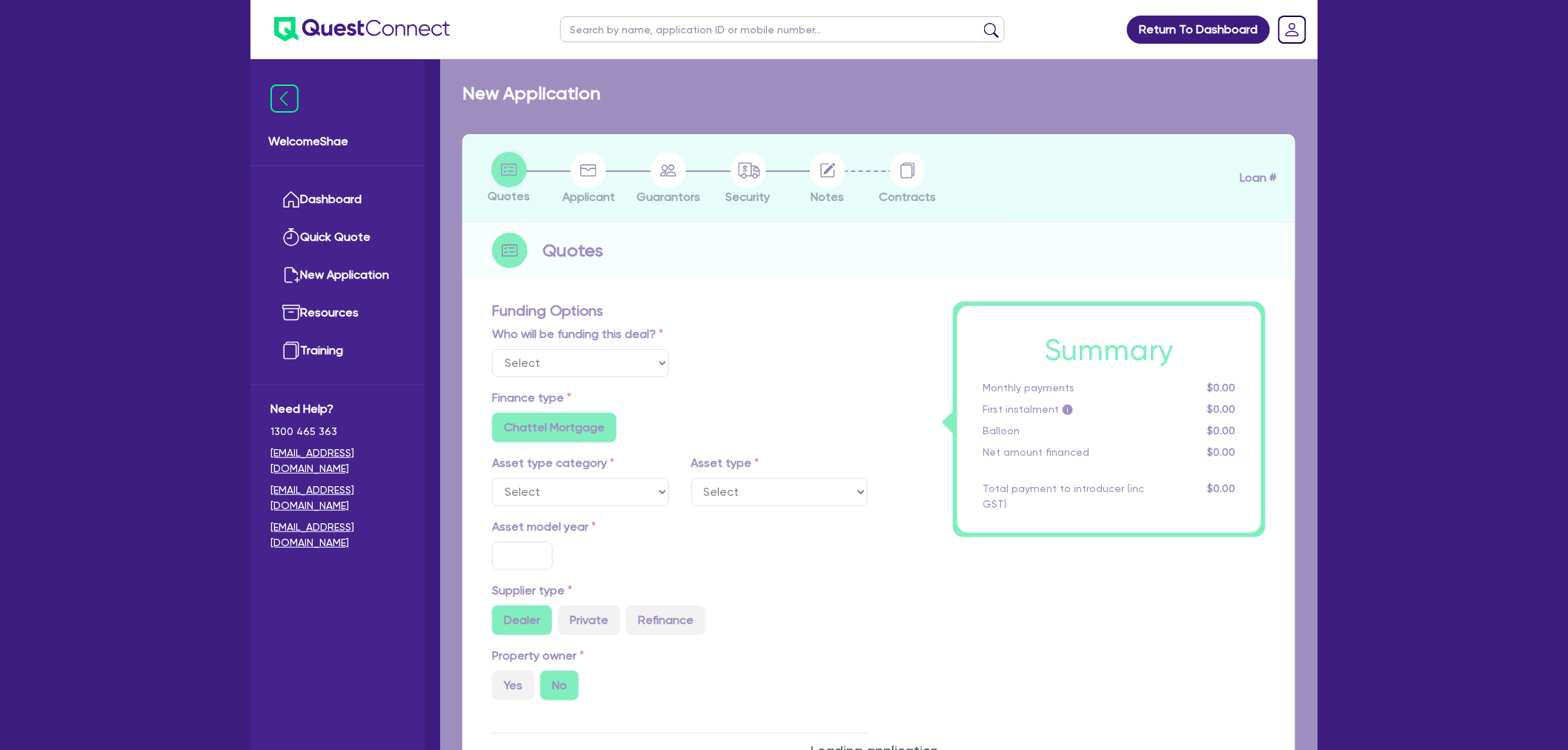
type input "3,586.88"
radio input "true"
type input "11.9"
type input "495"
radio input "false"
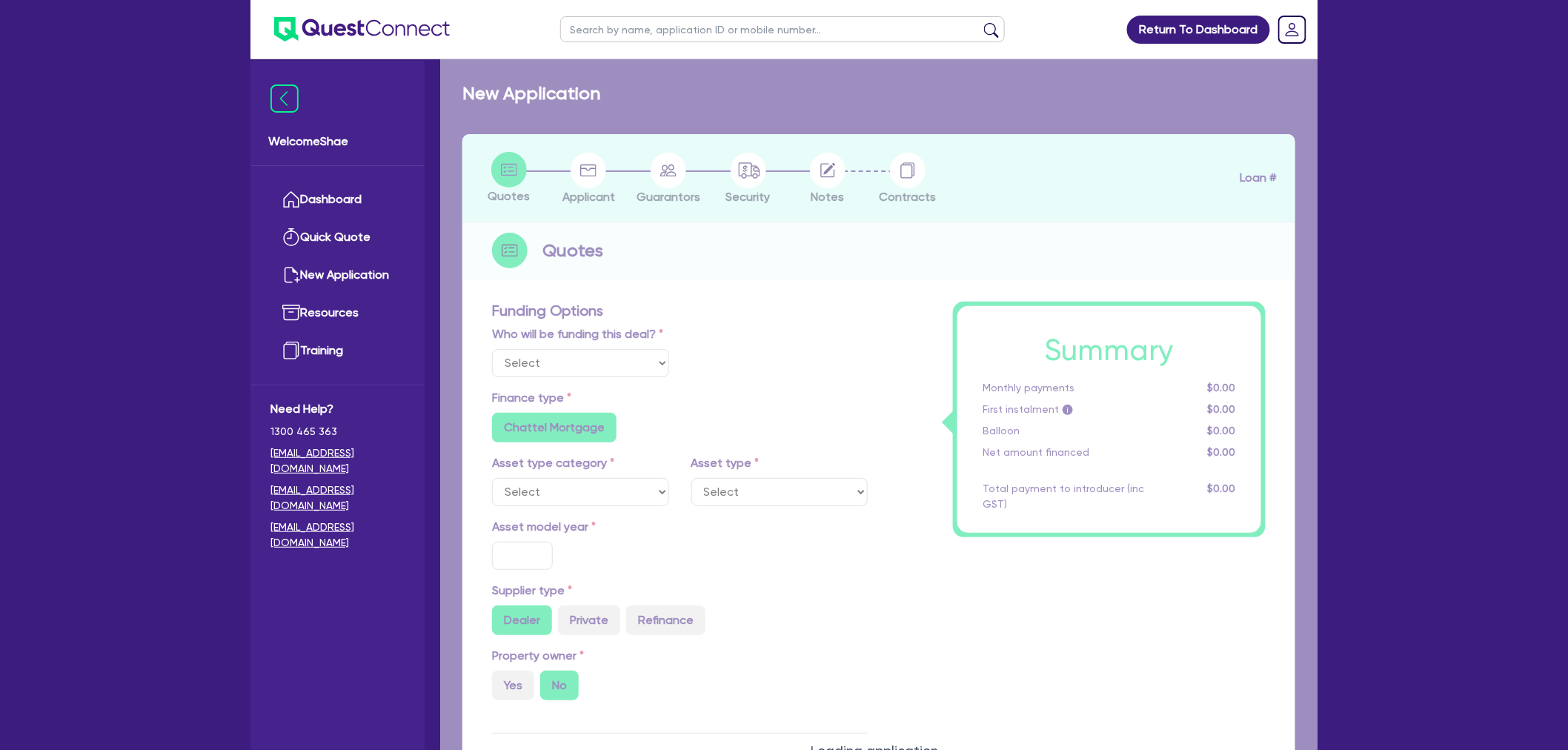
radio input "true"
select select "BEAUTY_EQUIPMENT"
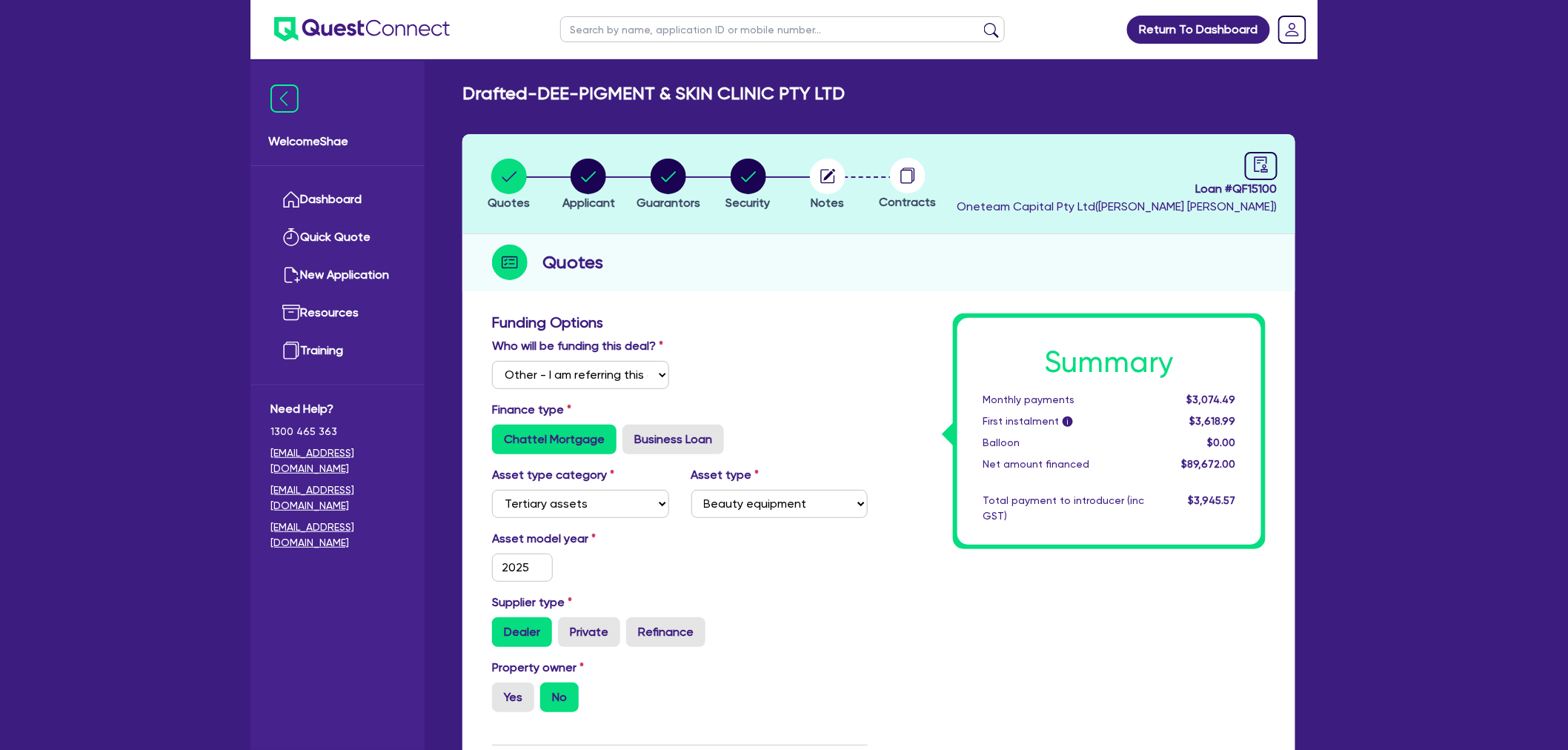
click at [1261, 186] on span "Loan # QF15100" at bounding box center [1116, 189] width 321 height 18
copy span "QF15100"
click at [830, 173] on icon "button" at bounding box center [830, 175] width 12 height 12
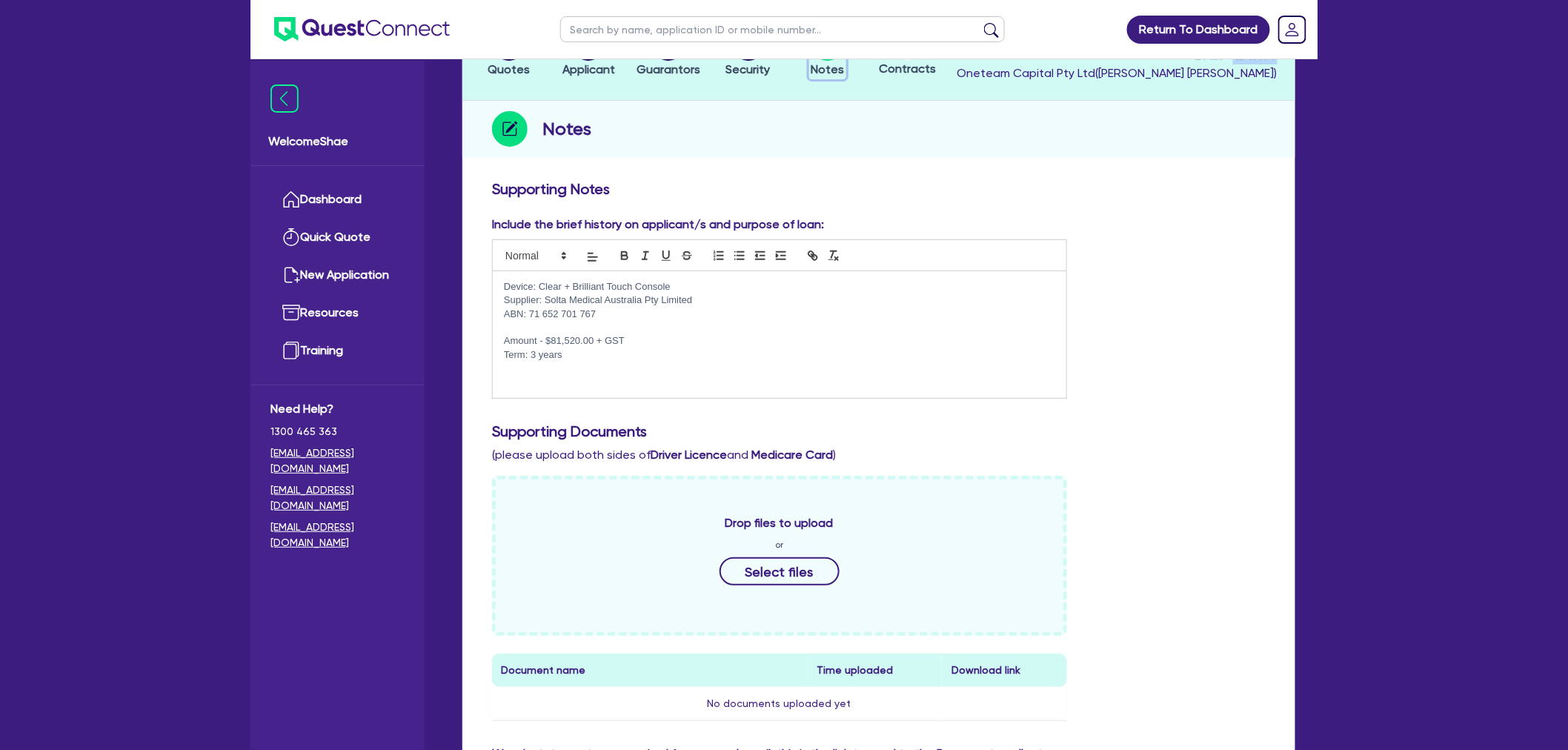
scroll to position [247, 0]
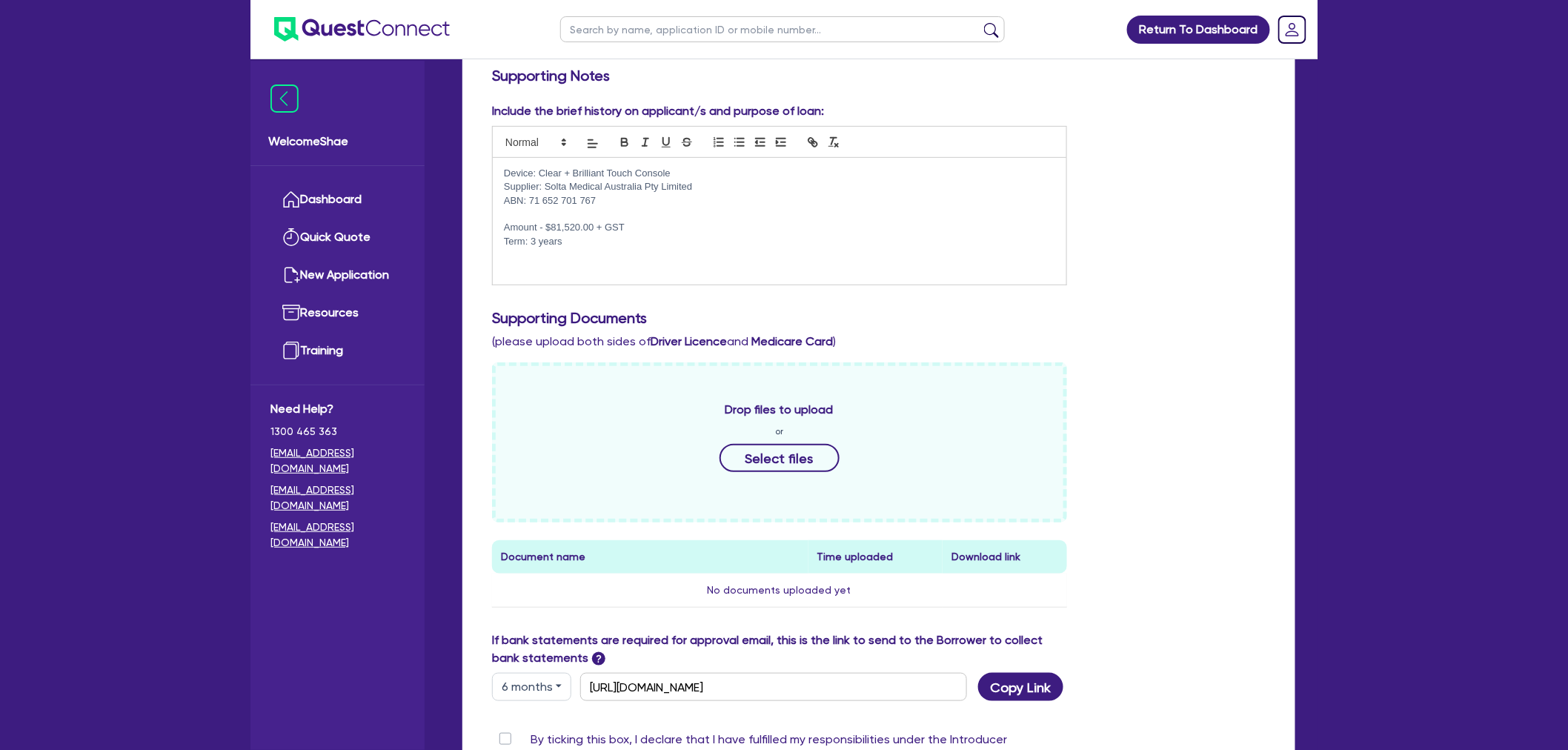
click at [39, 475] on div "Return To Dashboard Edit Profile Logout Welcome Shae Dashboard Quick Quote New …" at bounding box center [784, 373] width 1568 height 1239
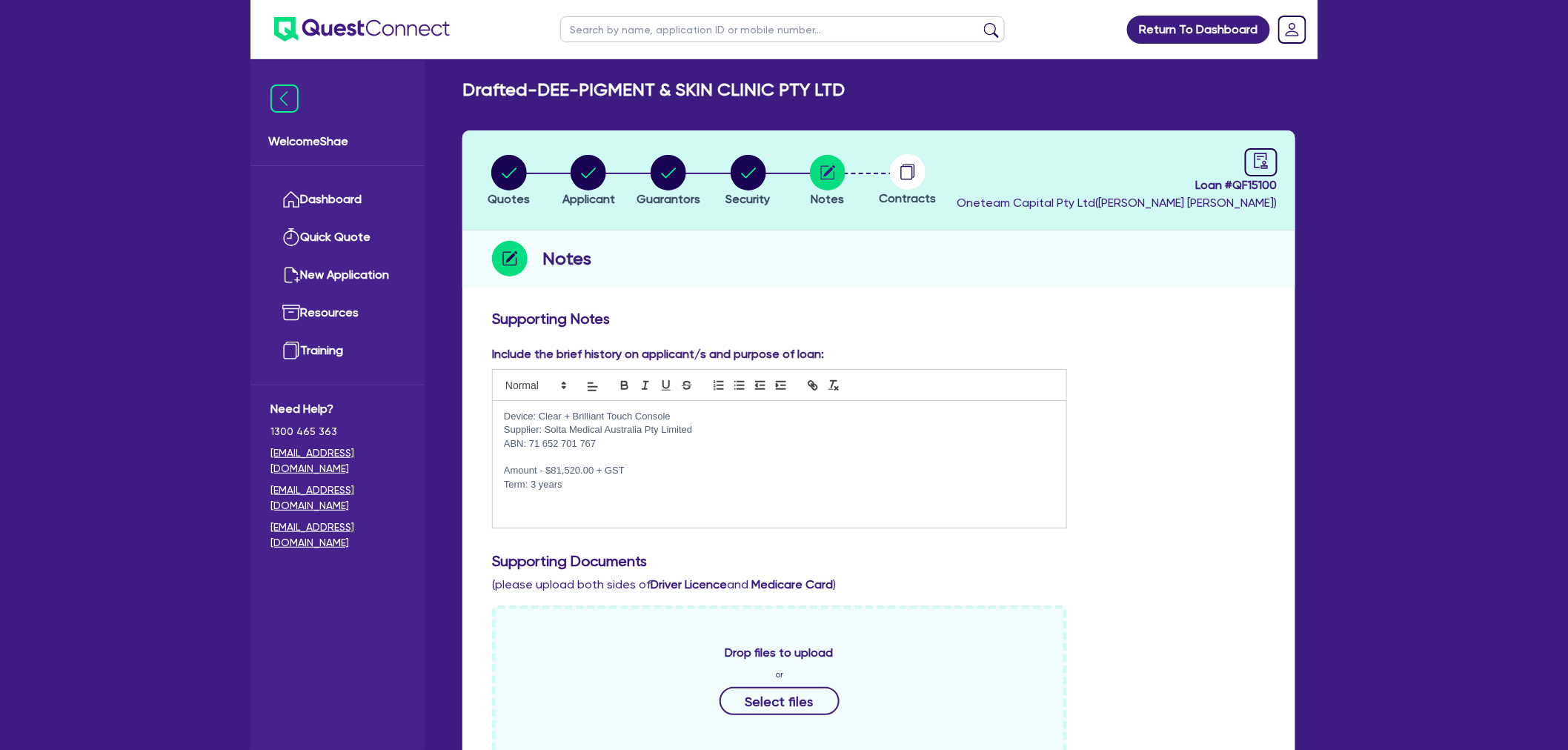
scroll to position [0, 0]
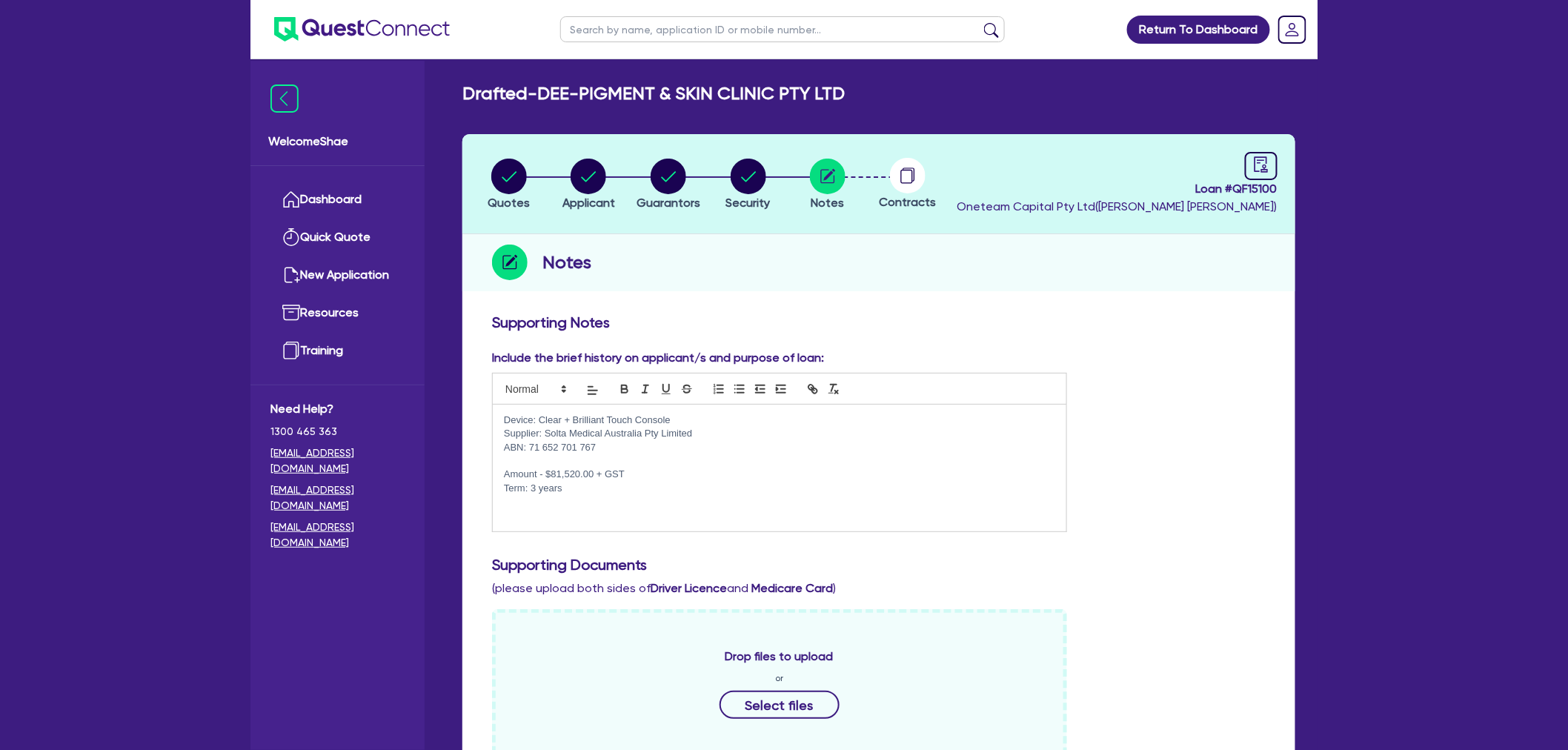
drag, startPoint x: 572, startPoint y: 492, endPoint x: 493, endPoint y: 264, distance: 241.3
click at [493, 264] on div "Quotes Applicant Guarantors Security Notes Contracts Loan # QF15100 Oneteam Cap…" at bounding box center [878, 641] width 833 height 1014
click at [569, 262] on h2 "Notes" at bounding box center [567, 262] width 49 height 27
click at [683, 182] on circle "button" at bounding box center [669, 176] width 36 height 36
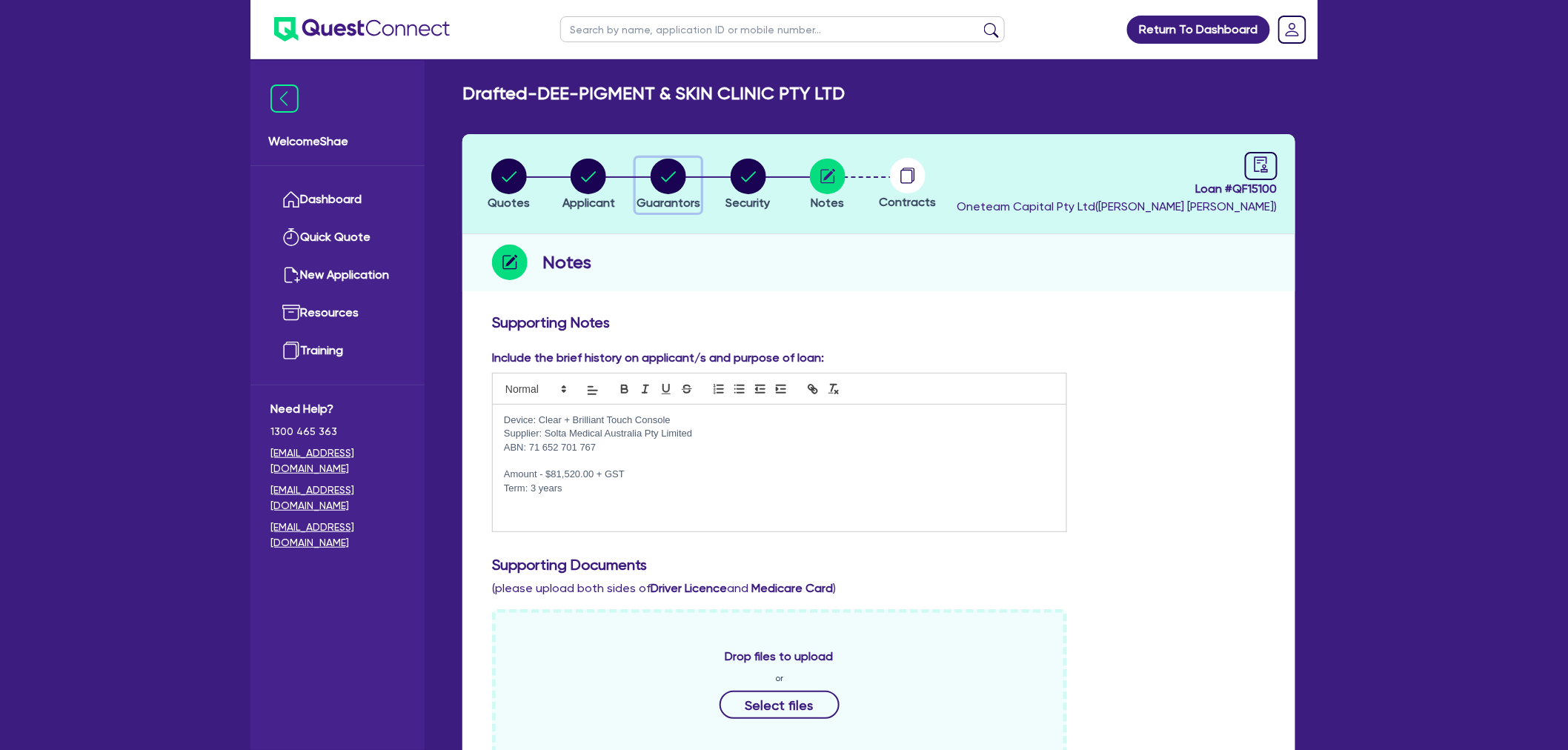
select select "MR"
select select "QLD"
select select "MARRIED"
select select "PROPERTY"
select select "INVESTMENT_PROPERTY"
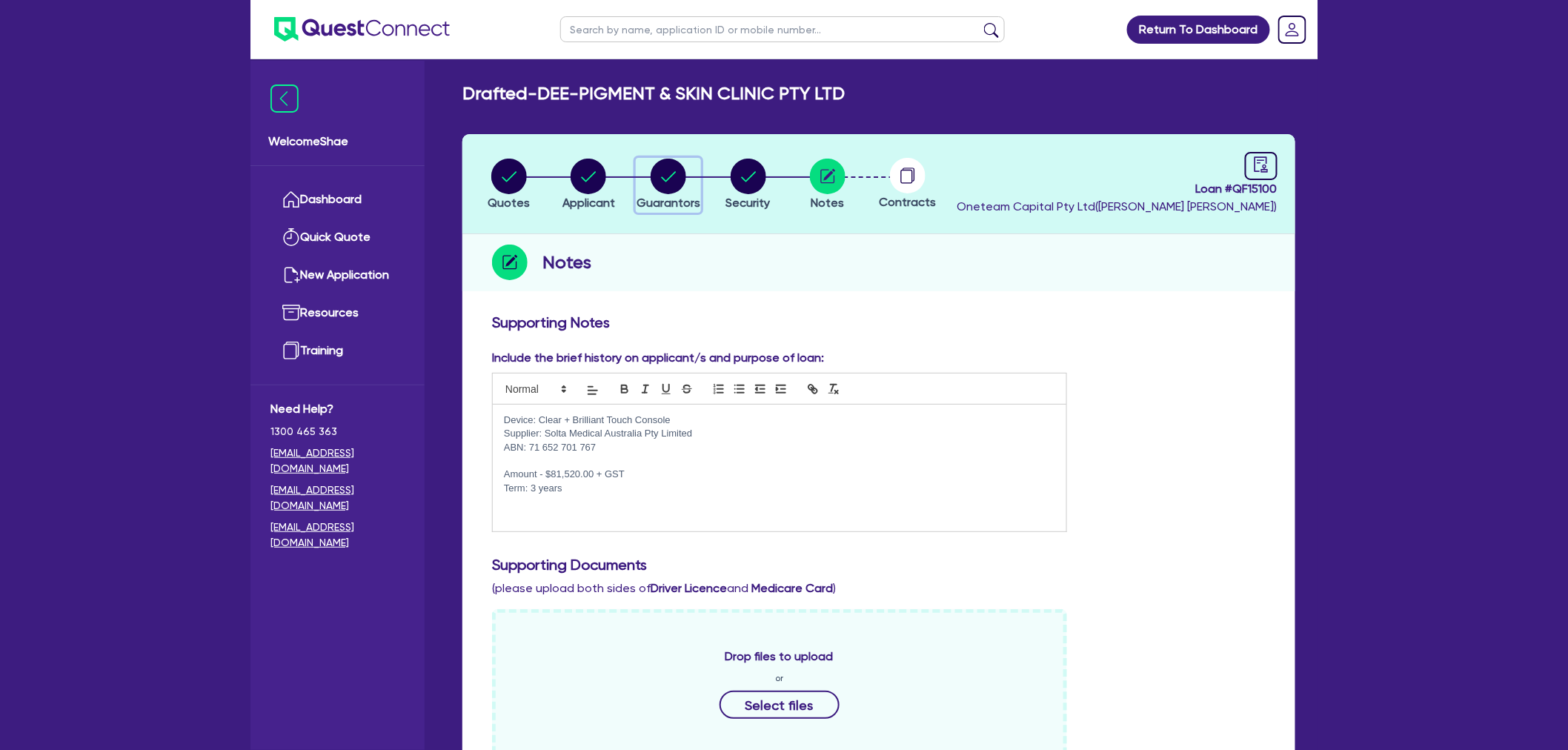
select select "CASH"
select select "VEHICLE"
select select "EQUIPMENT"
select select "HOUSEHOLD_PERSONAL"
select select "OTHER"
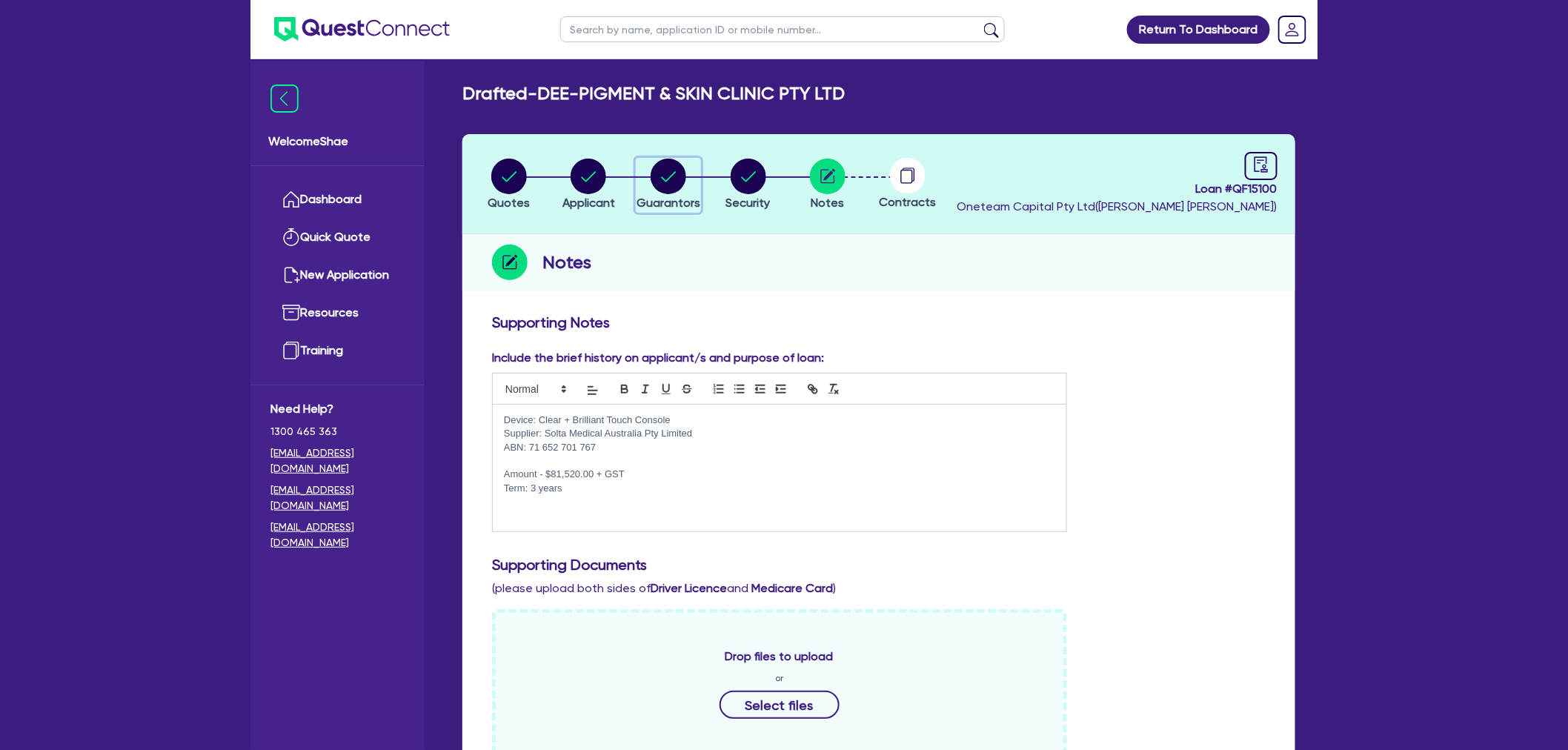
select select "MORTGAGE"
select select "INVESTMENT_PROPERTY_LOAN"
select select "VEHICLE_LOAN"
select select "PERSONAL_LOAN"
select select "MS"
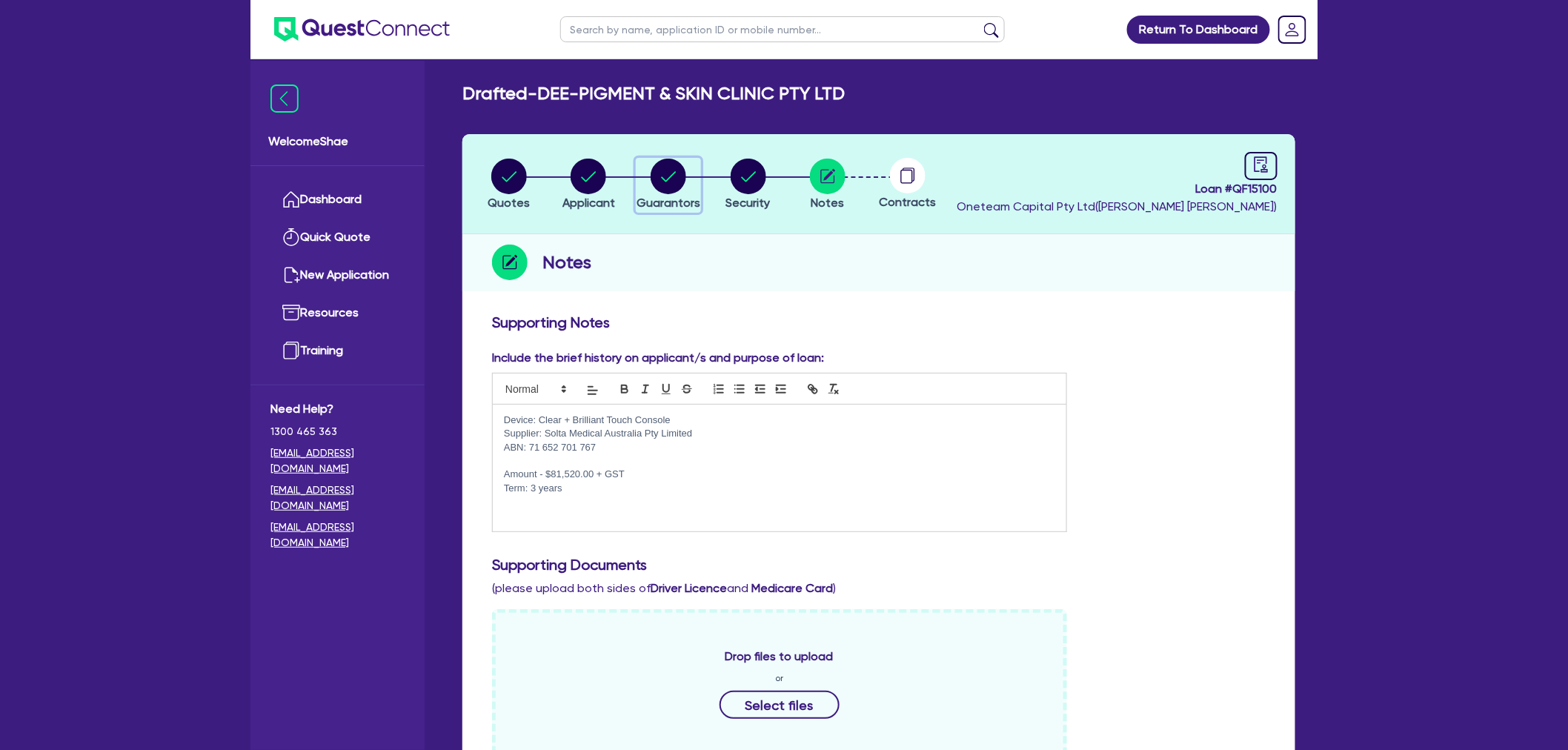
select select "QLD"
select select "DE_FACTO"
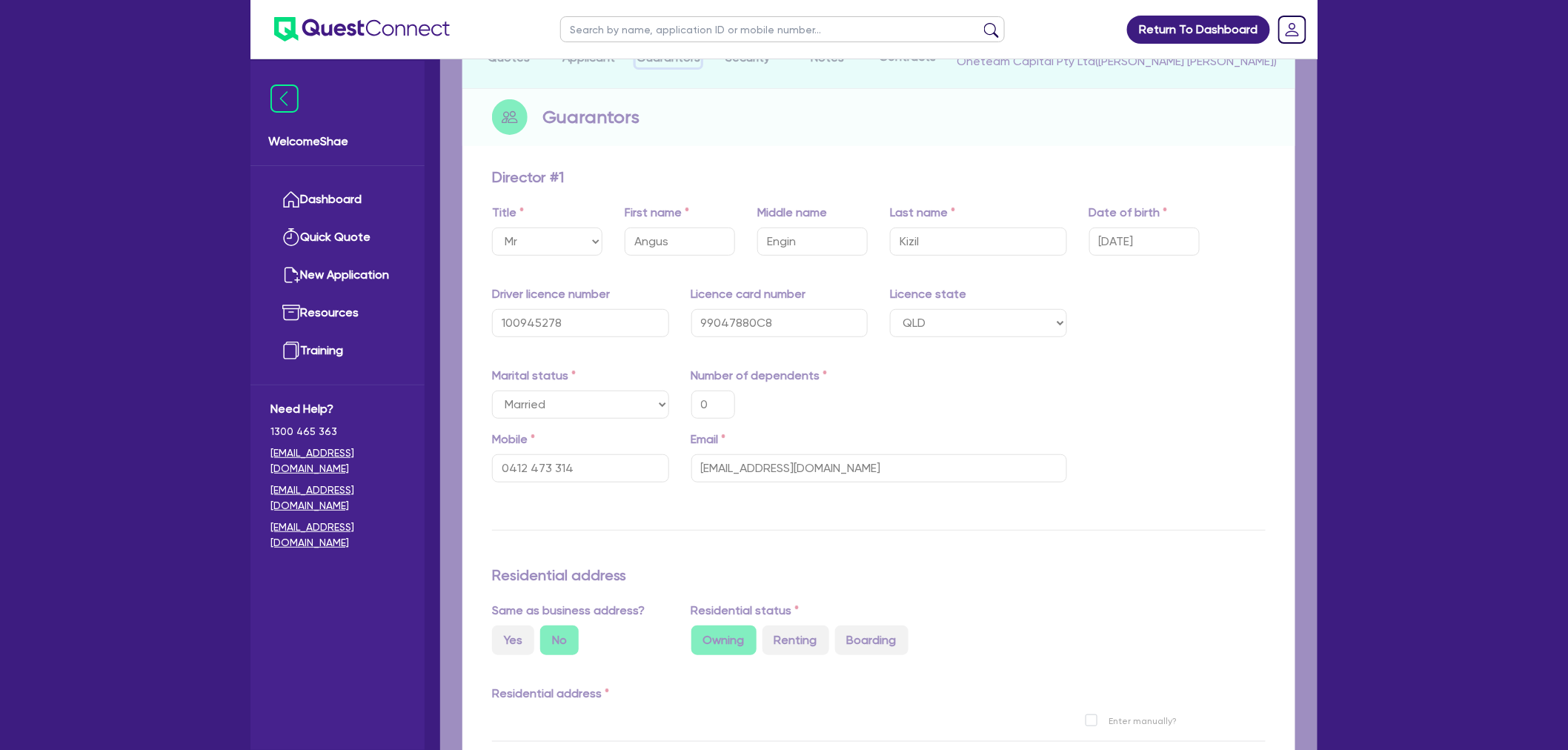
type input "0"
type input "0412 473 314"
type input "1,100,000"
type input "1,300,000"
type input "20,000"
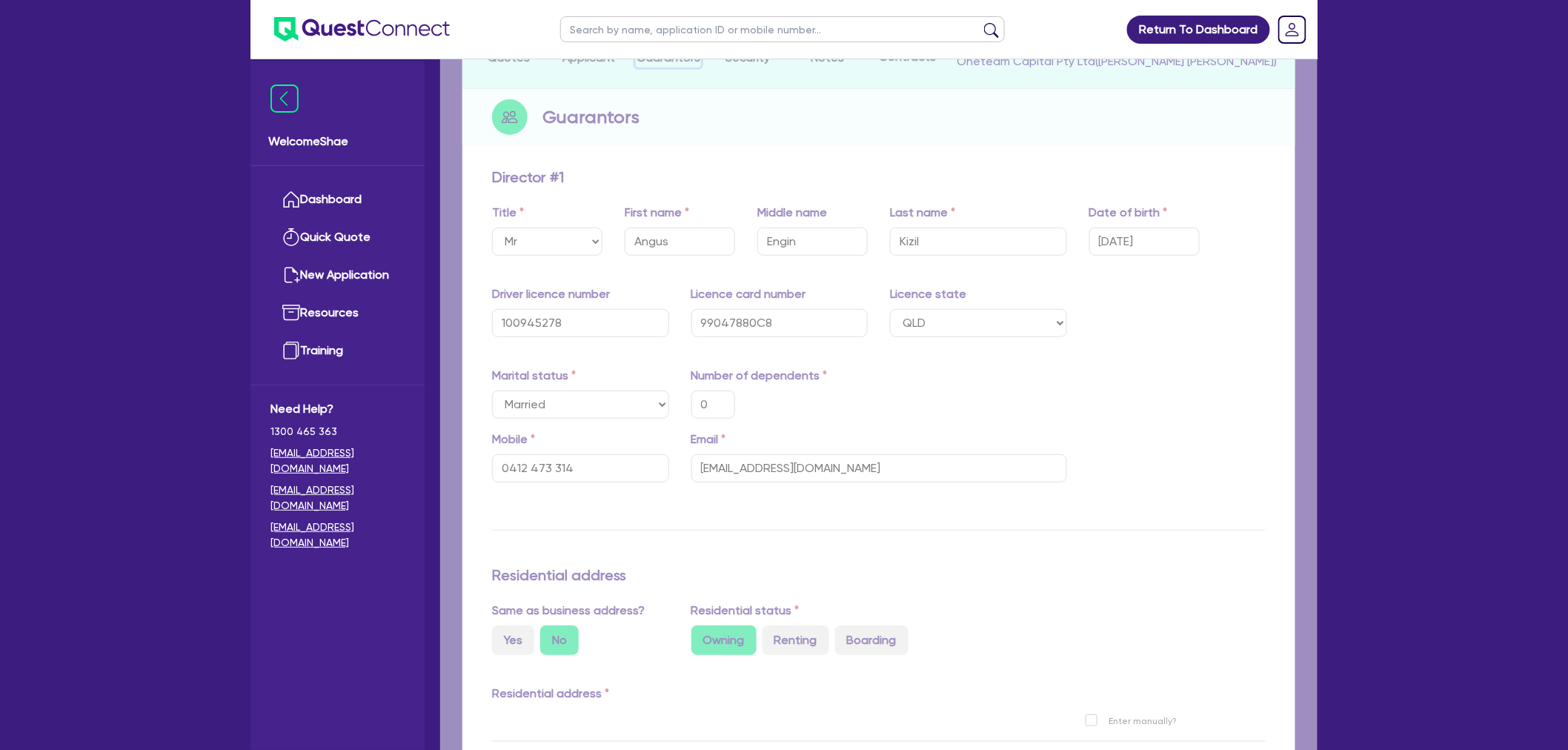
type input "28,000"
type input "400,000"
type input "100,000"
type input "115,000"
type input "699,000"
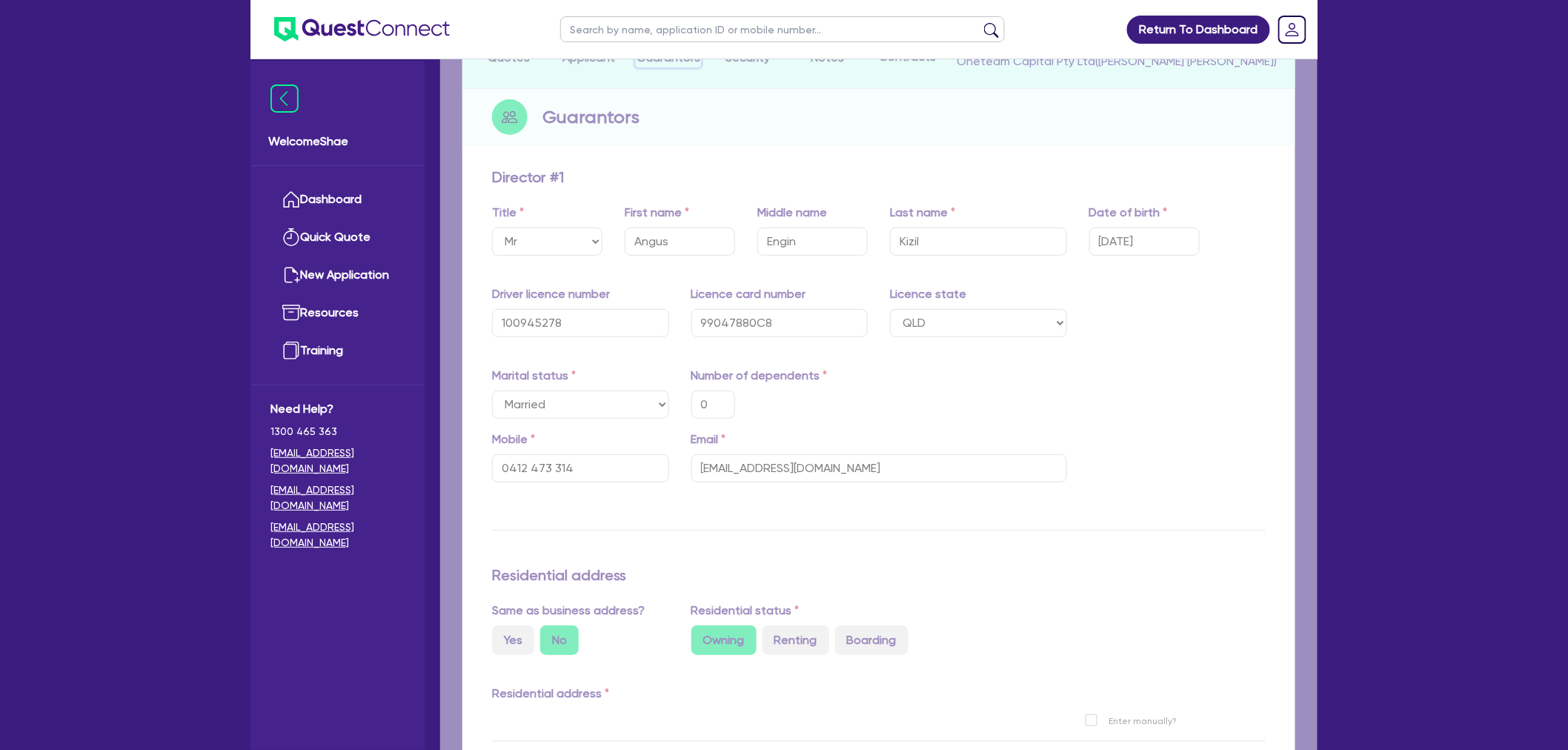
type input "4,000"
type input "647,000"
type input "4,000"
type input "24,000"
type input "0"
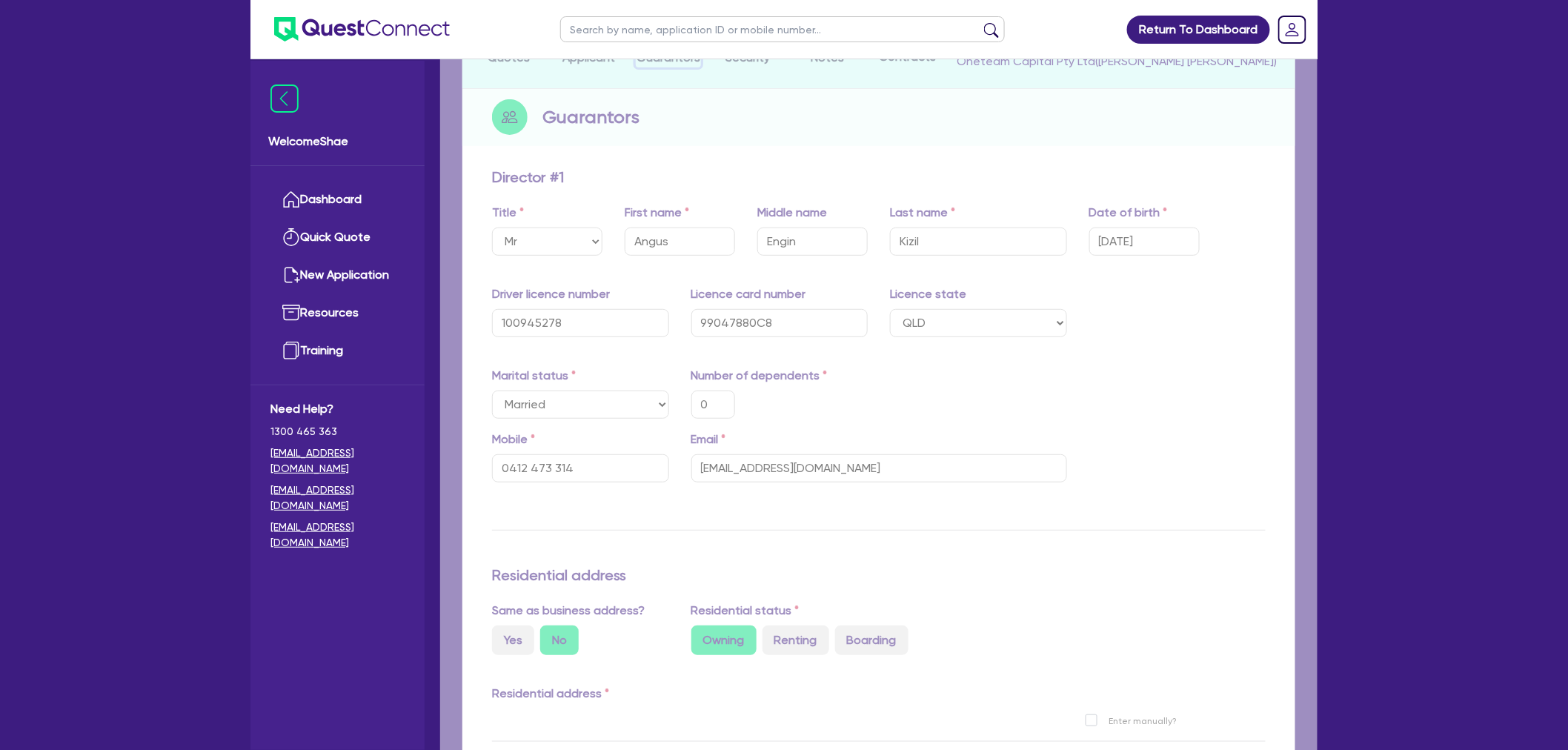
type input "0404 485 728"
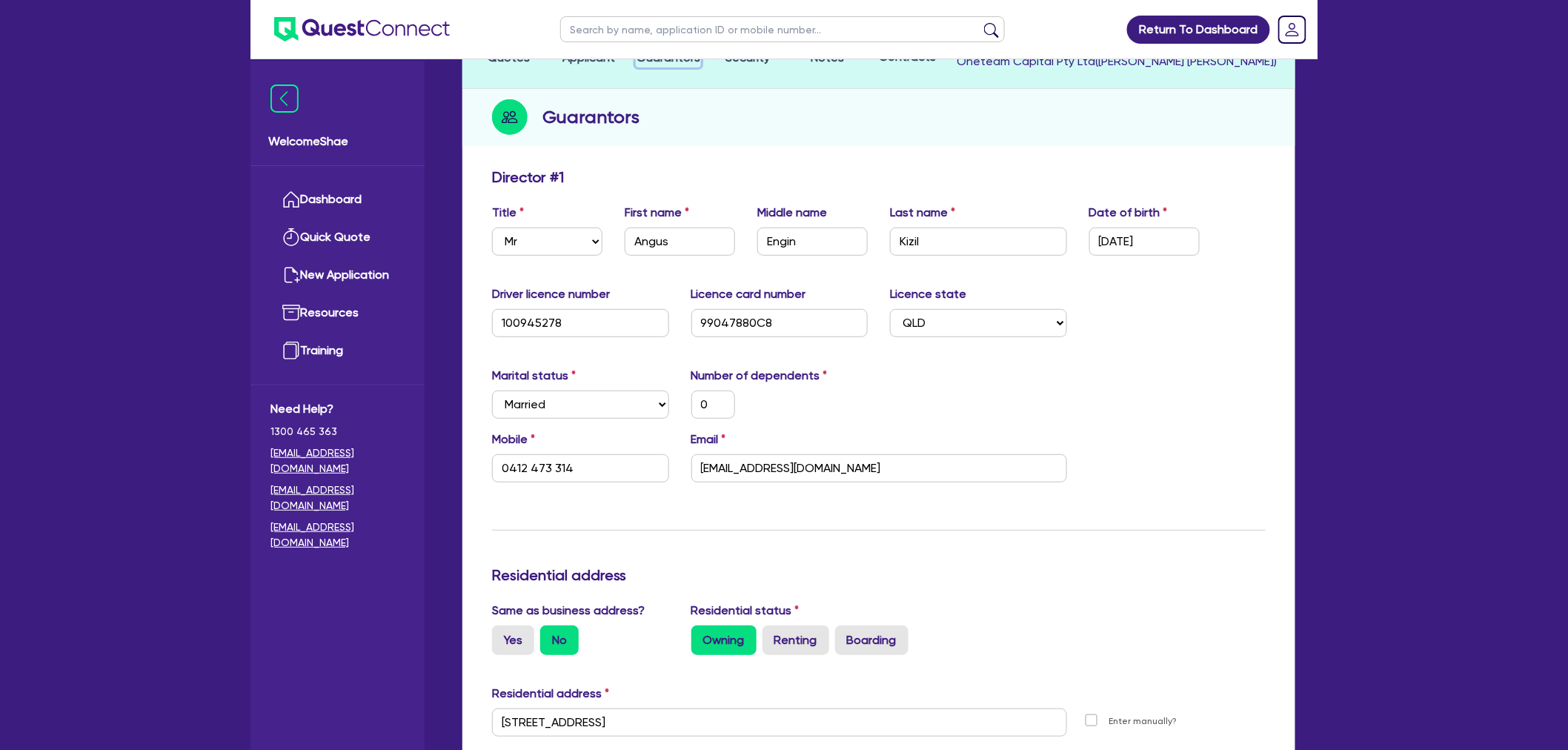
scroll to position [165, 0]
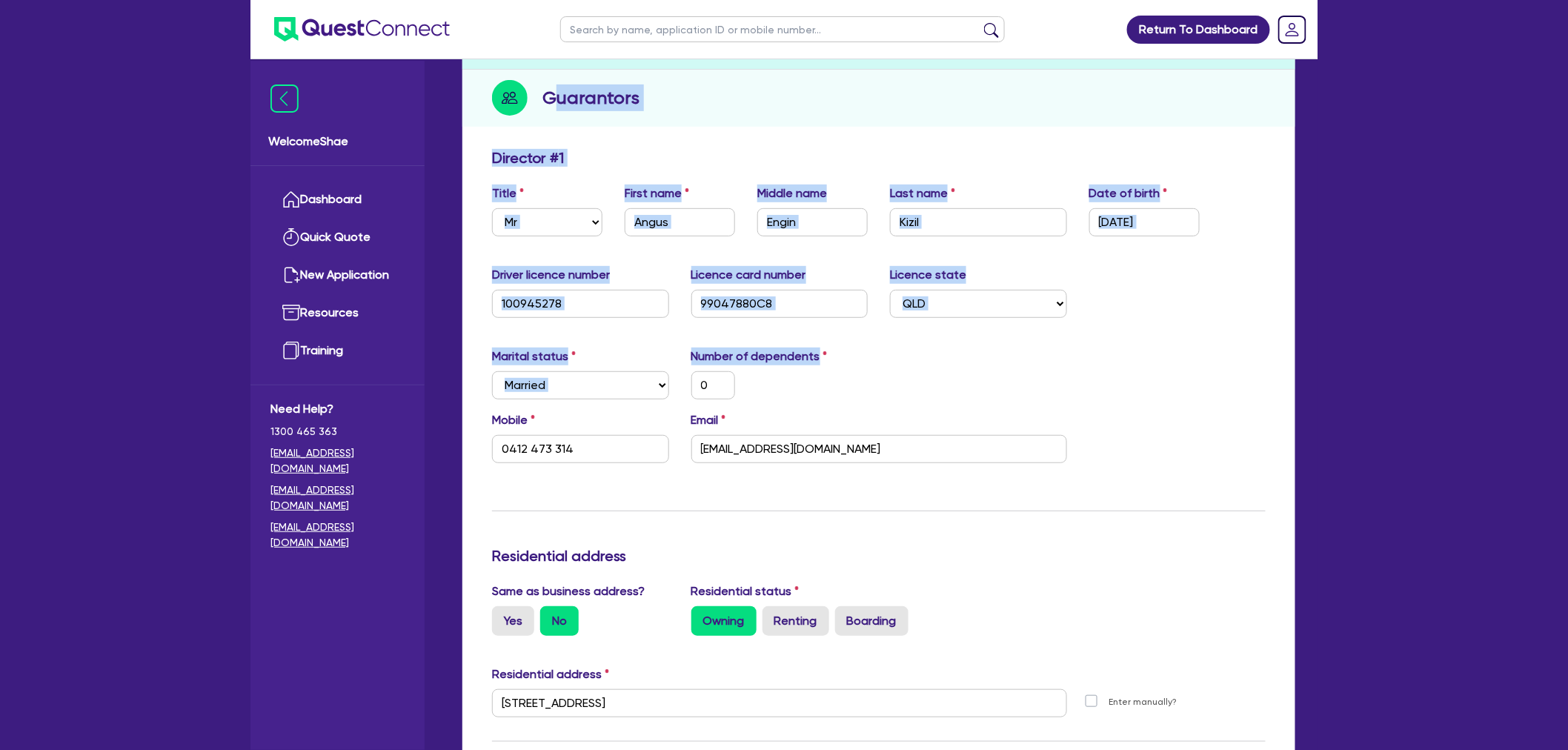
drag, startPoint x: 820, startPoint y: 350, endPoint x: 550, endPoint y: 101, distance: 367.3
click at [550, 101] on h2 "Guarantors" at bounding box center [591, 97] width 97 height 27
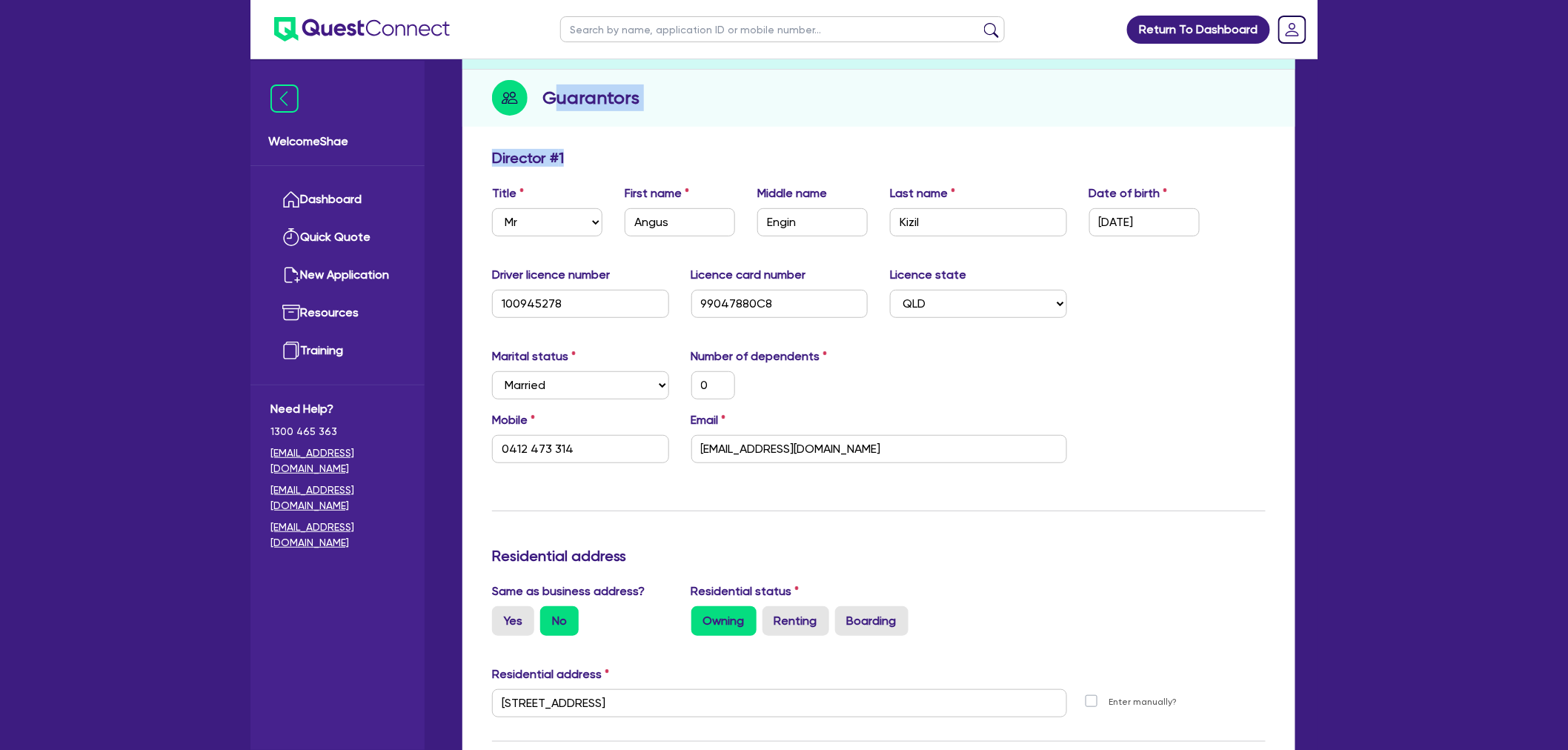
drag, startPoint x: 550, startPoint y: 95, endPoint x: 612, endPoint y: 165, distance: 93.5
click at [571, 107] on h2 "Guarantors" at bounding box center [591, 97] width 97 height 27
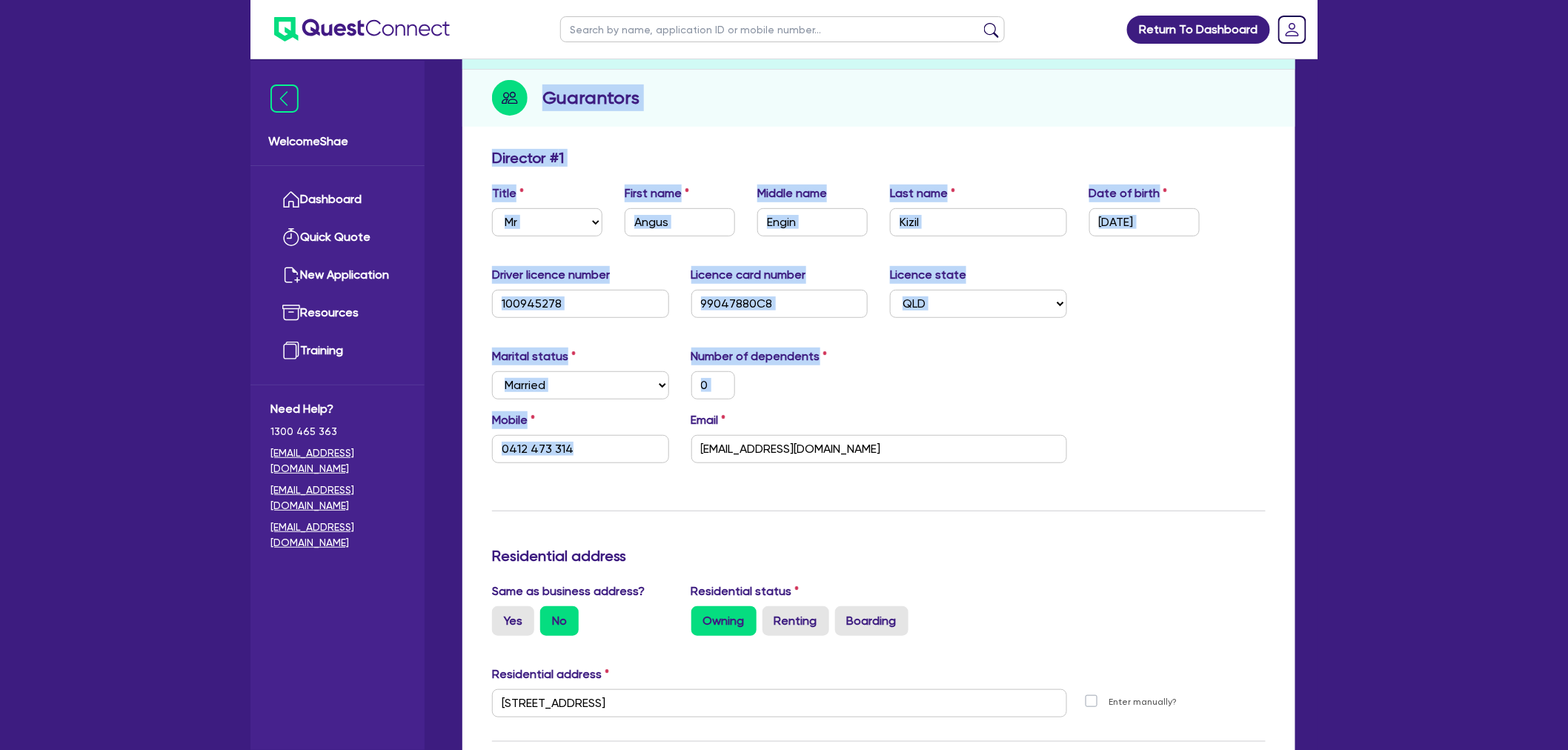
drag, startPoint x: 545, startPoint y: 97, endPoint x: 827, endPoint y: 454, distance: 454.9
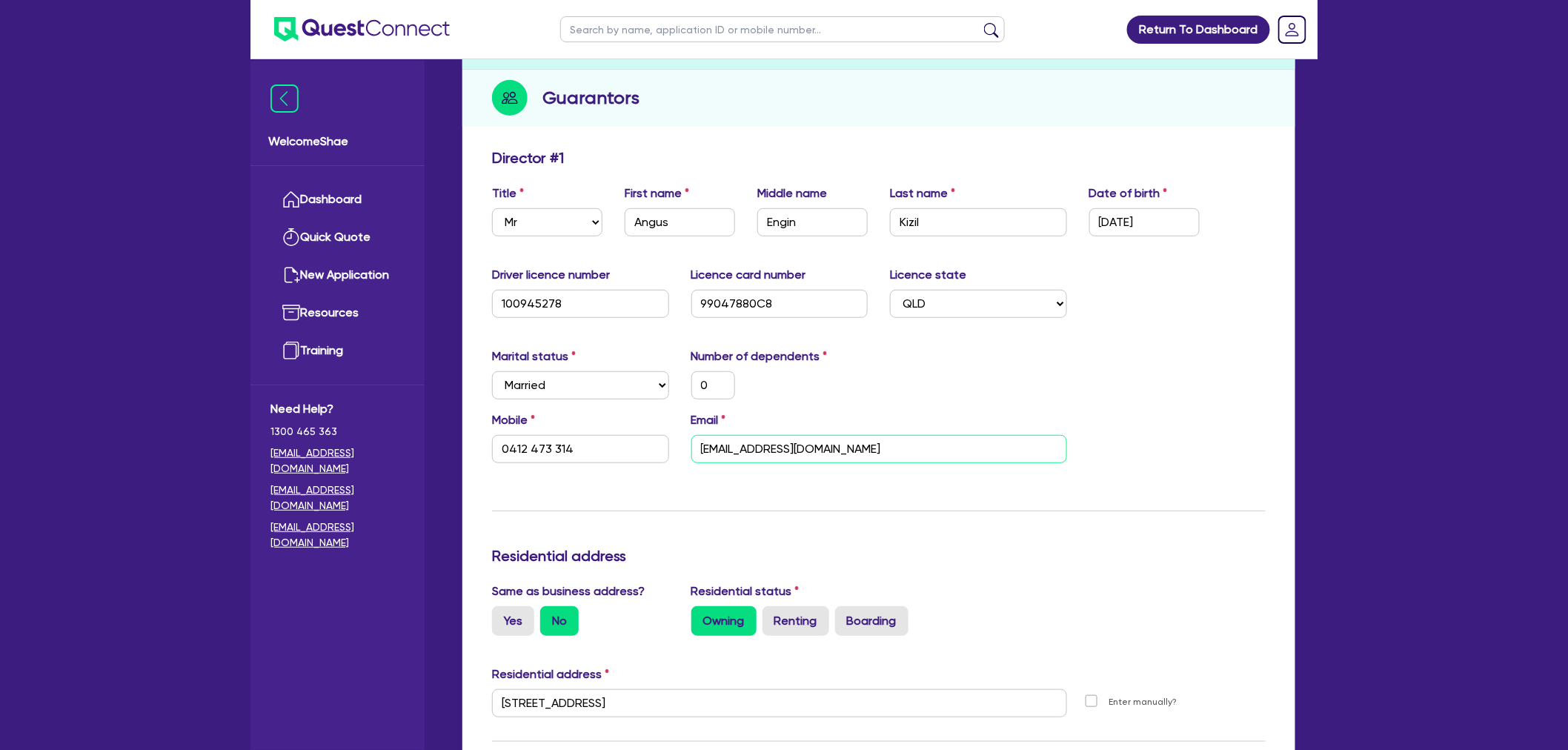
click at [827, 454] on input "anguskizil@gmail.com" at bounding box center [879, 449] width 376 height 28
drag, startPoint x: 834, startPoint y: 450, endPoint x: 540, endPoint y: 86, distance: 467.9
click at [546, 99] on h2 "Guarantors" at bounding box center [591, 97] width 97 height 27
click at [1116, 590] on div "Same as business address? Yes No Residential status Owning Renting Boarding" at bounding box center [878, 615] width 796 height 65
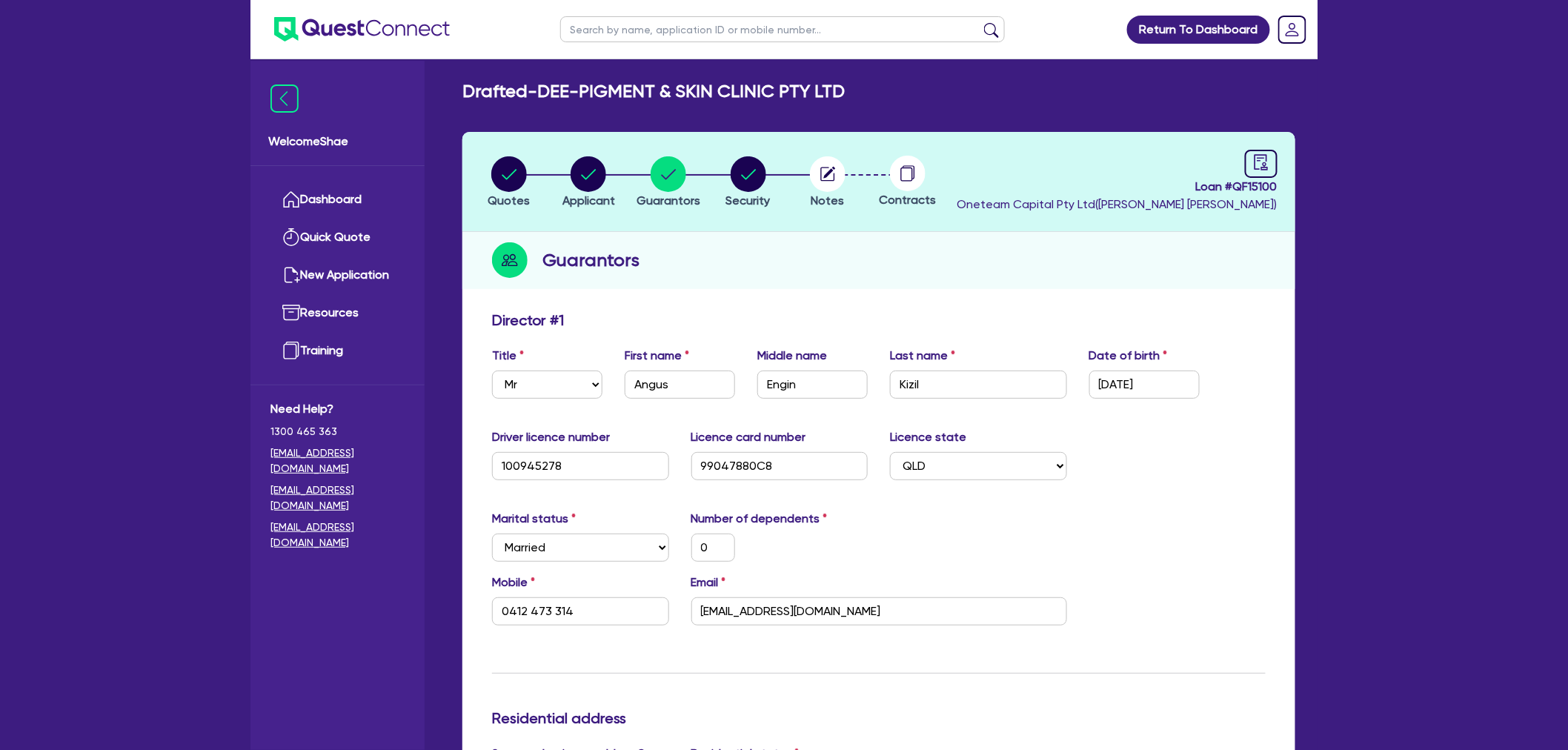
scroll to position [0, 0]
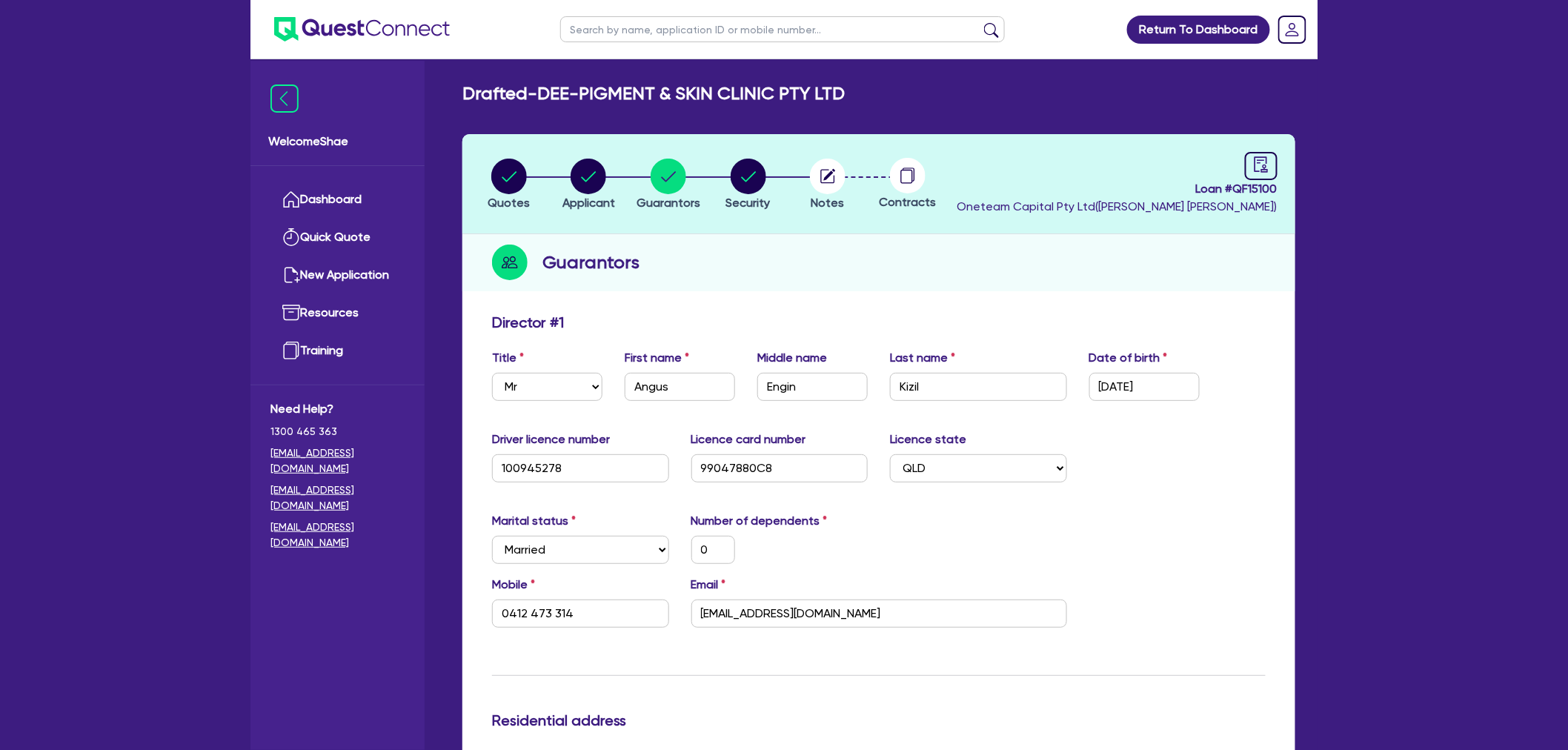
click at [625, 32] on input "text" at bounding box center [782, 29] width 445 height 26
type input "dee-pigment"
click button "submit" at bounding box center [991, 32] width 24 height 21
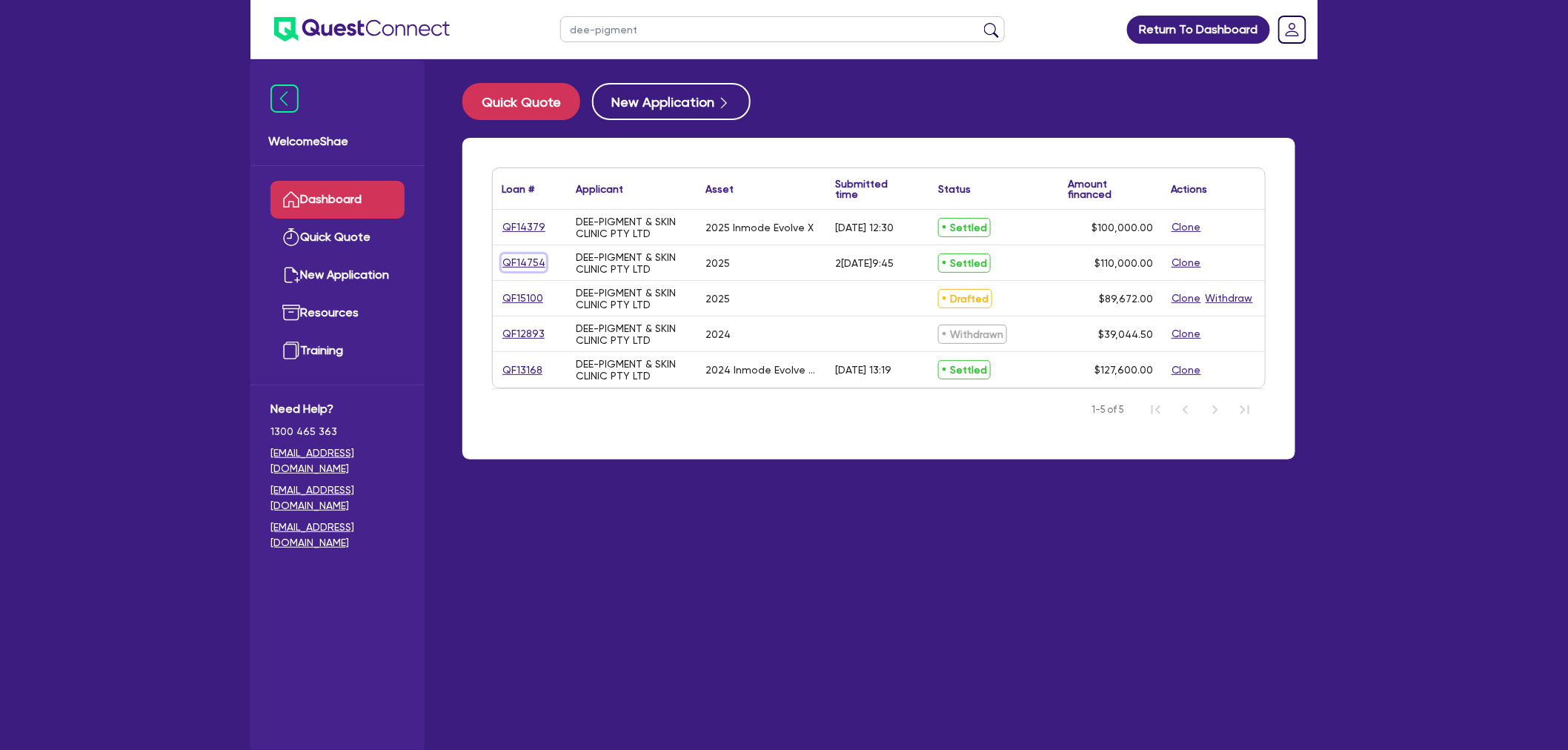
click at [522, 261] on link "QF14754" at bounding box center [524, 263] width 45 height 17
click at [521, 365] on link "QF13168" at bounding box center [523, 370] width 42 height 17
drag, startPoint x: 551, startPoint y: 21, endPoint x: 484, endPoint y: 26, distance: 67.2
click at [484, 26] on header "dee-pigment Return To Dashboard Edit Profile Logout" at bounding box center [784, 29] width 1067 height 60
type input "williams"
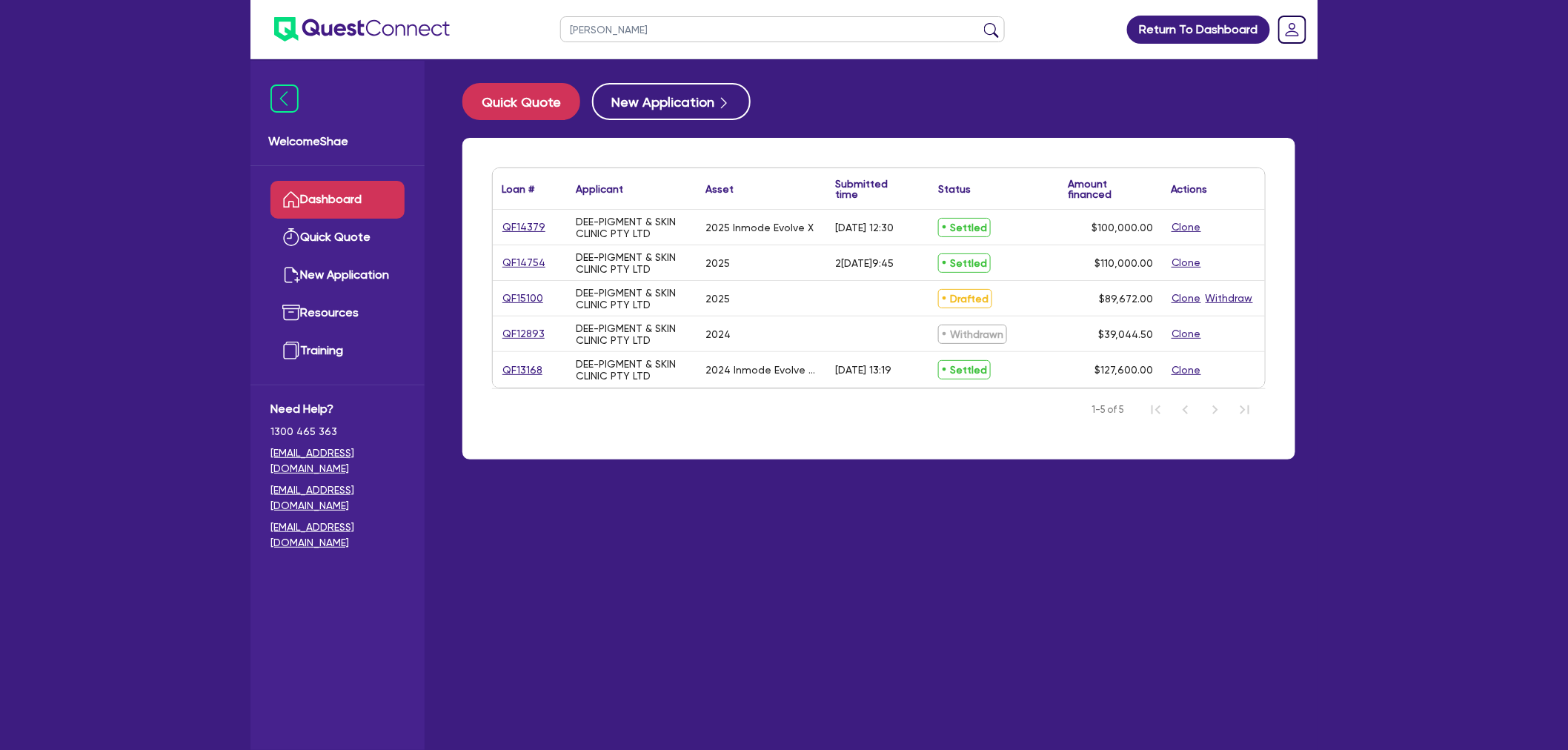
click at [980, 22] on button "submit" at bounding box center [991, 32] width 24 height 21
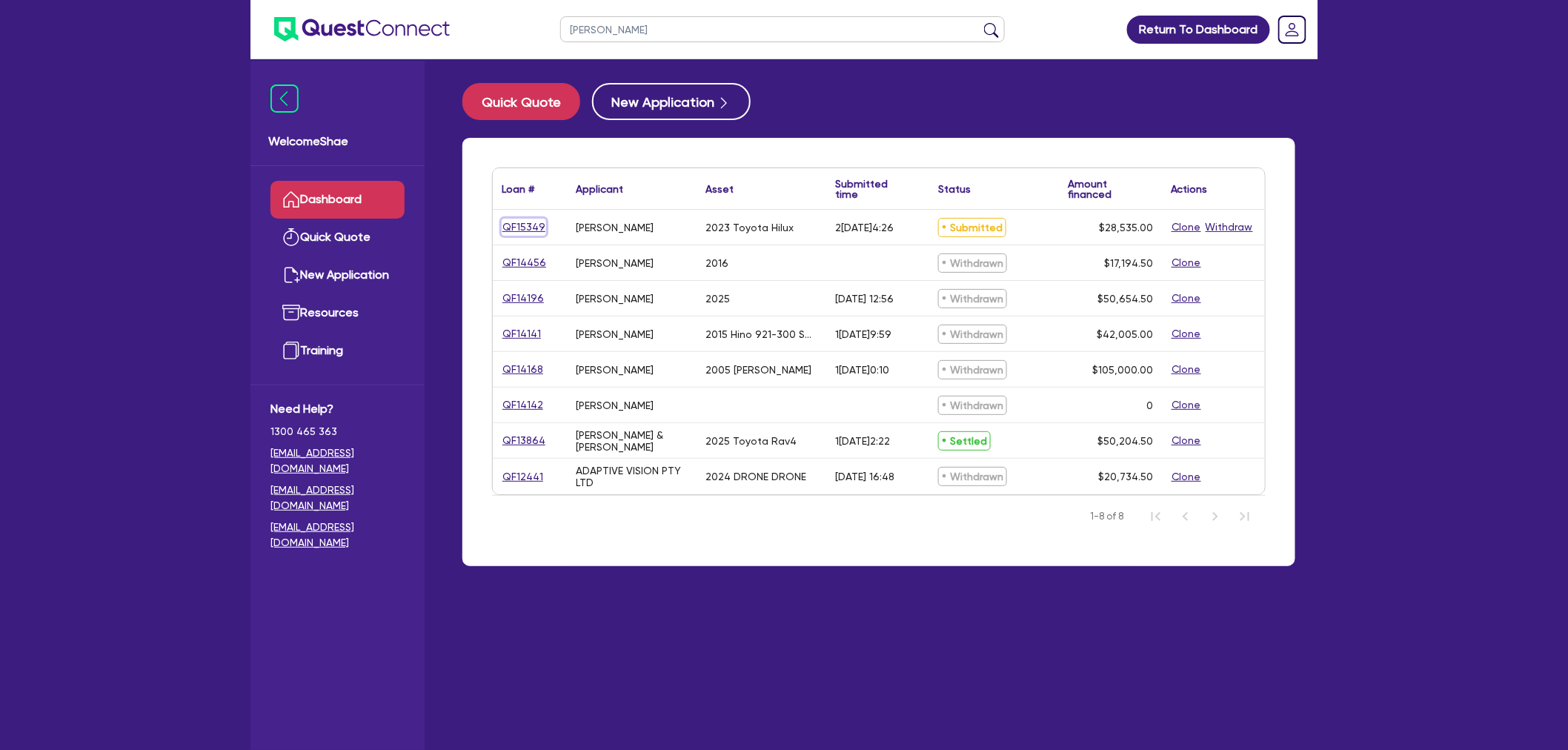
click at [528, 223] on link "QF15349" at bounding box center [524, 227] width 45 height 17
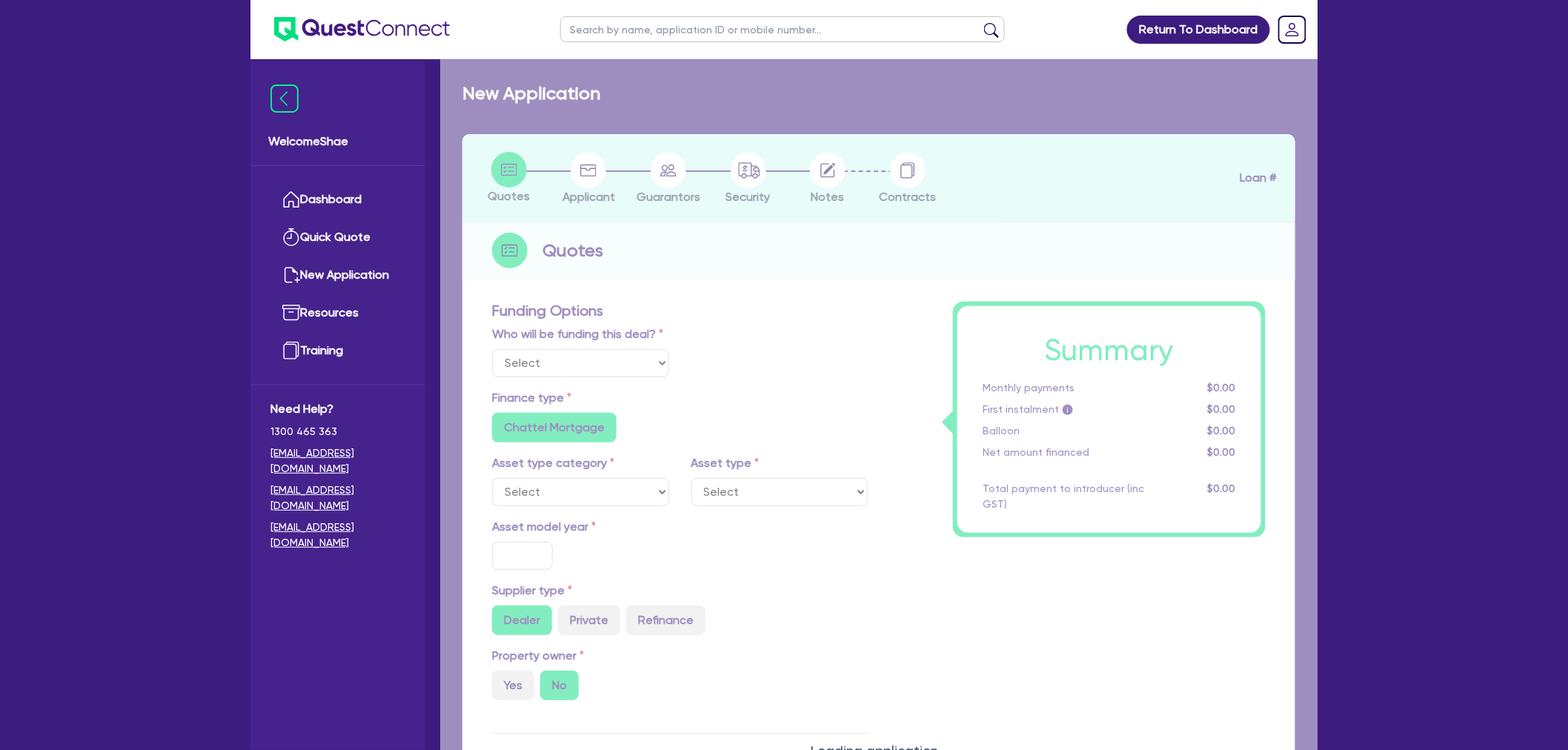
select select "Other"
select select "CARS_AND_LIGHT_TRUCKS"
type input "2023"
type input "30,000"
type input "3,000"
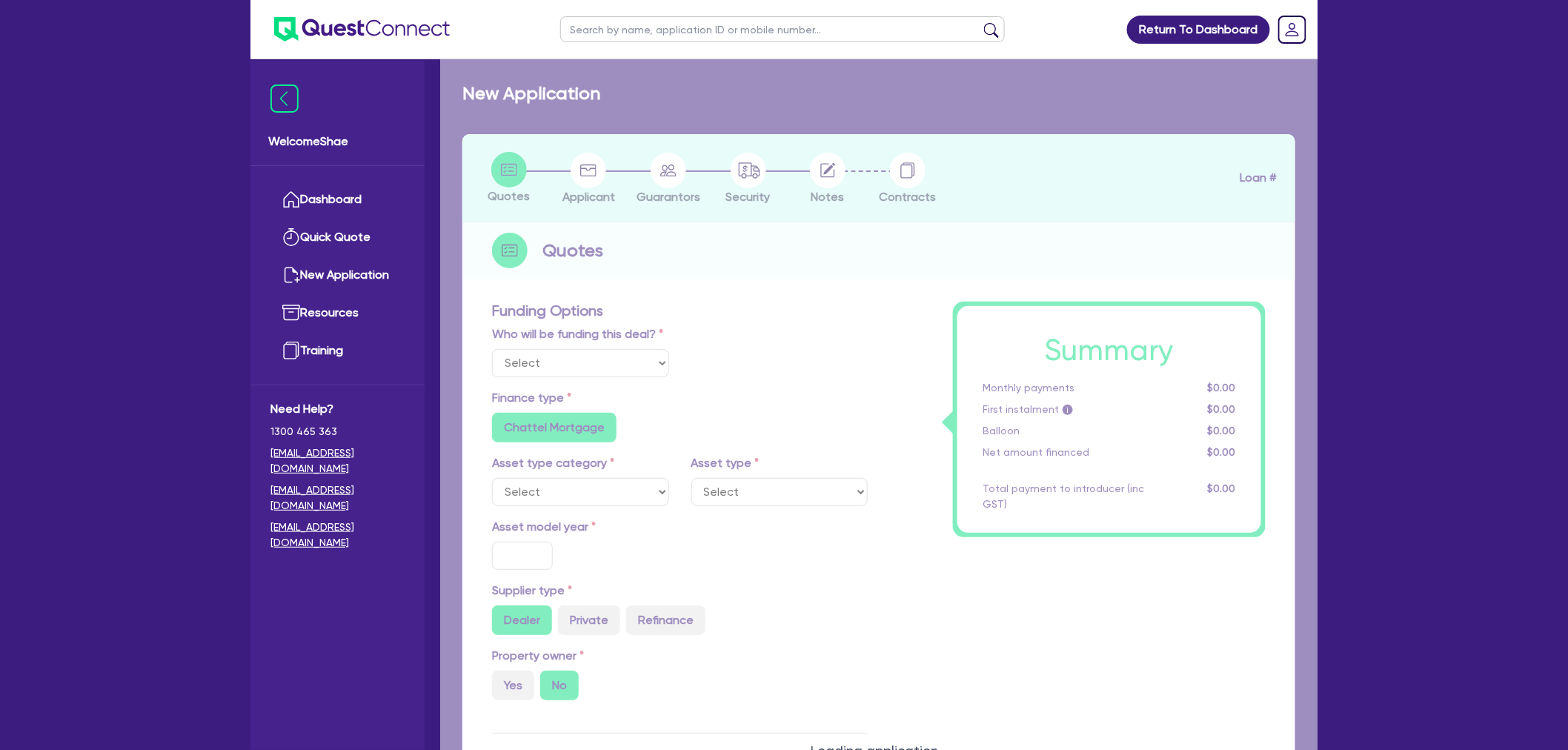
type input "8"
type input "2,282.8"
radio input "false"
type input "12.45"
type input "495.45"
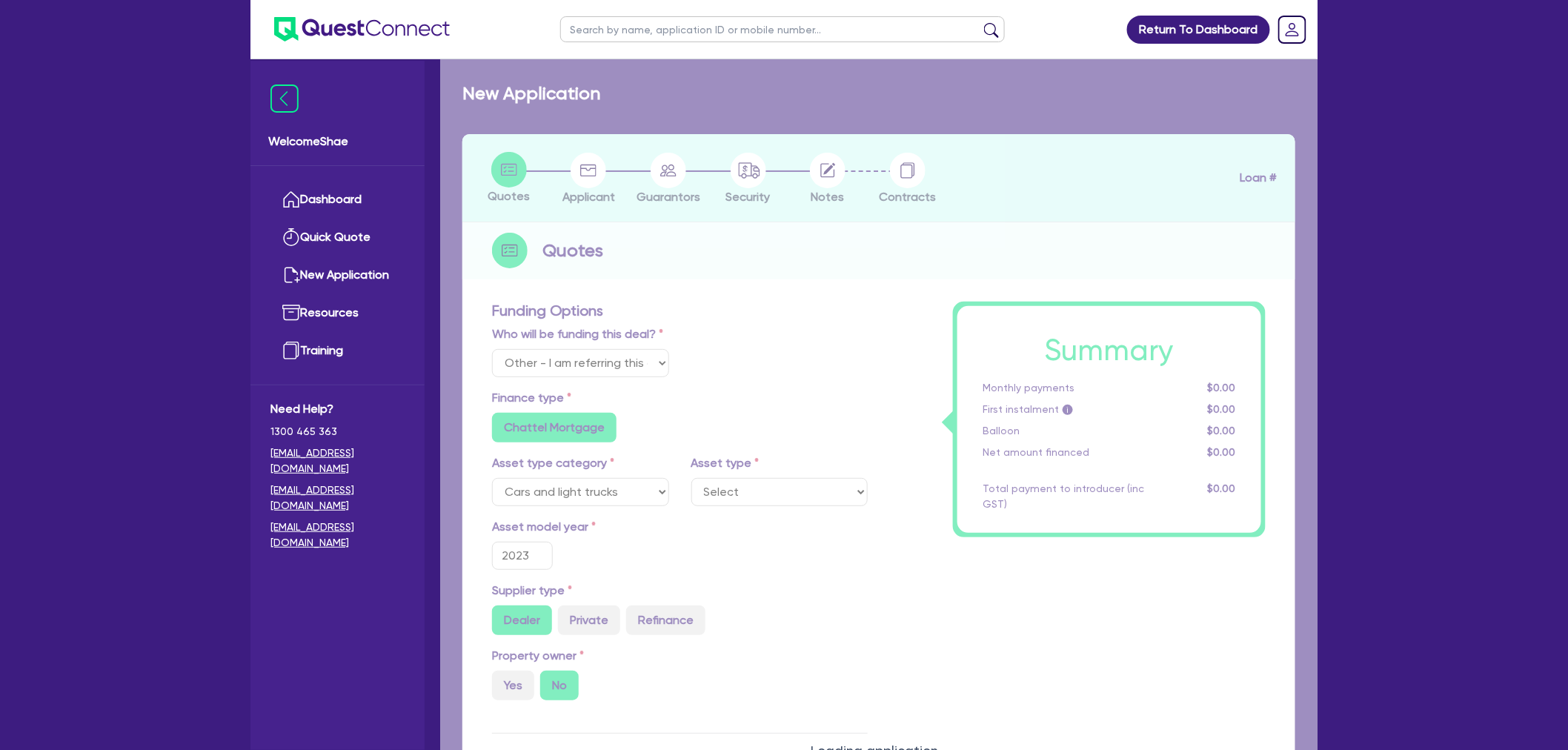
type input "900"
radio input "true"
select select "PASSENGER_VEHICLES"
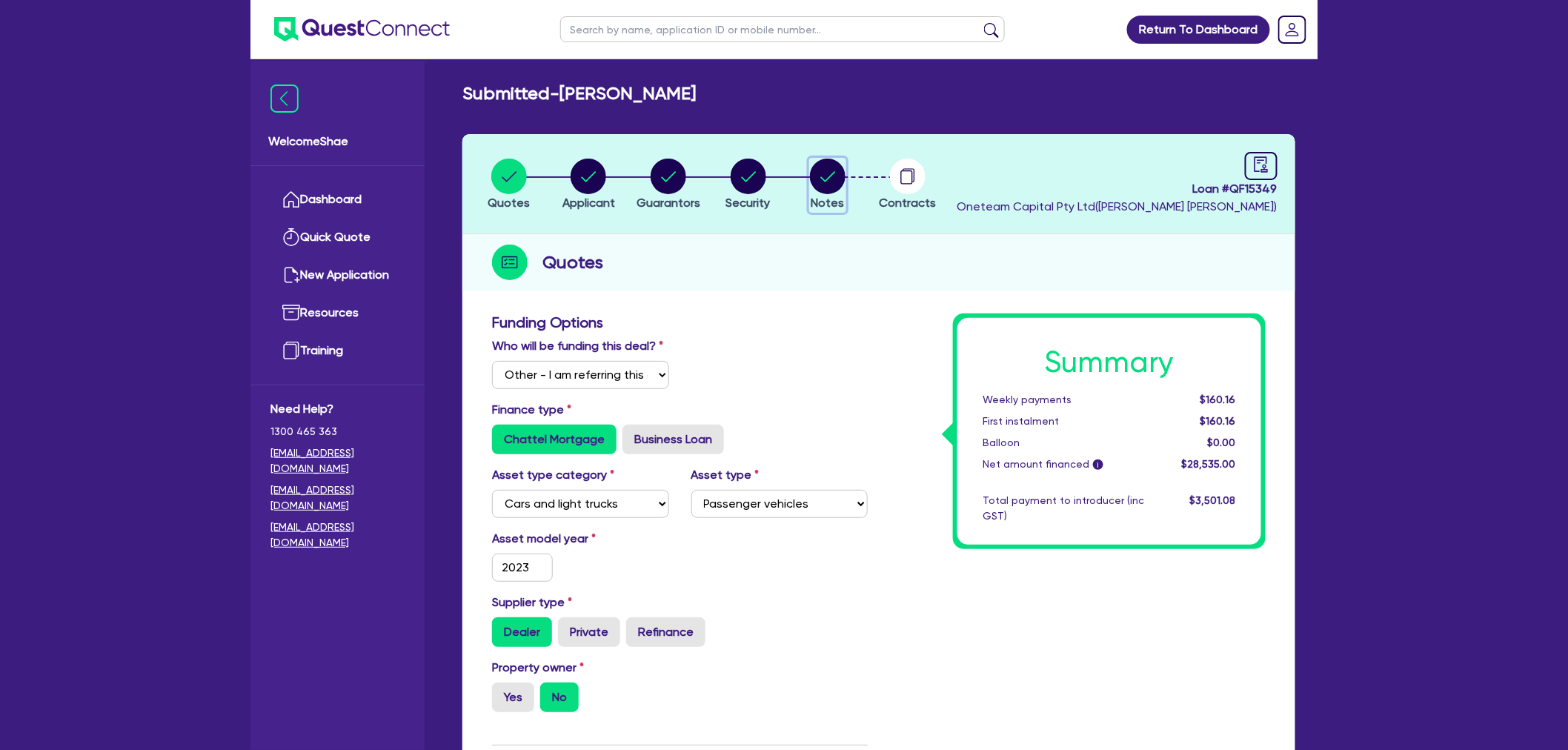
click at [827, 179] on icon "button" at bounding box center [828, 176] width 15 height 10
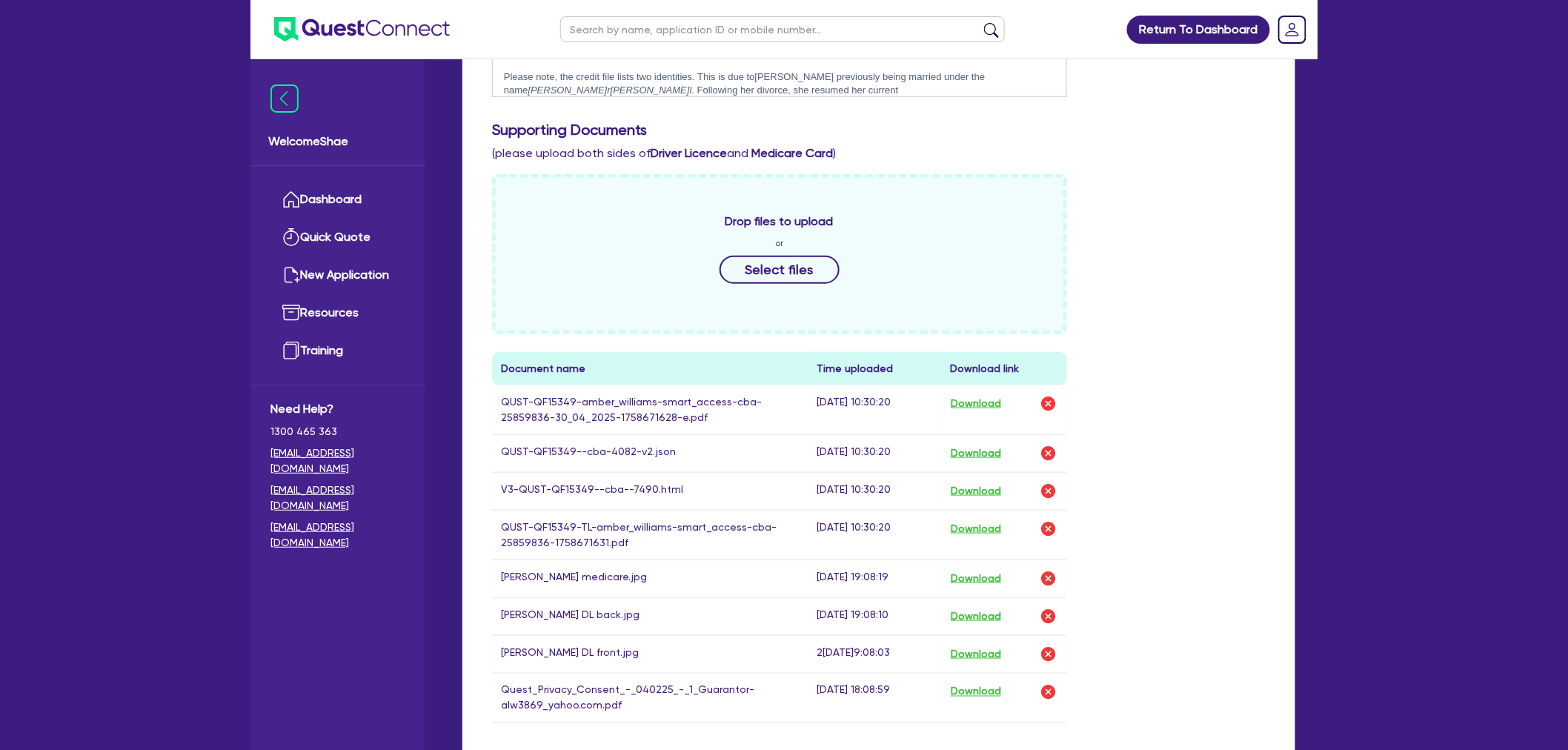
scroll to position [576, 0]
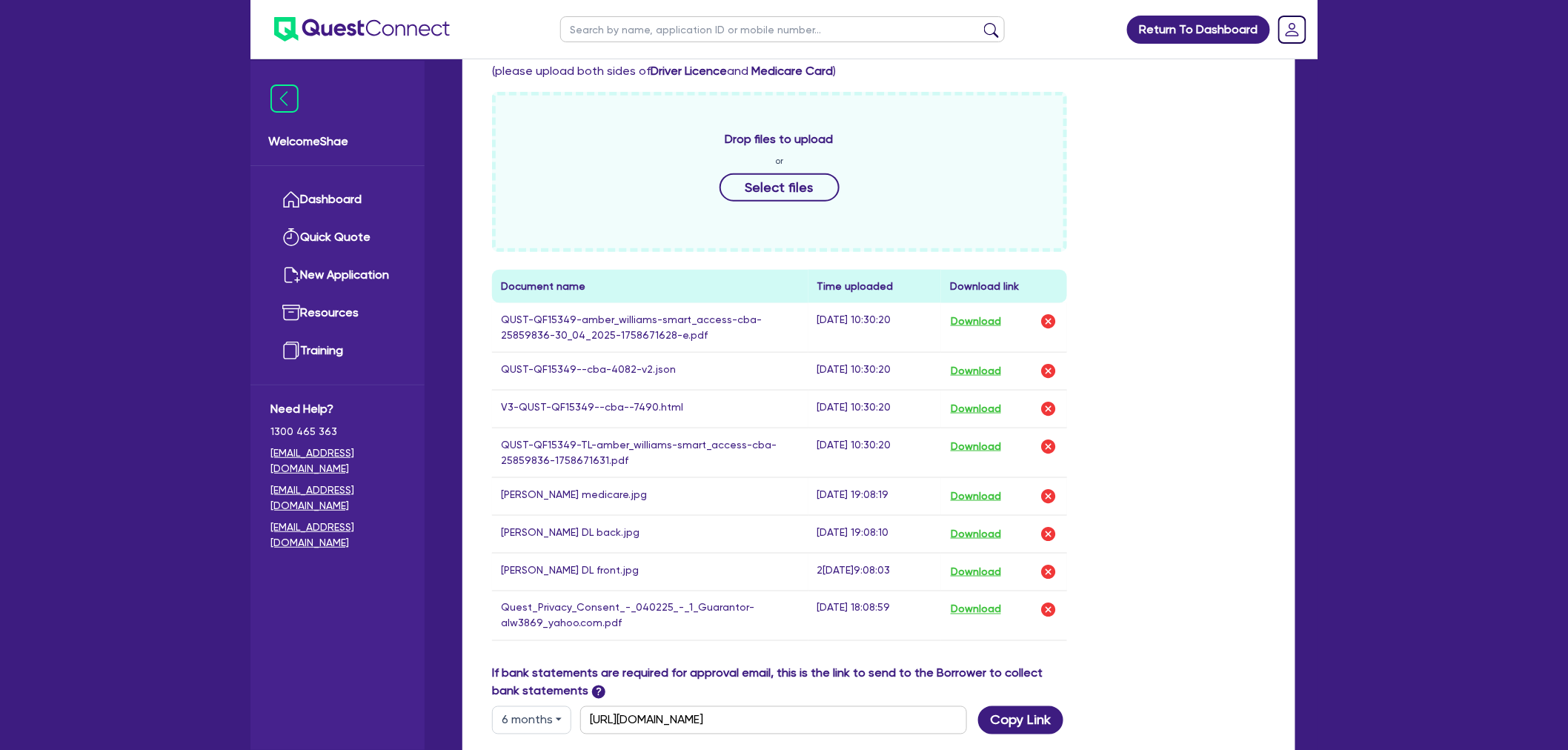
click at [974, 397] on td "Download" at bounding box center [1004, 408] width 126 height 38
click at [977, 408] on button "Download" at bounding box center [976, 409] width 52 height 19
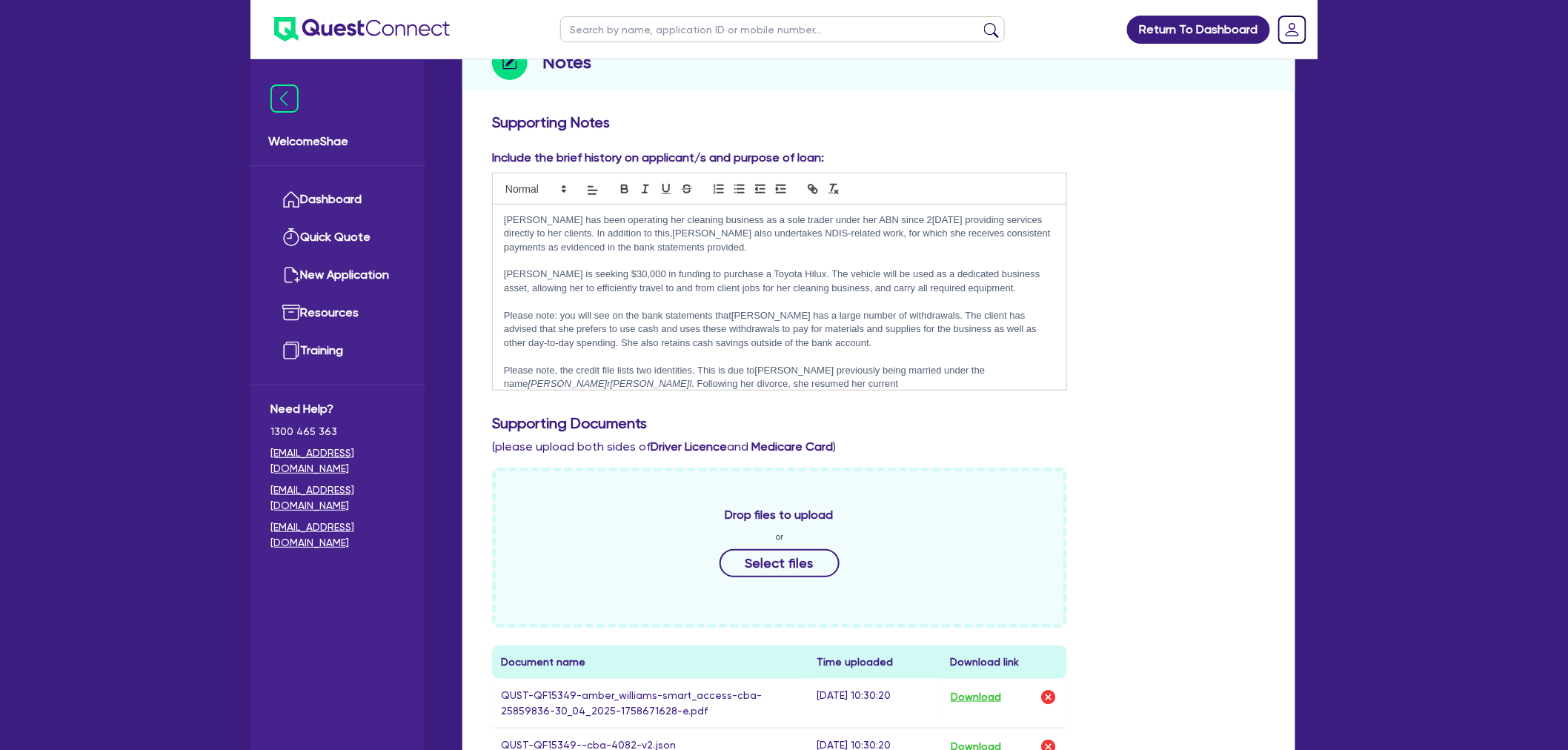
scroll to position [493, 0]
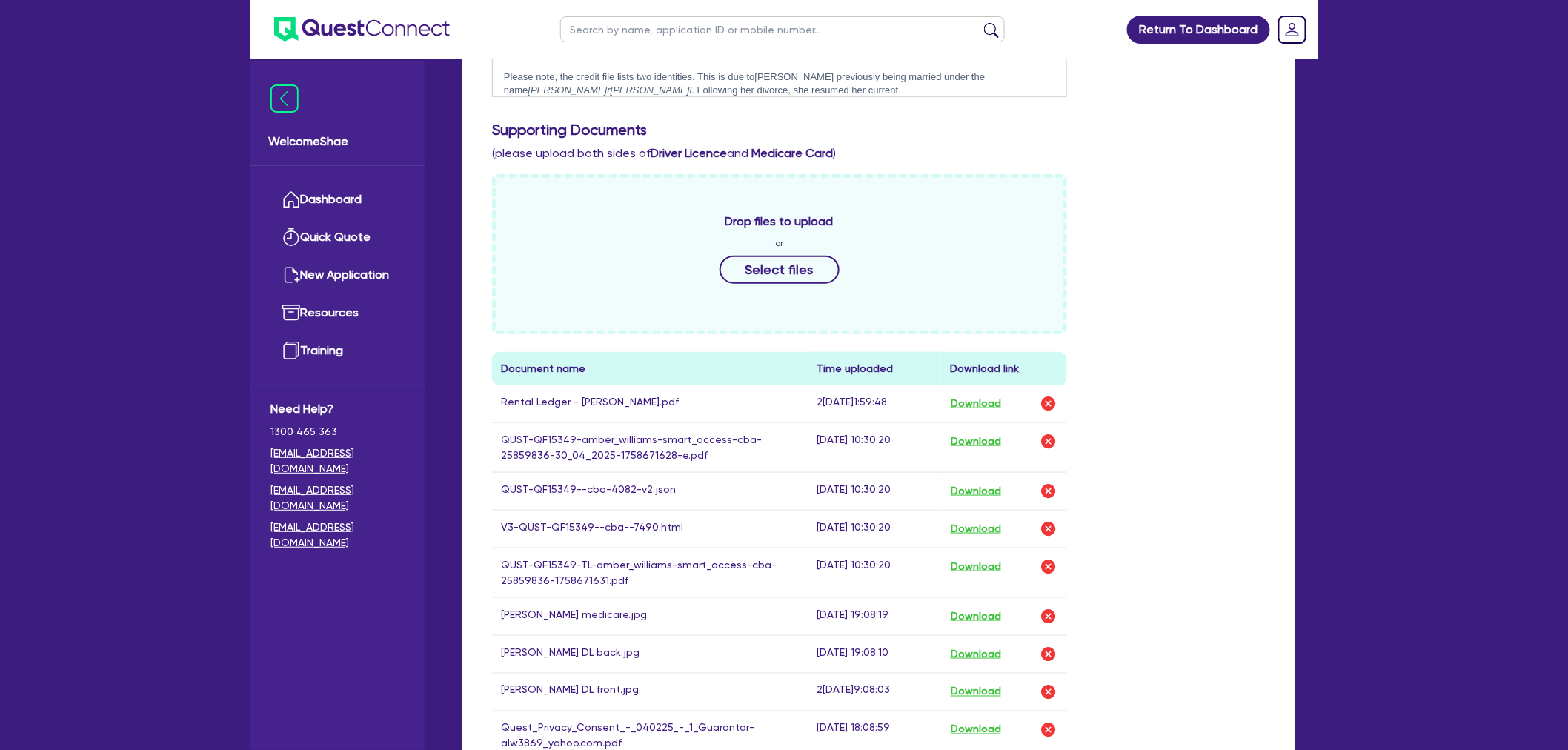
click at [187, 195] on div "Return To Dashboard Edit Profile Logout Welcome Shae Dashboard Quick Quote New …" at bounding box center [784, 326] width 1568 height 1639
click at [604, 32] on input "text" at bounding box center [782, 29] width 445 height 26
type input "walters"
click button "submit" at bounding box center [991, 32] width 24 height 21
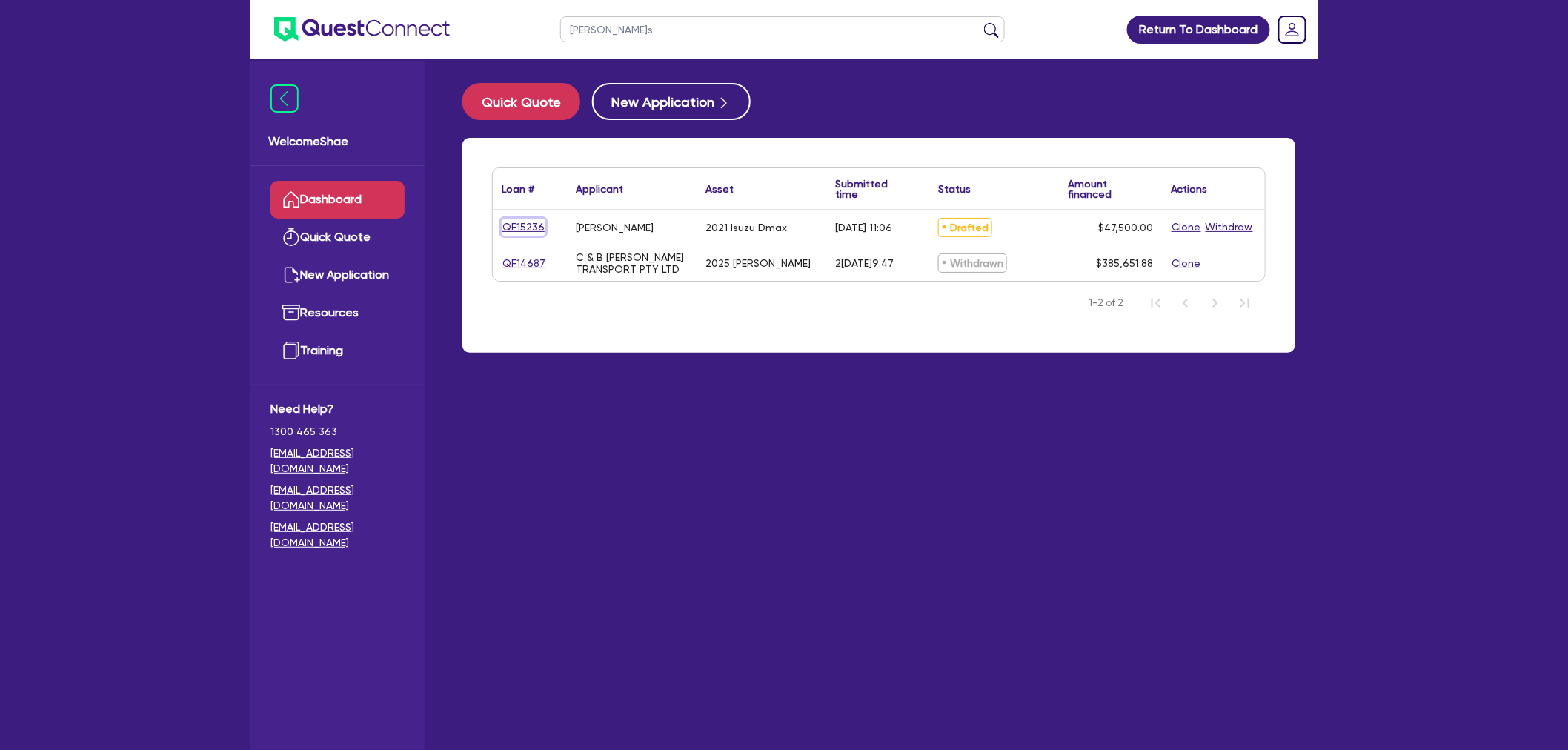
click at [523, 220] on link "QF15236" at bounding box center [523, 227] width 44 height 17
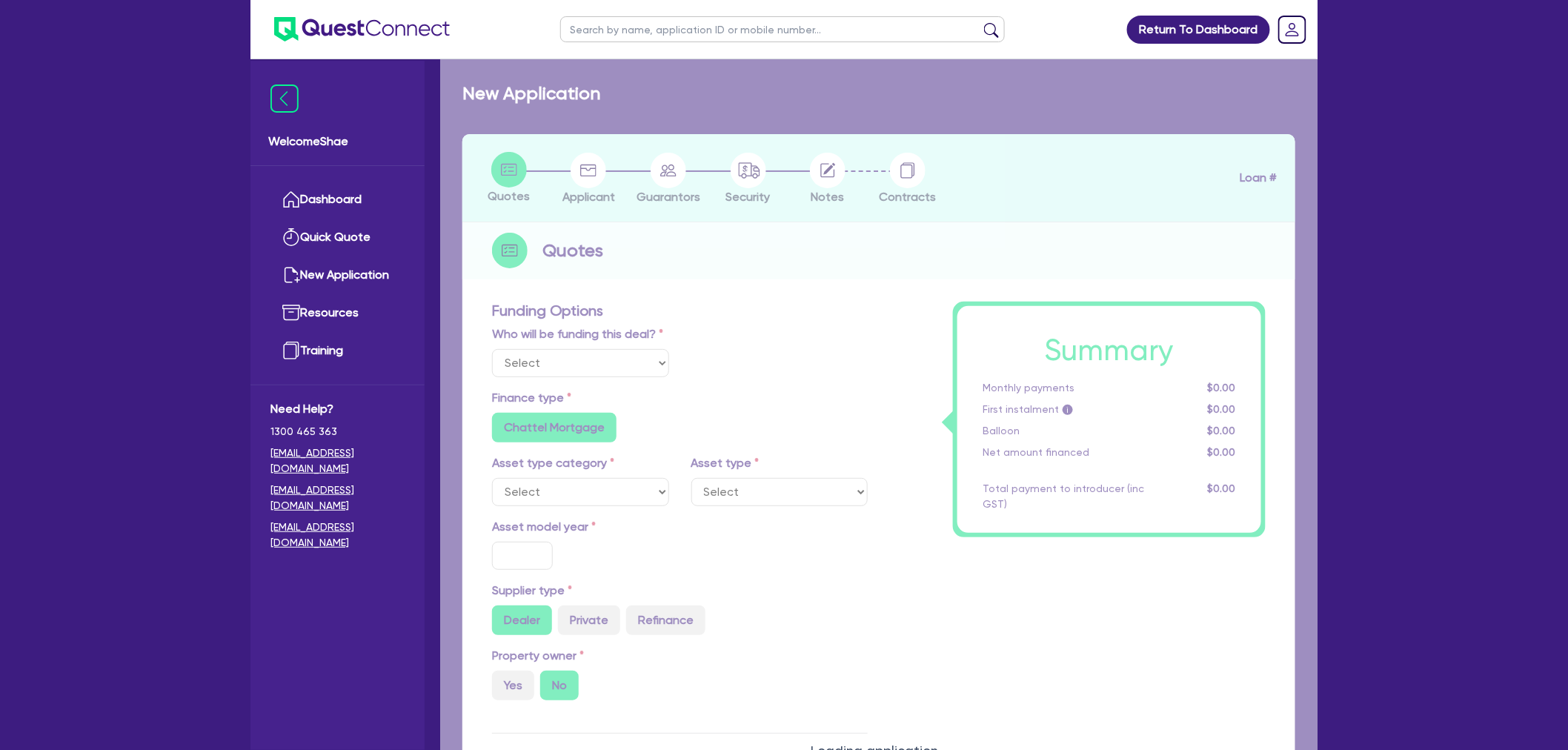
select select "Other"
select select "CARS_AND_LIGHT_TRUCKS"
type input "2021"
radio input "false"
radio input "true"
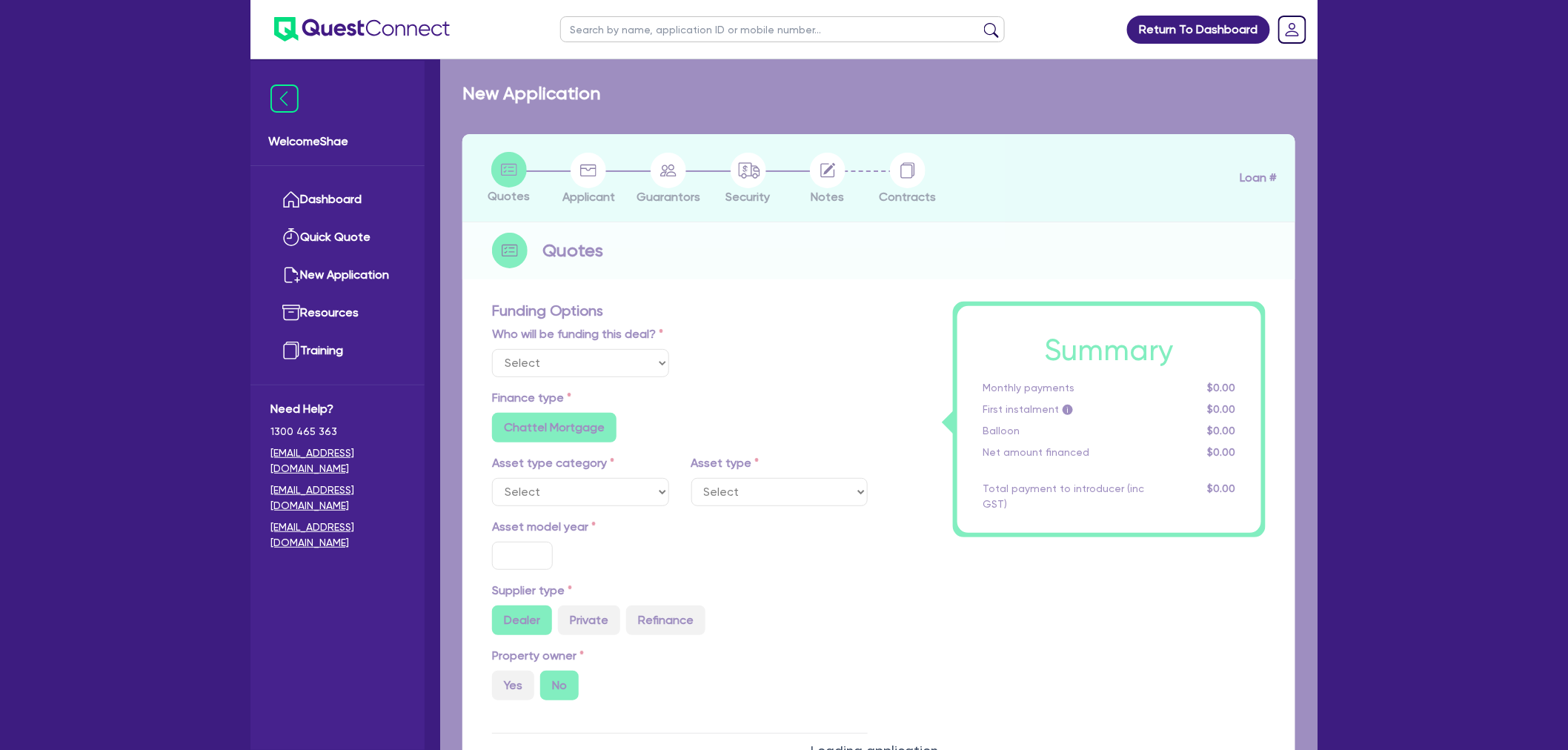
radio input "true"
type input "48,000"
type input "500"
type input "6"
type input "2,850"
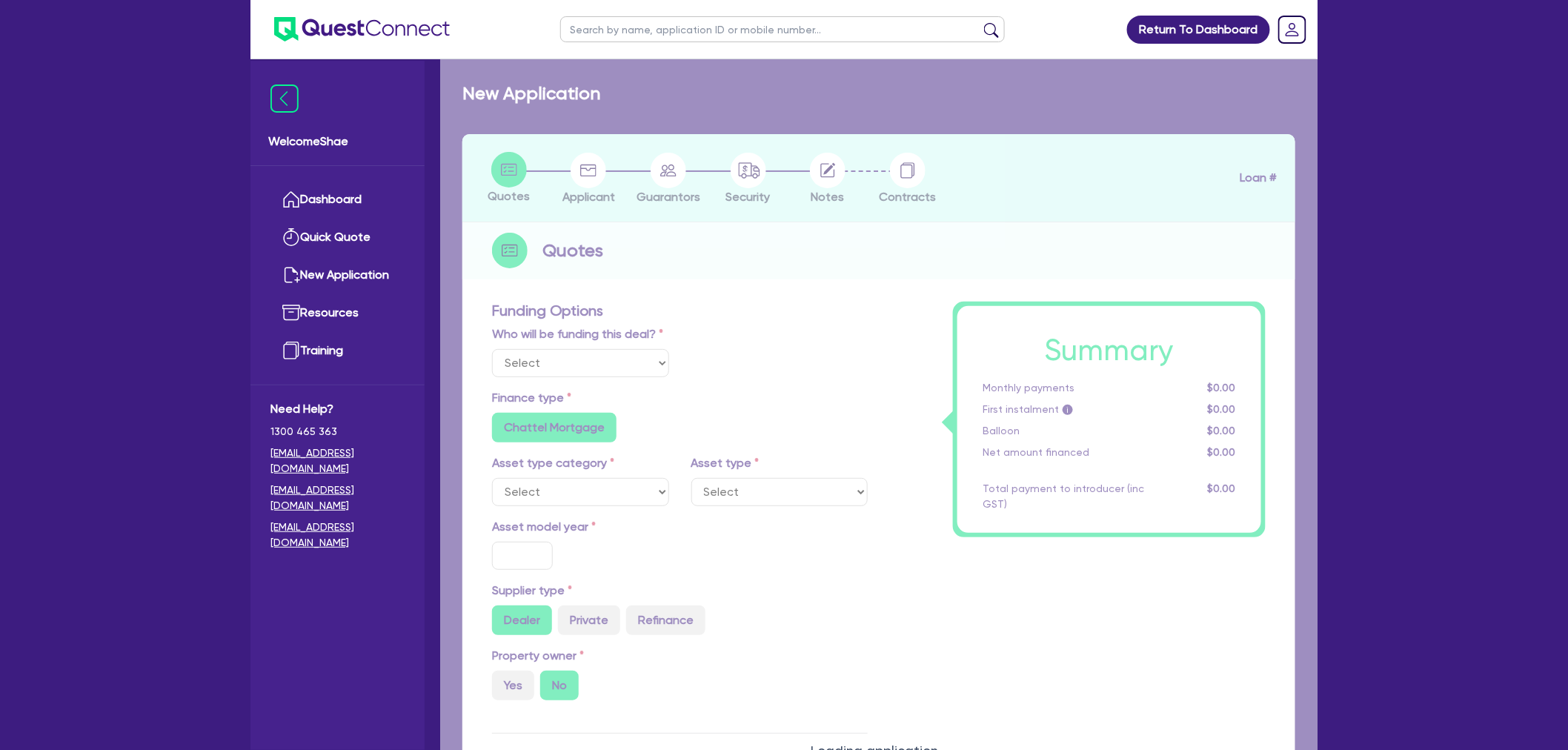
radio input "false"
type input "12.95"
radio input "false"
type input "1,400"
radio input "false"
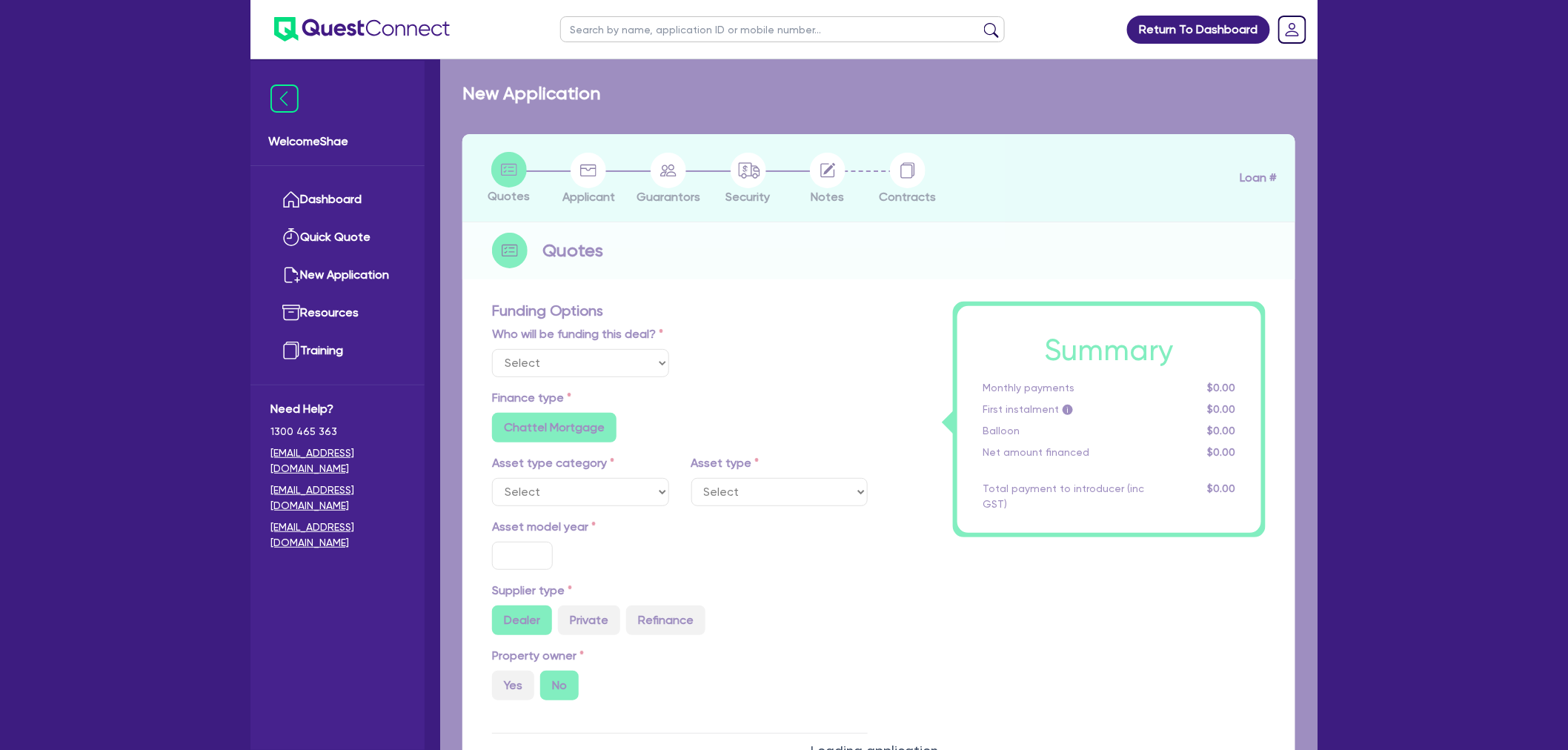
radio input "false"
select select "PASSENGER_VEHICLES"
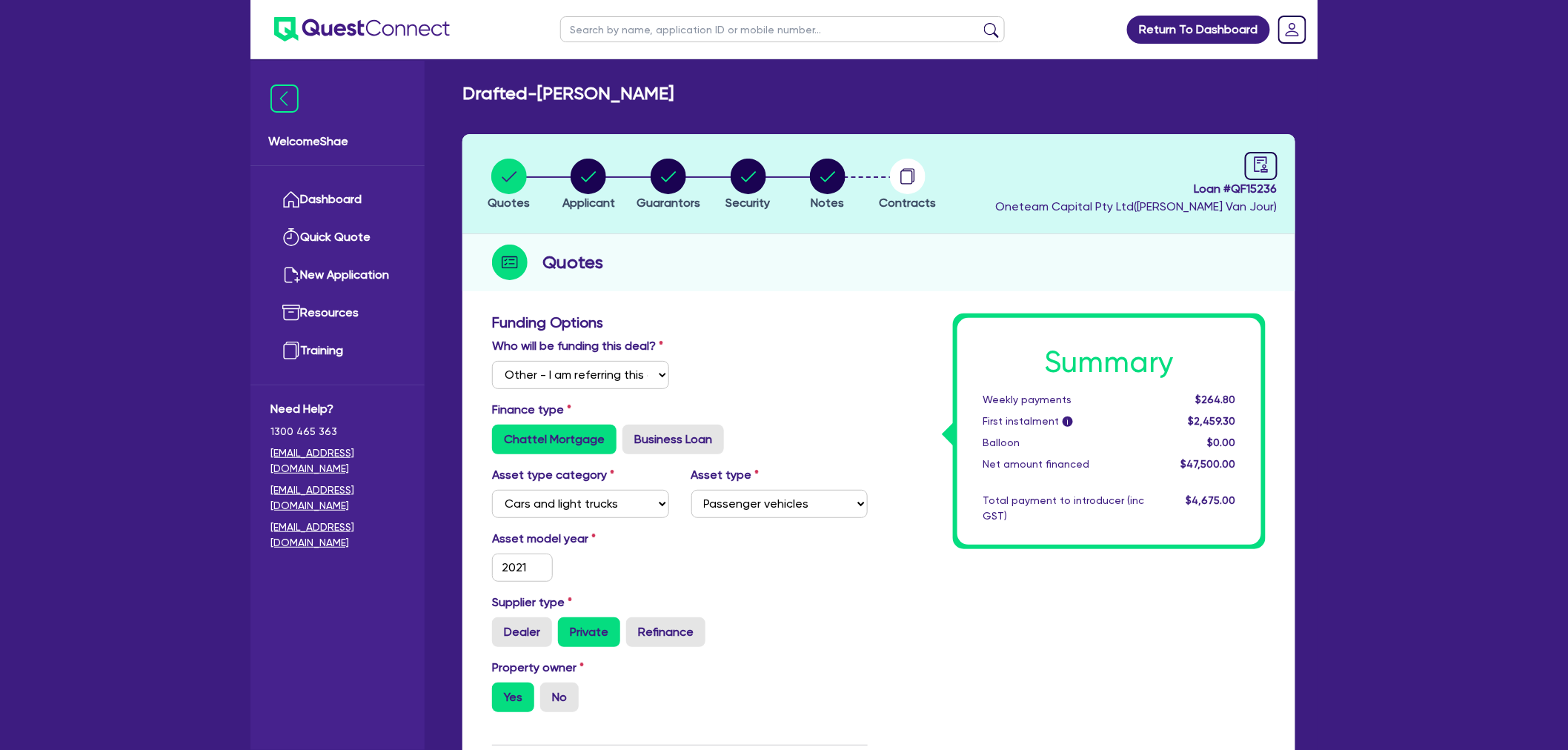
click at [1264, 193] on span "Loan # QF15236" at bounding box center [1136, 189] width 282 height 18
copy span "QF15236"
click at [902, 181] on circle "button" at bounding box center [908, 176] width 36 height 36
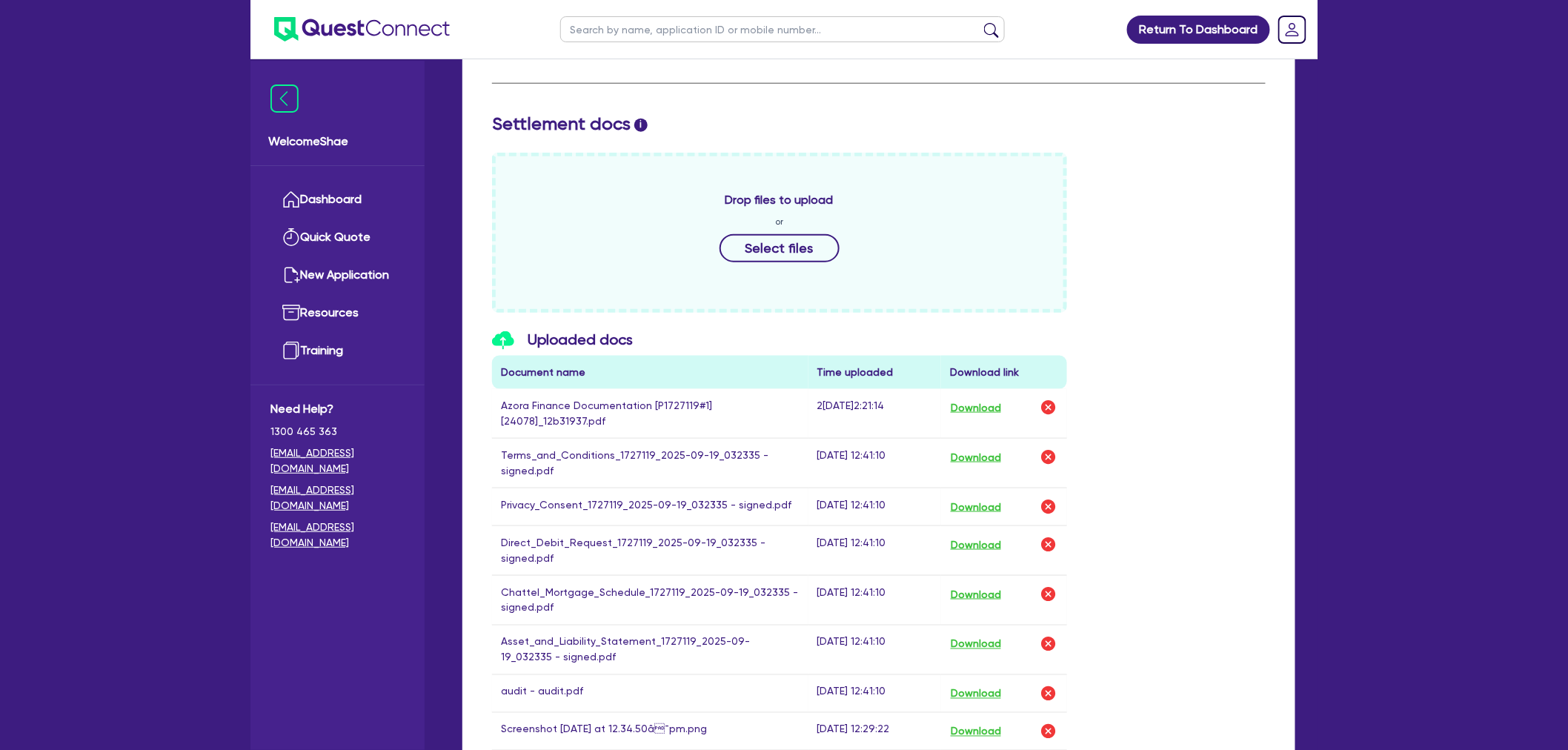
scroll to position [576, 0]
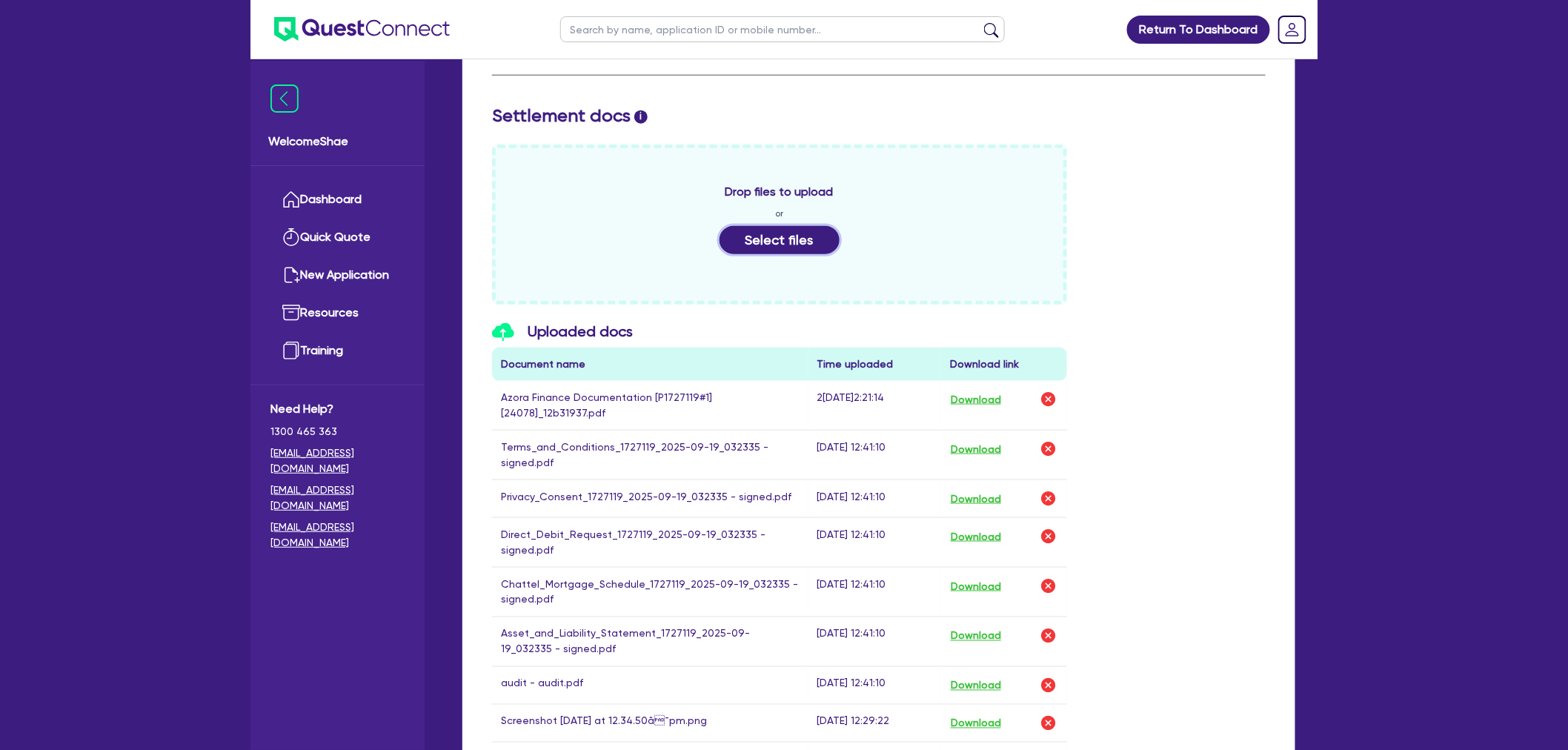
click at [790, 236] on button "Select files" at bounding box center [779, 240] width 120 height 28
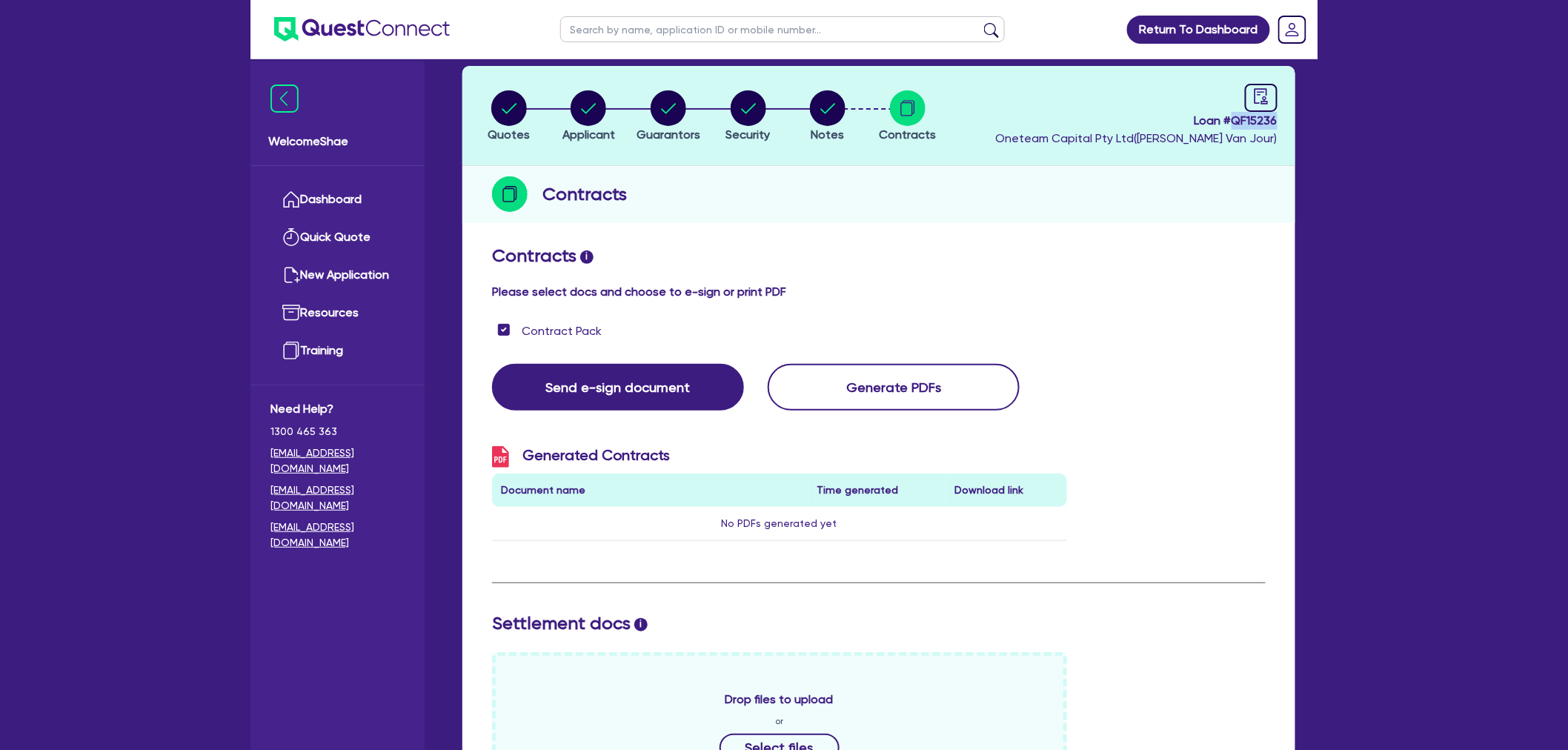
scroll to position [0, 0]
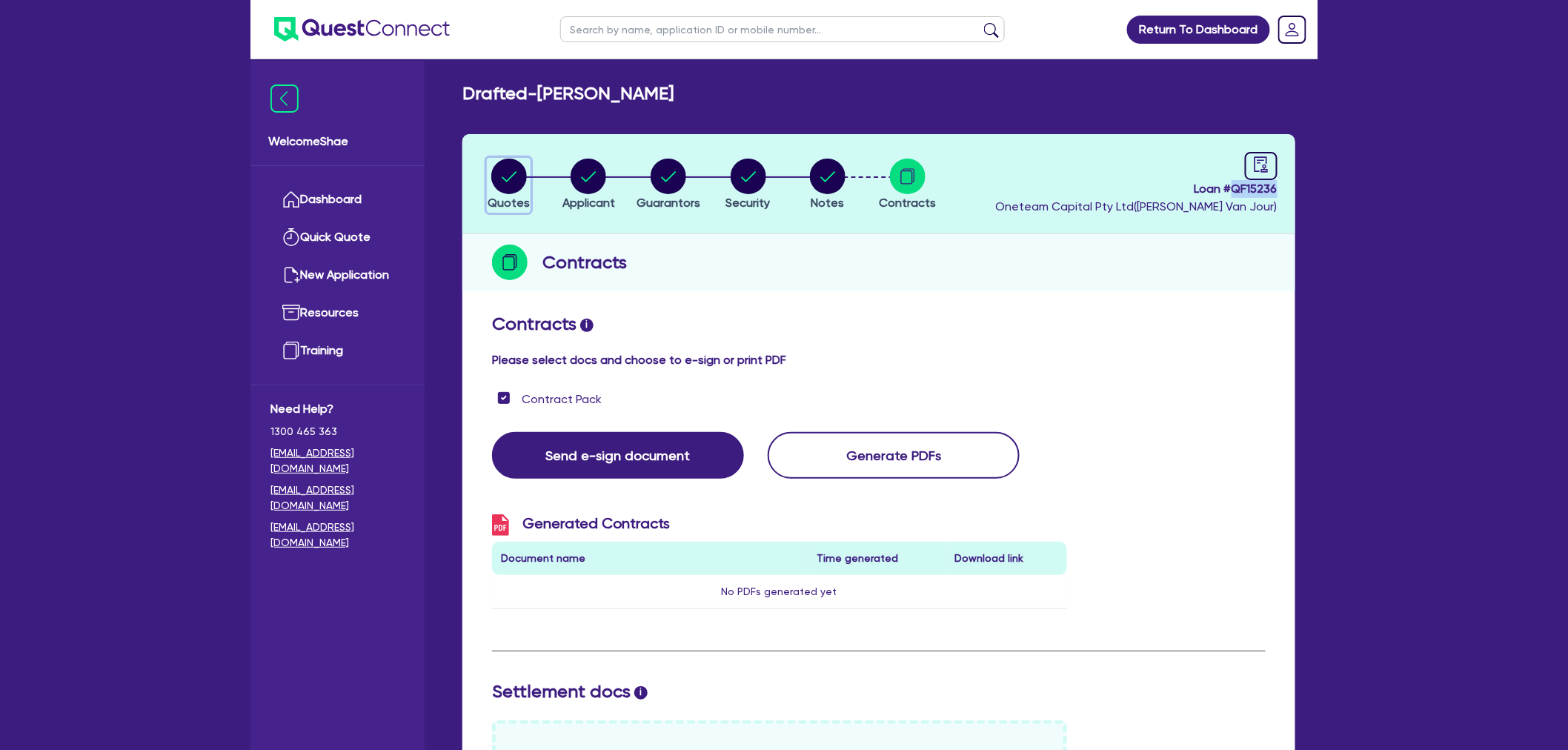
click at [511, 171] on circle "button" at bounding box center [509, 176] width 36 height 36
select select "Other"
select select "CARS_AND_LIGHT_TRUCKS"
select select "PASSENGER_VEHICLES"
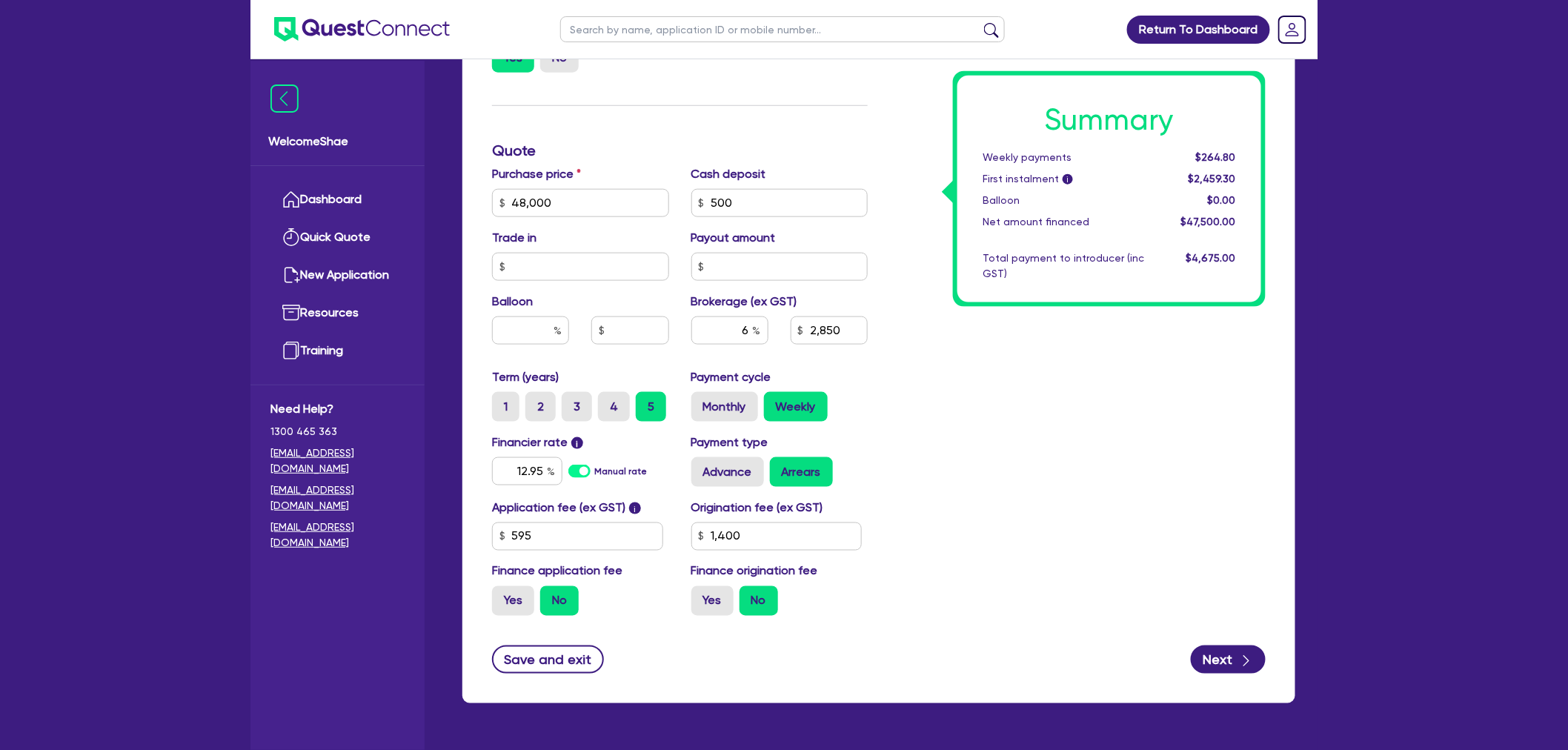
scroll to position [658, 0]
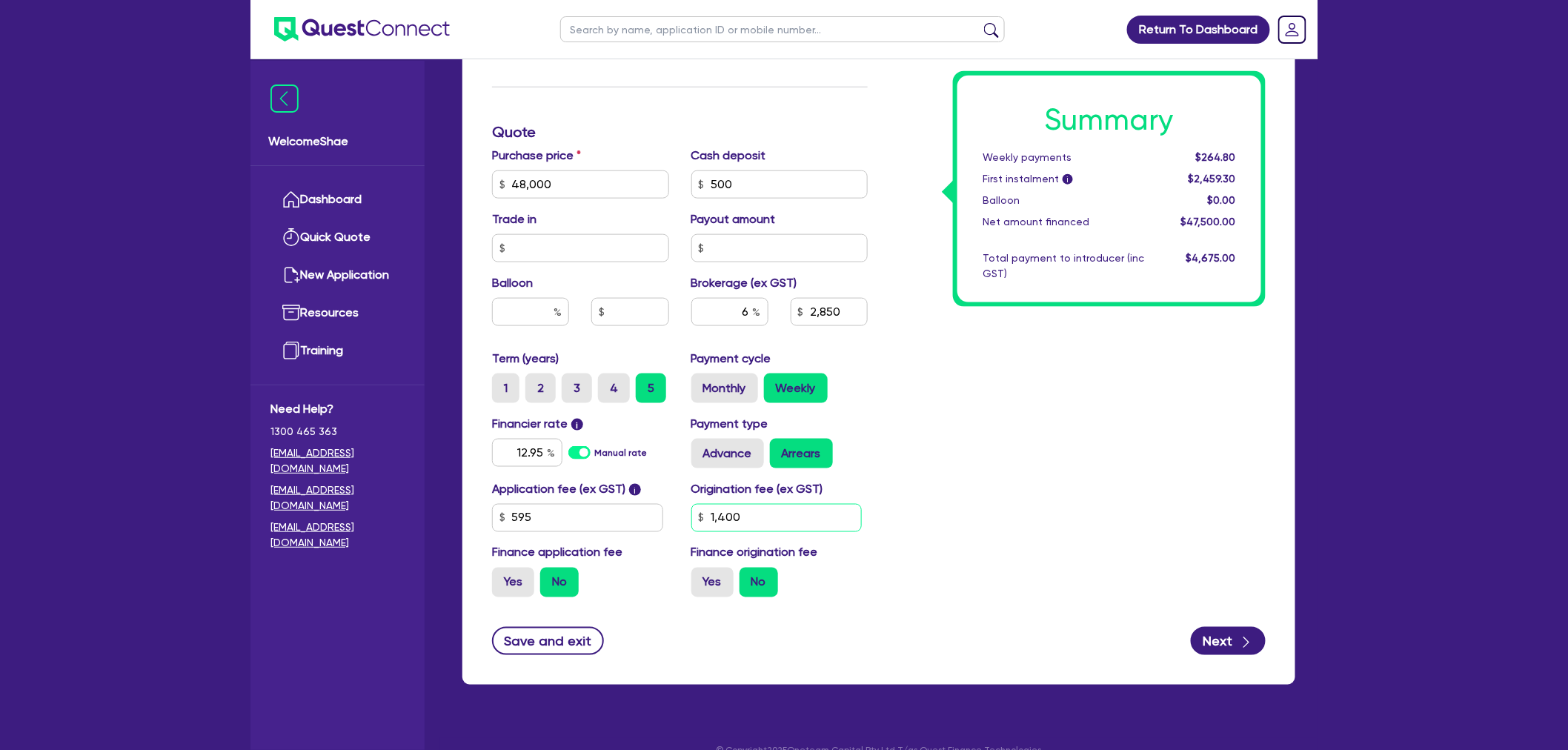
drag, startPoint x: 774, startPoint y: 520, endPoint x: 574, endPoint y: 517, distance: 200.0
click at [574, 517] on div "Application fee (ex GST) i 595 Origination fee (ex GST) 1,400 Finance applicati…" at bounding box center [680, 544] width 398 height 129
type input "48,000"
type input "2,850"
type input "9"
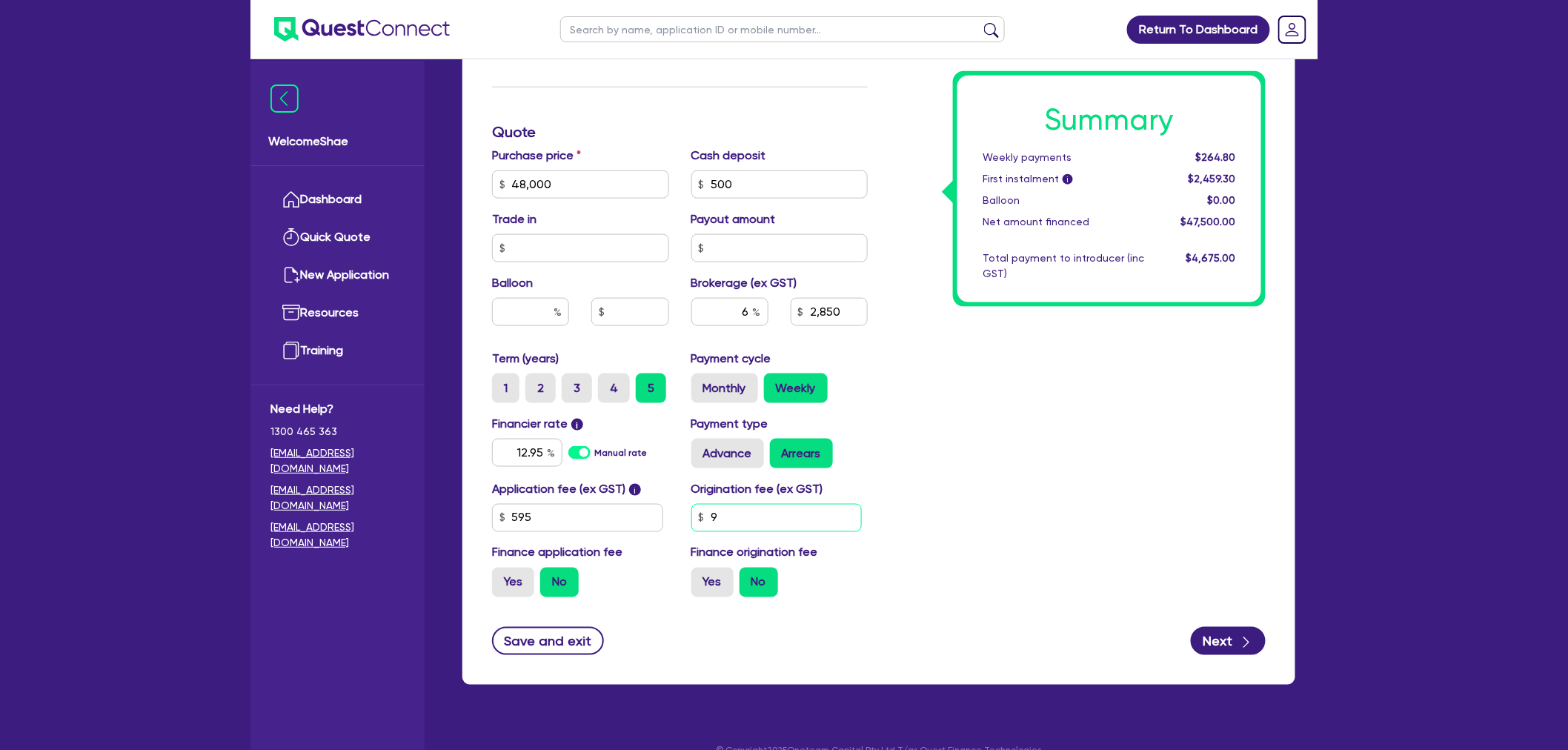
type input "48,000"
type input "2,850"
type input "99"
type input "48,000"
type input "2,850"
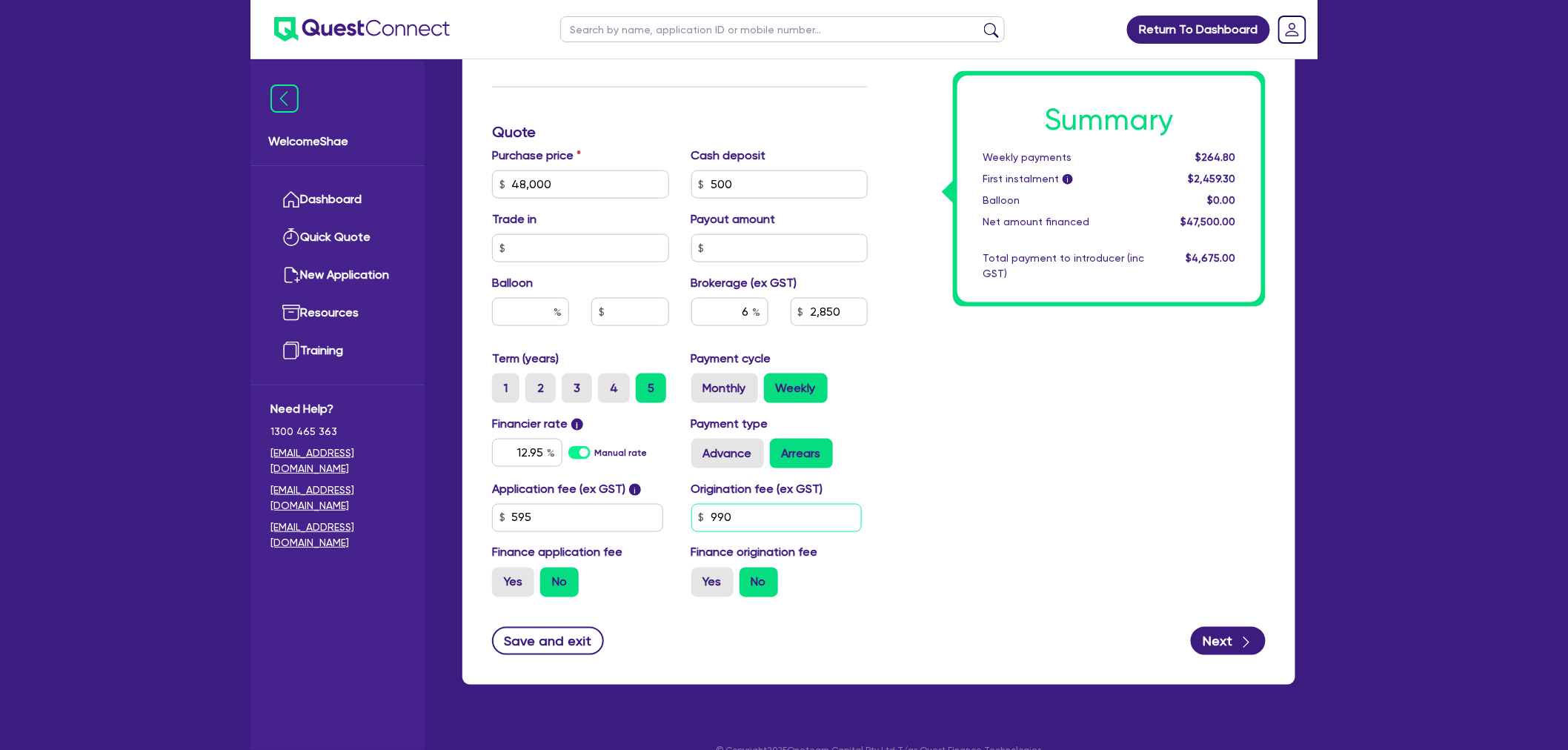
type input "990"
type input "48,000"
type input "2,850"
type input "48,000"
type input "2,850"
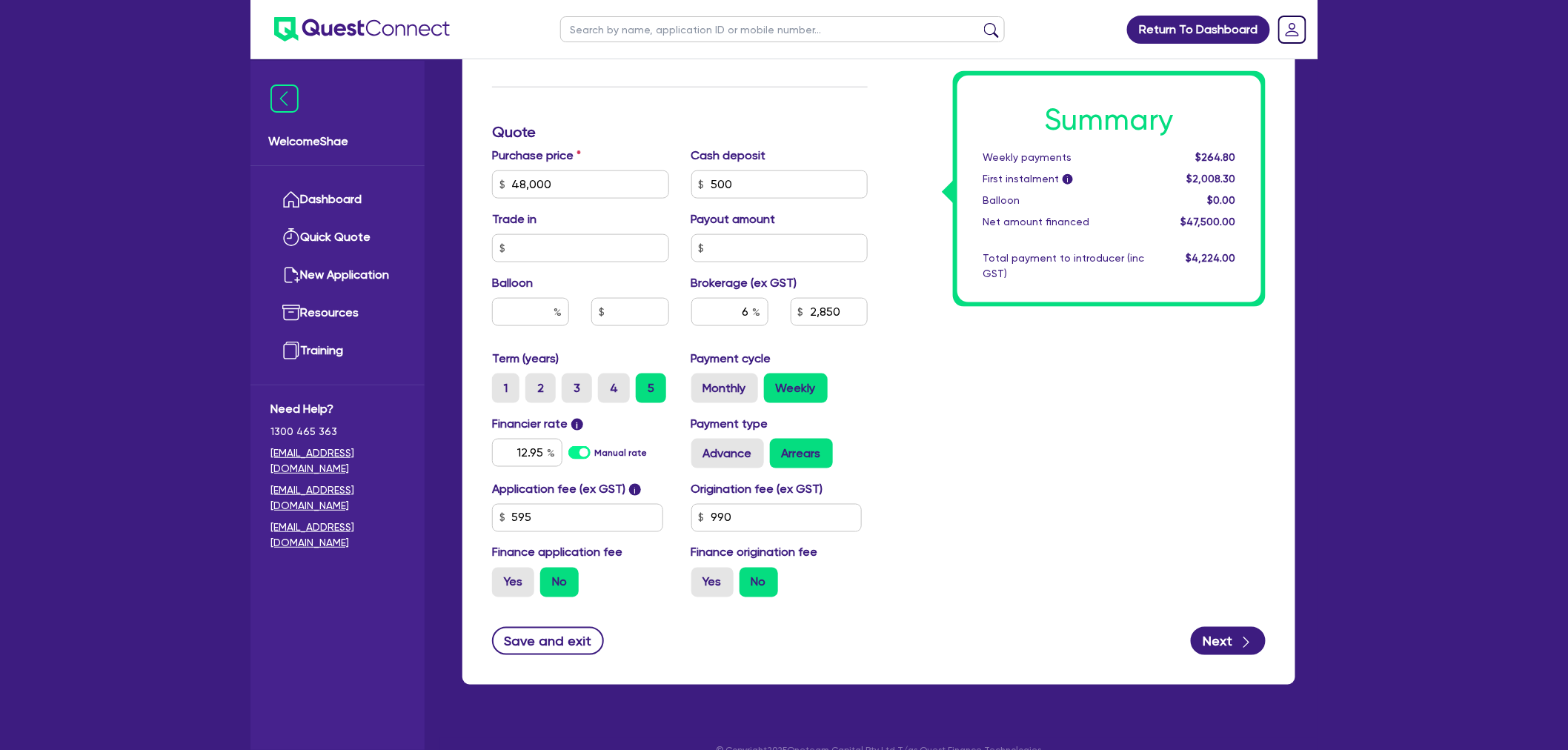
click at [1057, 543] on div "Summary Weekly payments $264.80 First instalment i $2,008.30 Balloon $0.00 Net …" at bounding box center [1078, 132] width 398 height 954
click at [1250, 632] on div "button" at bounding box center [1246, 642] width 15 height 19
type input "48,000"
type input "2,850"
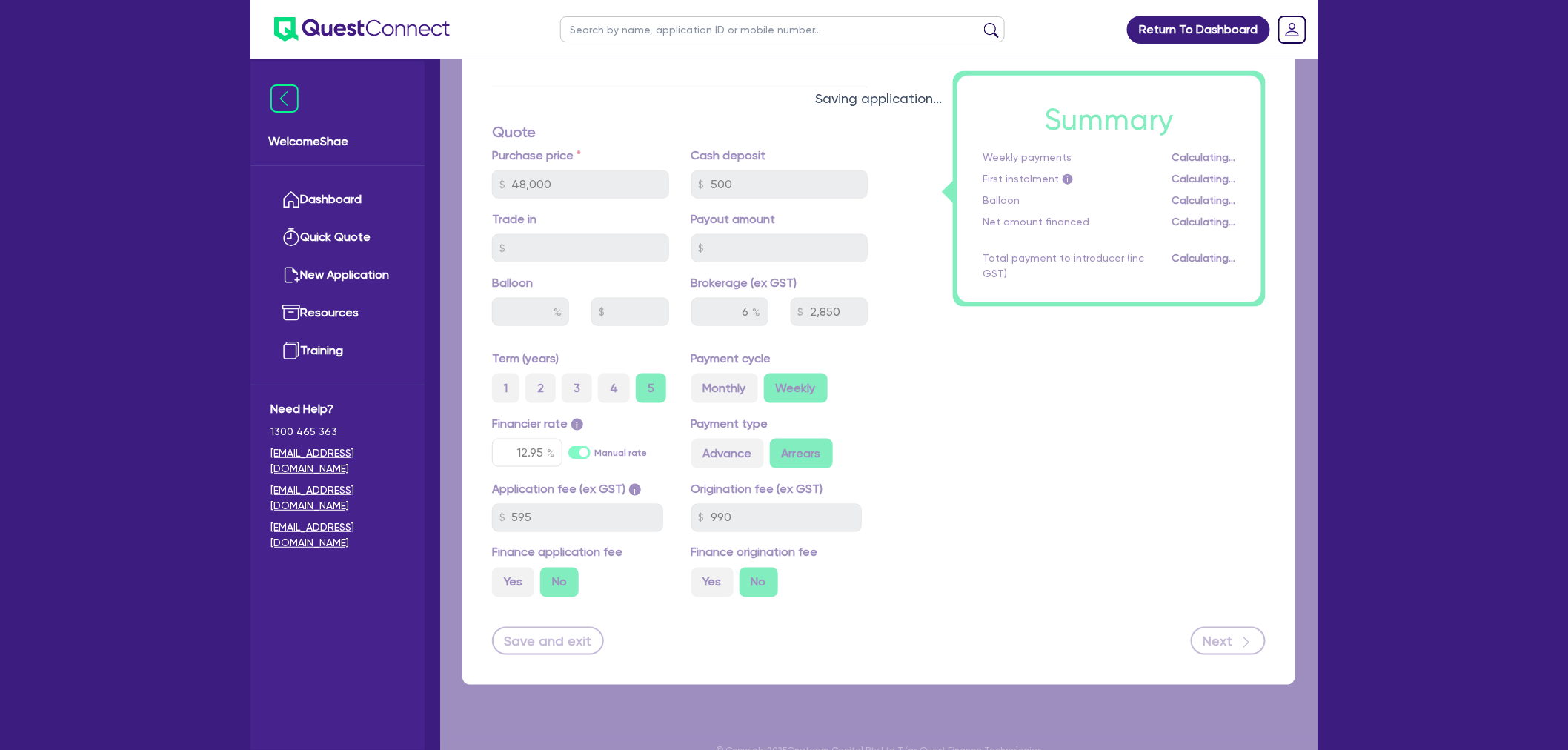
select select "SOLE_TRADER"
select select "BUILDING_CONSTRUCTION"
select select "TRADES_SERVICES_CONSUMERS"
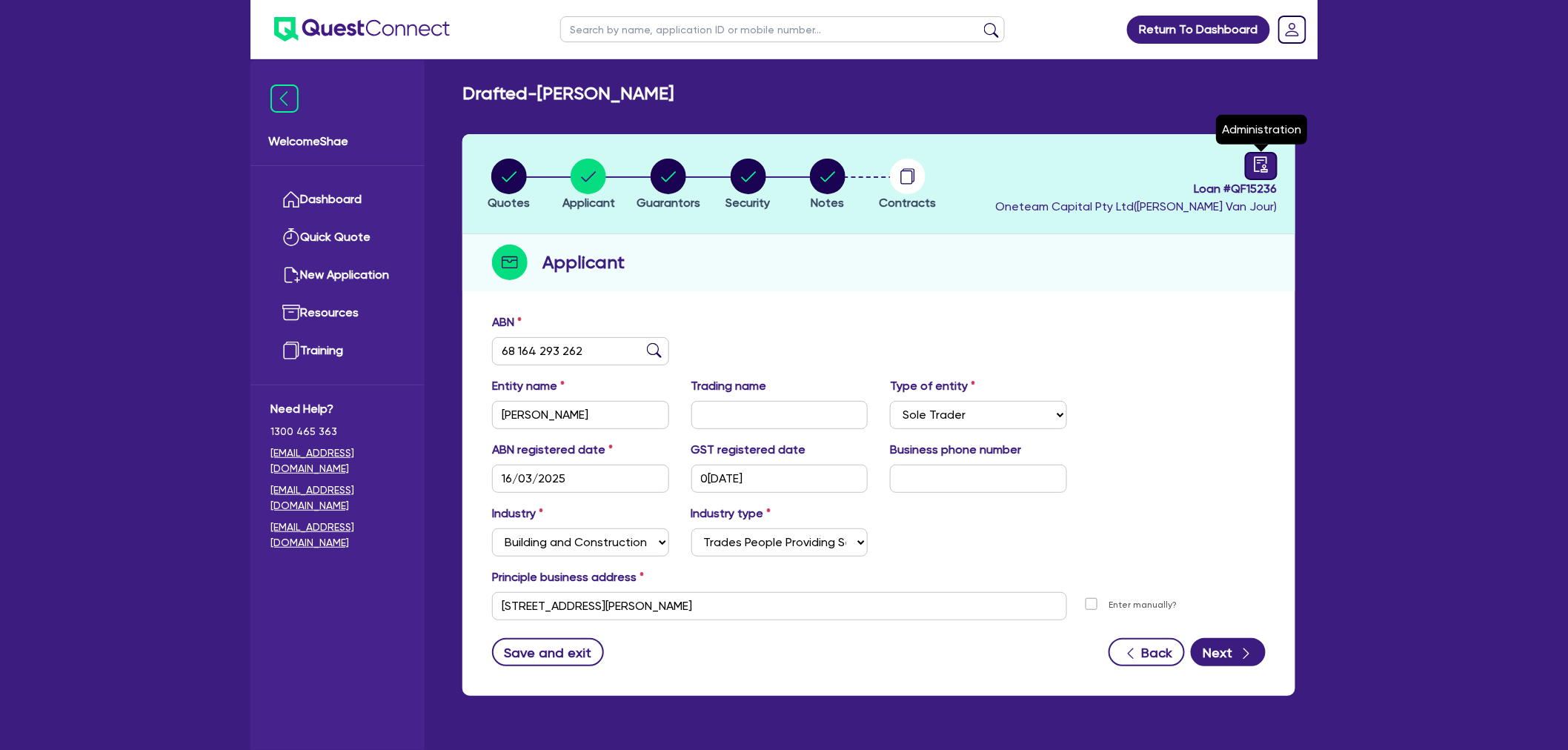
click at [1260, 167] on icon "audit" at bounding box center [1261, 164] width 16 height 16
select select "DRAFTED_AMENDED"
select select "Azora"
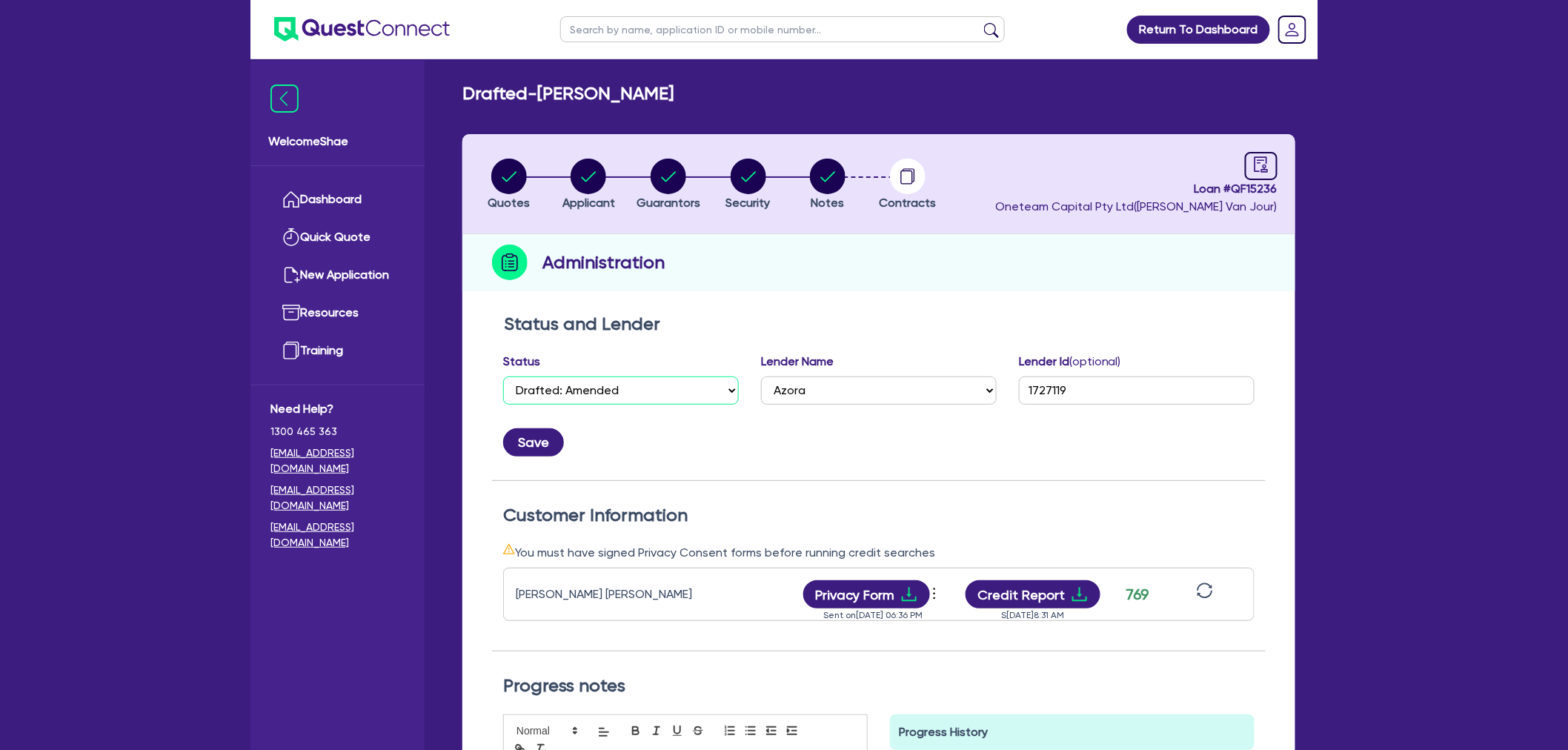
click at [639, 384] on select "Select Quoted Drafted: New Drafted: Amended Submitted: New Submitted: Amended I…" at bounding box center [621, 390] width 236 height 28
select select "SETTLED"
click at [503, 377] on select "Select Quoted Drafted: New Drafted: Amended Submitted: New Submitted: Amended I…" at bounding box center [621, 390] width 236 height 28
click at [532, 441] on button "Save" at bounding box center [533, 442] width 61 height 28
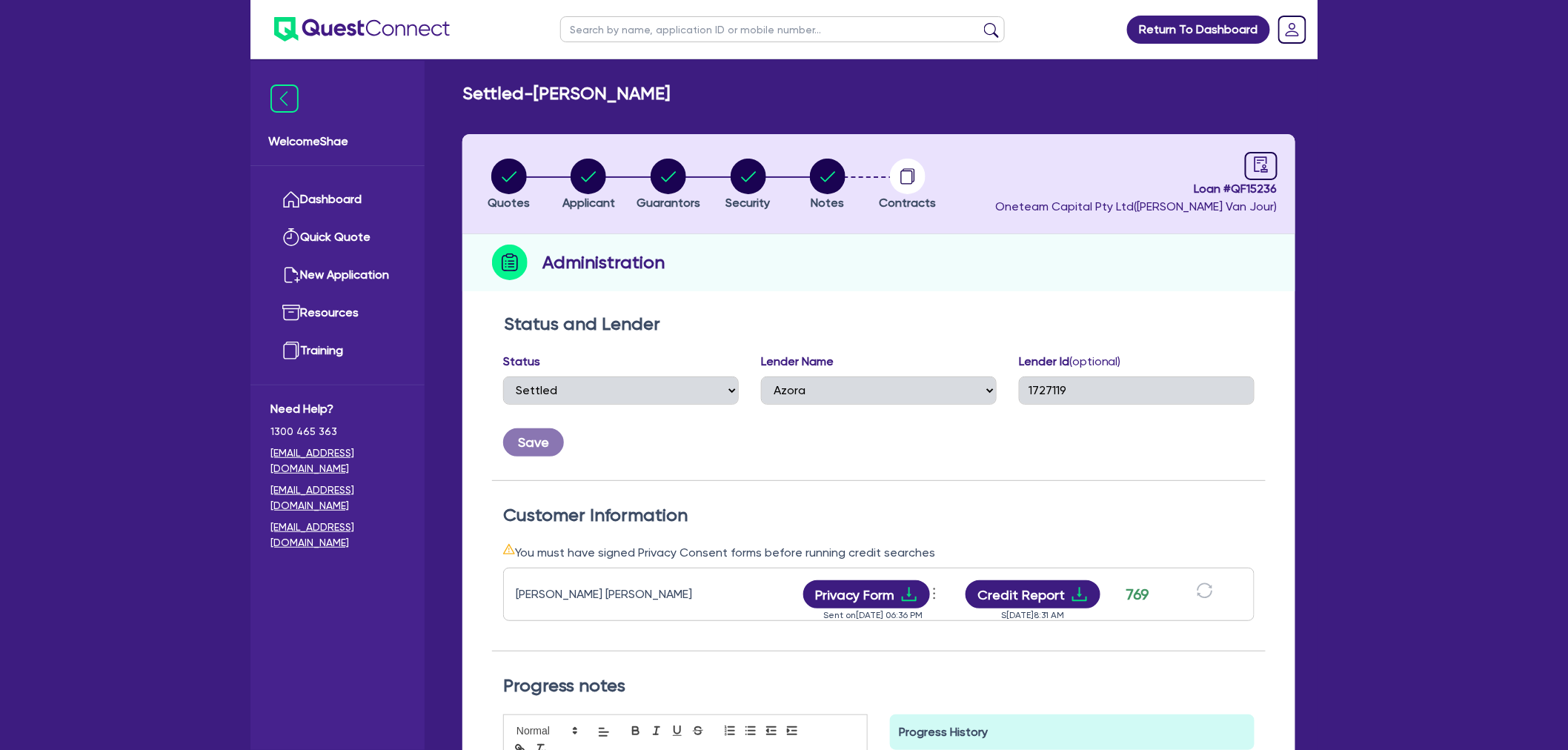
click at [1226, 323] on h2 "Status and Lender" at bounding box center [879, 324] width 750 height 22
click at [81, 364] on div "Return To Dashboard Edit Profile Logout Welcome Shae Dashboard Quick Quote New …" at bounding box center [784, 536] width 1568 height 1072
click at [308, 692] on div "Welcome Shae Dashboard Quick Quote New Application Ref Company Ref Salesperson …" at bounding box center [337, 405] width 174 height 689
click at [1186, 419] on div "Save" at bounding box center [878, 437] width 774 height 40
click at [657, 31] on input "text" at bounding box center [782, 29] width 445 height 26
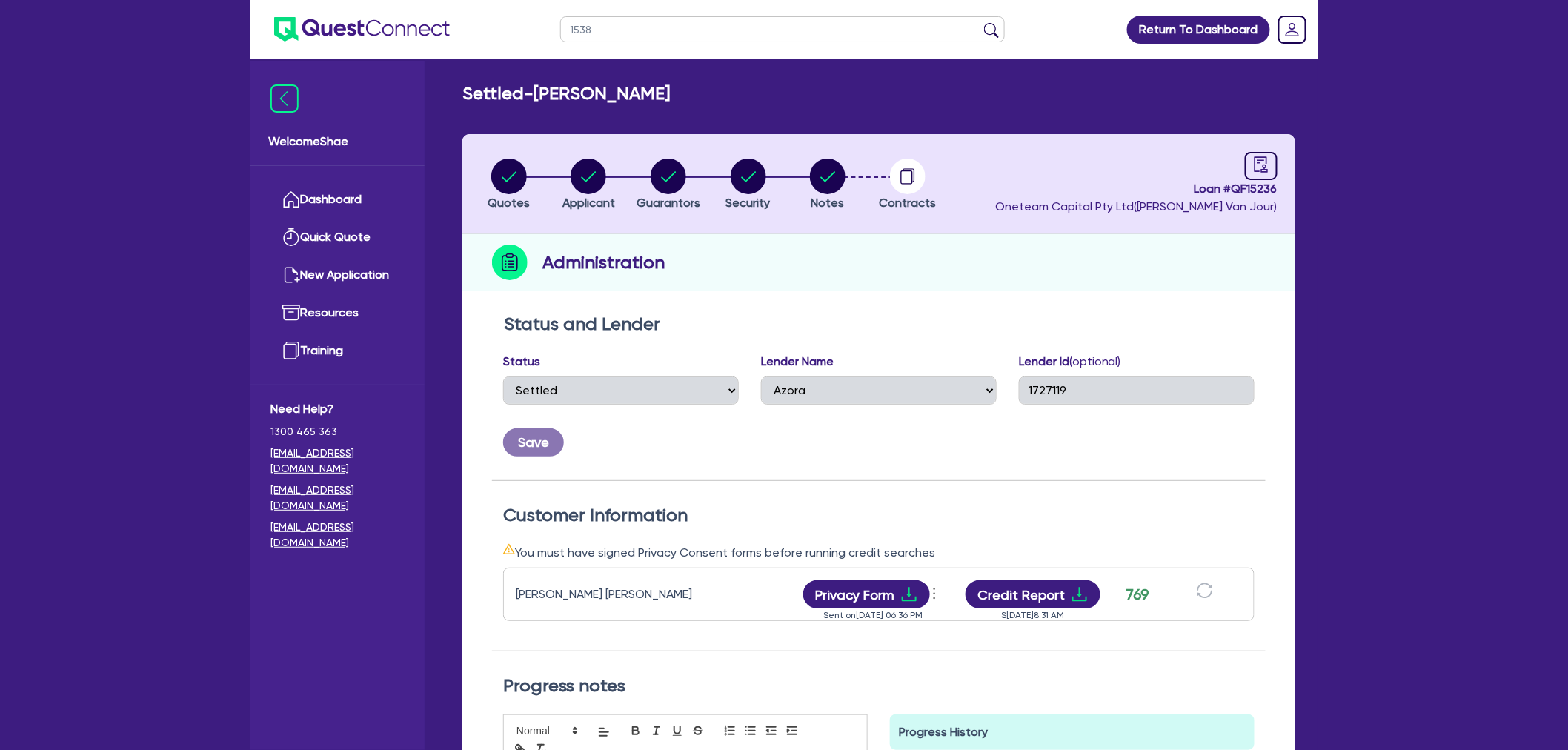
type input "15386"
click button "submit" at bounding box center [991, 32] width 24 height 21
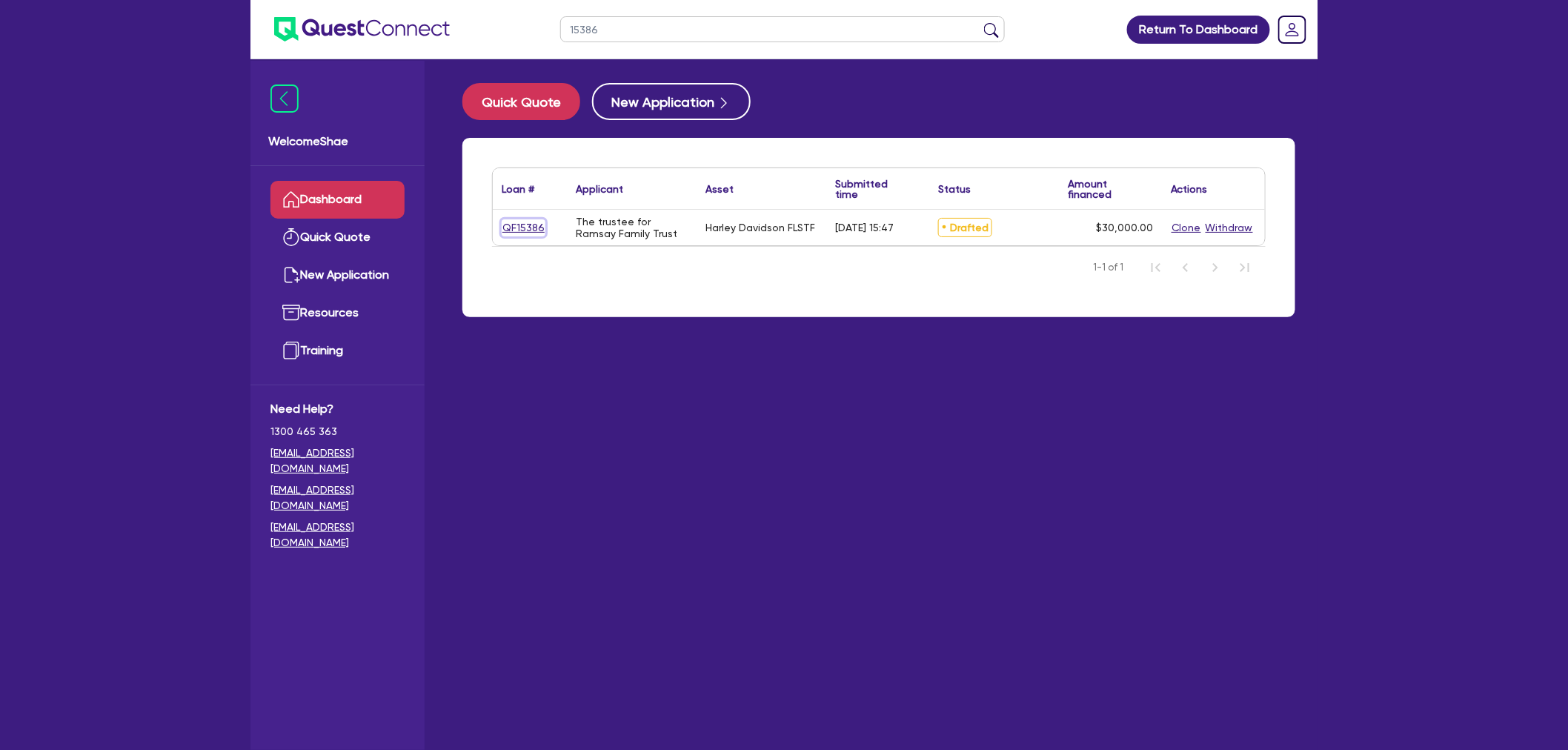
click at [527, 233] on link "QF15386" at bounding box center [523, 228] width 44 height 17
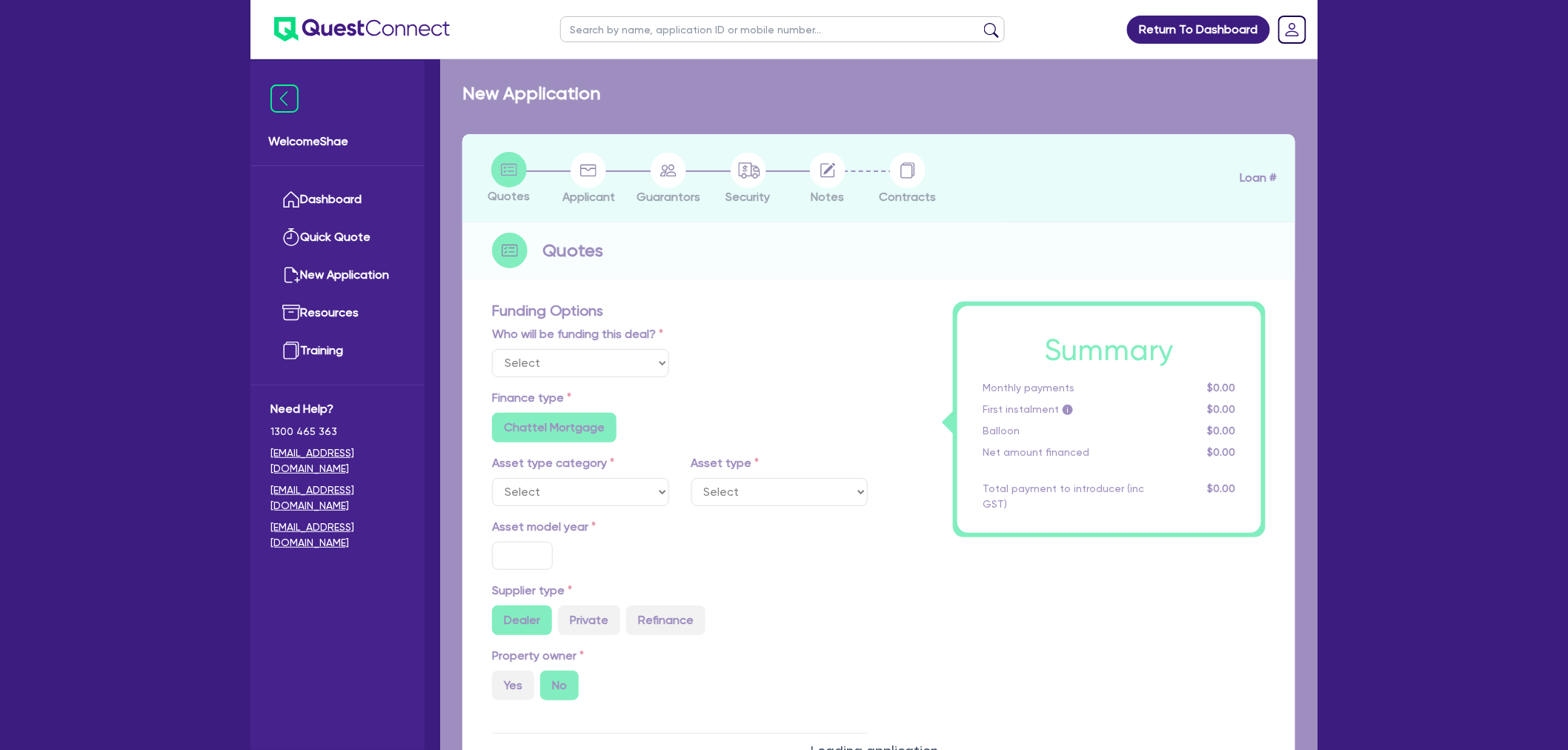
select select "Other"
radio input "false"
type input "30,000"
type input "8"
type input "2,400"
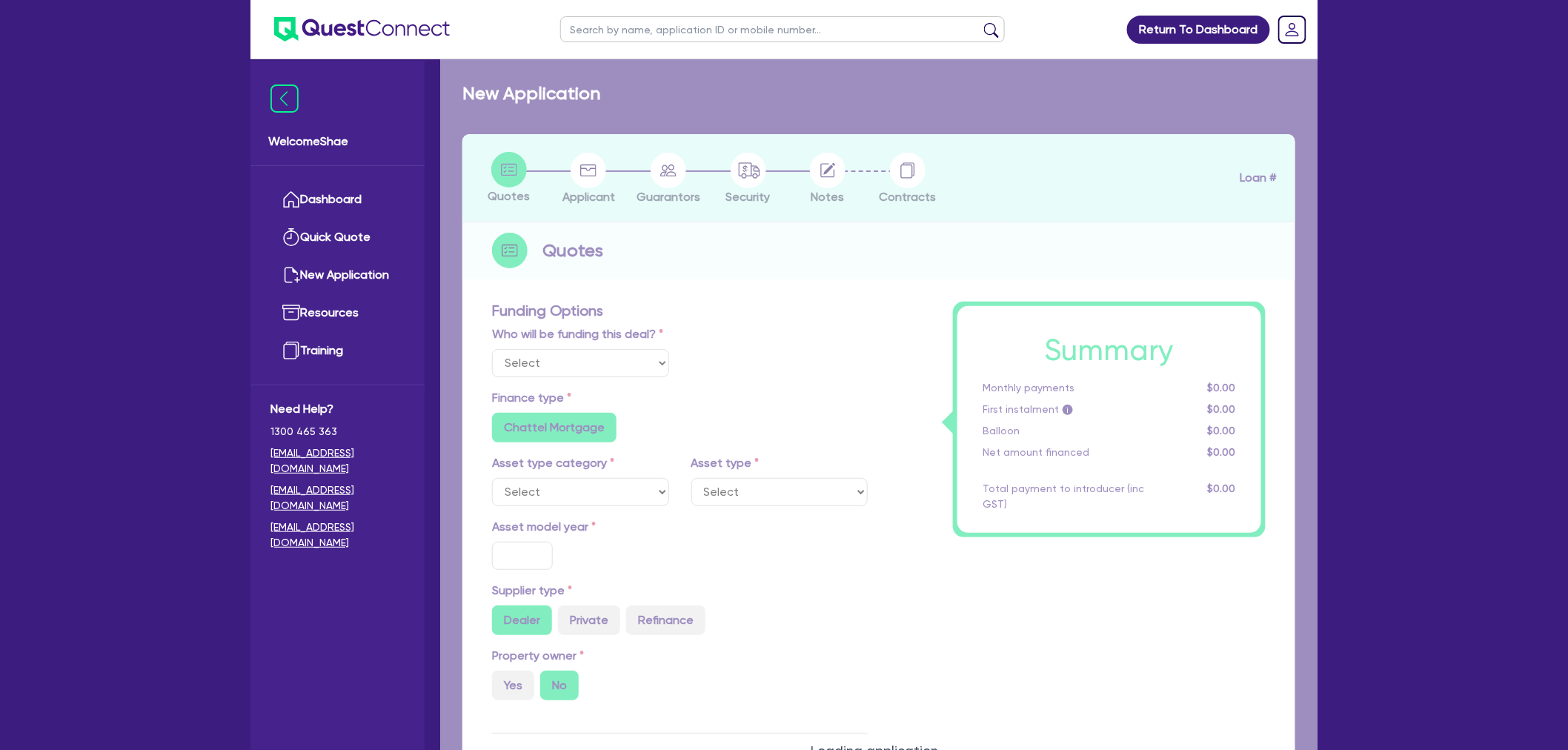
type input "18"
radio input "false"
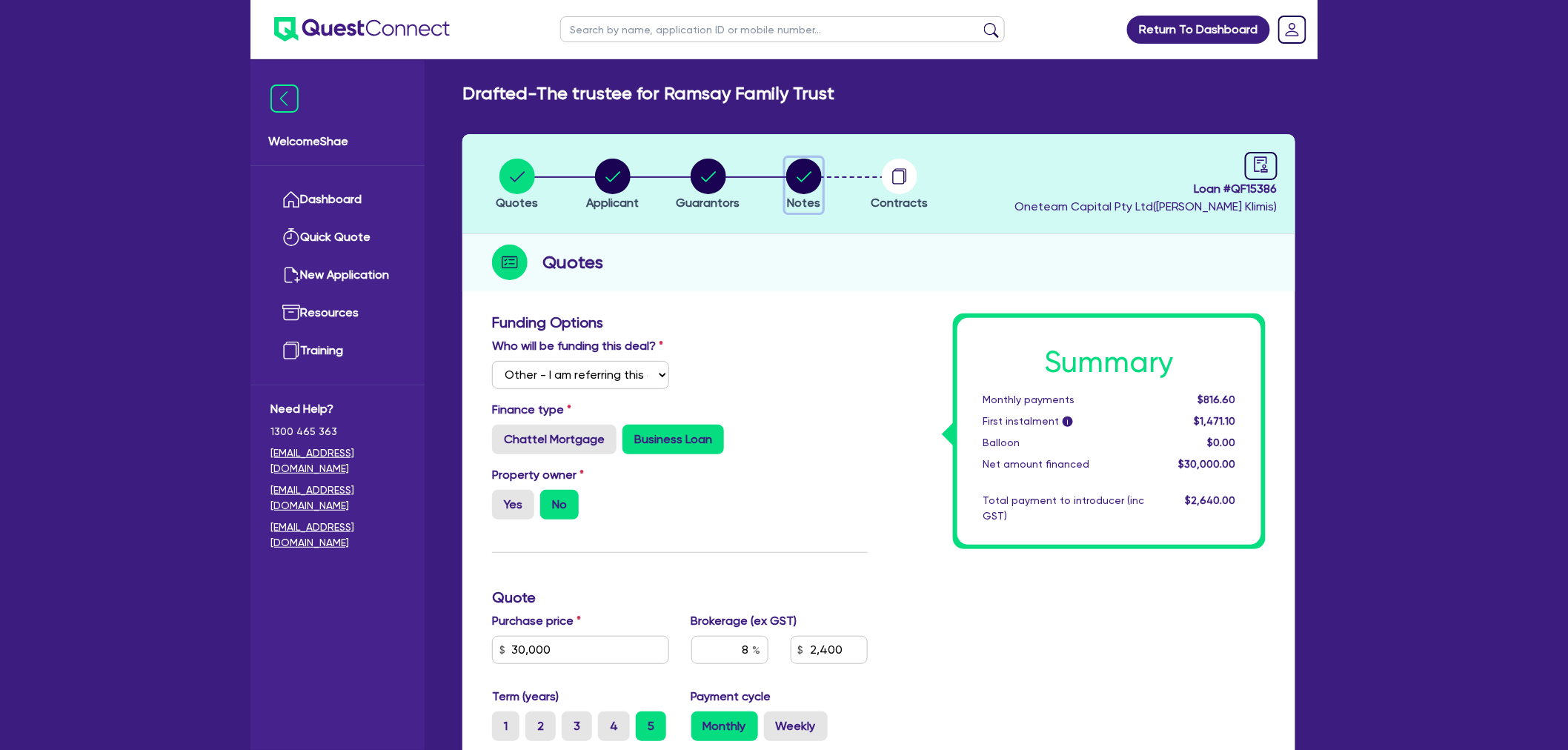
click at [816, 184] on circle "button" at bounding box center [804, 176] width 36 height 36
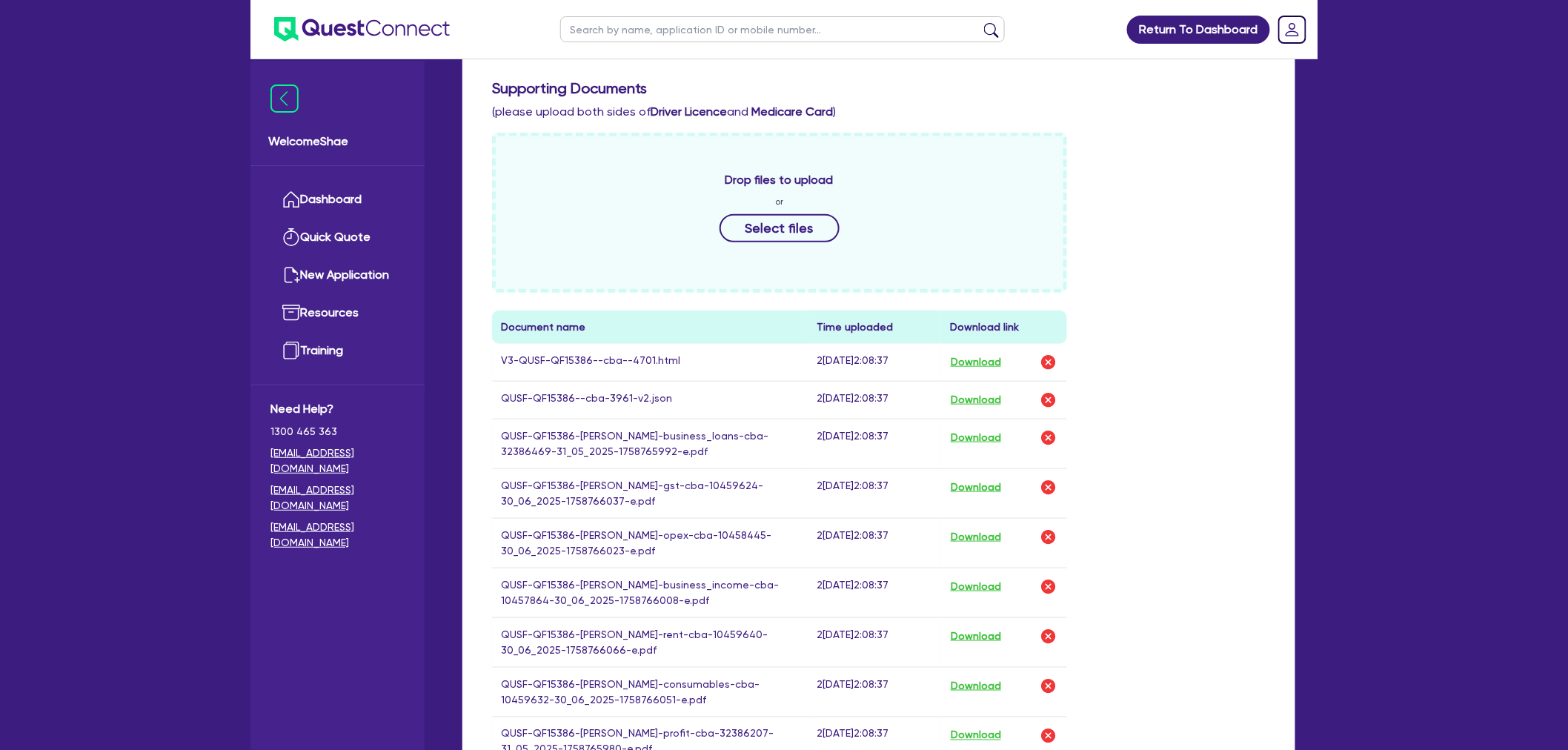
scroll to position [411, 0]
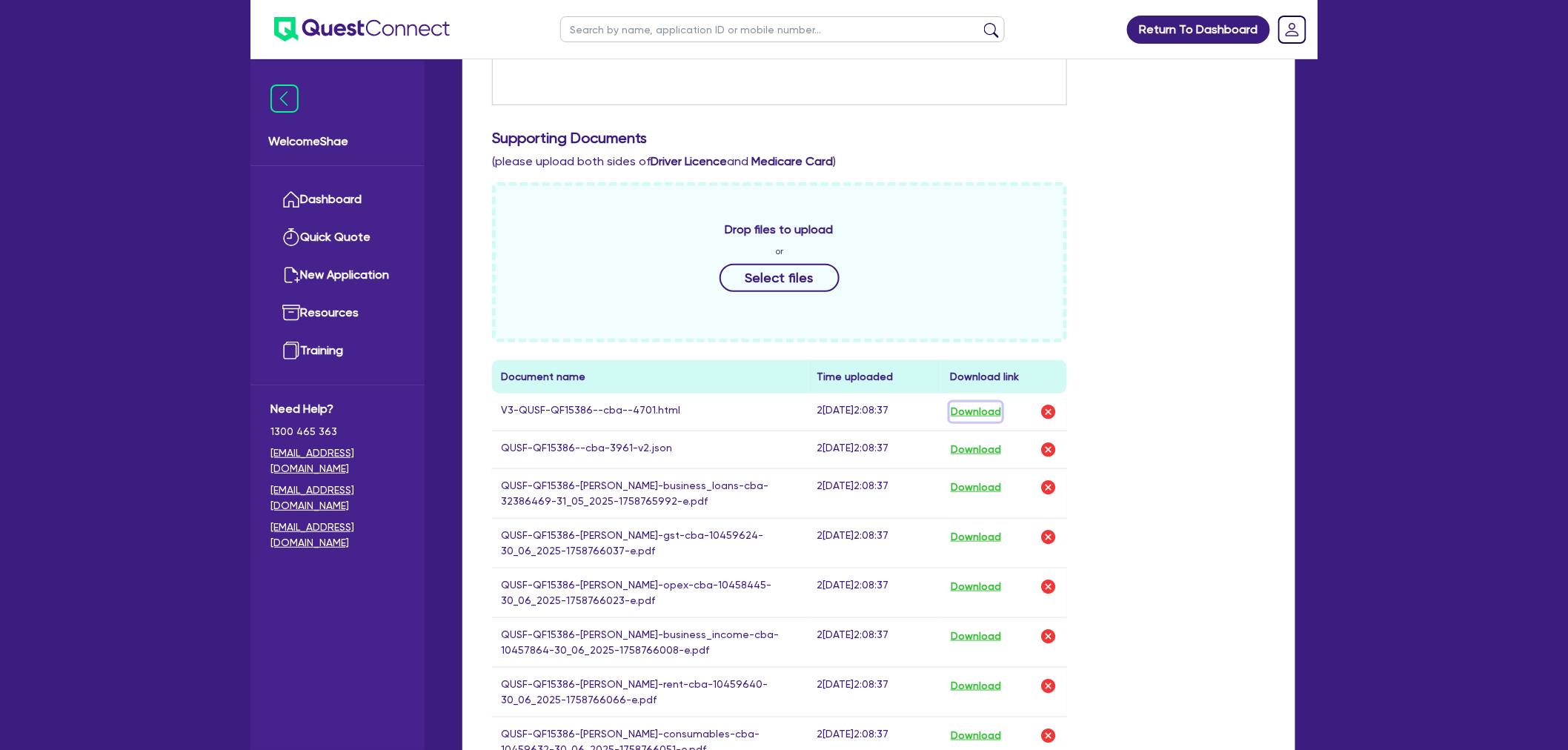
click at [988, 409] on button "Download" at bounding box center [976, 411] width 52 height 19
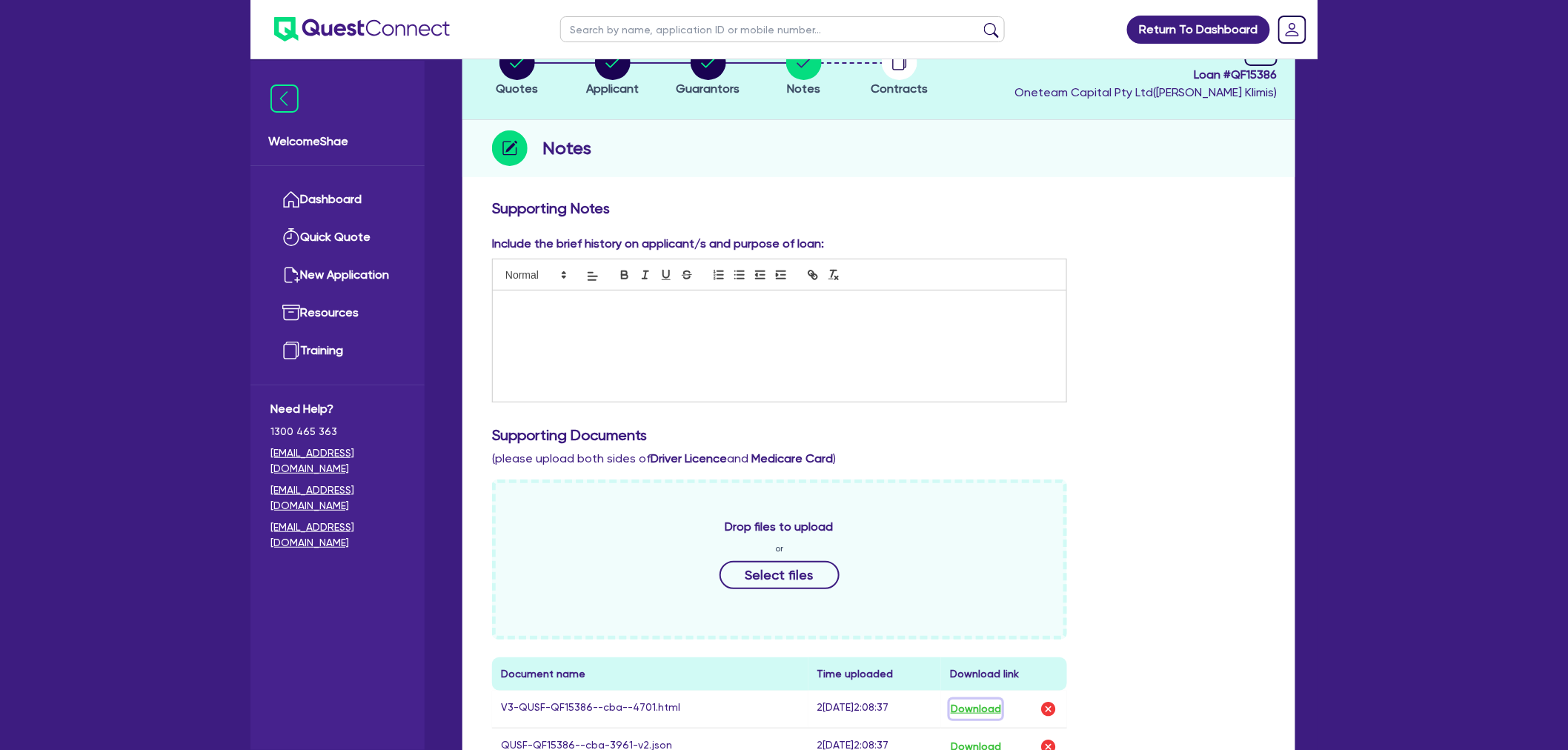
scroll to position [0, 0]
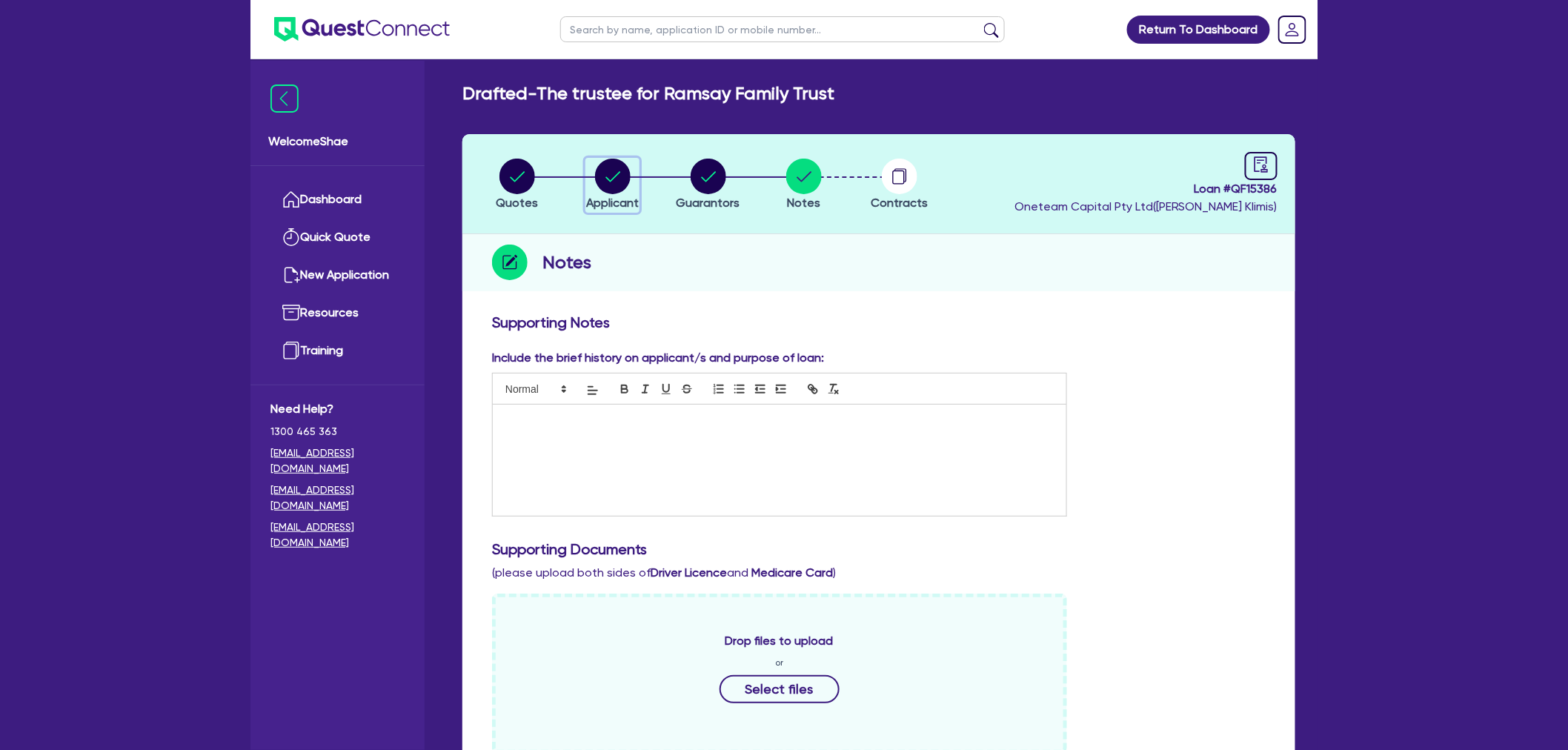
click at [602, 180] on circle "button" at bounding box center [613, 176] width 36 height 36
select select "TRUST"
select select "INDIVIDUAL"
select select "TRANSPORT_WAREHOUSING"
select select "PASSENGERS_FREIGHT_TRANSPORT"
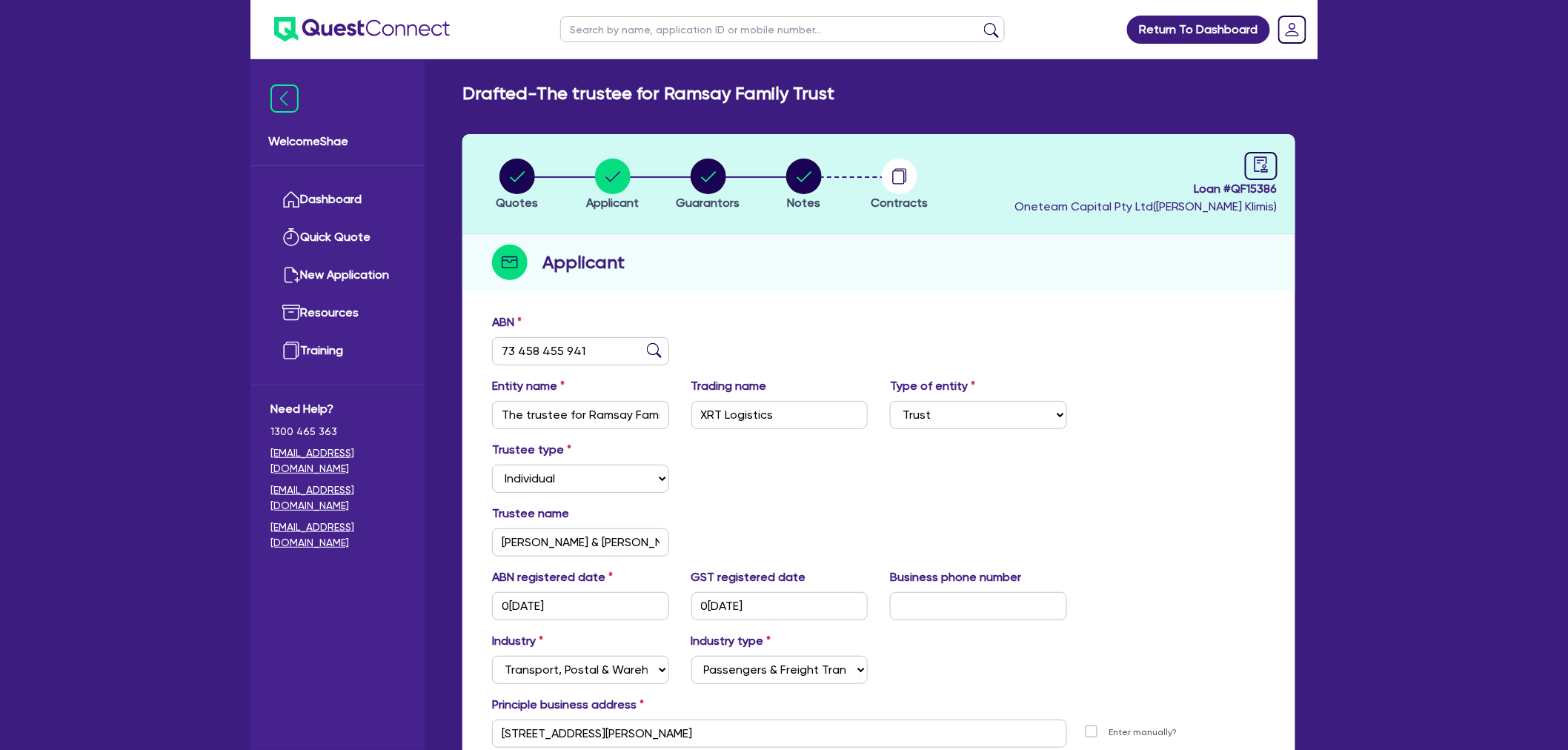
click at [622, 32] on input "text" at bounding box center [782, 29] width 445 height 26
type input "walters"
click button "submit" at bounding box center [991, 32] width 24 height 21
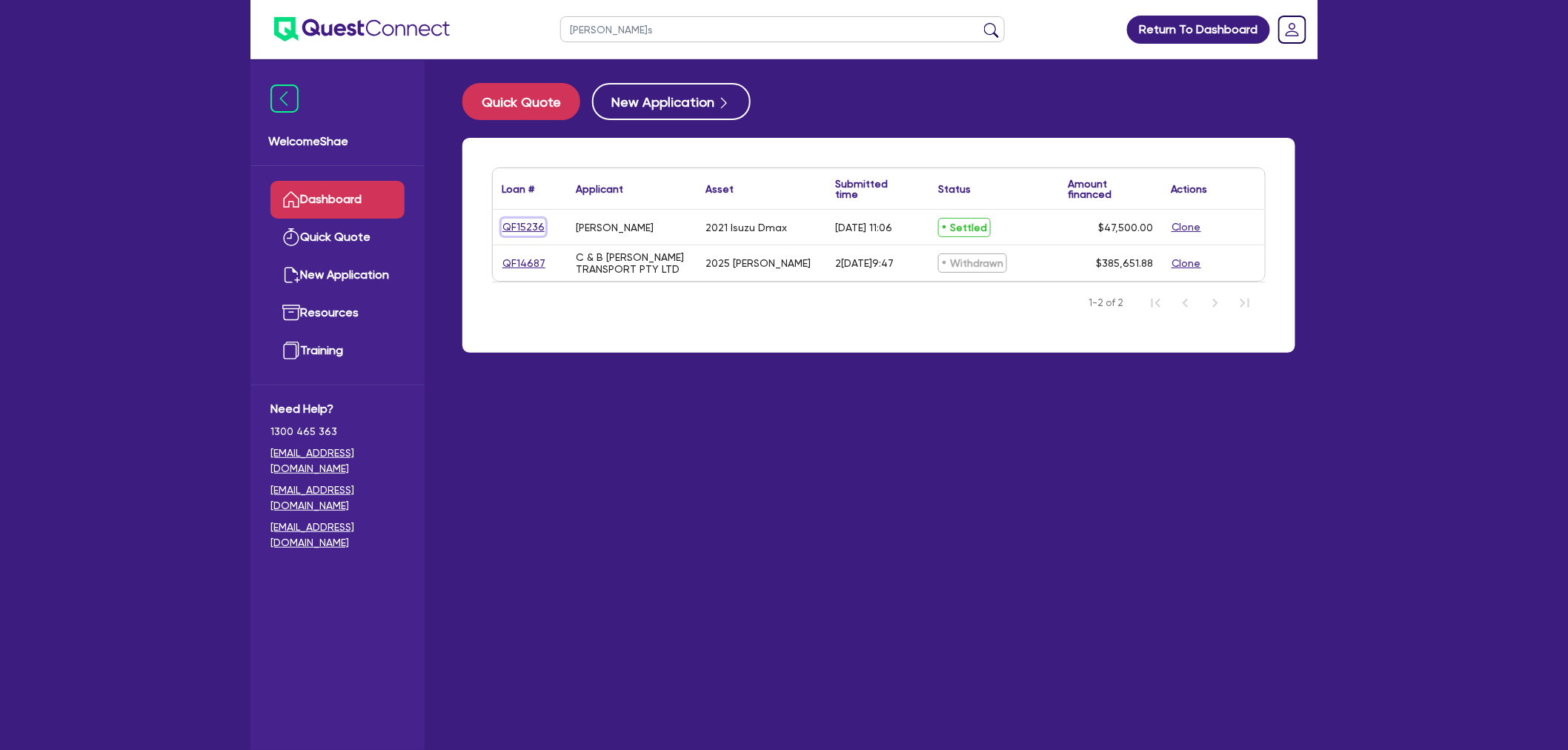
click at [523, 220] on link "QF15236" at bounding box center [523, 227] width 44 height 17
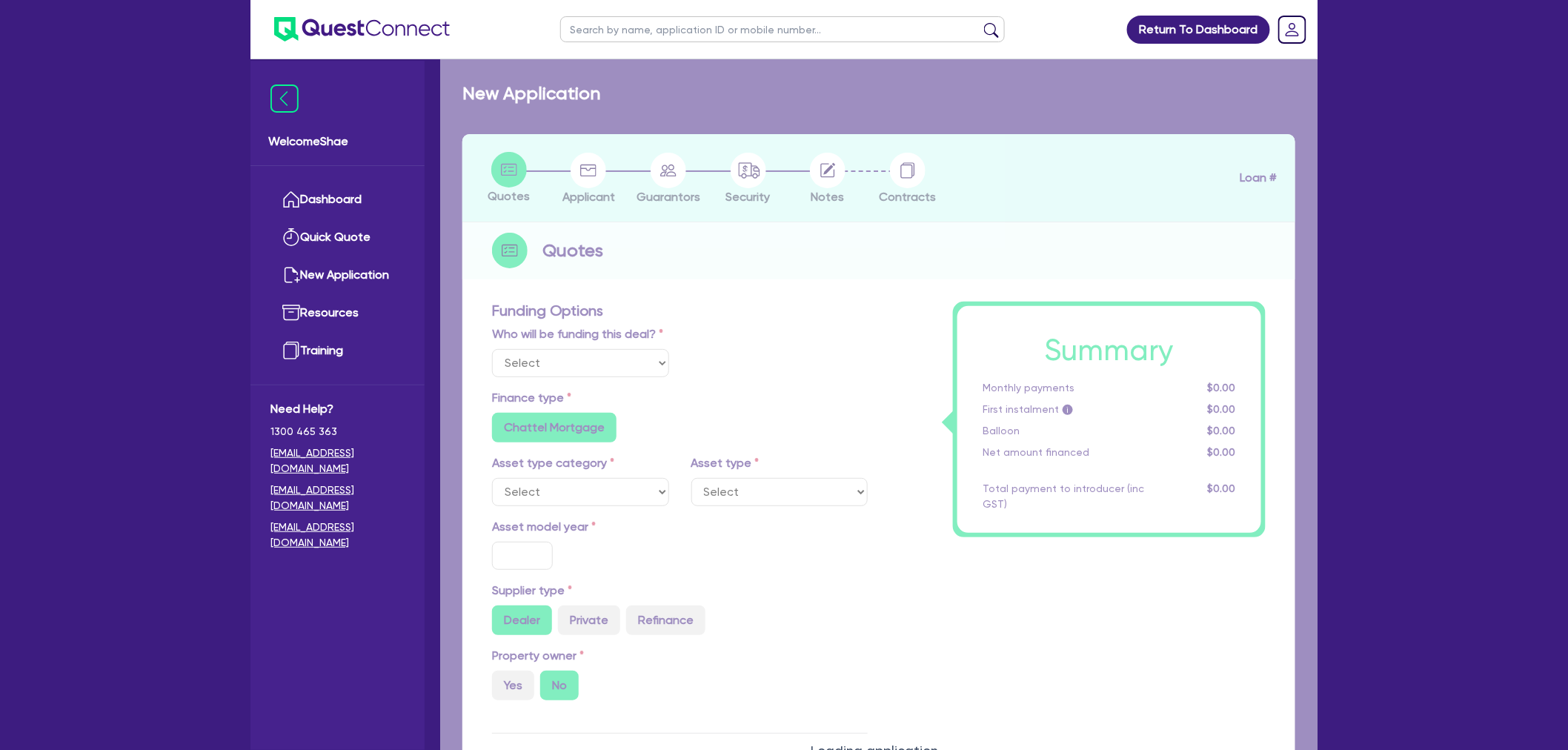
select select "Other"
select select "CARS_AND_LIGHT_TRUCKS"
type input "2021"
radio input "false"
radio input "true"
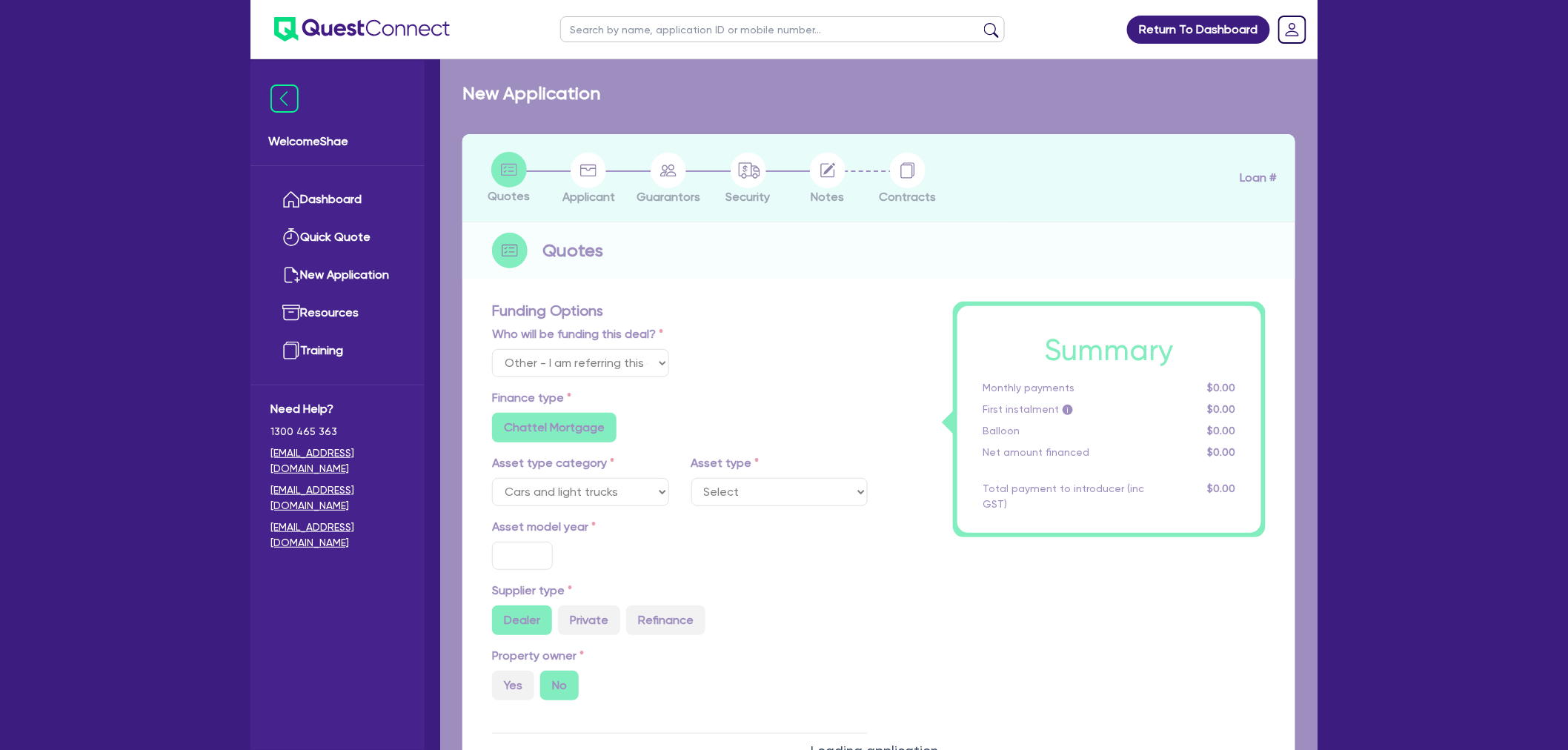
radio input "true"
type input "48,000"
type input "500"
type input "6"
type input "2,850"
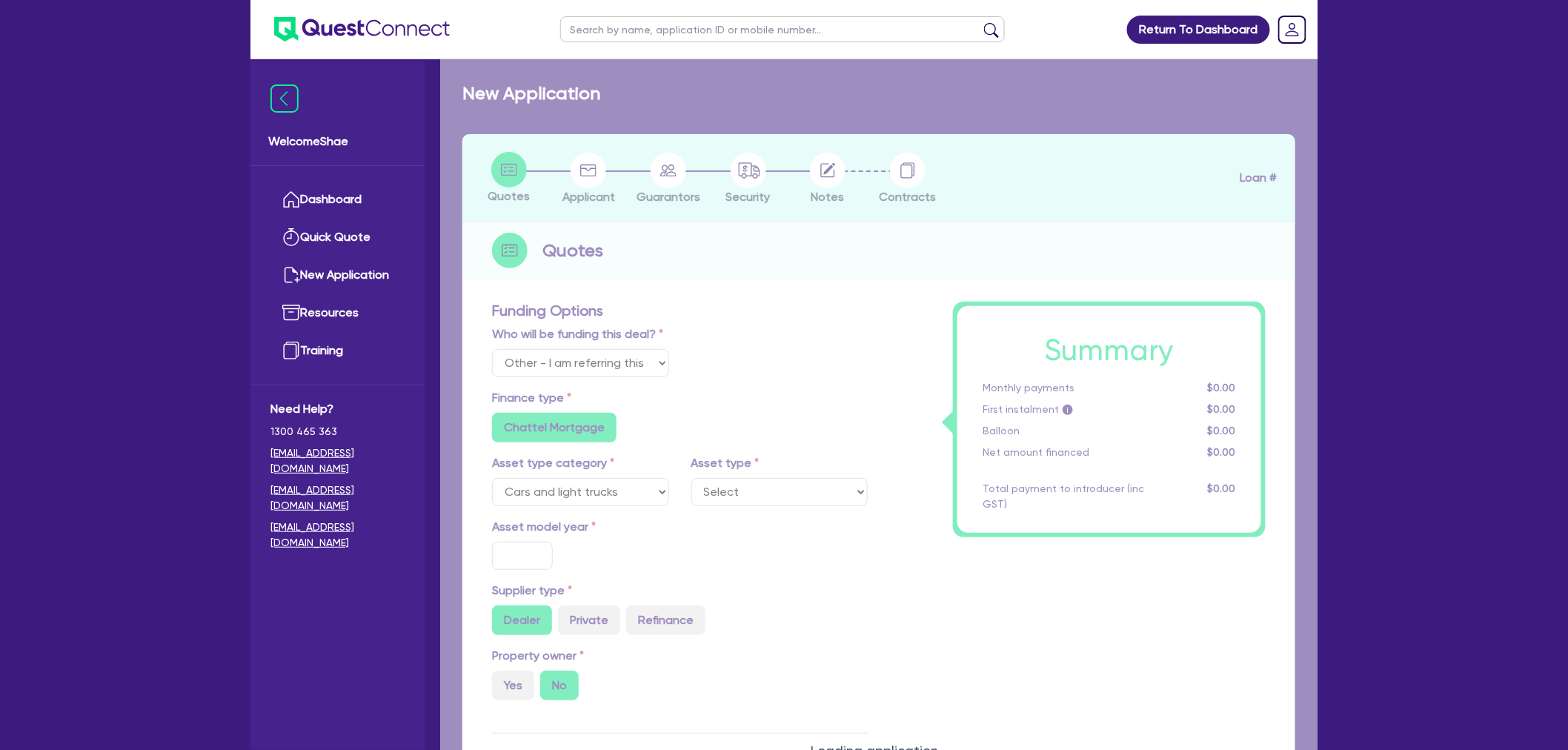
radio input "false"
type input "12.95"
radio input "false"
type input "990"
radio input "false"
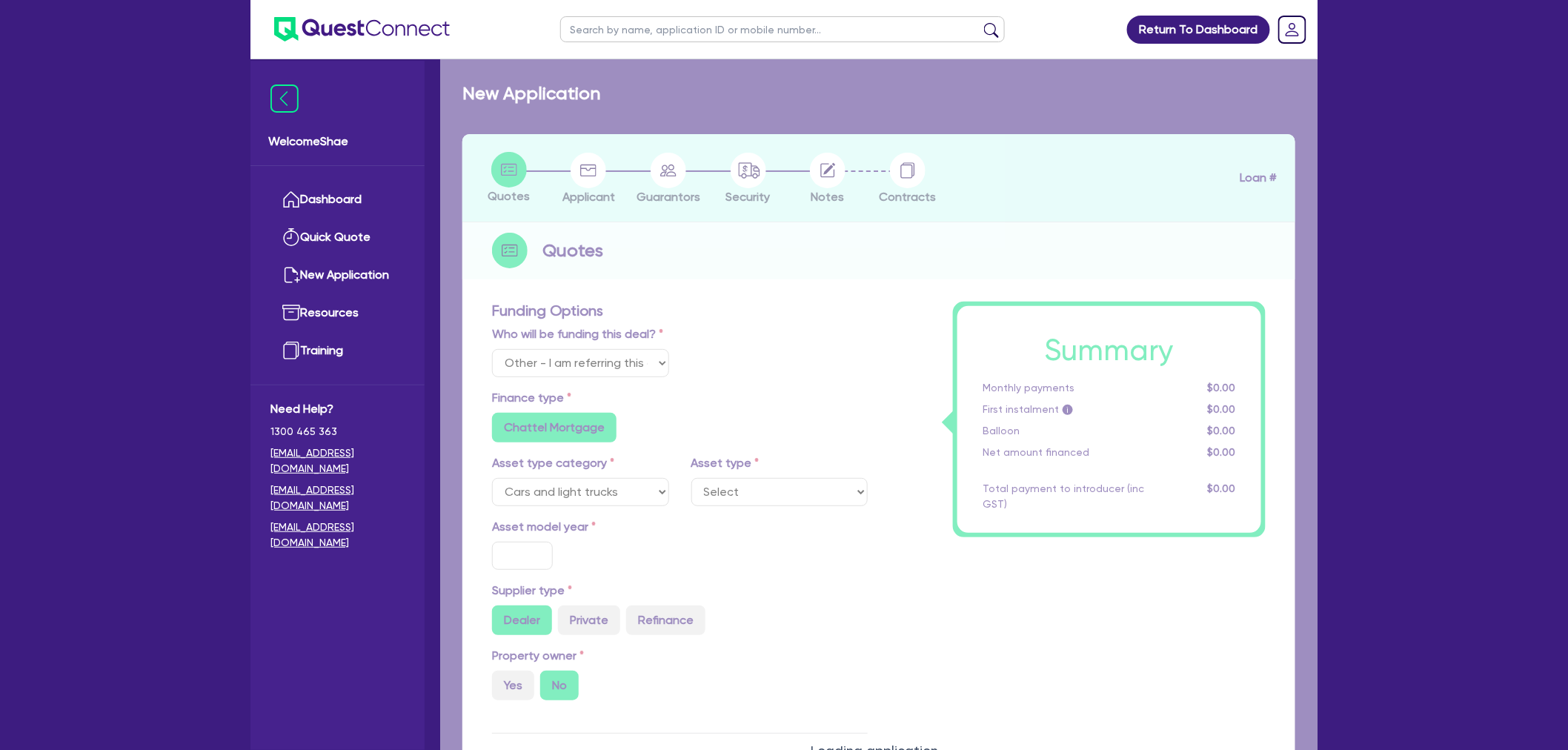
radio input "false"
select select "PASSENGER_VEHICLES"
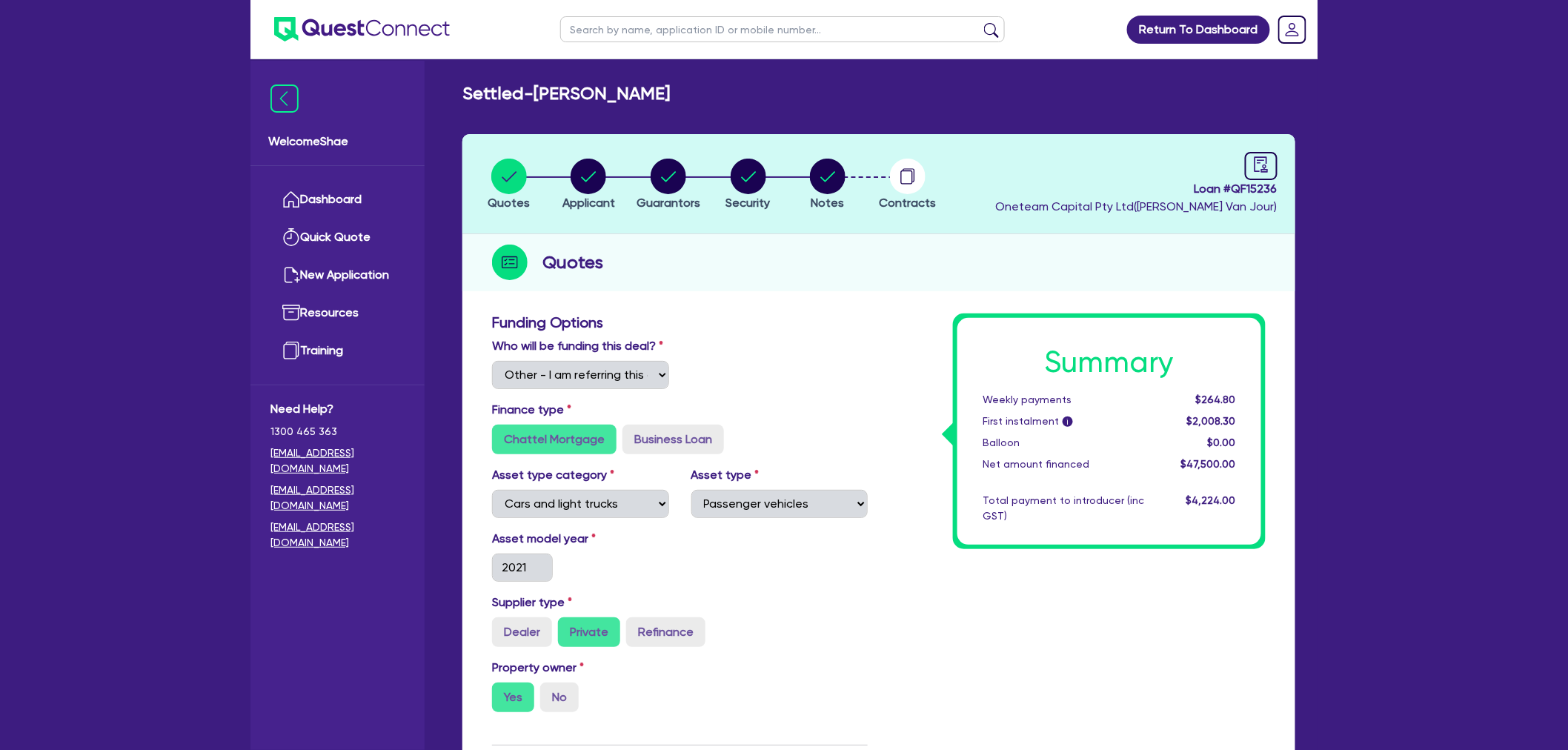
click at [1250, 187] on span "Loan # QF15236" at bounding box center [1136, 189] width 282 height 18
copy span "QF15236"
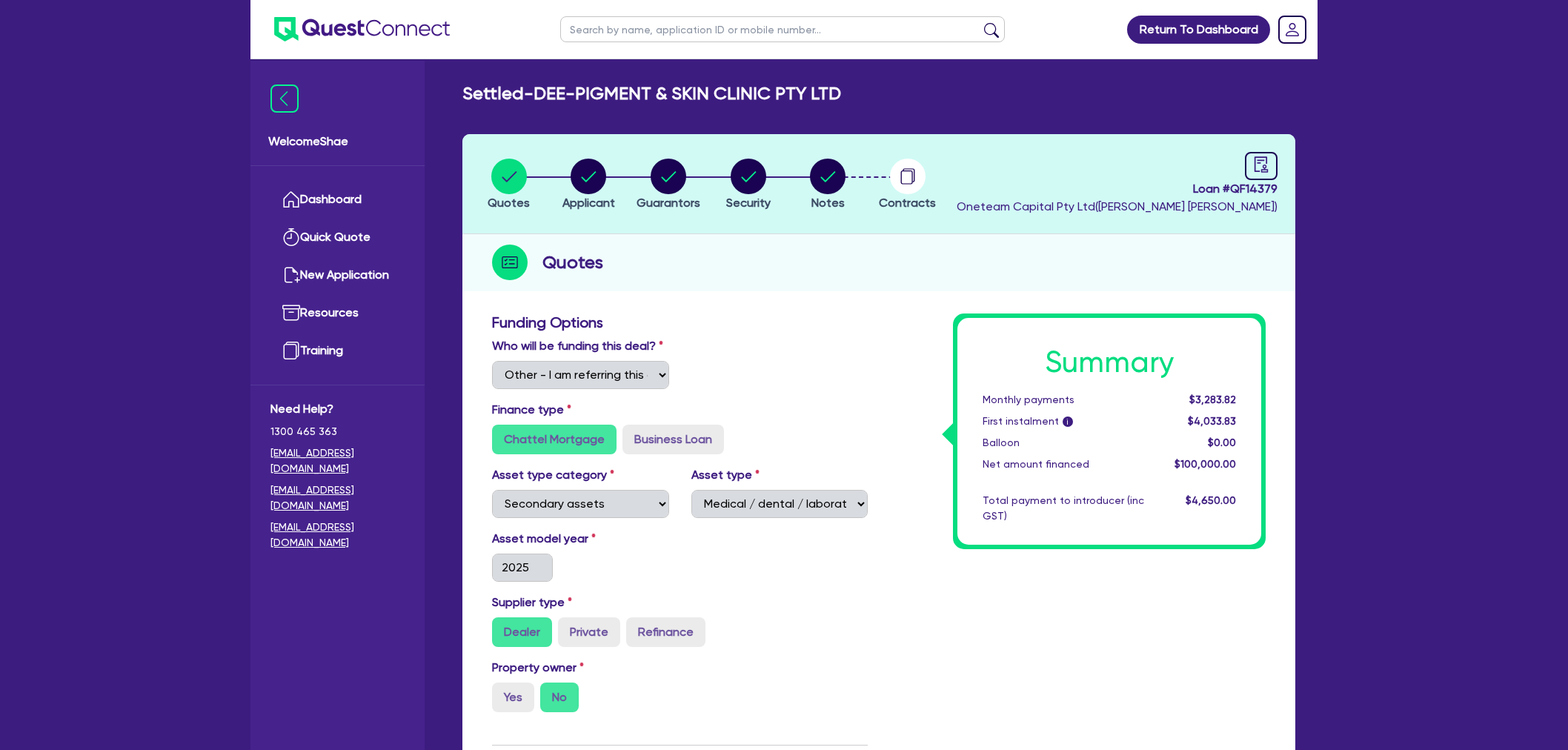
select select "Other"
select select "SECONDARY_ASSETS"
select select "MEDICAL_DENTAL_LABORATORY_EQUIPMENT"
click at [883, 180] on div "button" at bounding box center [908, 176] width 57 height 36
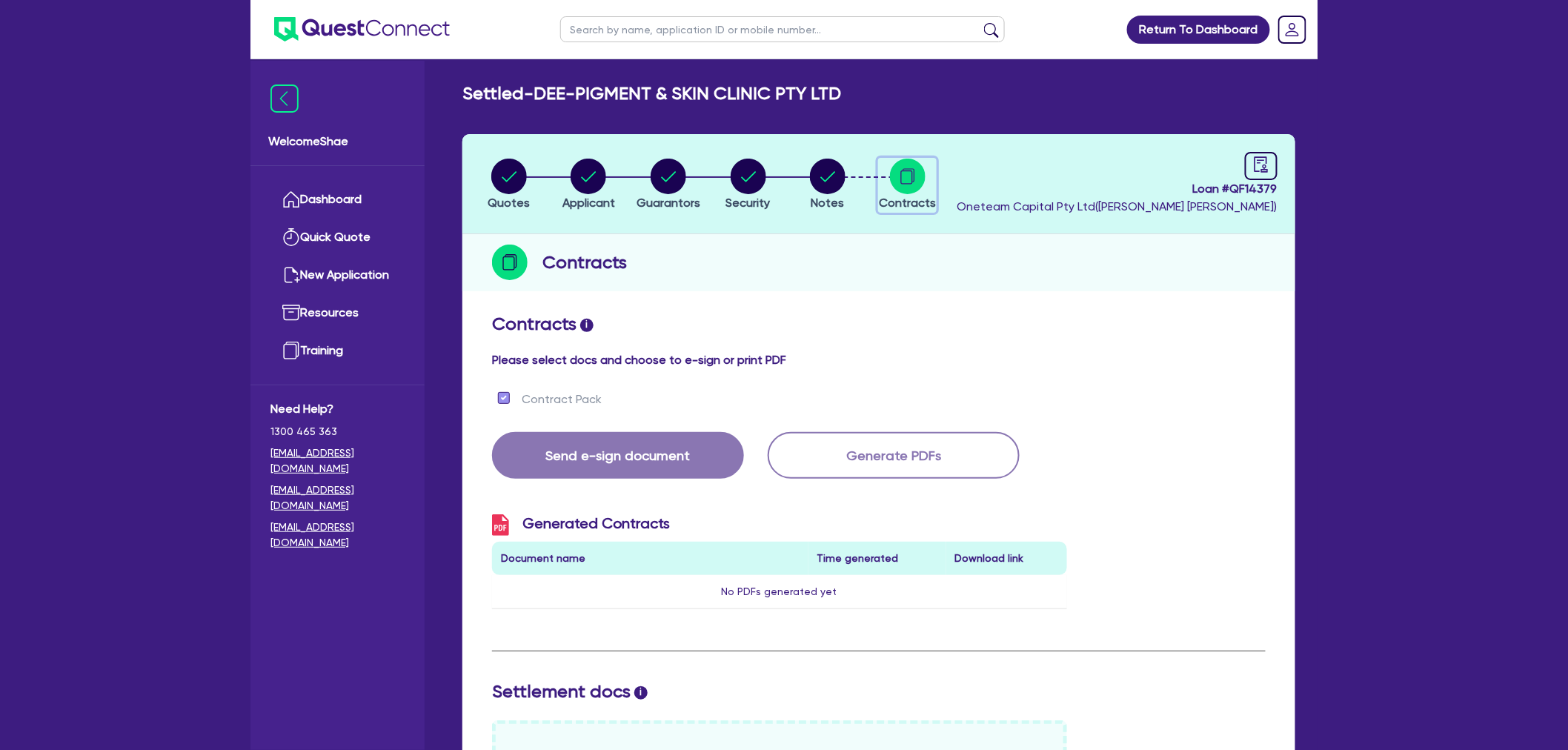
checkbox input "true"
click at [833, 181] on circle "button" at bounding box center [828, 176] width 36 height 36
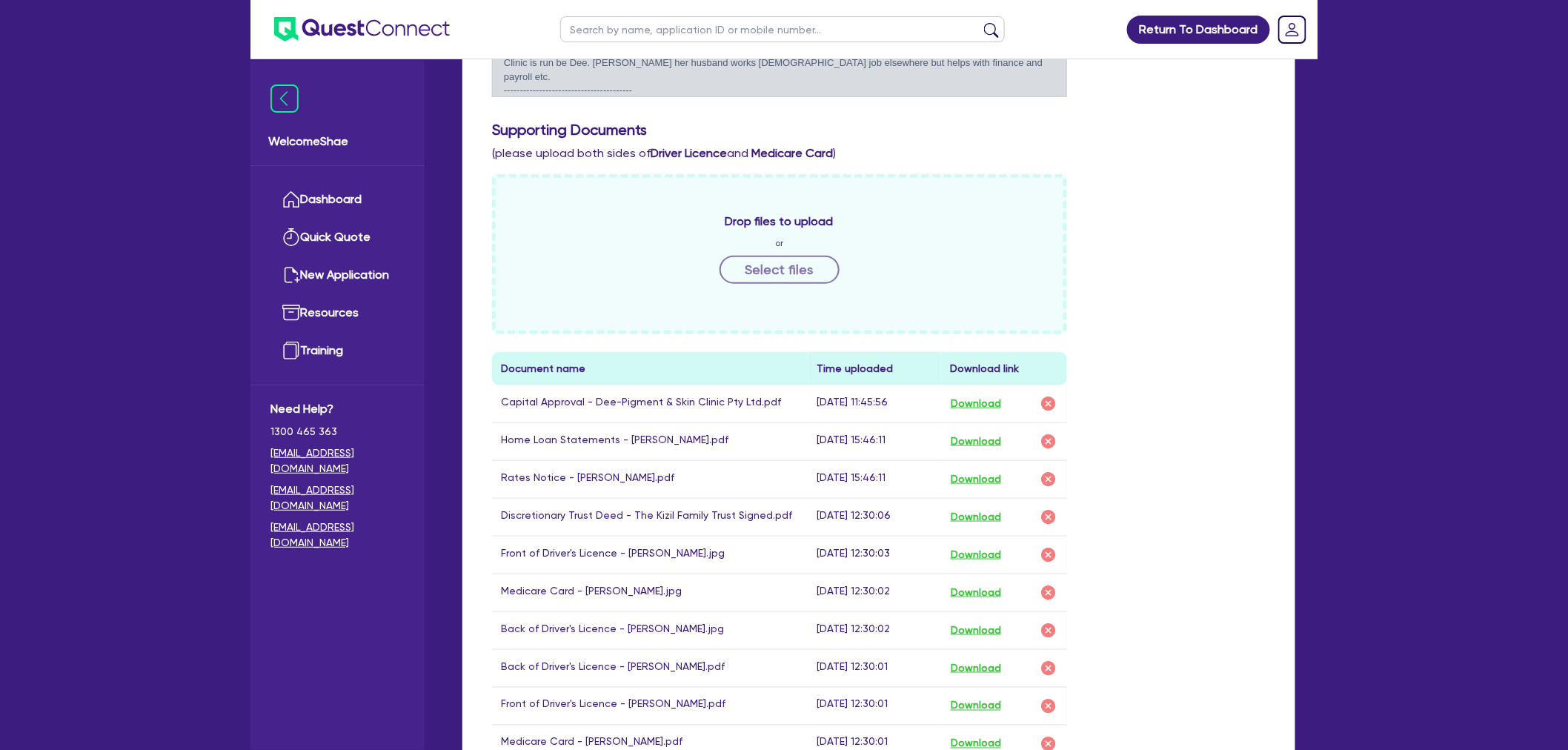
scroll to position [576, 0]
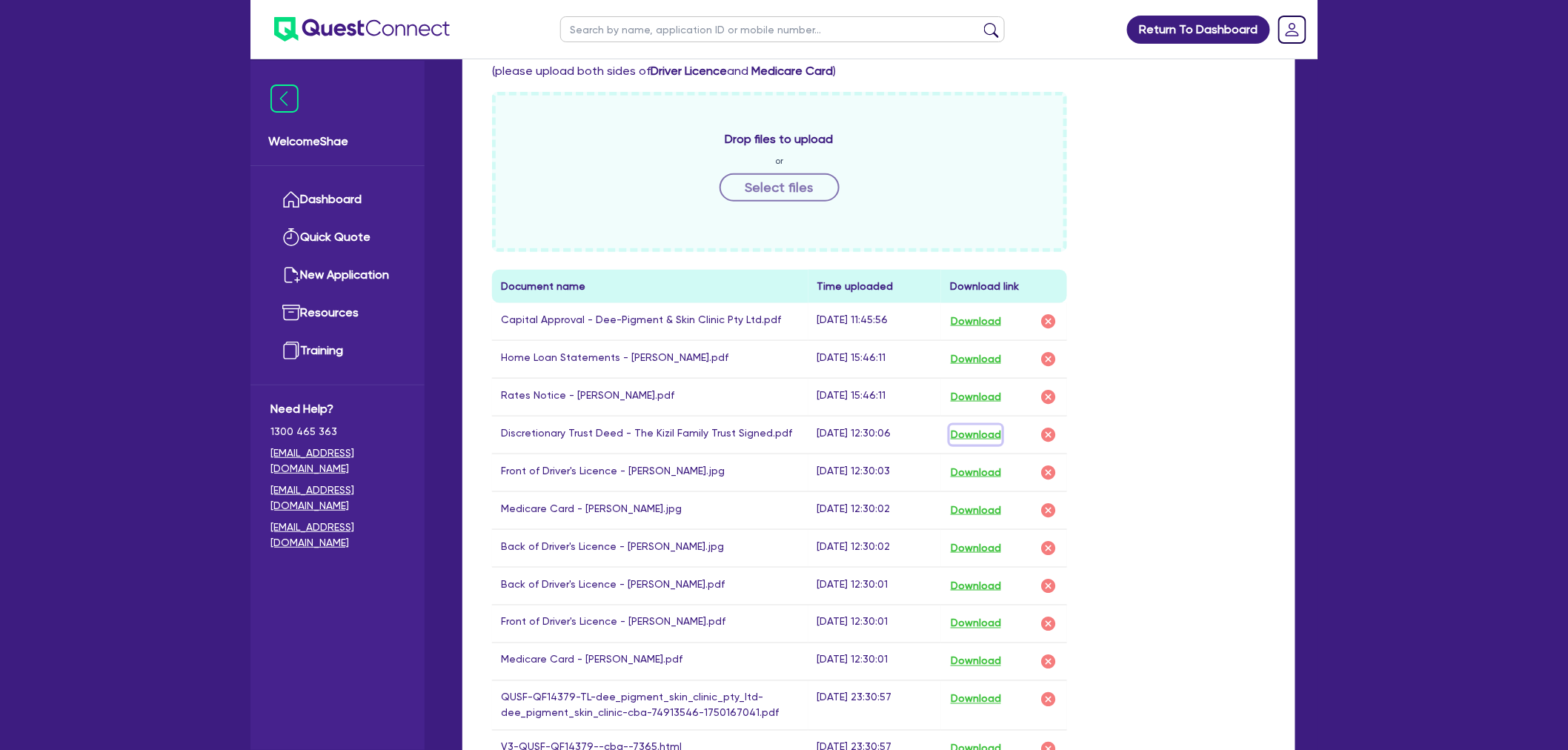
click at [990, 433] on button "Download" at bounding box center [976, 435] width 52 height 19
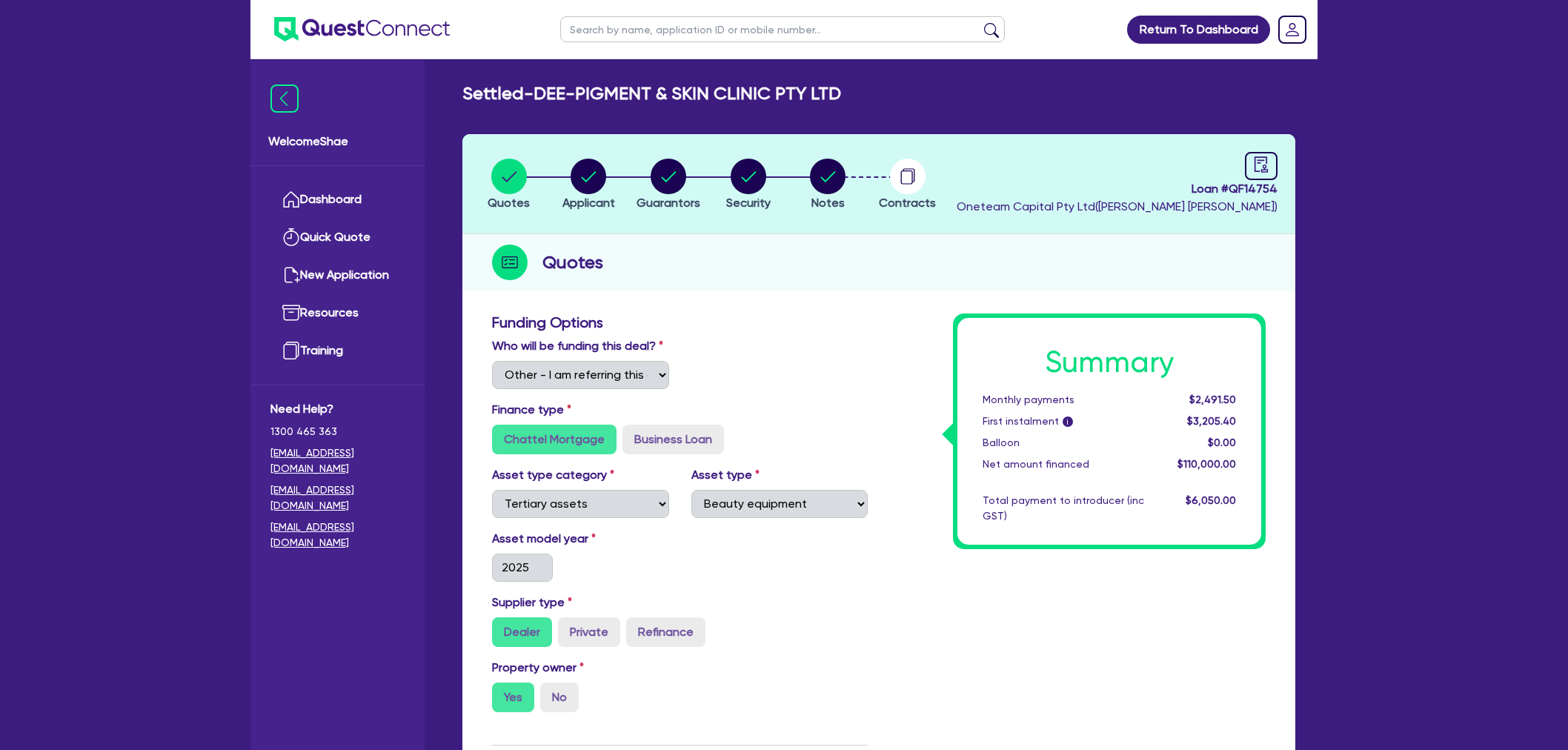
select select "Other"
select select "TERTIARY_ASSETS"
select select "BEAUTY_EQUIPMENT"
click at [819, 186] on circle "button" at bounding box center [828, 176] width 36 height 36
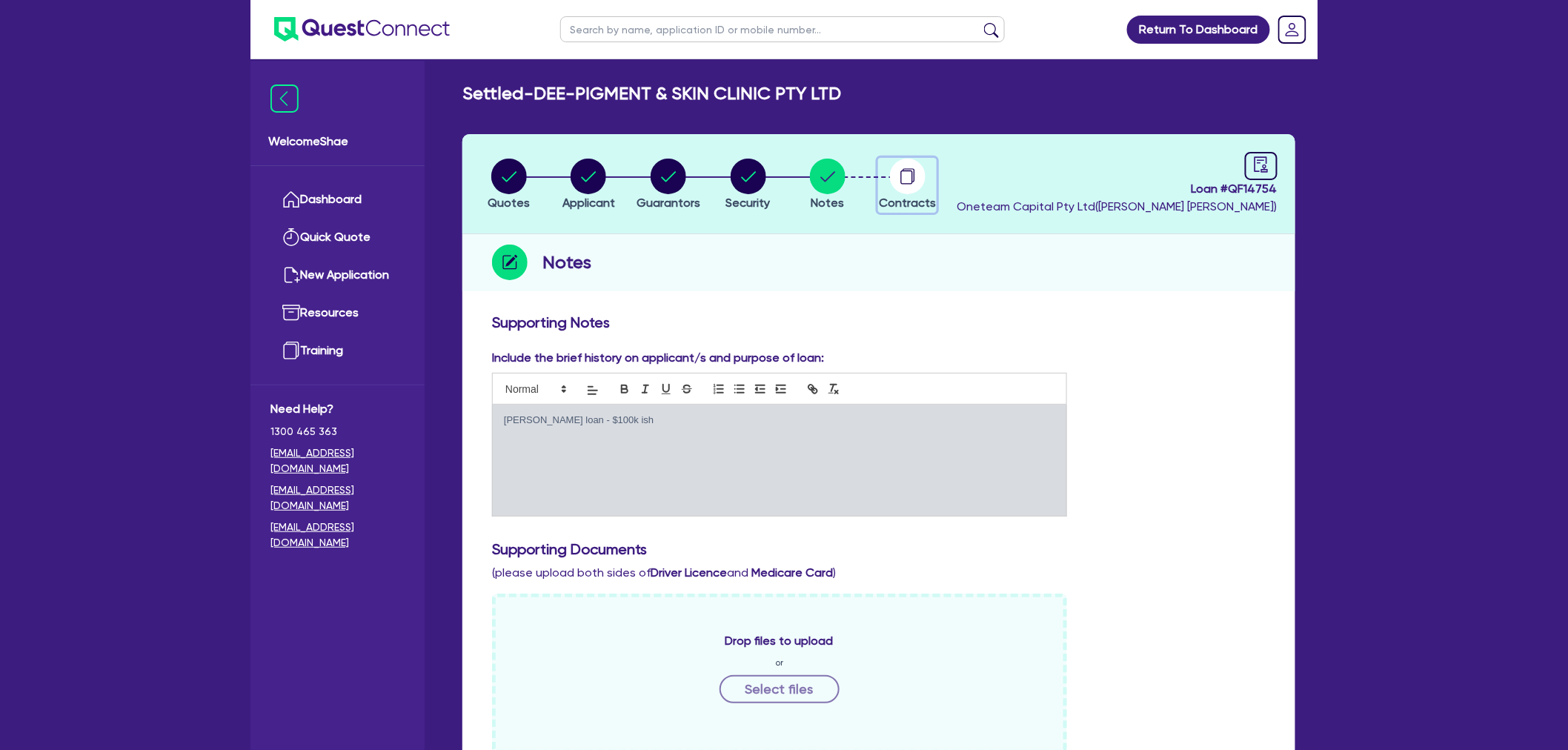
click at [921, 179] on circle "button" at bounding box center [908, 176] width 36 height 36
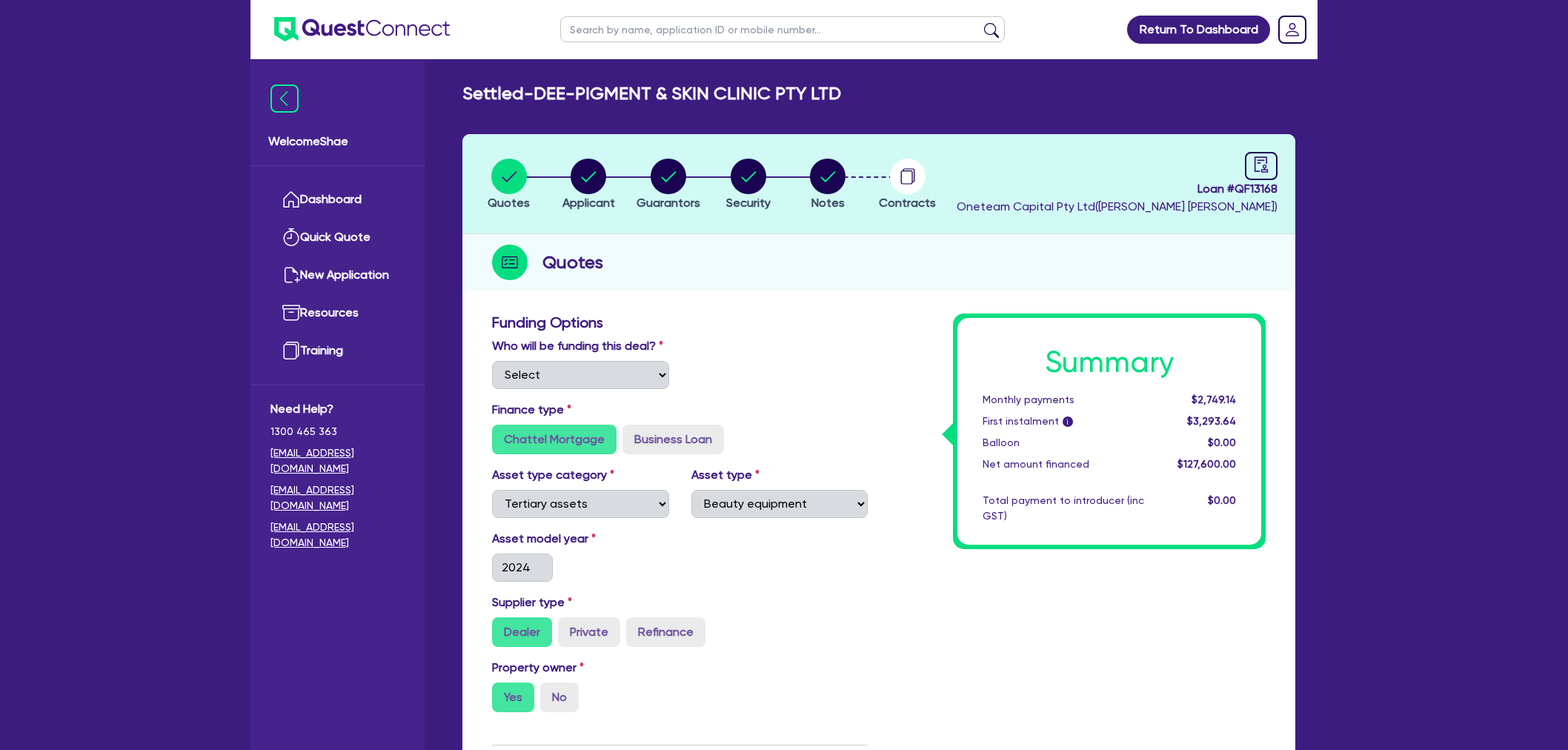
select select "TERTIARY_ASSETS"
select select "BEAUTY_EQUIPMENT"
click at [835, 175] on circle "button" at bounding box center [828, 176] width 36 height 36
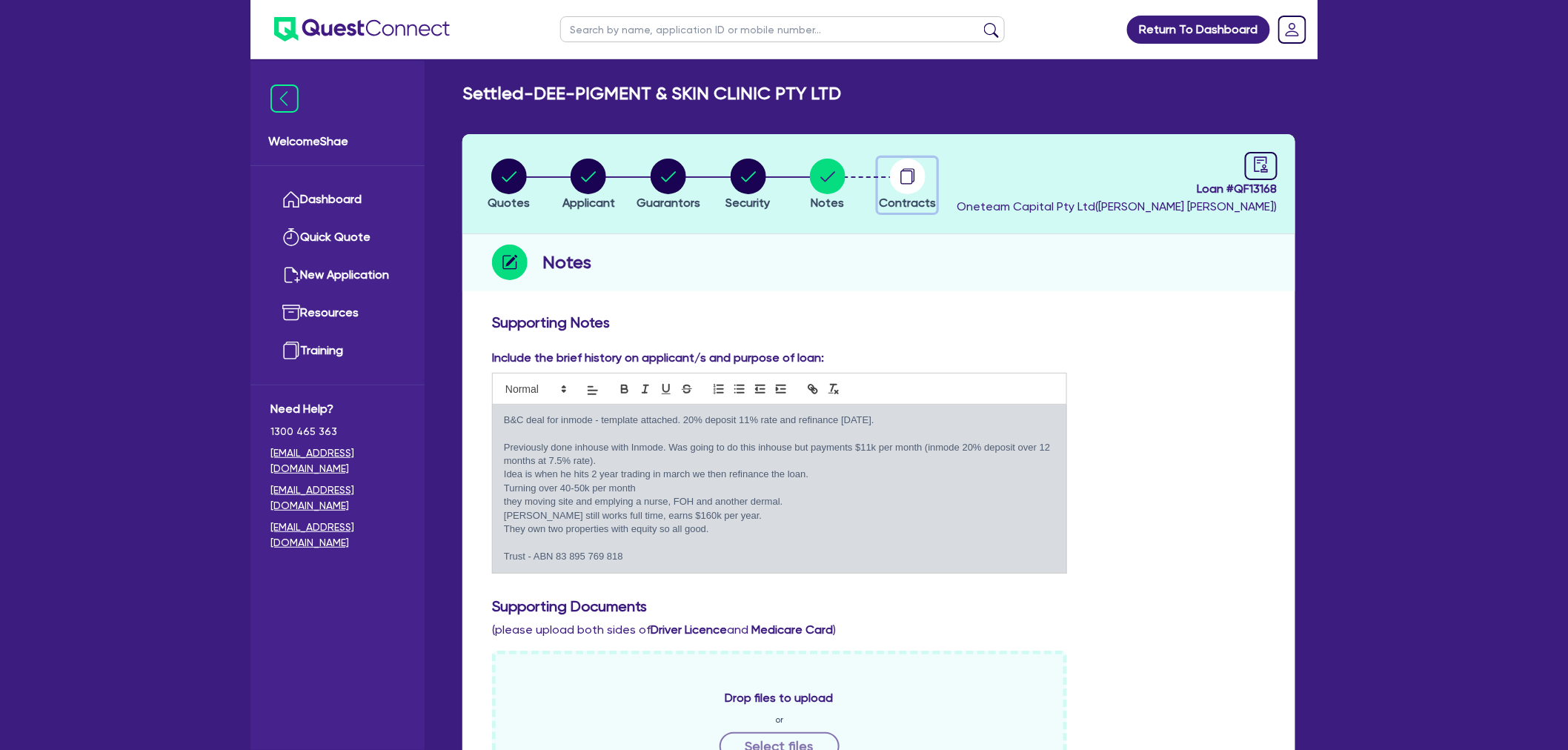
click at [919, 184] on circle "button" at bounding box center [908, 176] width 36 height 36
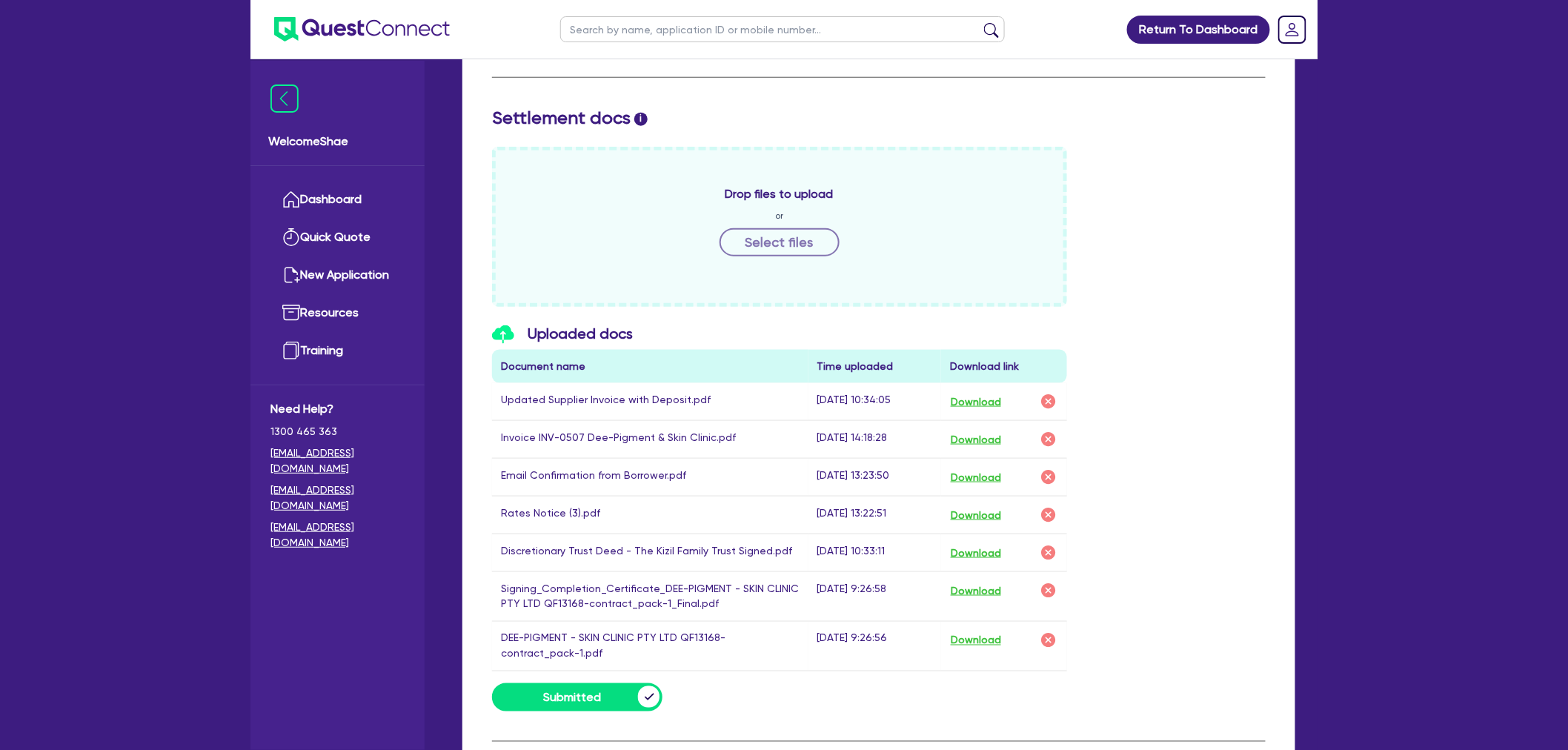
scroll to position [576, 0]
click at [966, 544] on button "Download" at bounding box center [976, 552] width 52 height 19
drag, startPoint x: 498, startPoint y: 112, endPoint x: 646, endPoint y: 117, distance: 148.1
click at [646, 117] on h2 "Settlement docs i" at bounding box center [878, 118] width 774 height 22
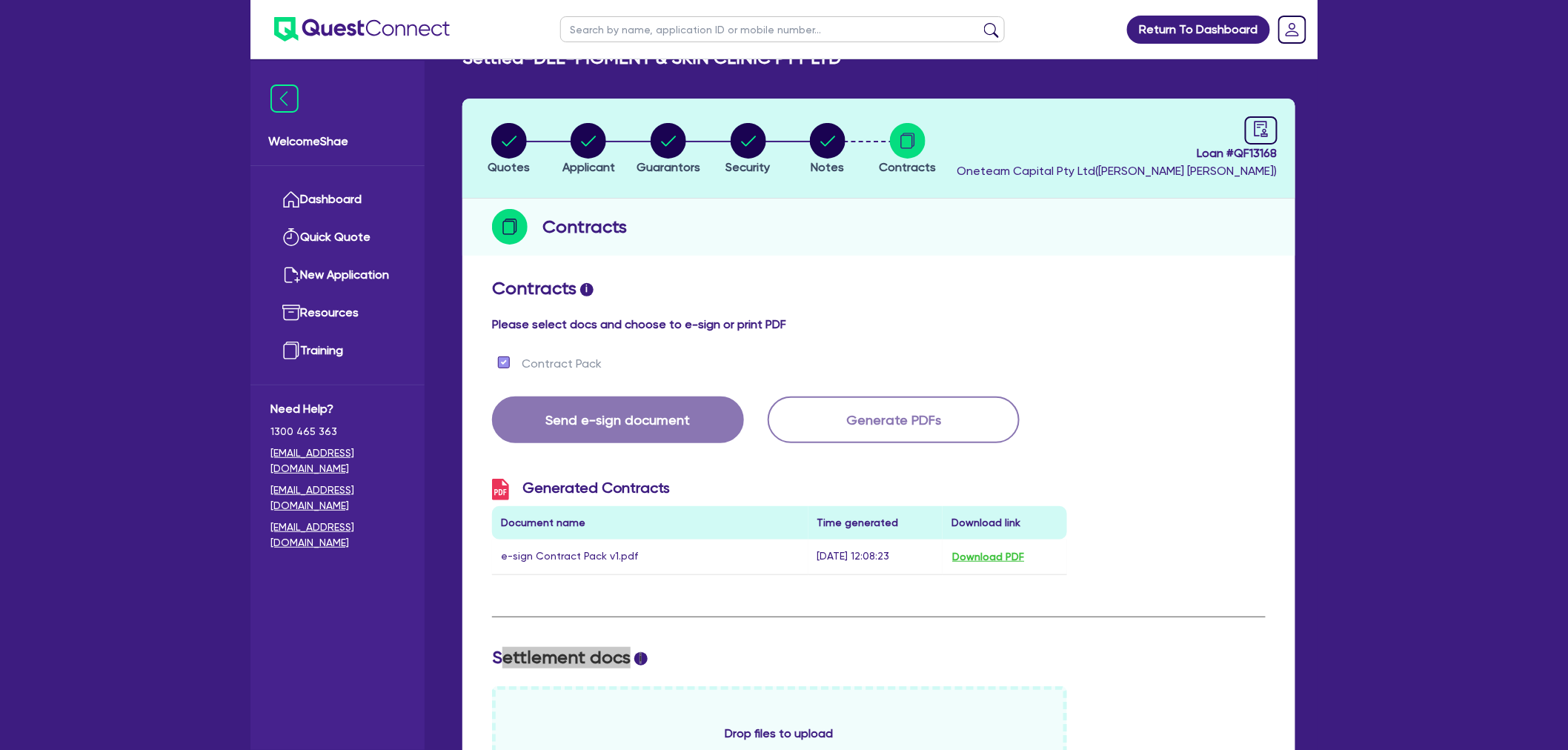
scroll to position [0, 0]
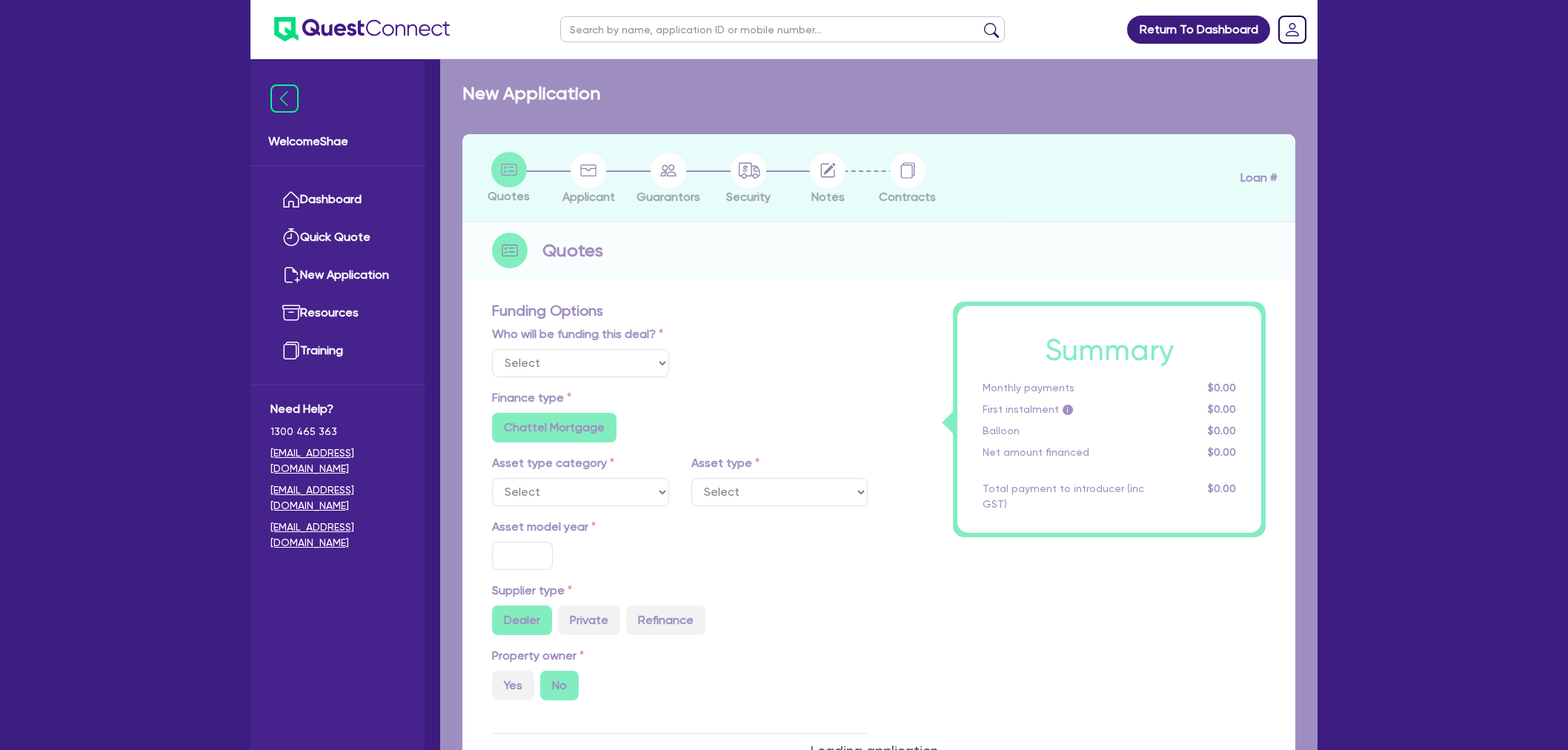
select select "Other"
select select "SECONDARY_ASSETS"
type input "2025"
type input "159,500"
type input "59,500"
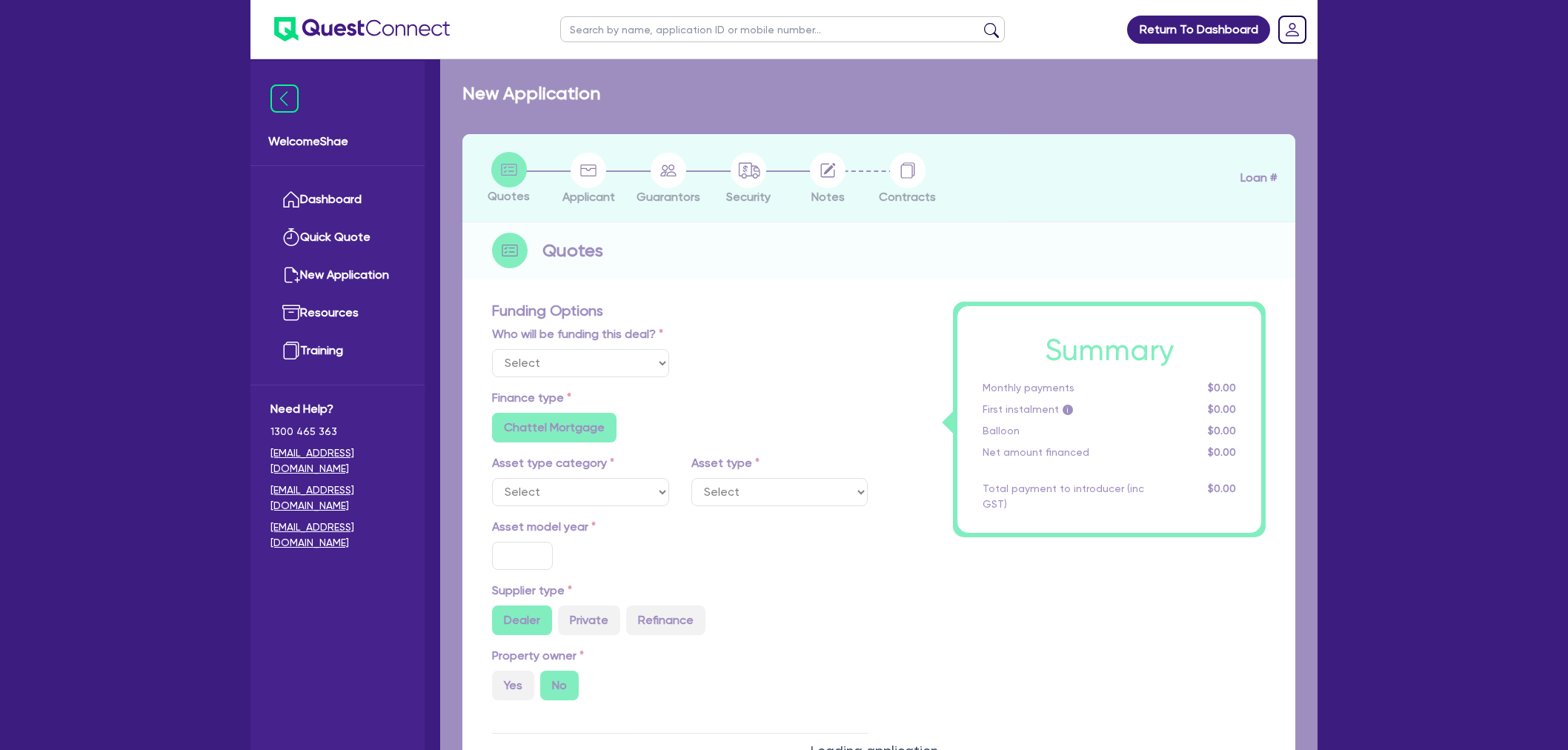
type input "4"
type input "4,000"
radio input "true"
type input "8.75"
type input "454.55"
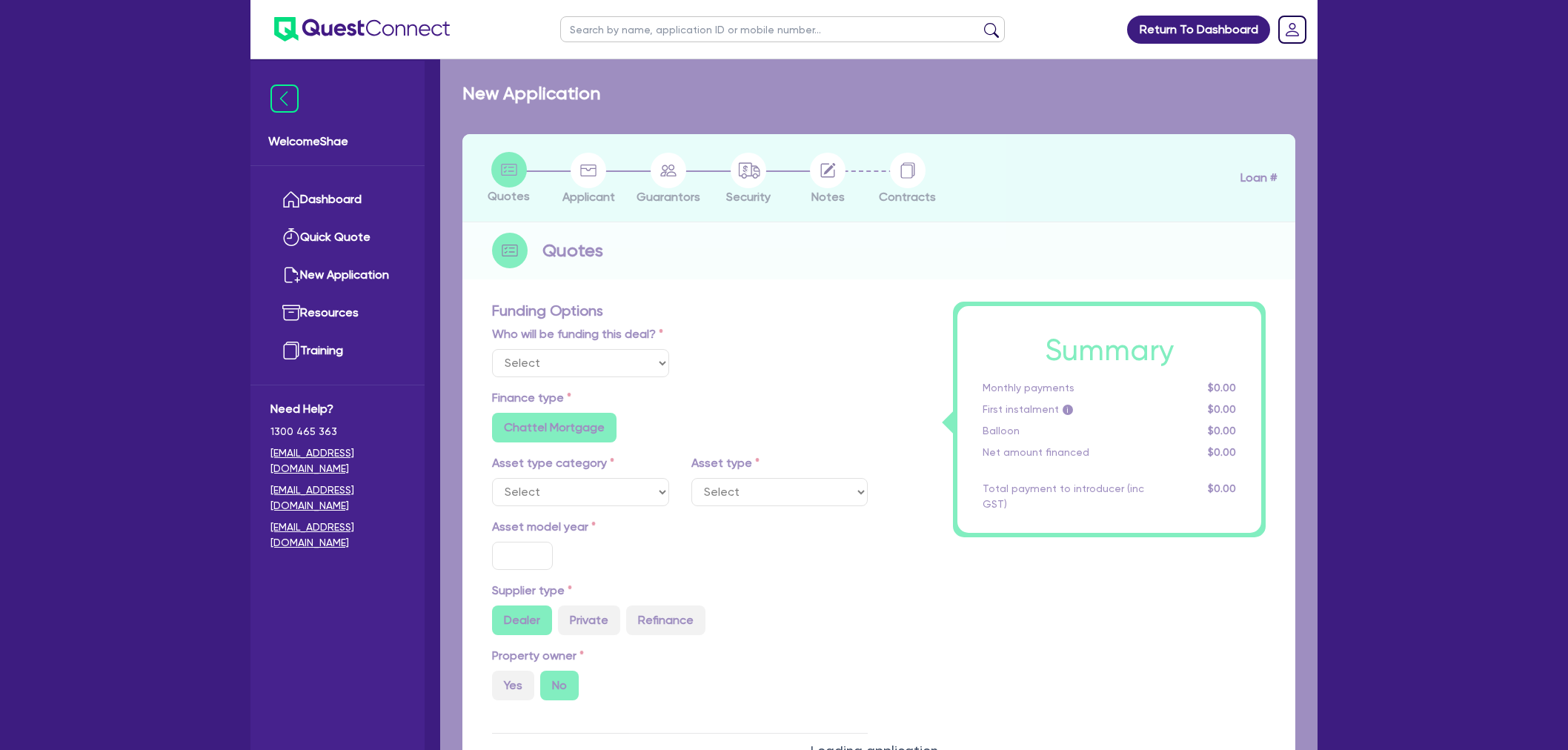
type input "227.27"
radio input "false"
select select "MEDICAL_DENTAL_LABORATORY_EQUIPMENT"
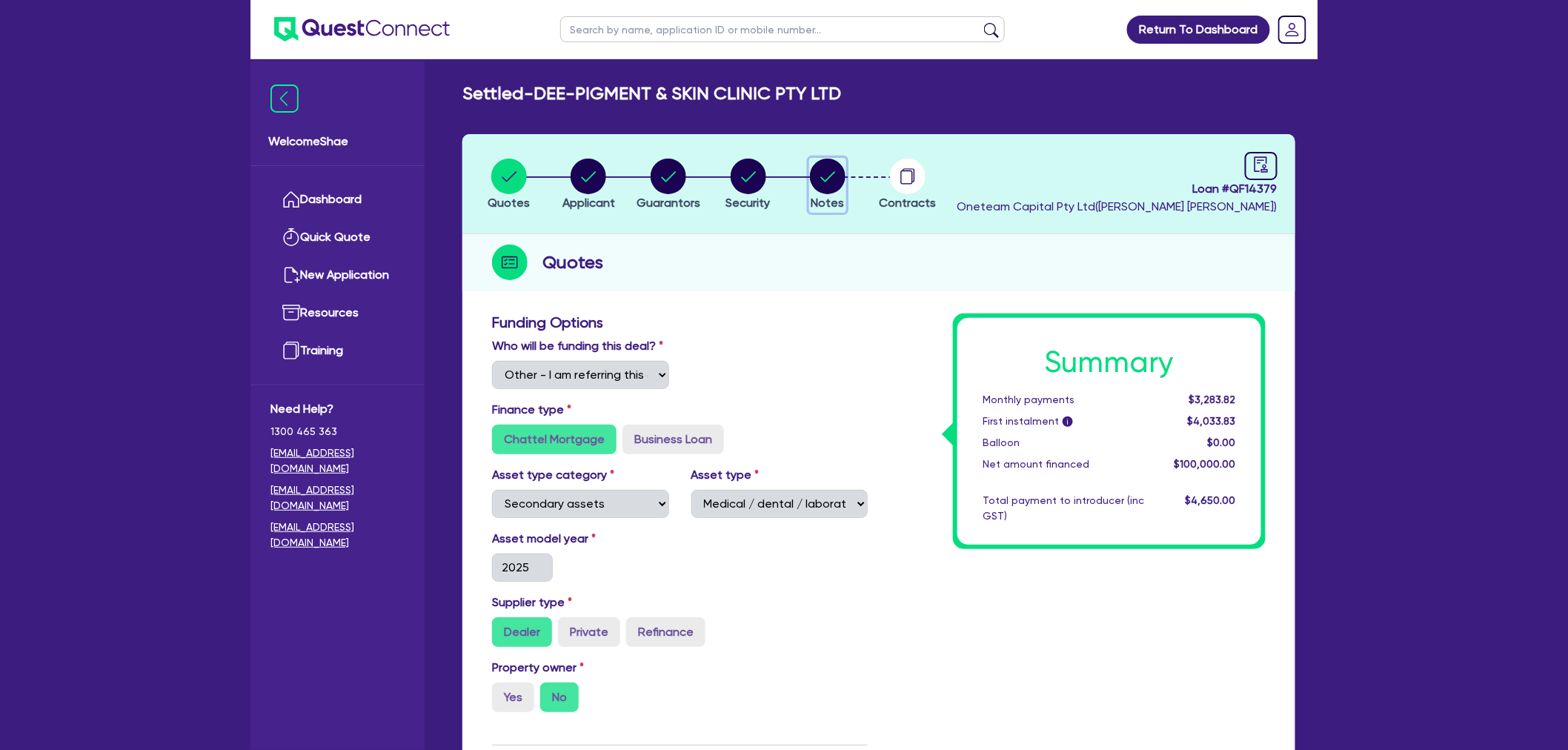
click at [830, 186] on circle "button" at bounding box center [828, 176] width 36 height 36
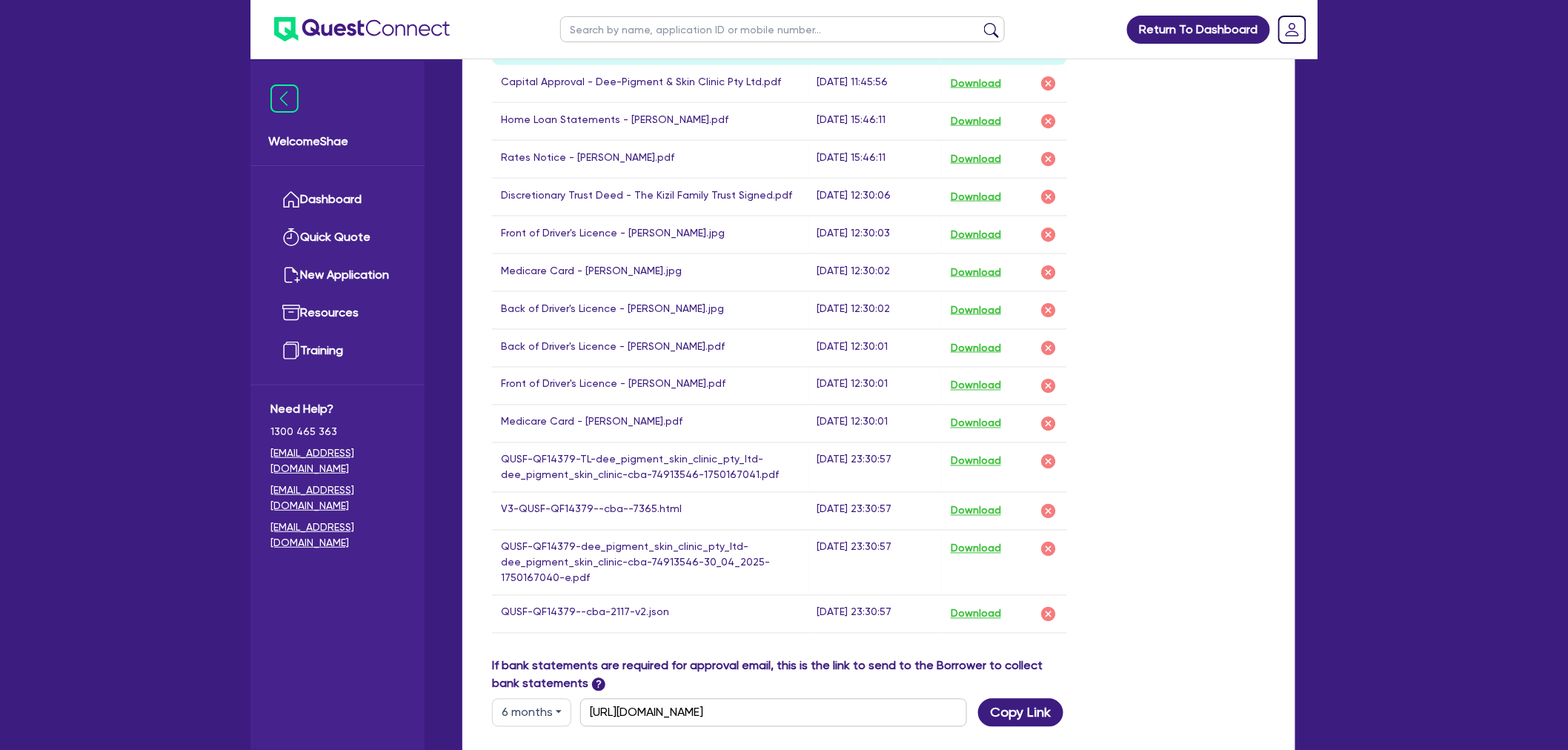
scroll to position [823, 0]
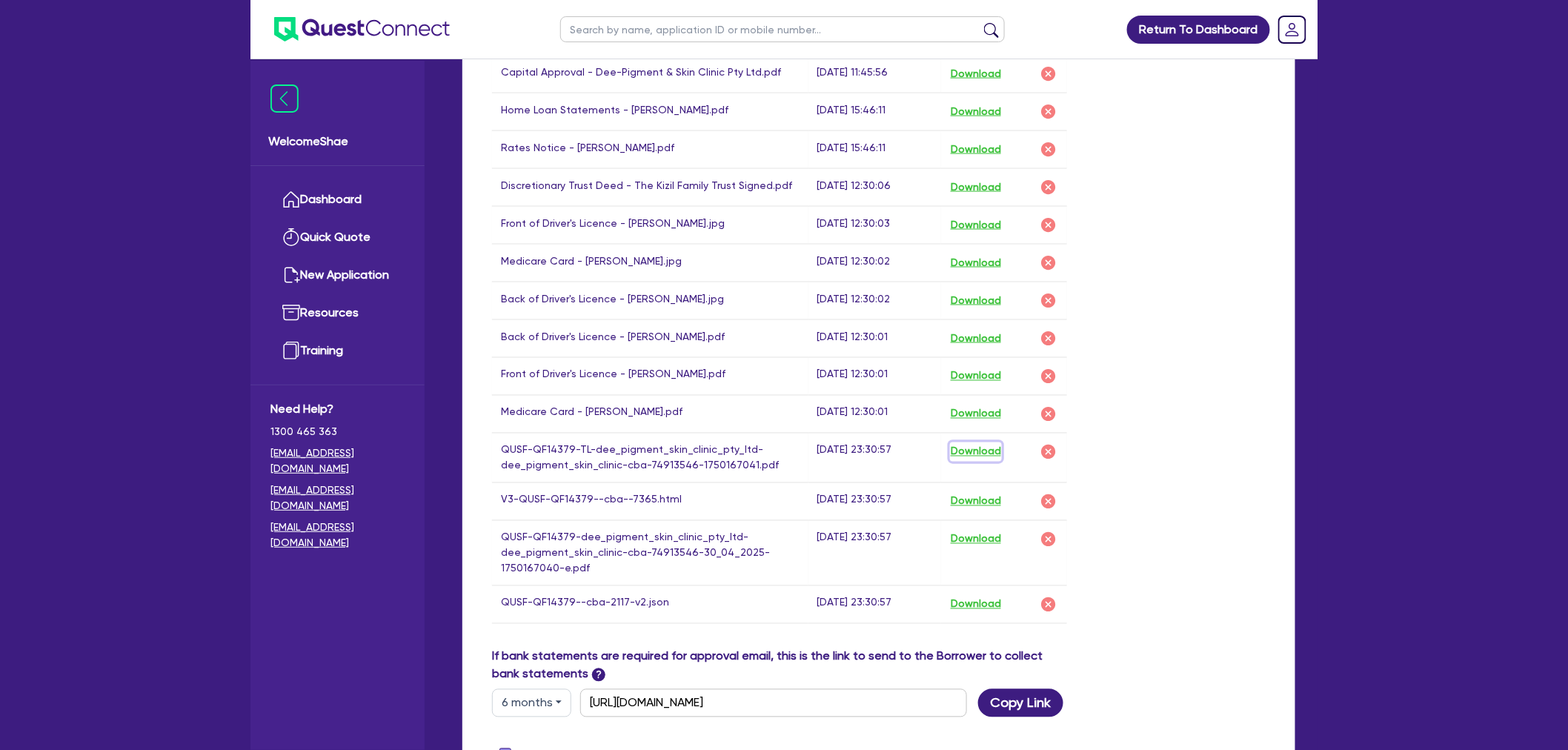
click at [983, 452] on button "Download" at bounding box center [976, 452] width 52 height 19
click at [990, 538] on button "Download" at bounding box center [976, 539] width 52 height 19
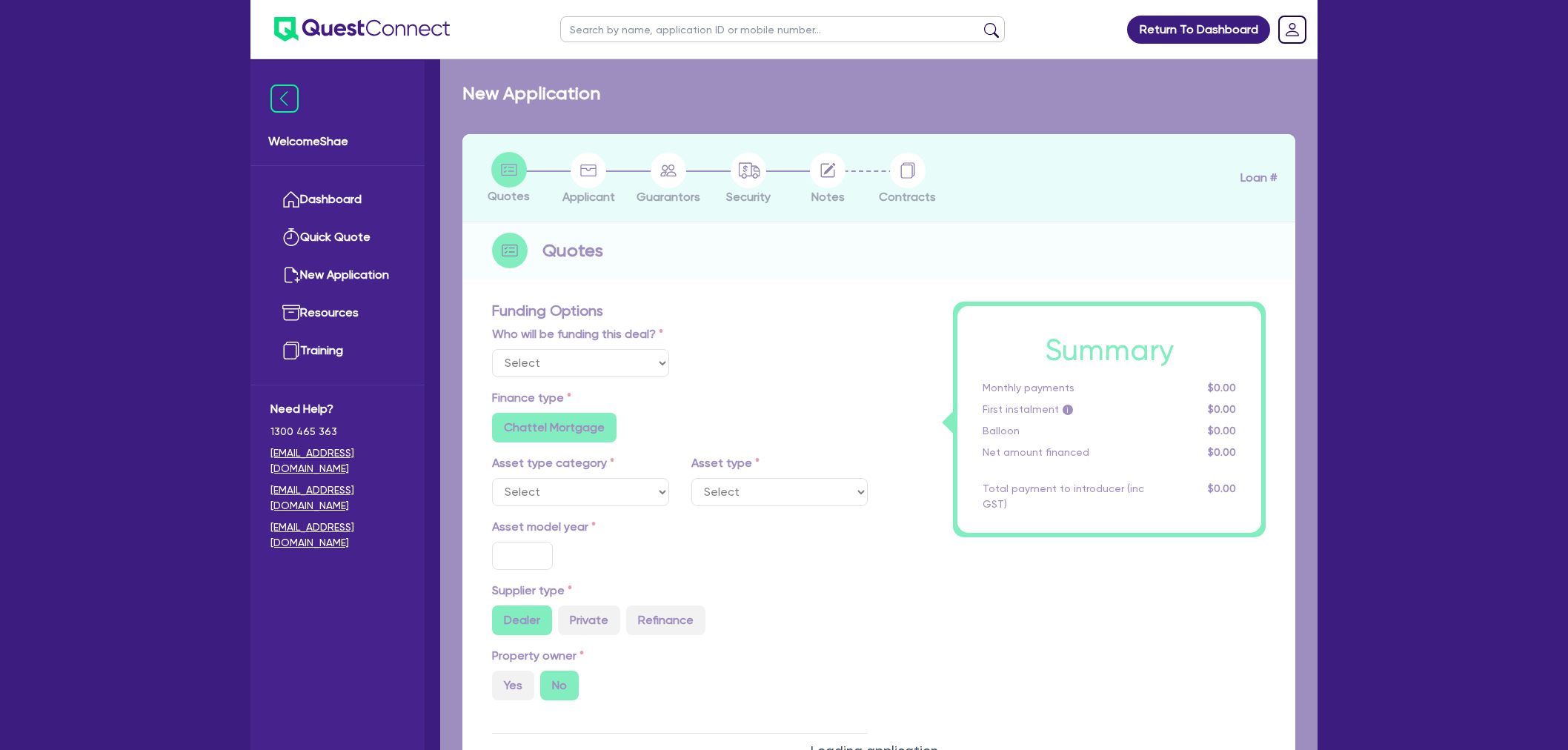
select select "Other"
select select "TERTIARY_ASSETS"
type input "2025"
radio input "true"
type input "110,000"
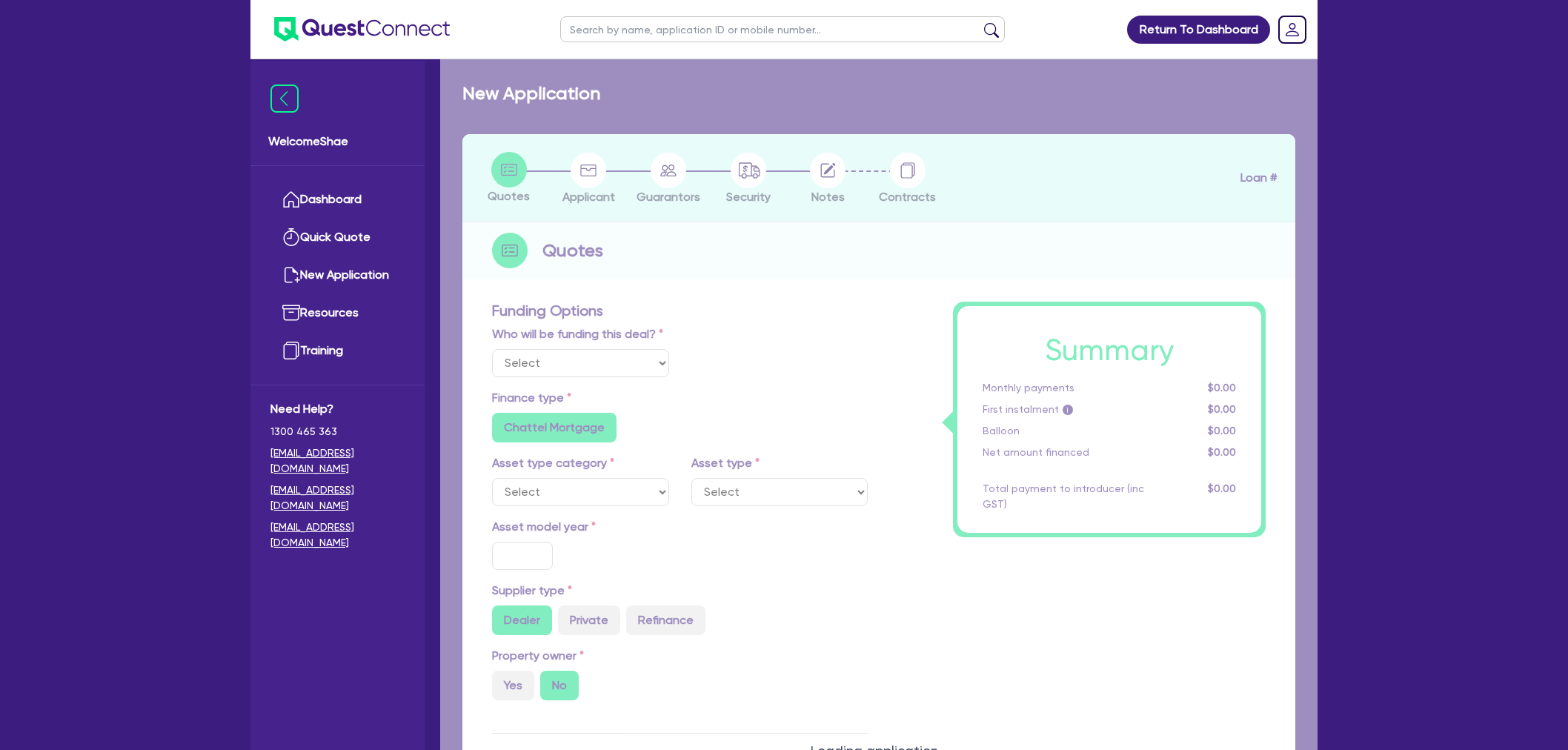
type input "5"
type input "5,500"
type input "10.45"
radio input "false"
type input "649"
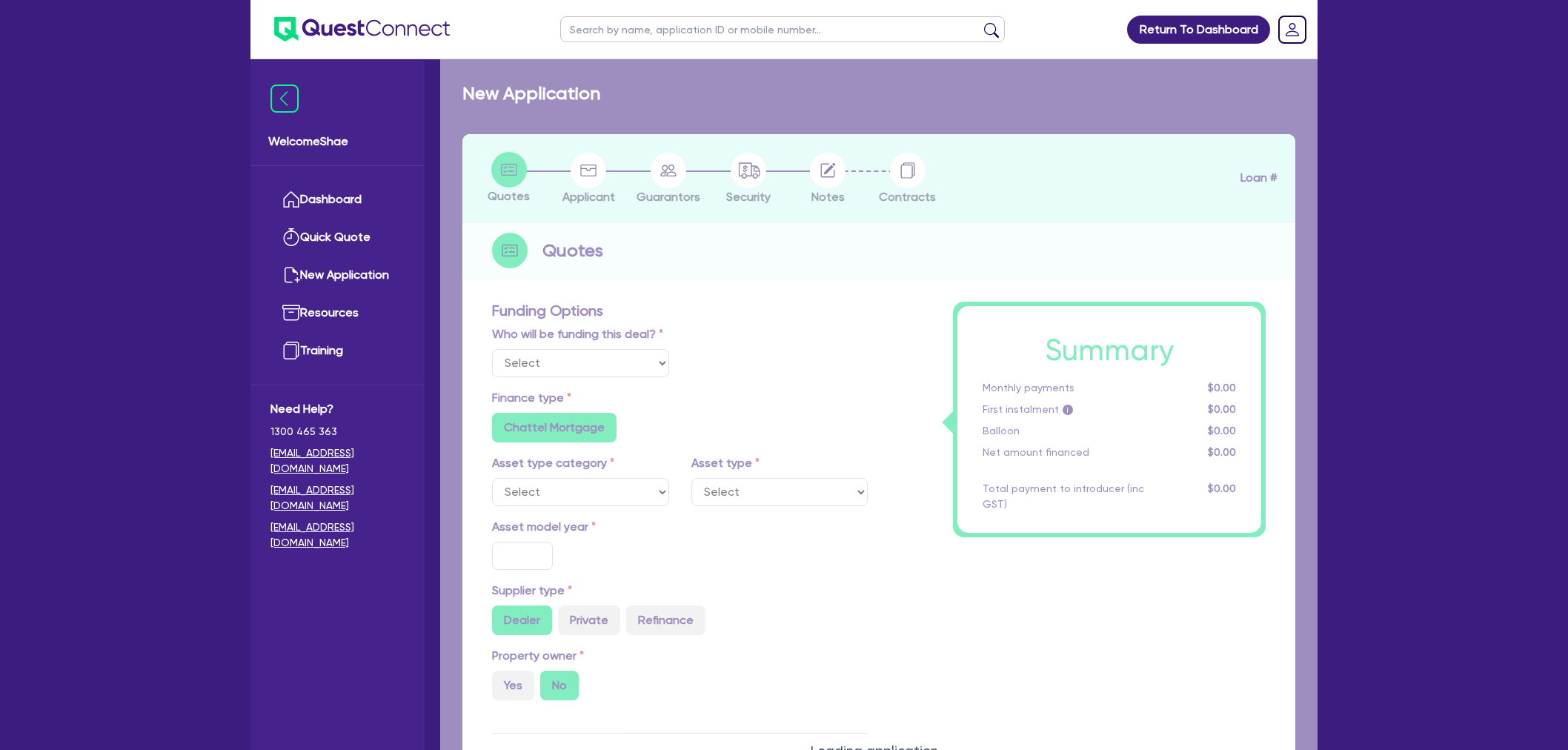
radio input "false"
select select "BEAUTY_EQUIPMENT"
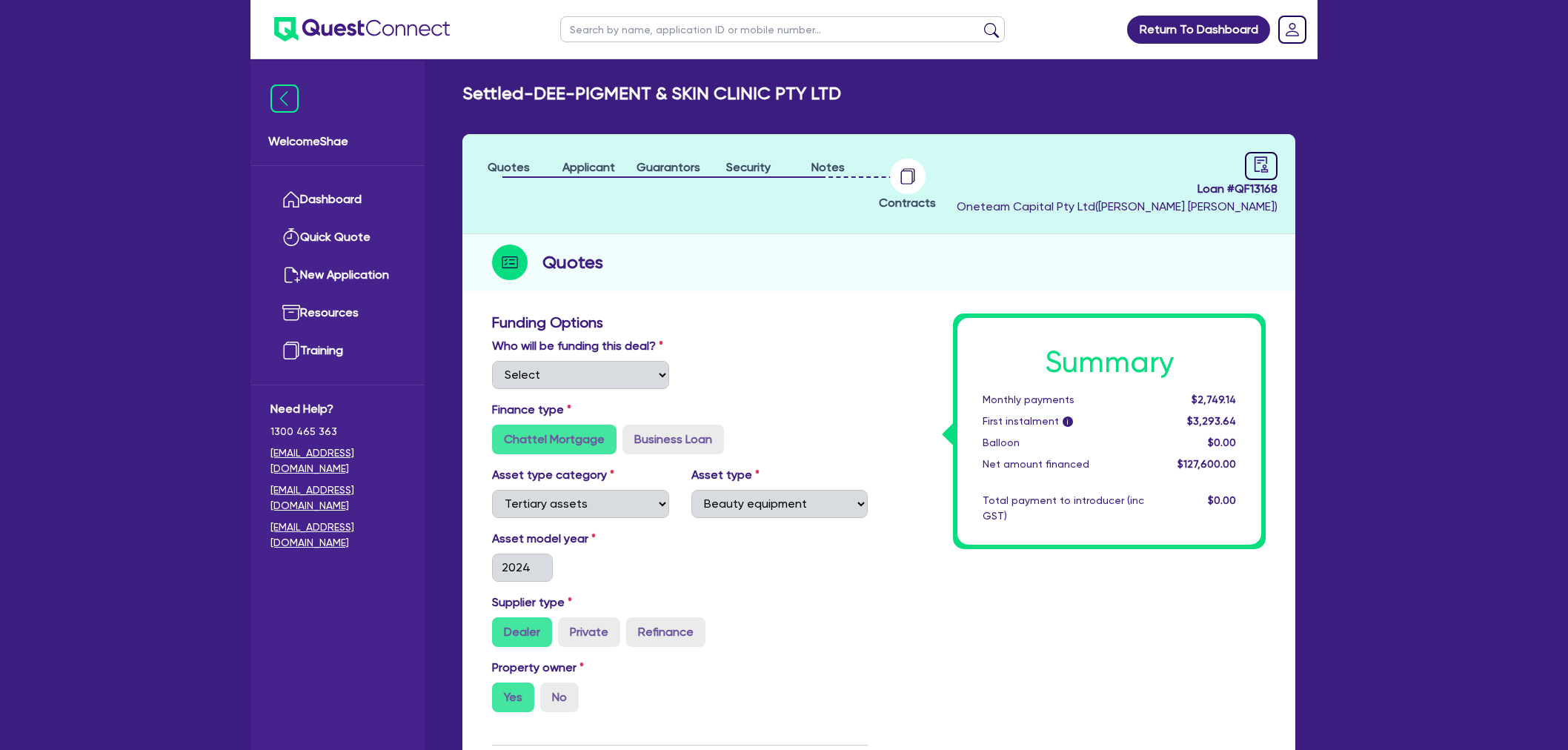
select select "TERTIARY_ASSETS"
select select "BEAUTY_EQUIPMENT"
